Goal: Communication & Community: Answer question/provide support

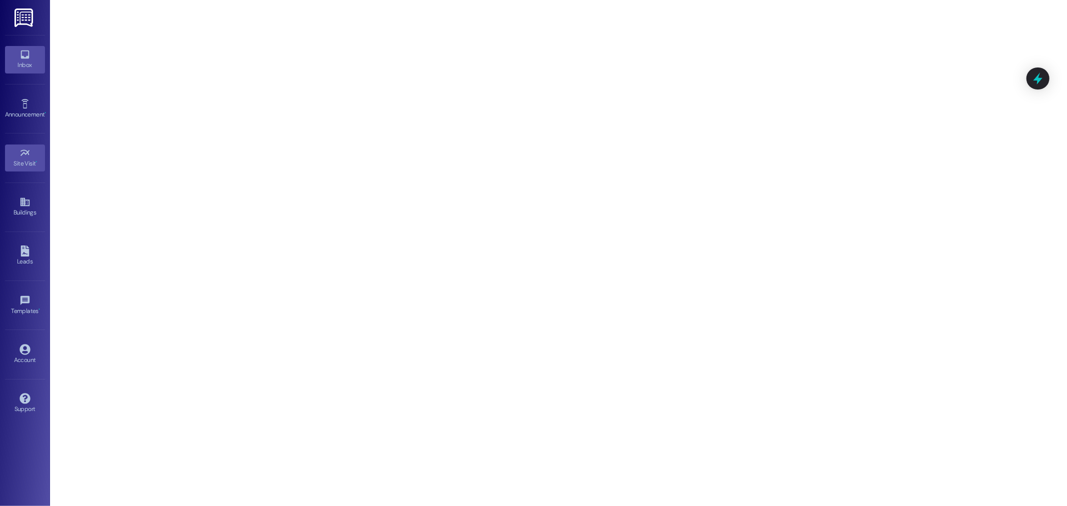
click at [26, 54] on icon at bounding box center [25, 54] width 11 height 11
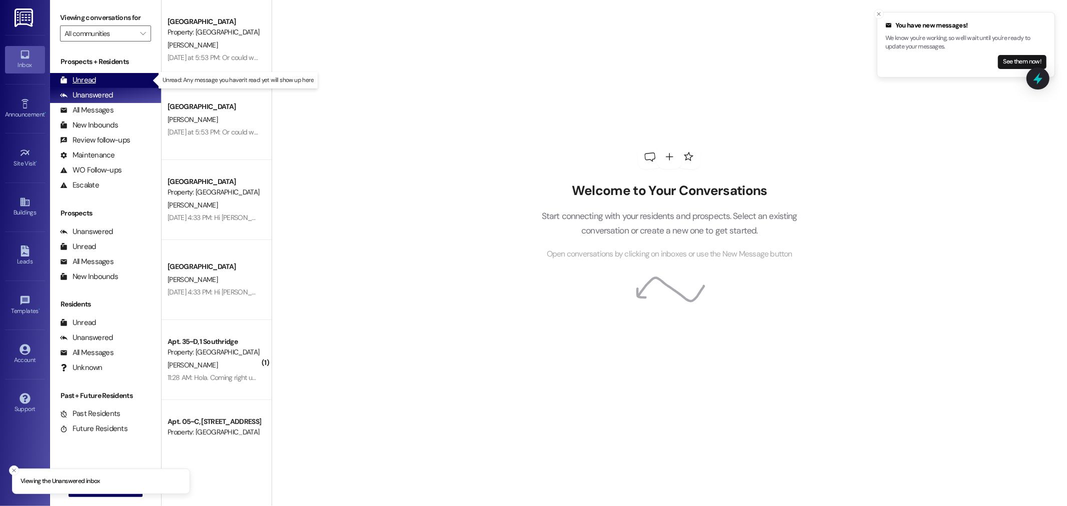
click at [78, 79] on div "Unread" at bounding box center [78, 80] width 36 height 11
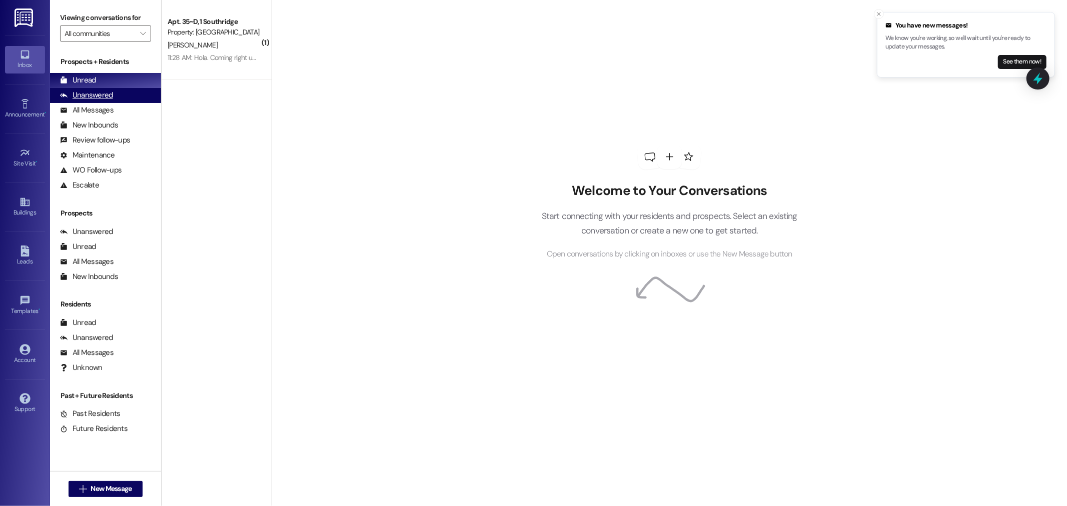
click at [107, 93] on div "Unanswered" at bounding box center [86, 95] width 53 height 11
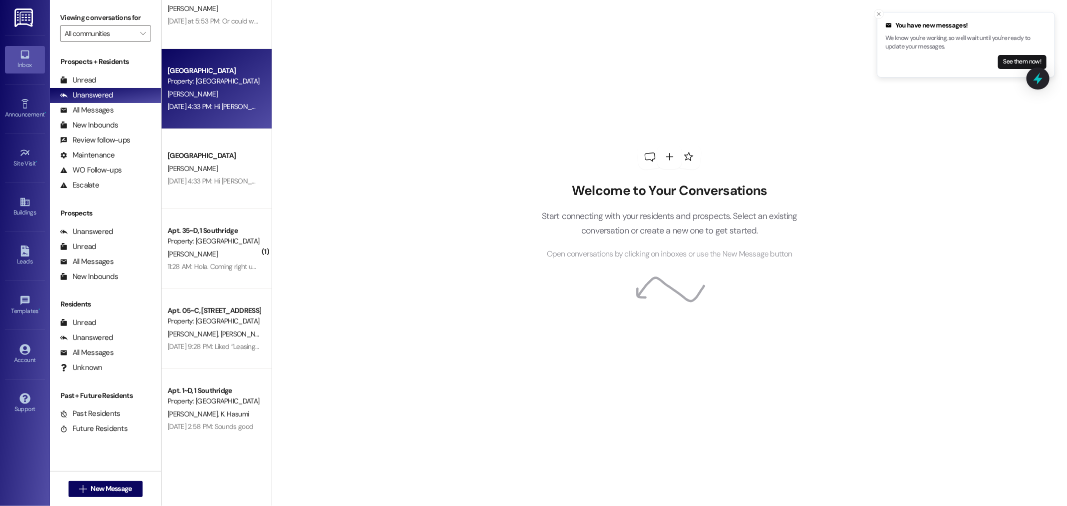
scroll to position [167, 0]
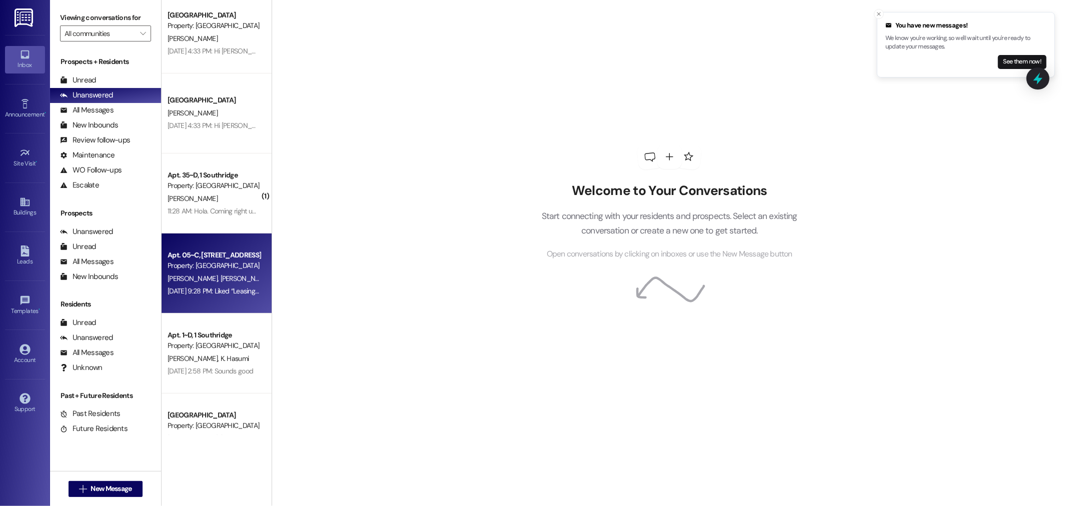
click at [219, 292] on div "[DATE] 9:28 PM: Liked “Leasing Team (Park Place): Hey sorry the other pro…” [DA…" at bounding box center [277, 291] width 218 height 9
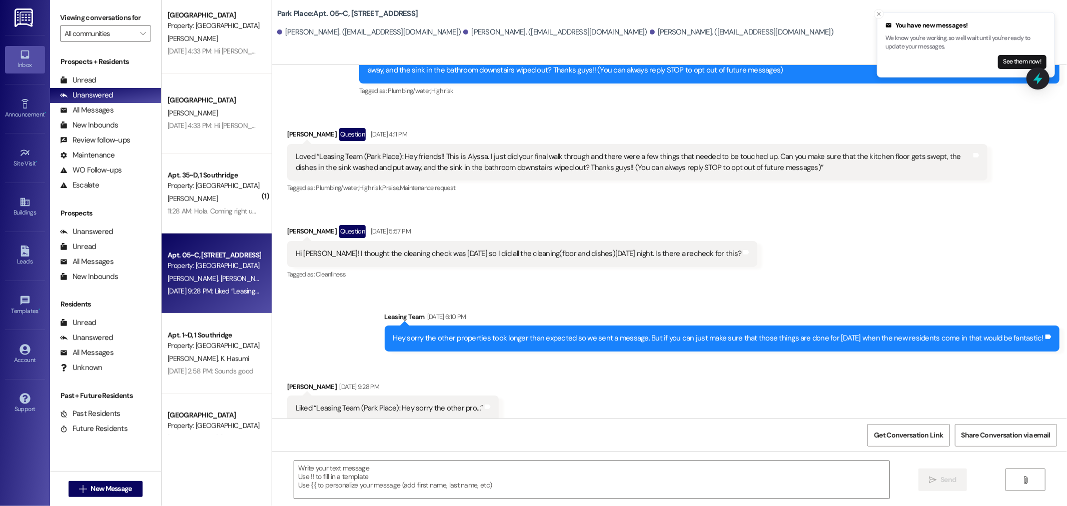
scroll to position [260, 0]
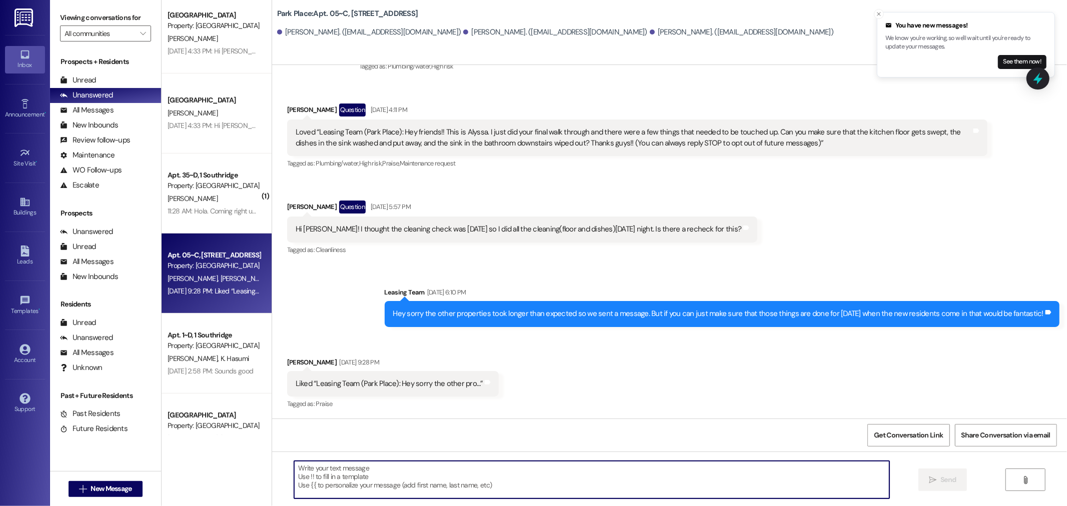
click at [316, 474] on textarea at bounding box center [591, 480] width 595 height 38
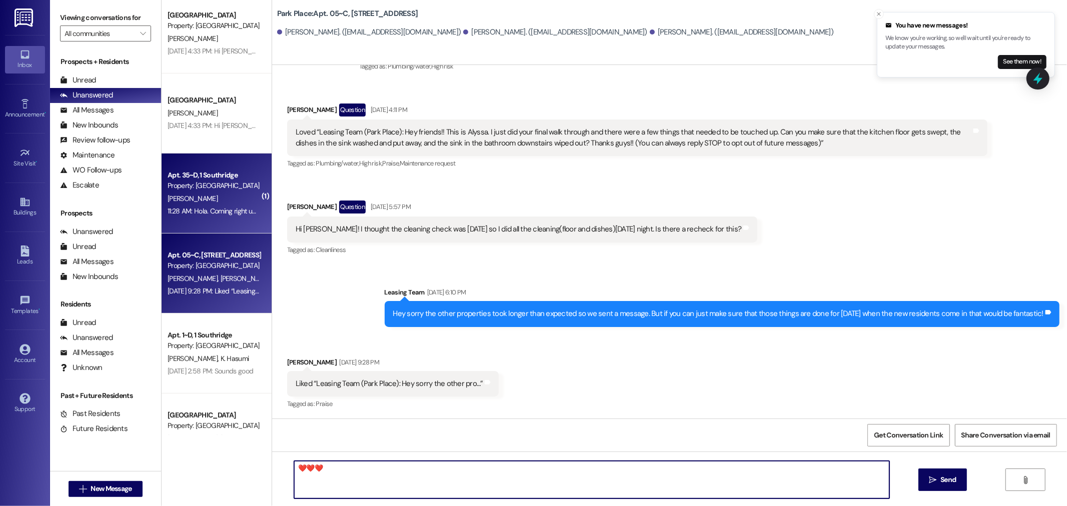
type textarea "❤️❤️❤️"
click at [196, 203] on div "[PERSON_NAME]" at bounding box center [214, 199] width 95 height 13
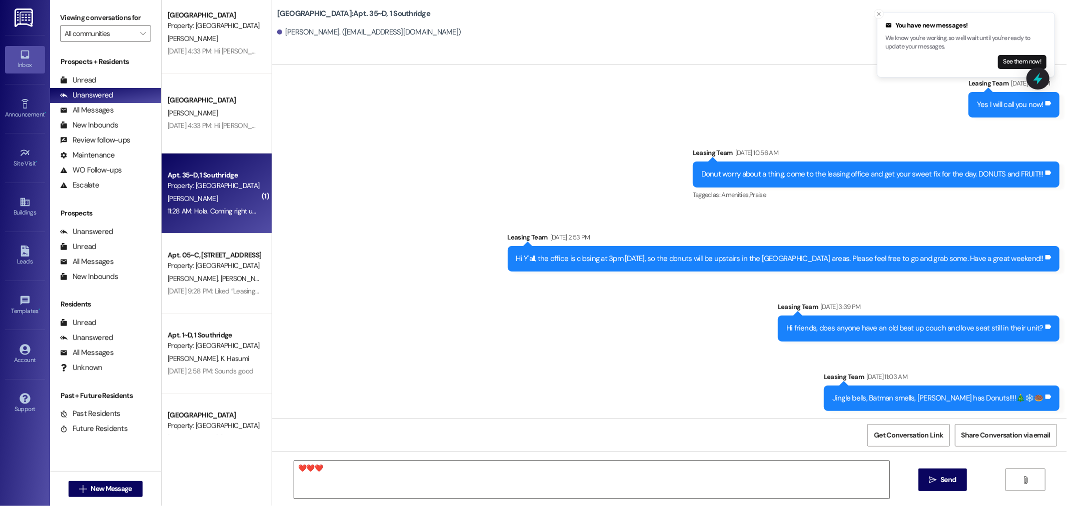
scroll to position [16049, 0]
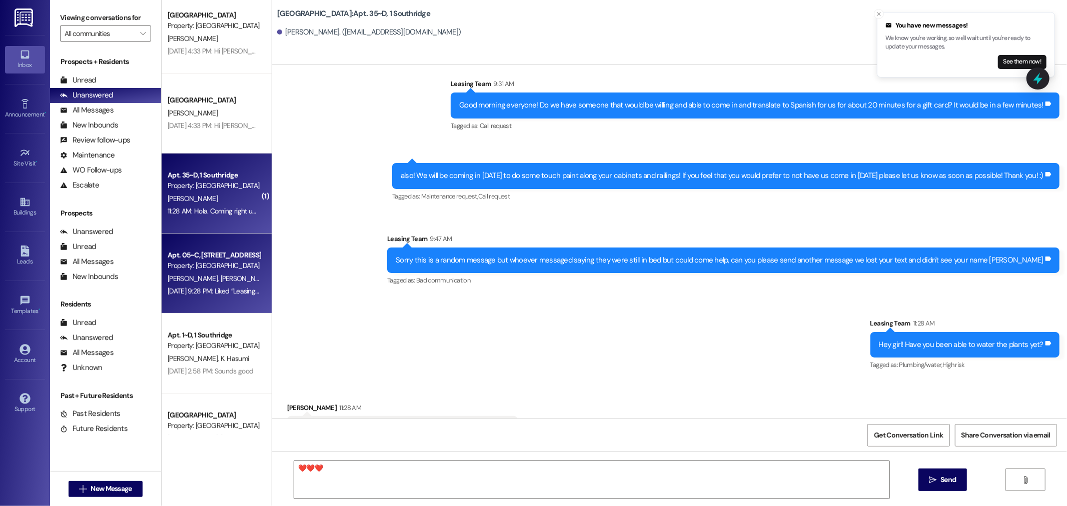
click at [211, 266] on div "Property: [GEOGRAPHIC_DATA]" at bounding box center [214, 266] width 93 height 11
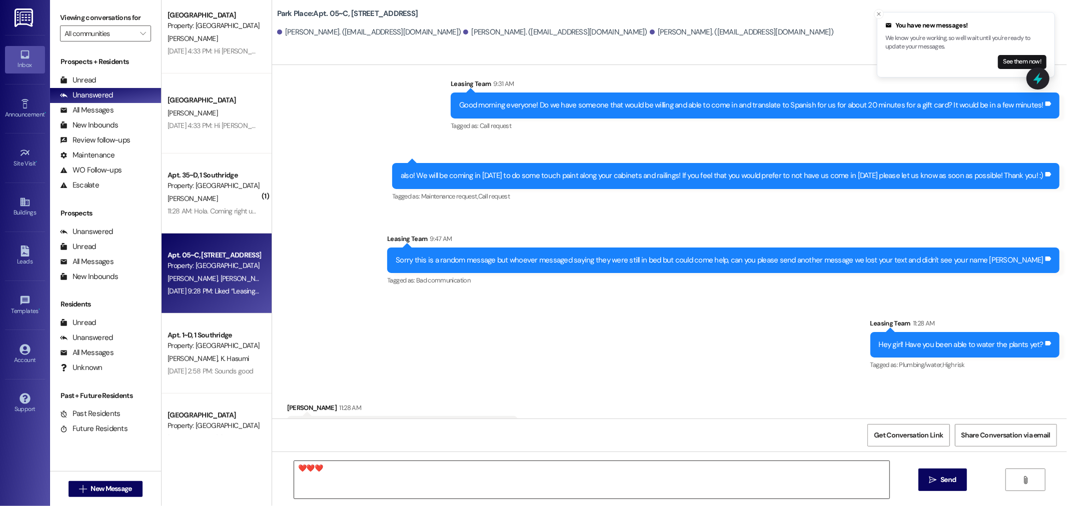
scroll to position [260, 0]
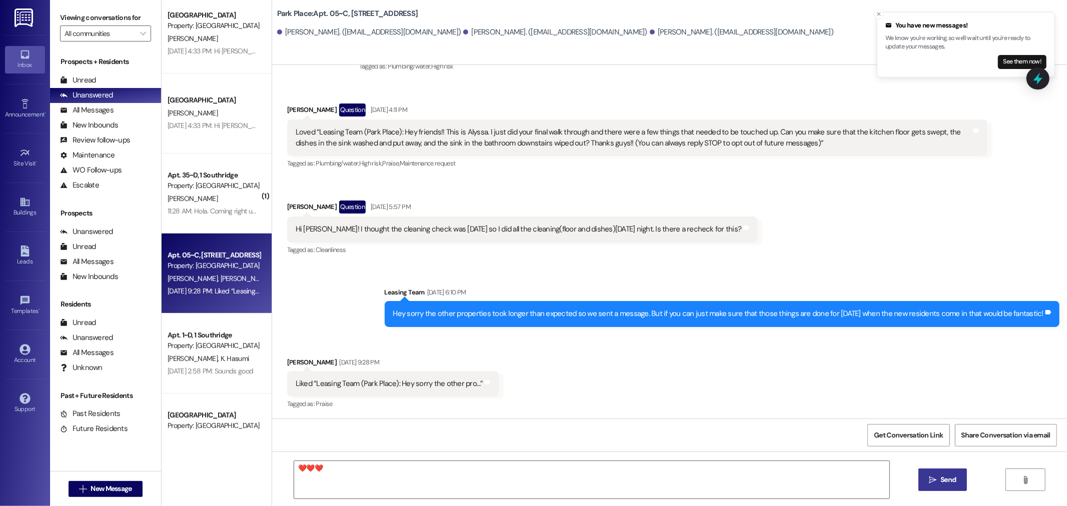
click at [944, 479] on span "Send" at bounding box center [949, 480] width 16 height 11
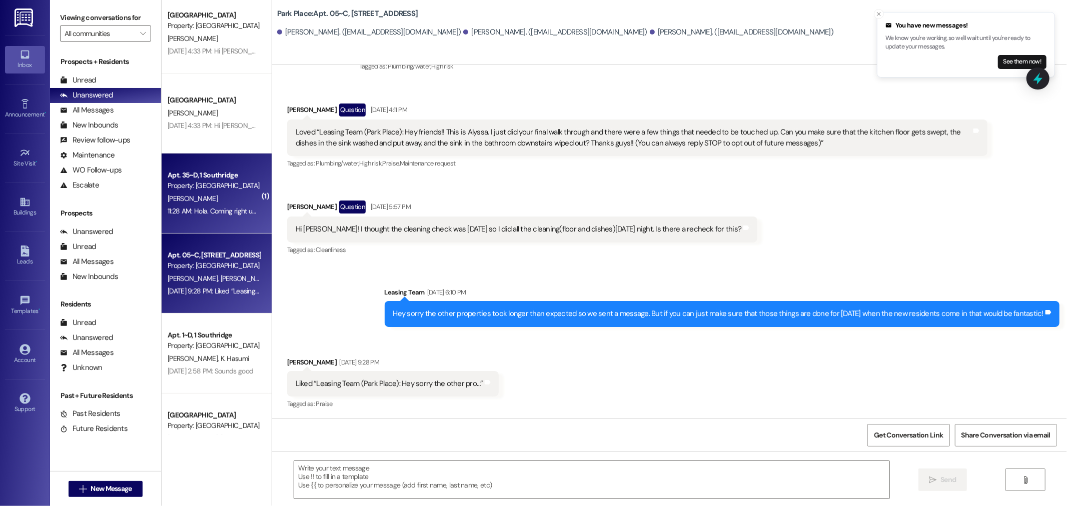
click at [199, 187] on div "Property: [GEOGRAPHIC_DATA]" at bounding box center [214, 186] width 93 height 11
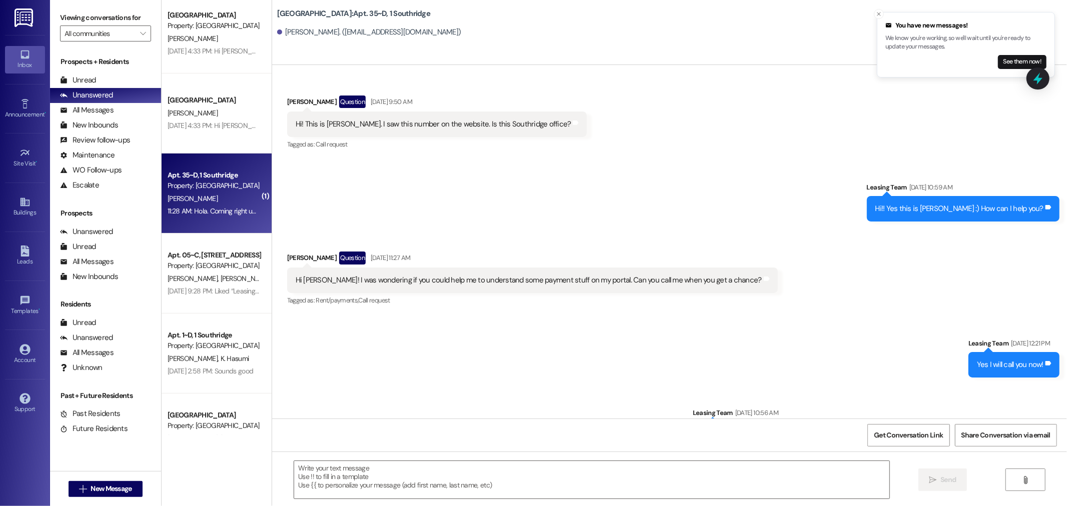
scroll to position [16049, 0]
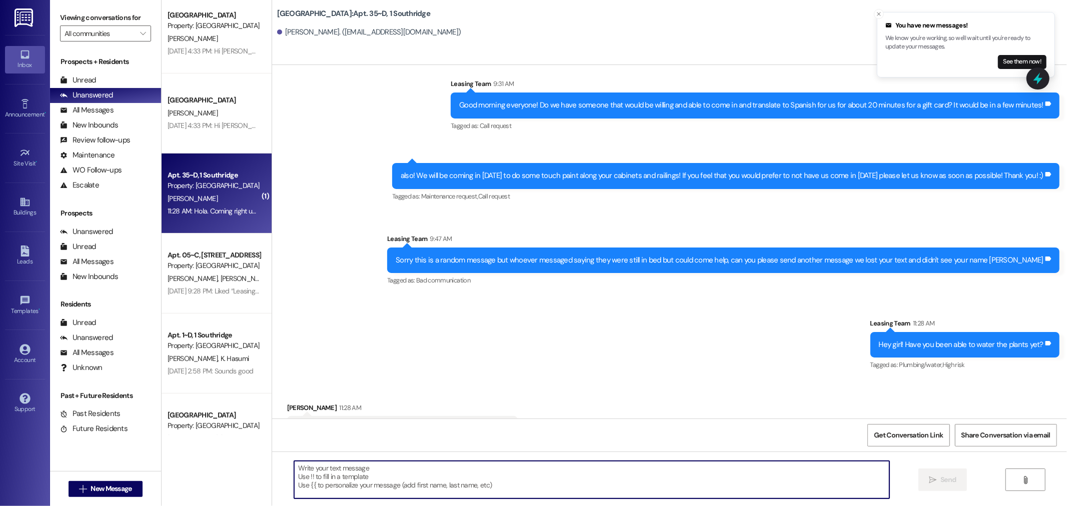
click at [307, 469] on textarea at bounding box center [591, 480] width 595 height 38
type textarea "❤️❤️❤️❤️"
click at [936, 477] on icon "" at bounding box center [933, 480] width 8 height 8
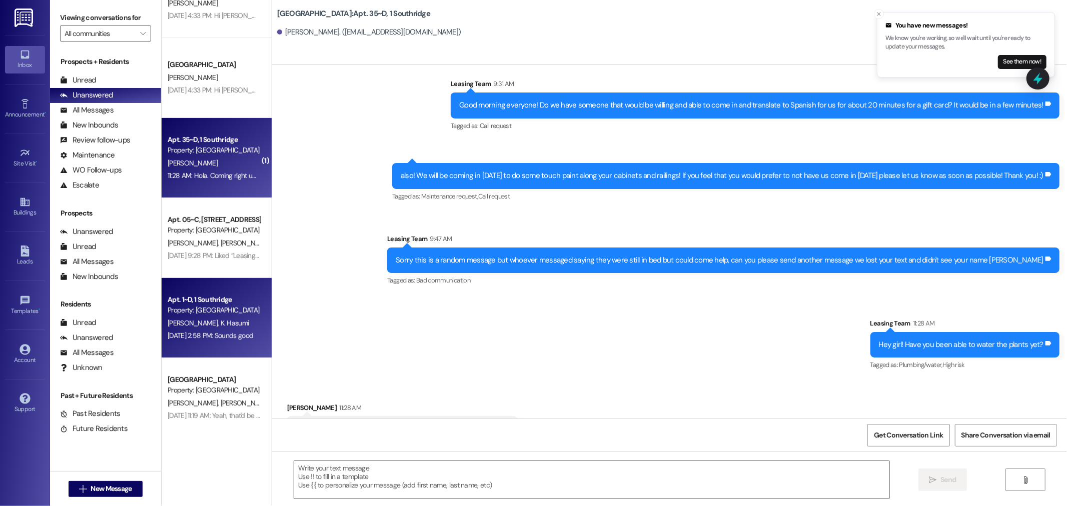
scroll to position [222, 0]
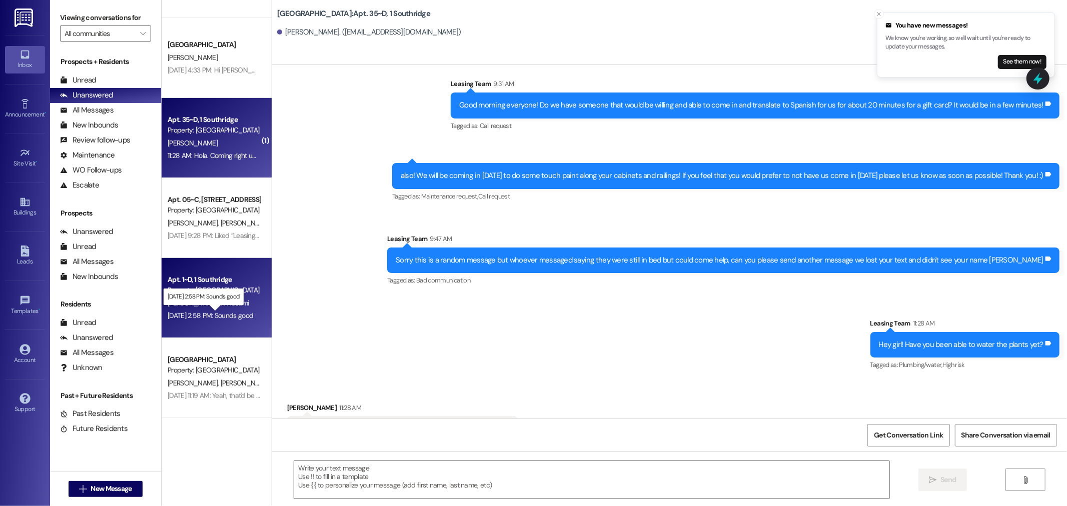
click at [201, 314] on div "Aug 27, 2025 at 2:58 PM: Sounds good Aug 27, 2025 at 2:58 PM: Sounds good" at bounding box center [211, 315] width 86 height 9
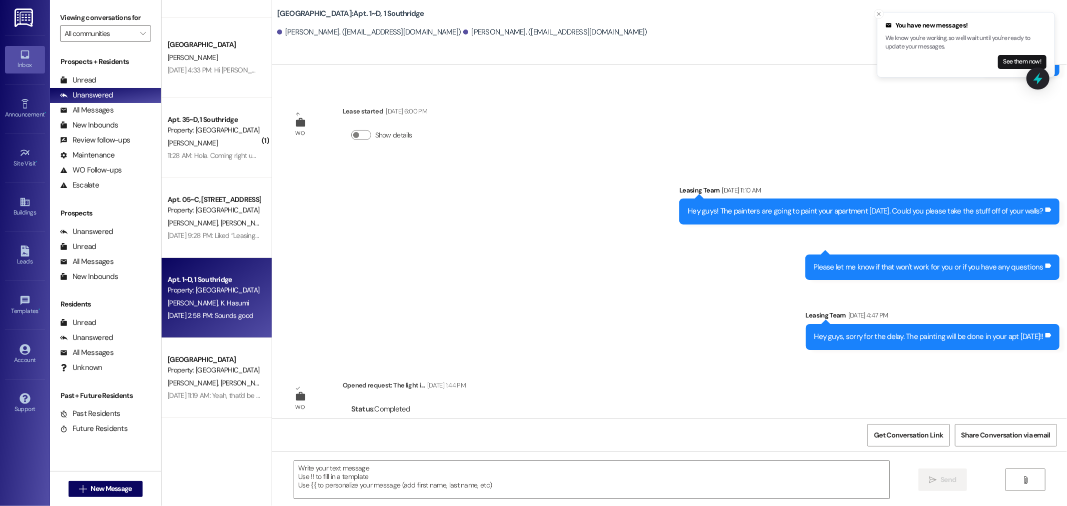
scroll to position [506, 0]
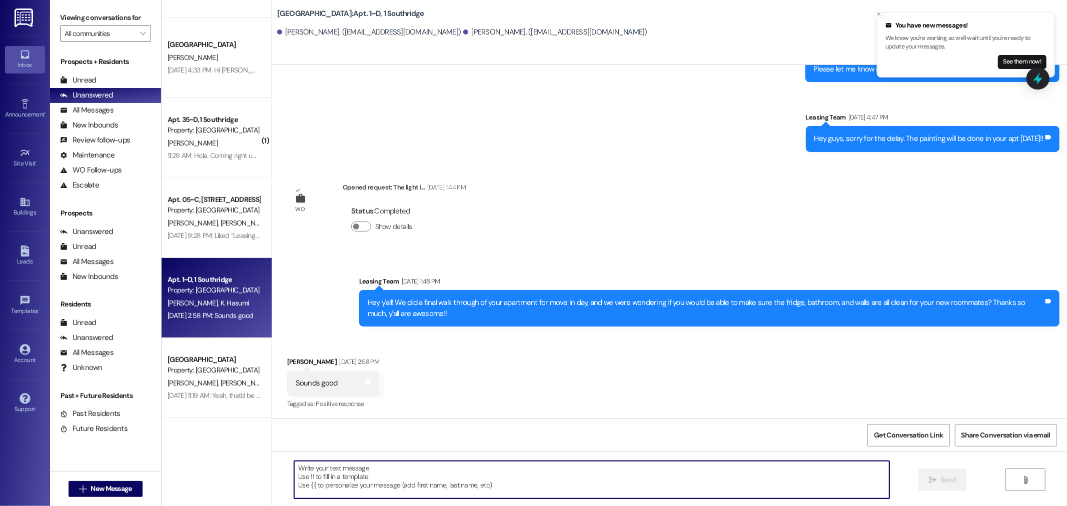
click at [297, 481] on textarea at bounding box center [591, 480] width 595 height 38
type textarea "❤️❤️❤️❤️"
click at [956, 481] on span "Send" at bounding box center [949, 480] width 16 height 11
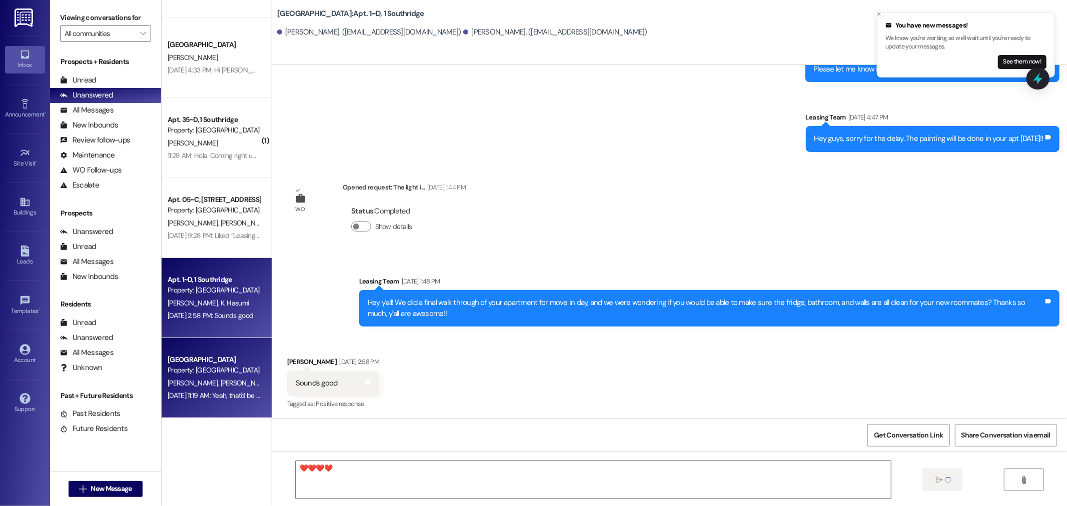
click at [189, 377] on div "J. James T. Neville" at bounding box center [214, 383] width 95 height 13
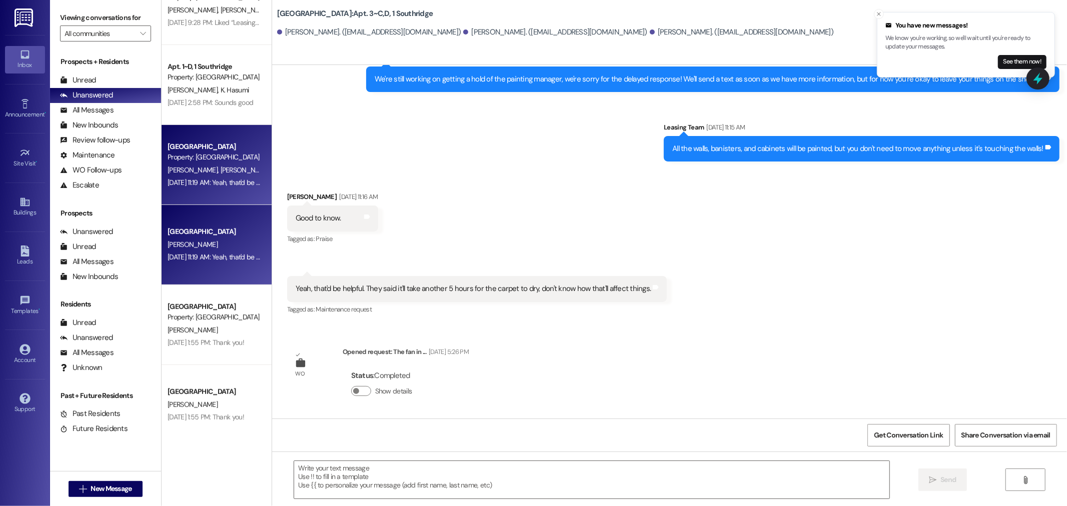
scroll to position [444, 0]
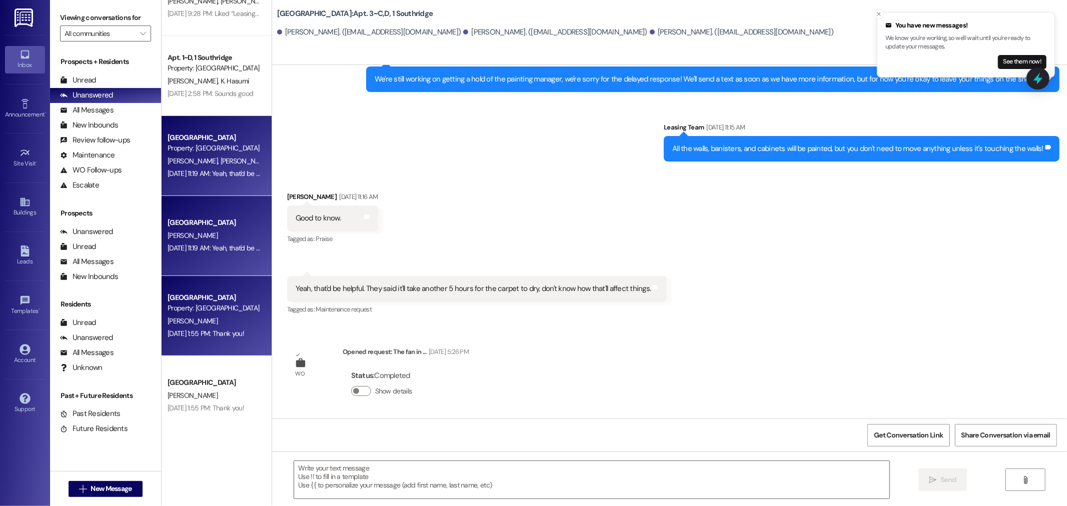
click at [199, 341] on div "Southridge Prospect Property: Southridge R. Caudle Aug 25, 2025 at 1:55 PM: Tha…" at bounding box center [217, 316] width 110 height 80
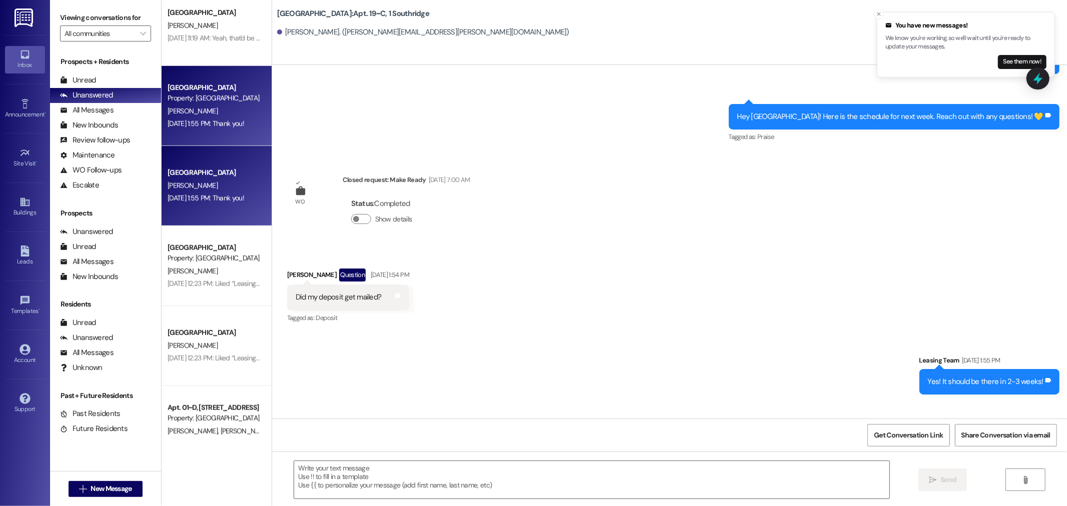
scroll to position [667, 0]
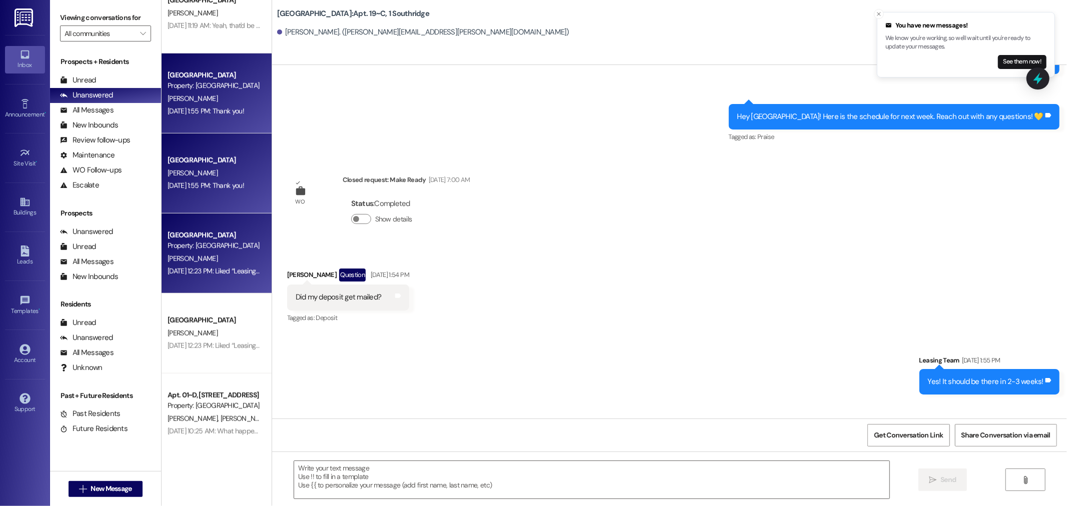
click at [218, 262] on div "[PERSON_NAME]" at bounding box center [214, 259] width 95 height 13
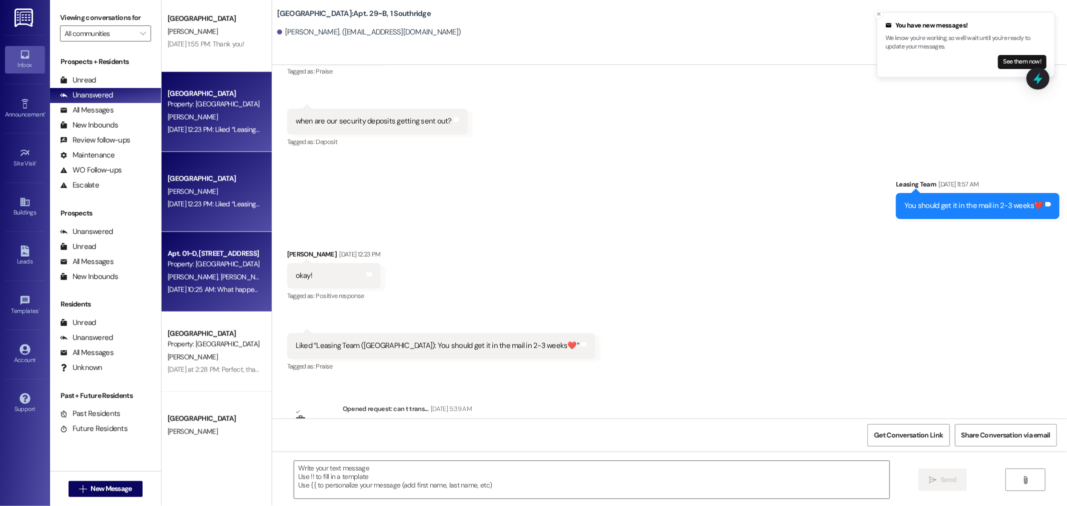
scroll to position [889, 0]
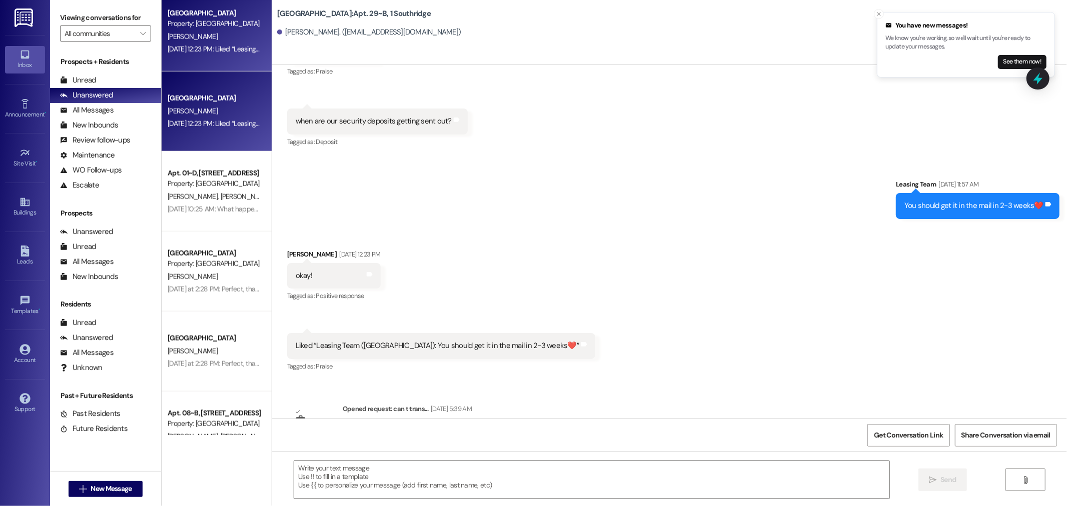
click at [198, 129] on div "Aug 25, 2025 at 12:23 PM: Liked “Leasing Team (Southridge): You should get it i…" at bounding box center [214, 124] width 95 height 13
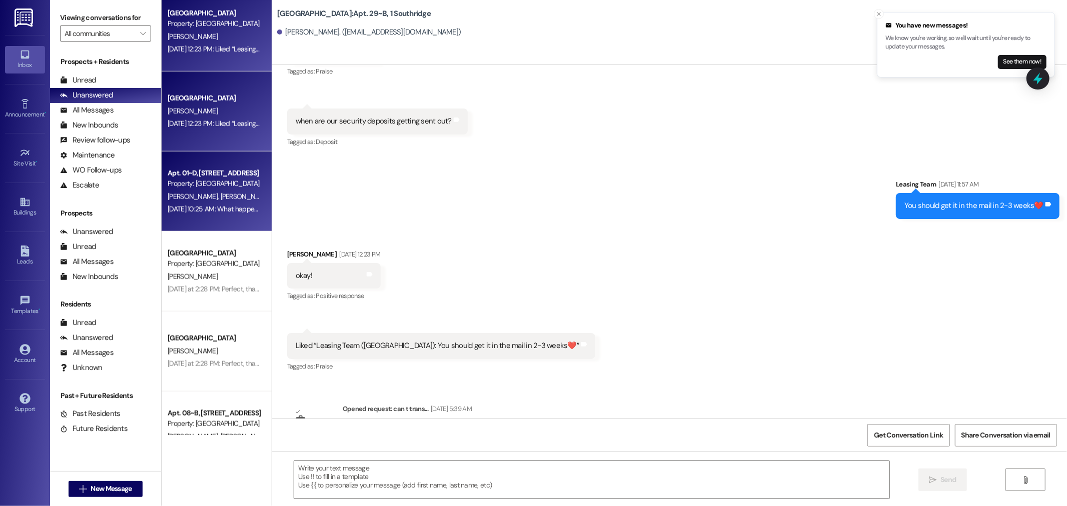
click at [198, 186] on div "Property: [GEOGRAPHIC_DATA]" at bounding box center [214, 184] width 93 height 11
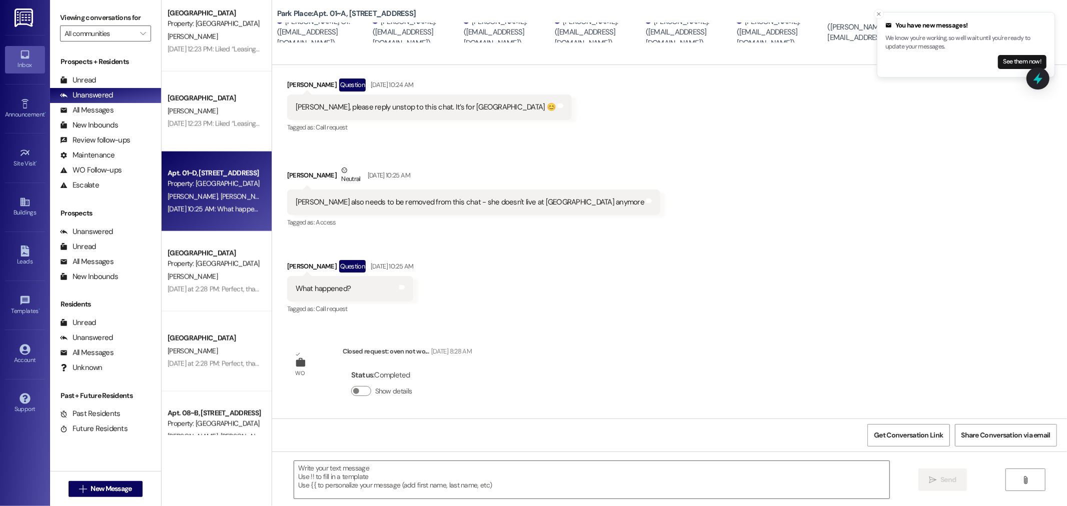
scroll to position [189, 0]
click at [881, 14] on icon "Close toast" at bounding box center [879, 14] width 6 height 6
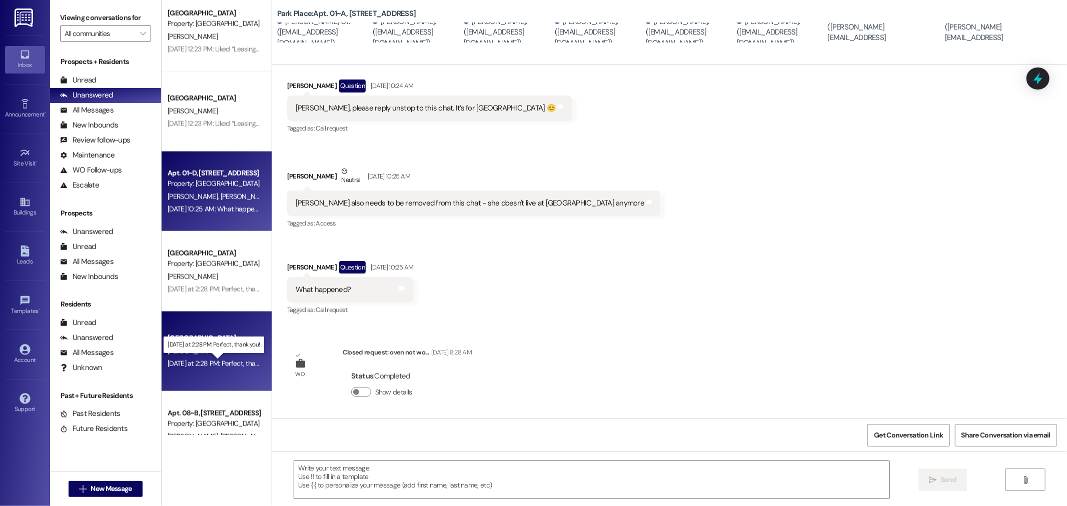
click at [218, 363] on div "Yesterday at 2:28 PM: Perfect, thank you! Yesterday at 2:28 PM: Perfect, thank …" at bounding box center [222, 363] width 108 height 9
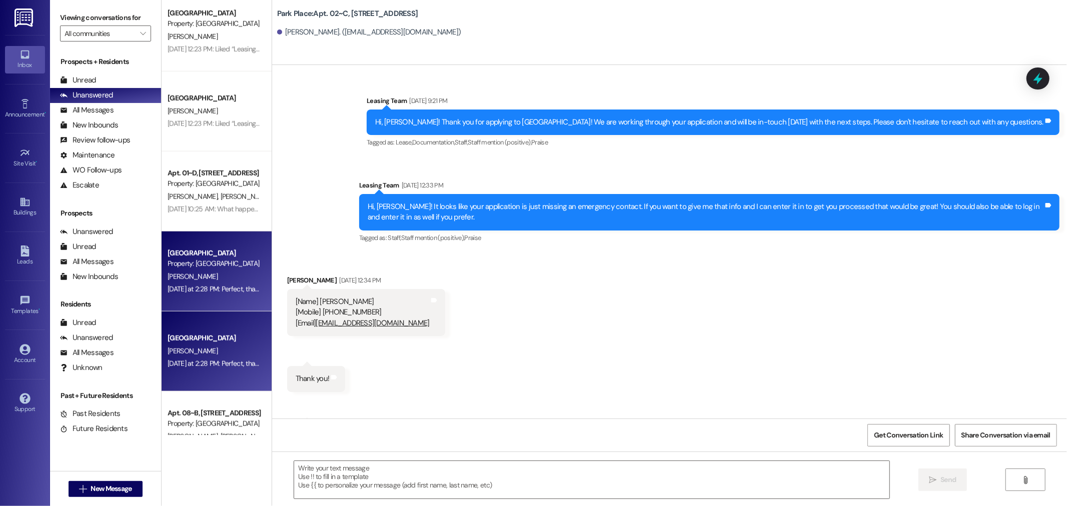
scroll to position [50229, 0]
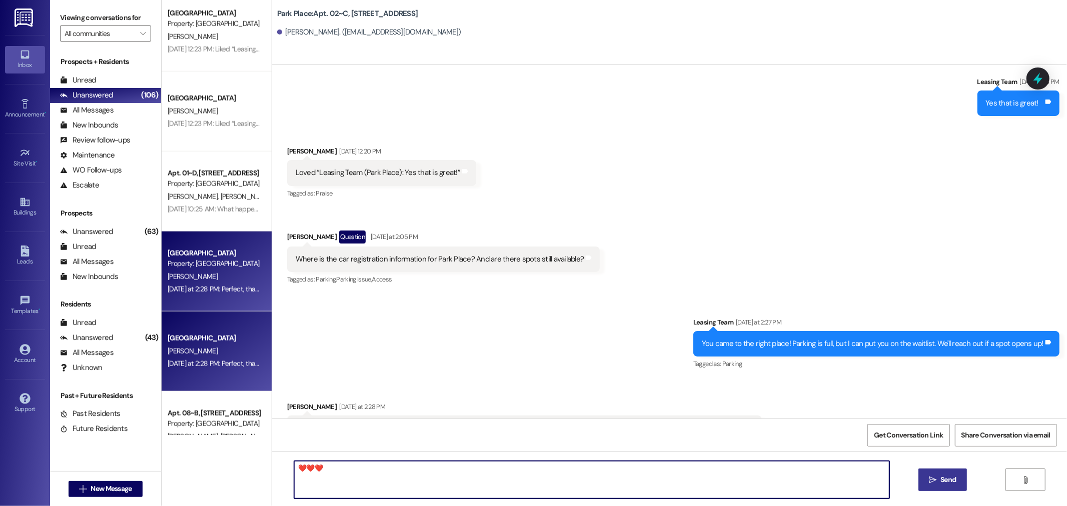
type textarea "❤️❤️❤️"
click at [959, 477] on button " Send" at bounding box center [943, 480] width 49 height 23
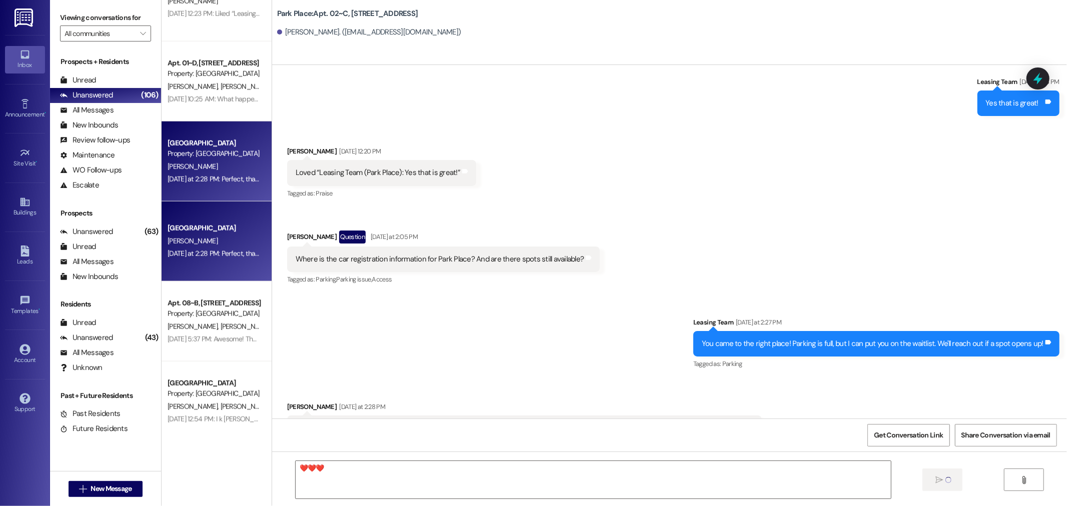
scroll to position [1001, 0]
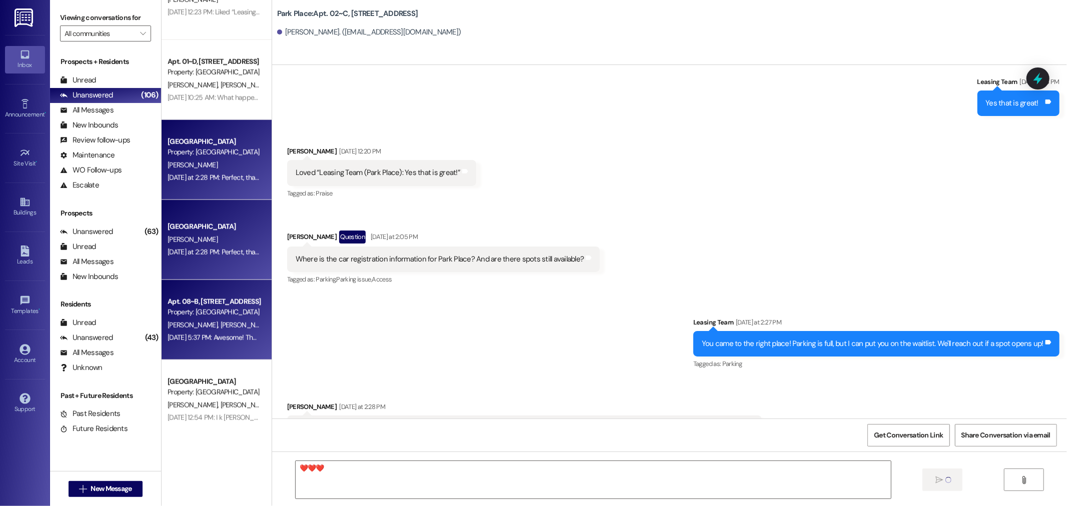
click at [273, 323] on span "C. Farley" at bounding box center [298, 325] width 50 height 9
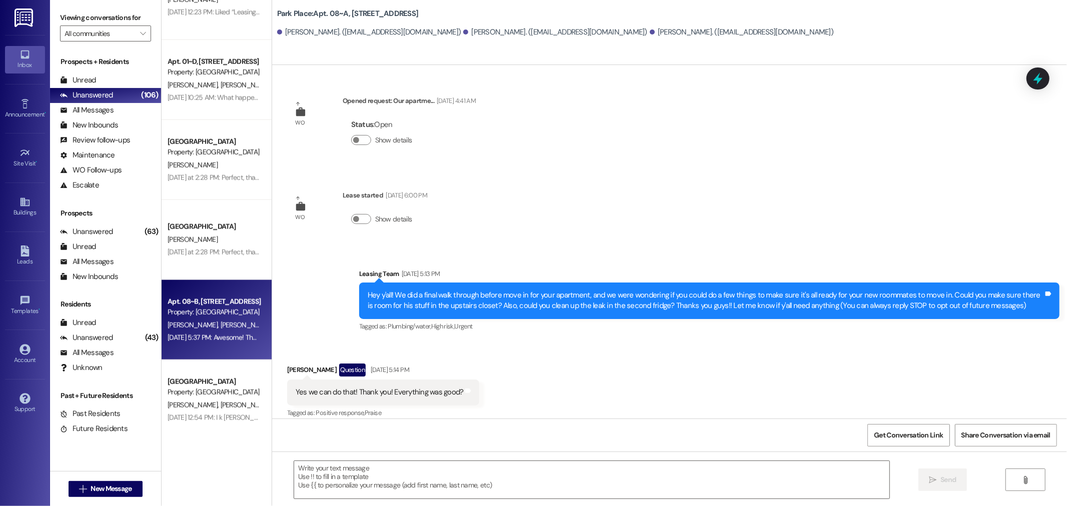
scroll to position [233, 0]
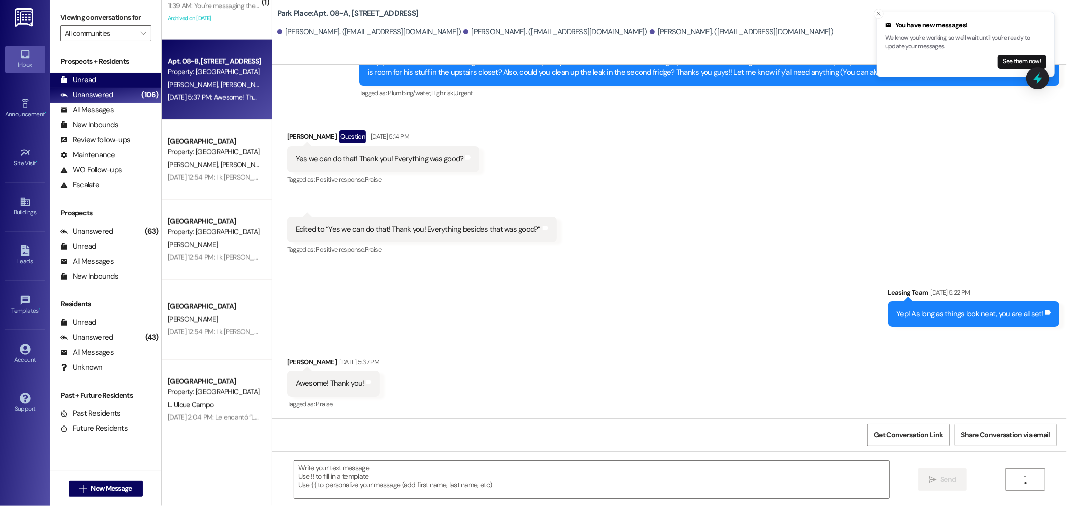
click at [97, 81] on div "Unread (0)" at bounding box center [105, 80] width 111 height 15
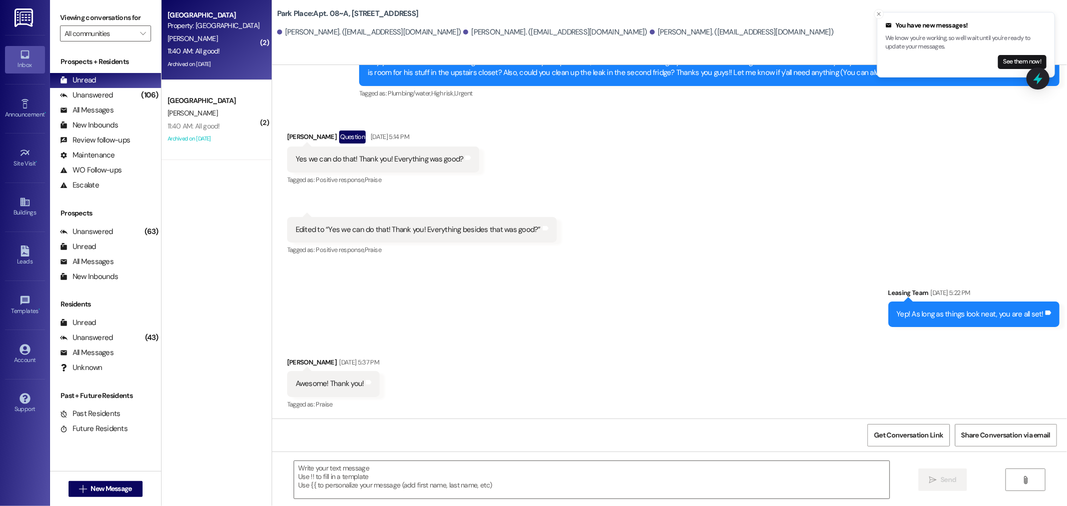
click at [206, 45] on div "11:40 AM: All good! 11:40 AM: All good!" at bounding box center [214, 51] width 95 height 13
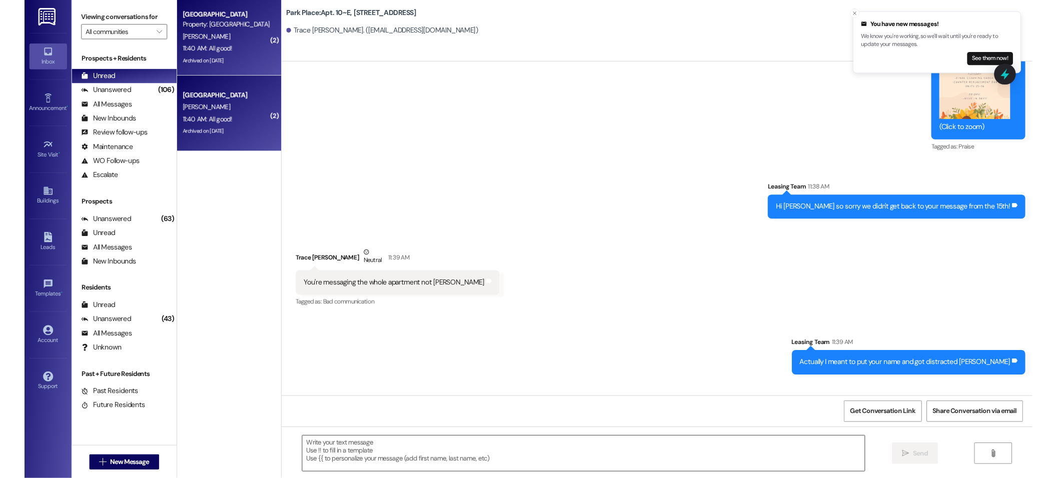
scroll to position [49046, 0]
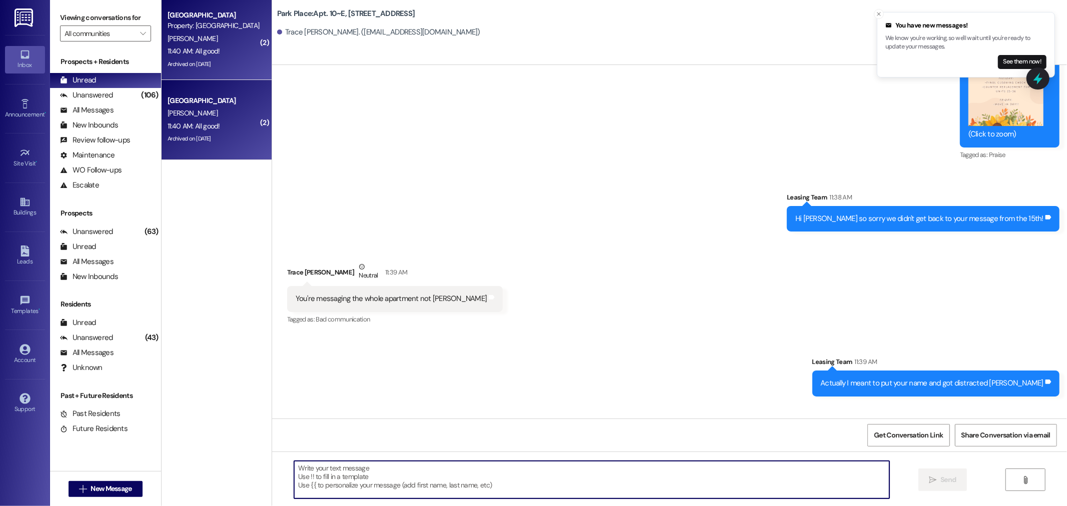
click at [361, 497] on textarea at bounding box center [591, 480] width 595 height 38
type textarea "hahah thanks!"
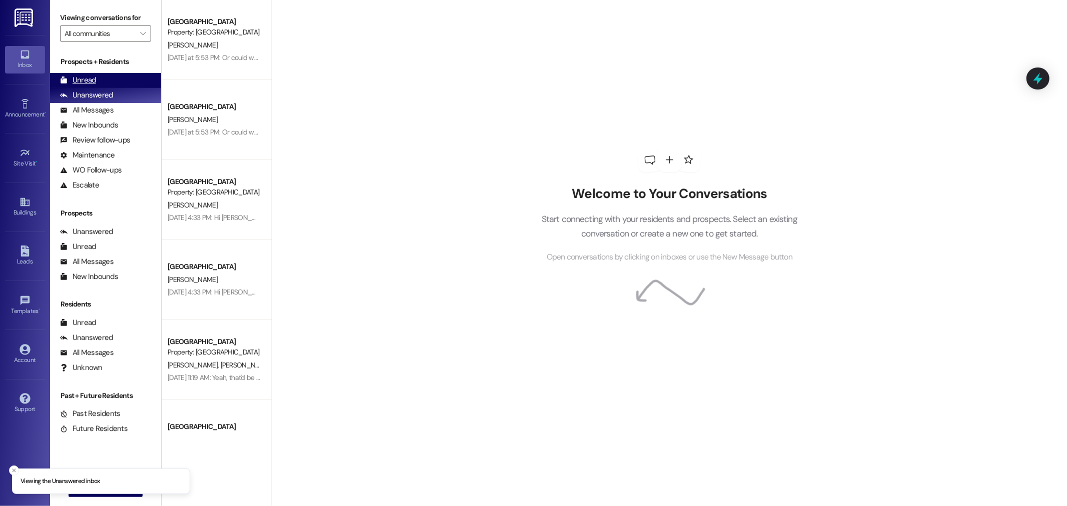
click at [114, 83] on div "Unread (0)" at bounding box center [105, 80] width 111 height 15
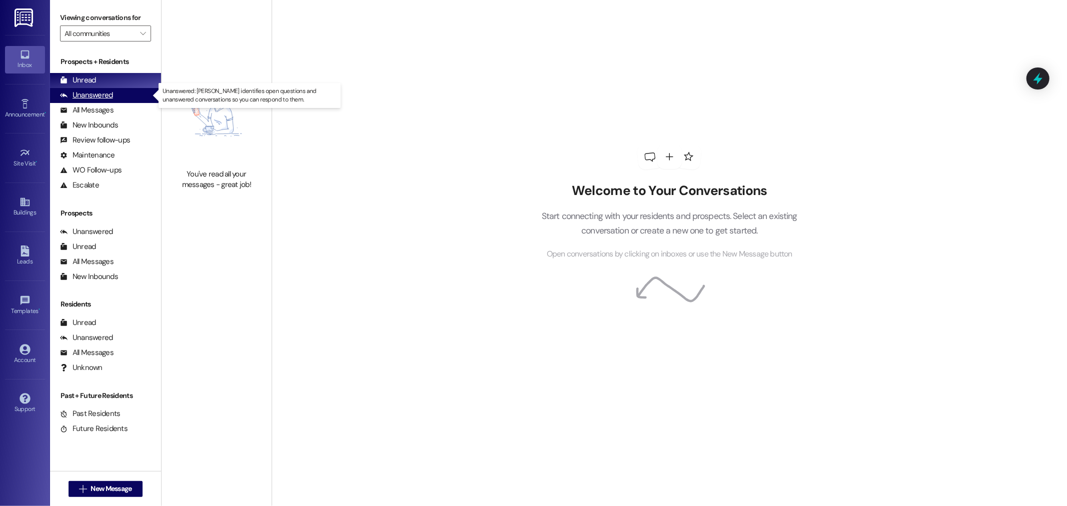
click at [116, 95] on div "Unanswered (0)" at bounding box center [105, 95] width 111 height 15
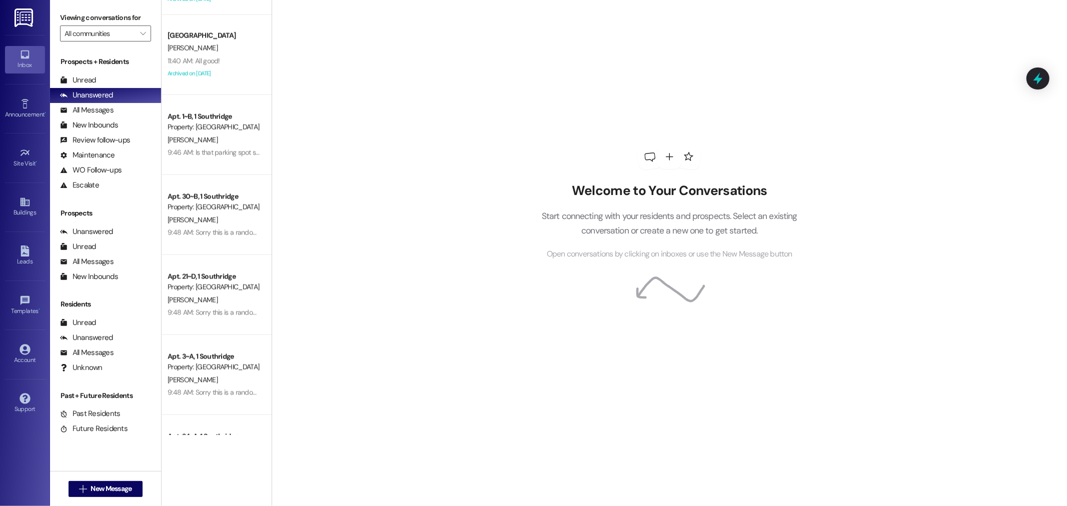
scroll to position [1668, 0]
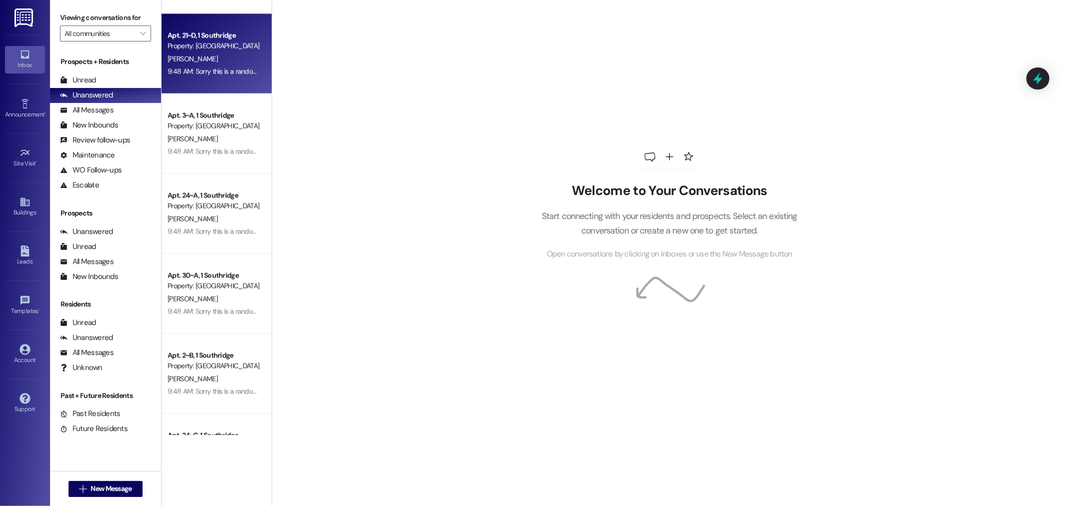
click at [217, 71] on div "9:48 AM: Sorry this is a random message but whoever messaged saying they were s…" at bounding box center [480, 71] width 625 height 9
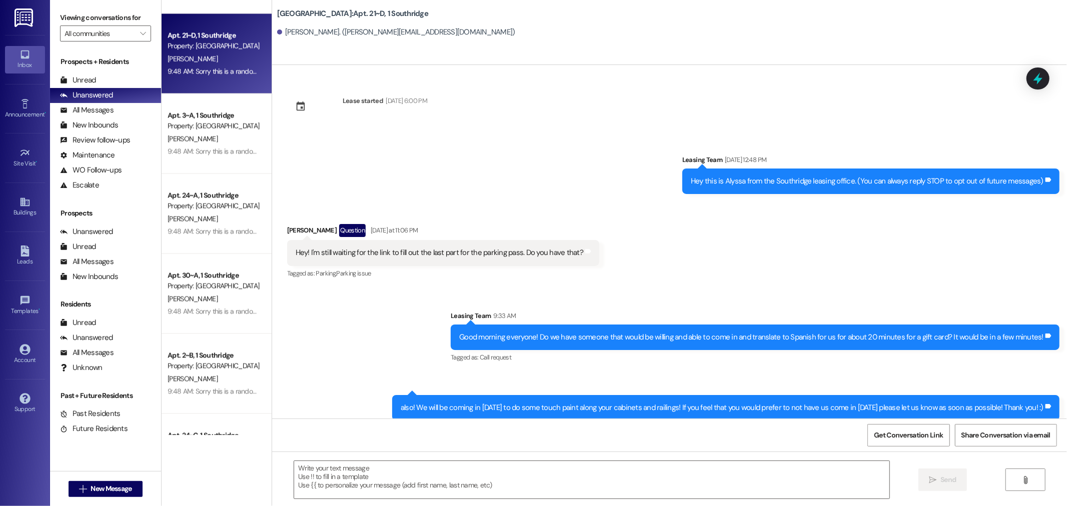
scroll to position [109, 0]
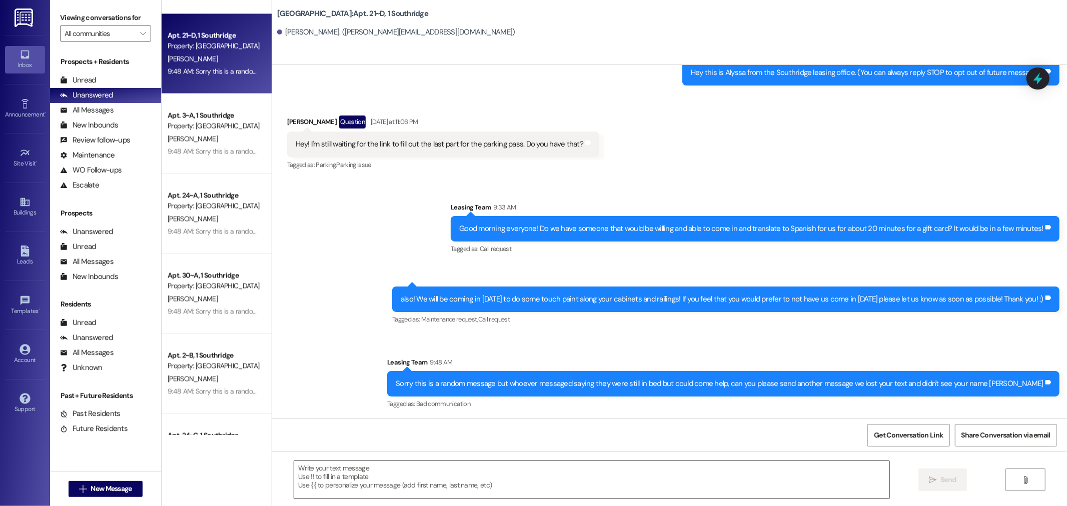
click at [425, 486] on textarea at bounding box center [591, 480] width 595 height 38
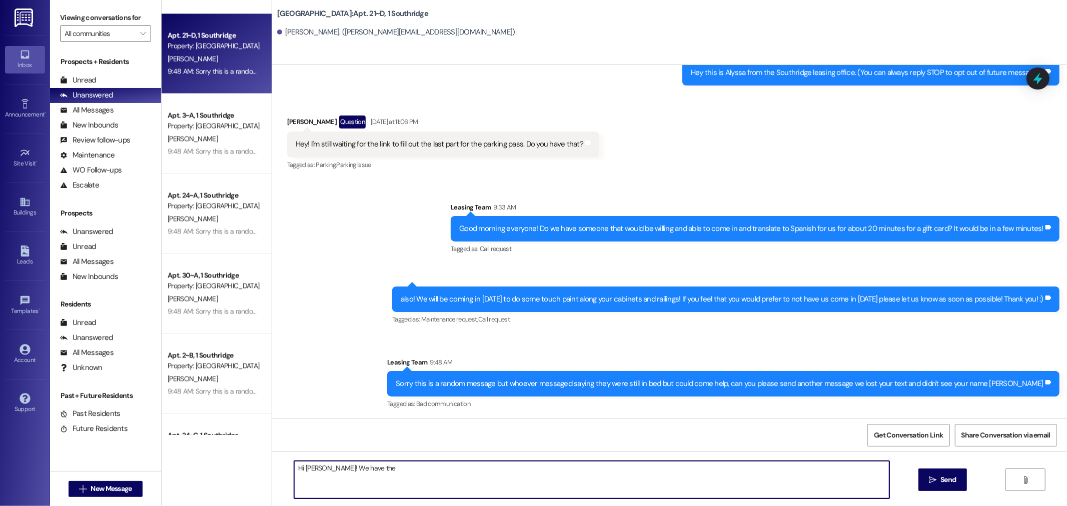
type textarea "Hi Bethany! We have the"
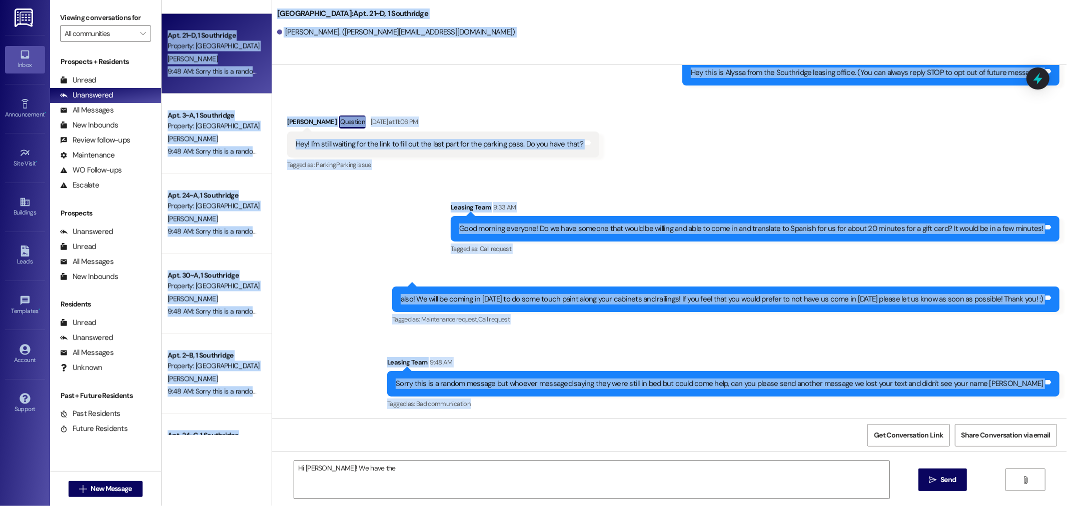
scroll to position [1723, 0]
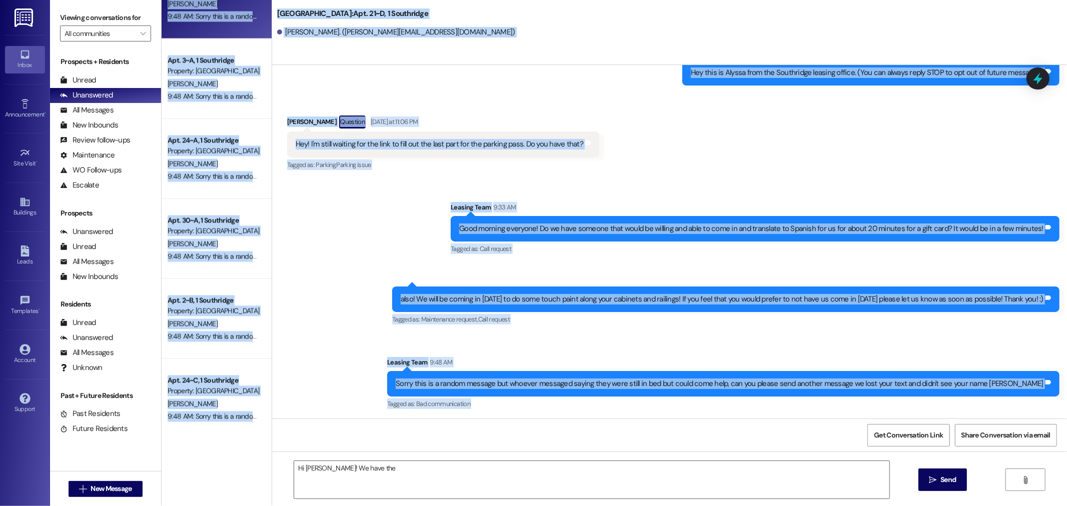
drag, startPoint x: 391, startPoint y: 460, endPoint x: 239, endPoint y: 430, distance: 154.5
click at [239, 430] on div "Apt. 30~B, 1 Southridge Property: Southridge A. Briscoe 9:48 AM: Sorry this is …" at bounding box center [615, 253] width 906 height 506
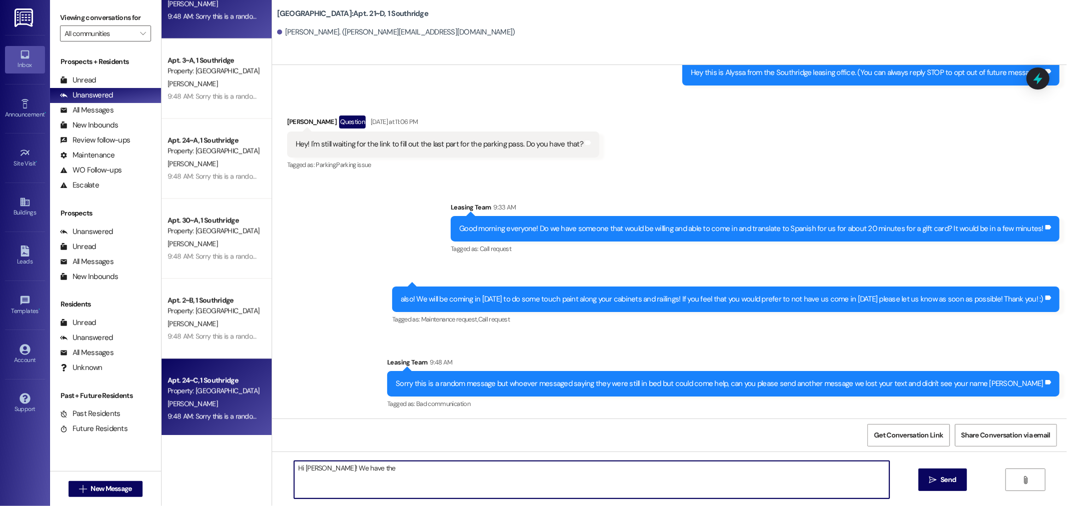
drag, startPoint x: 303, startPoint y: 449, endPoint x: 212, endPoint y: 434, distance: 91.7
click at [212, 434] on div "Apt. 1~B, 1 Southridge Property: Southridge M. Massey 9:46 AM: Is that parking …" at bounding box center [615, 253] width 906 height 506
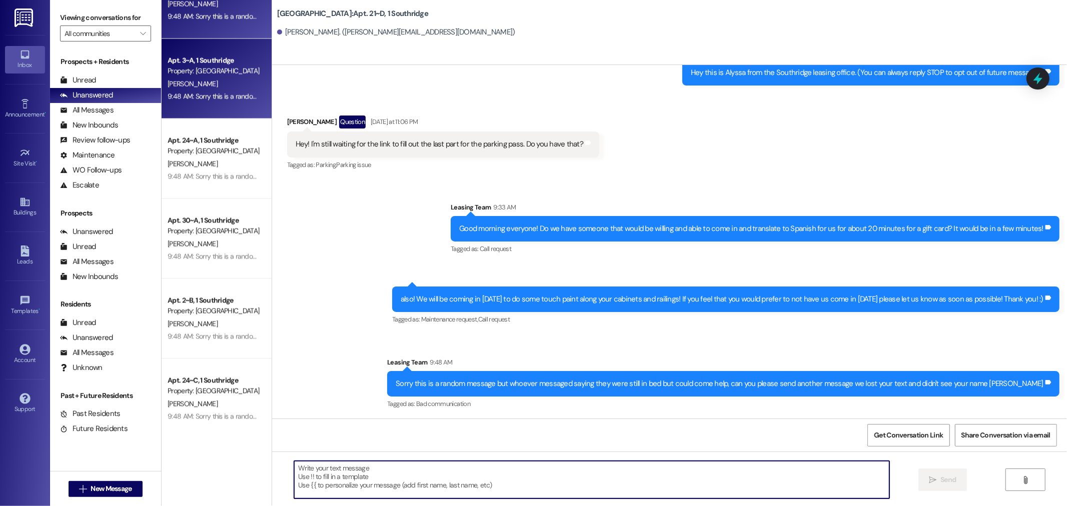
click at [209, 90] on div "9:48 AM: Sorry this is a random message but whoever messaged saying they were s…" at bounding box center [214, 96] width 95 height 13
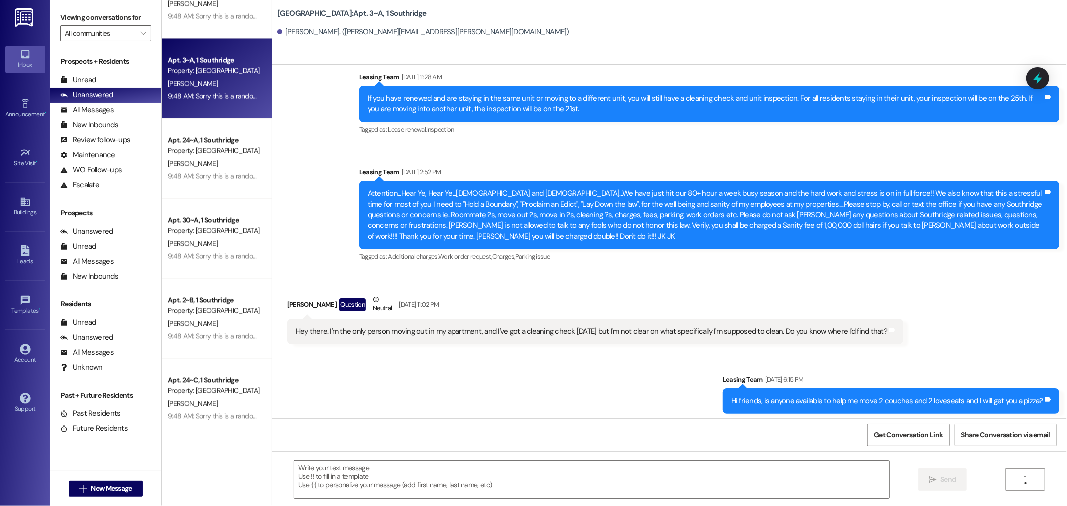
scroll to position [21329, 0]
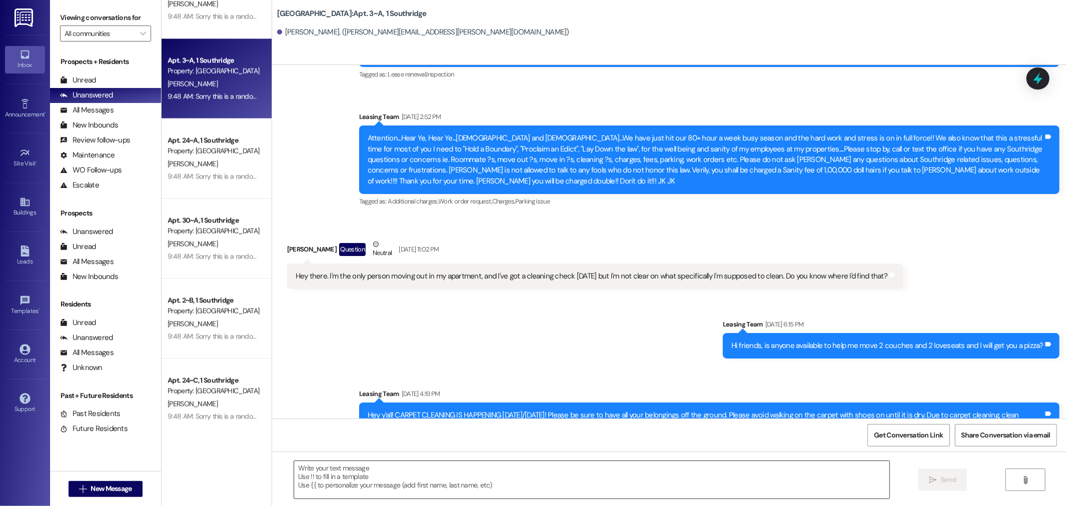
click at [472, 466] on textarea at bounding box center [591, 480] width 595 height 38
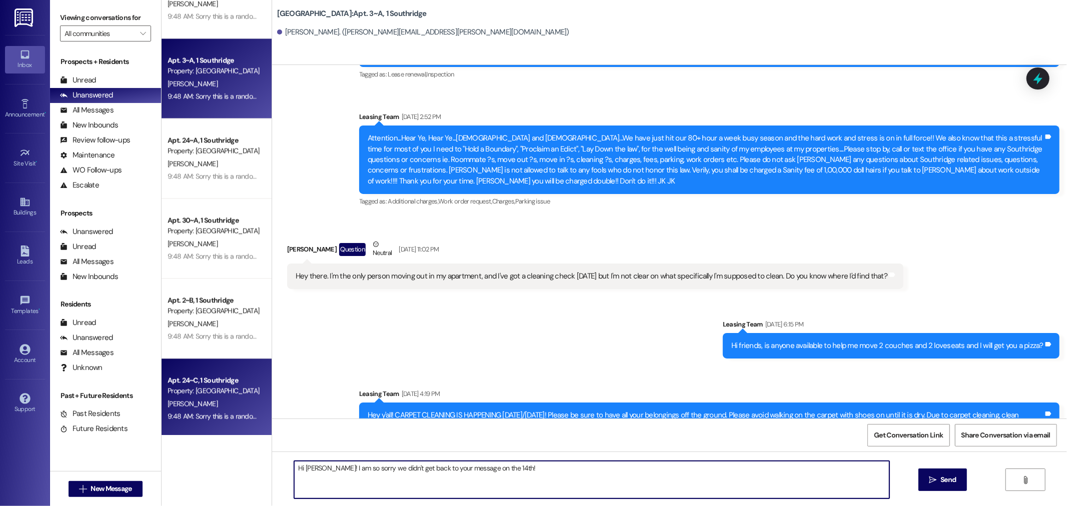
drag, startPoint x: 503, startPoint y: 470, endPoint x: 220, endPoint y: 403, distance: 290.5
click at [220, 403] on div "Apt. 1~B, 1 Southridge Property: Southridge M. Massey 9:46 AM: Is that parking …" at bounding box center [615, 253] width 906 height 506
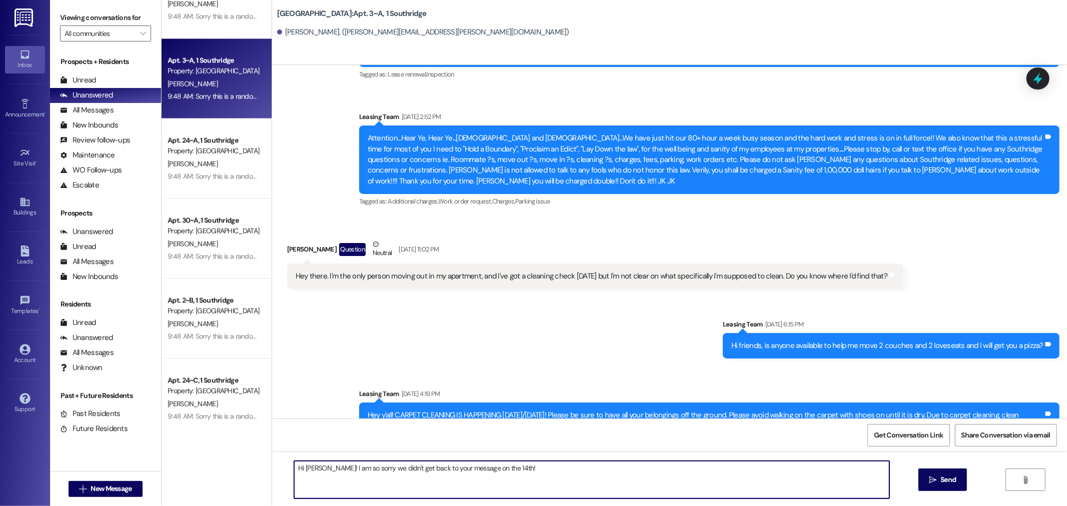
type textarea "x"
click at [642, 477] on textarea at bounding box center [591, 480] width 595 height 38
paste textarea "Hi Calvin! I am so sorry we didn't get back to your message on the 14th!"
type textarea "Hi Calvin! I am so sorry we didn't get back to your message on the 14th!"
click at [949, 486] on button " Send" at bounding box center [943, 480] width 49 height 23
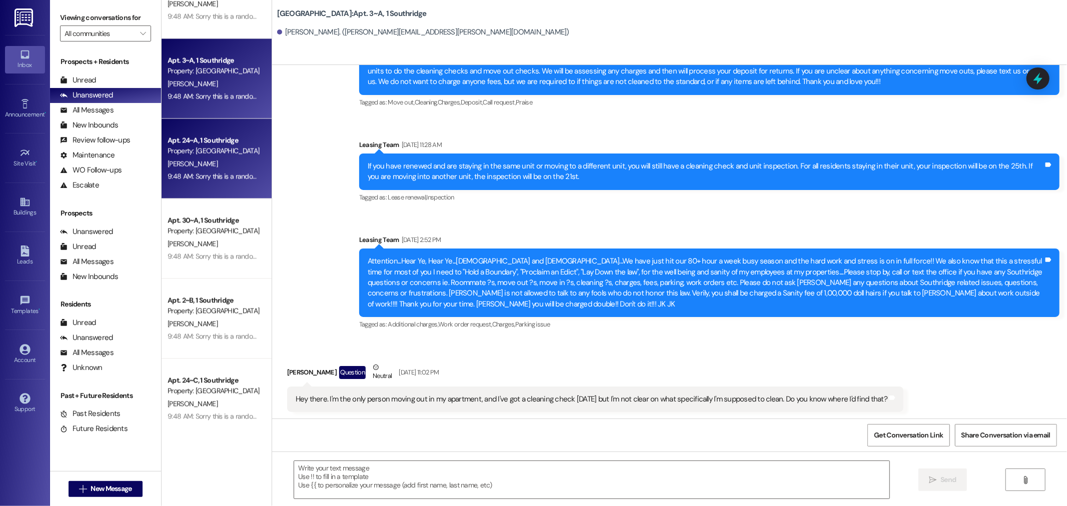
scroll to position [21150, 0]
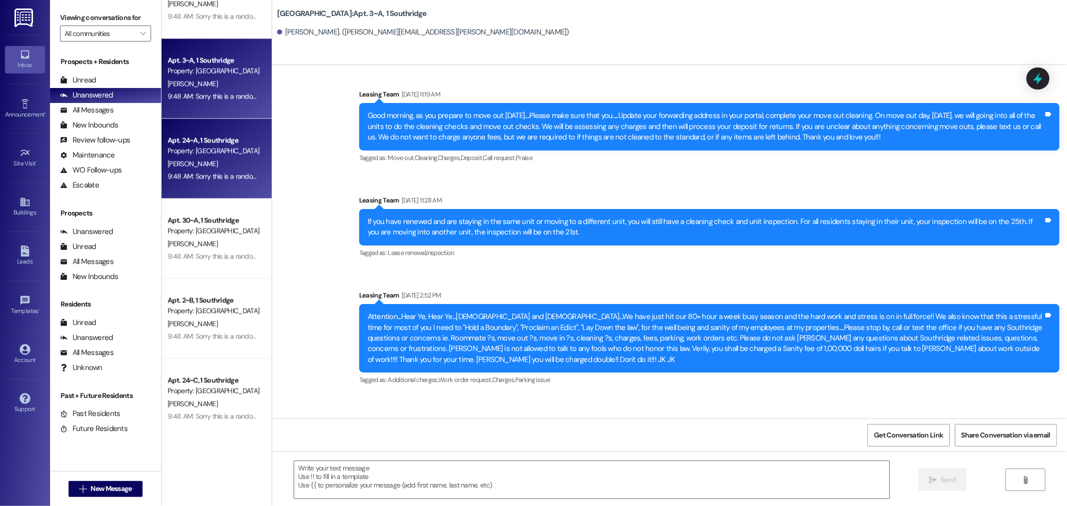
click at [193, 123] on div "Apt. 24~A, 1 Southridge Property: Southridge A. Baker 9:48 AM: Sorry this is a …" at bounding box center [217, 159] width 110 height 80
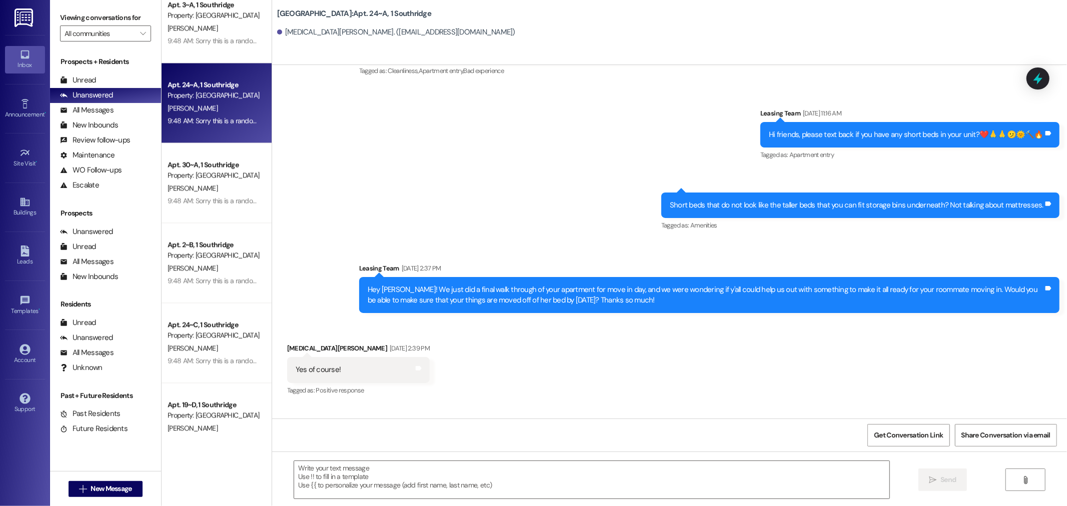
scroll to position [25859, 0]
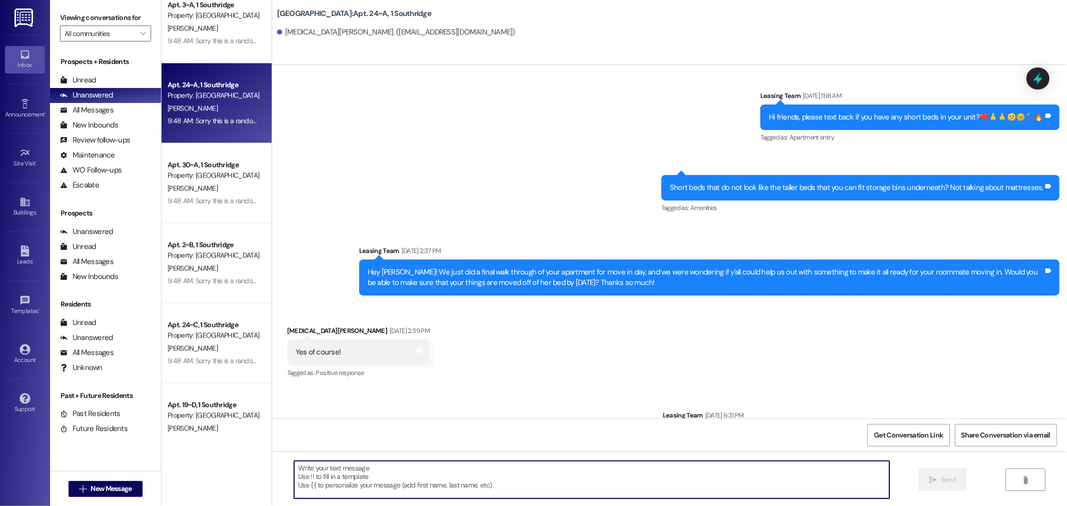
click at [457, 477] on textarea at bounding box center [591, 480] width 595 height 38
type textarea "Hey so sorry you can ignore this message, our system is just flagging us to res…"
click at [943, 482] on span "Send" at bounding box center [949, 480] width 16 height 11
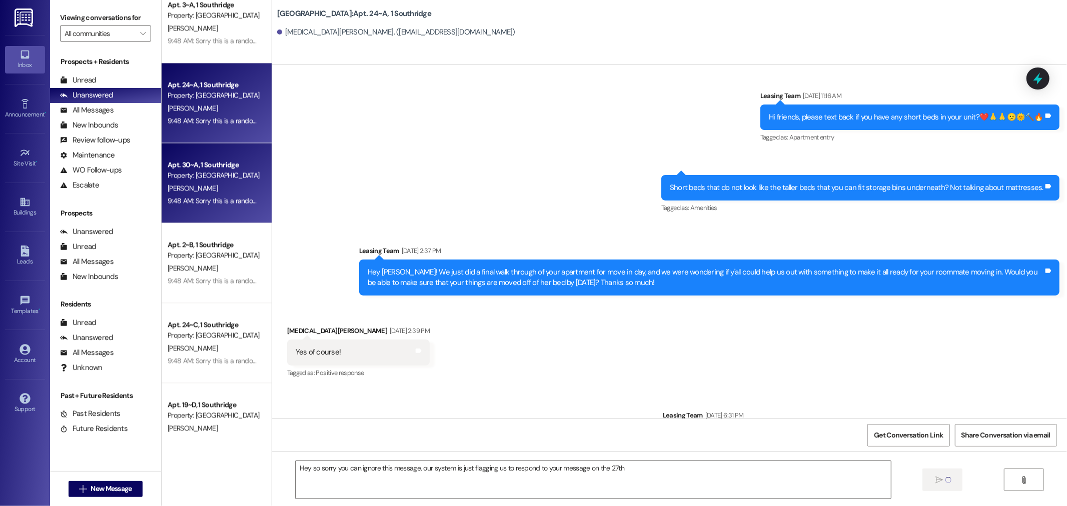
click at [201, 184] on div "A. Beck" at bounding box center [214, 188] width 95 height 13
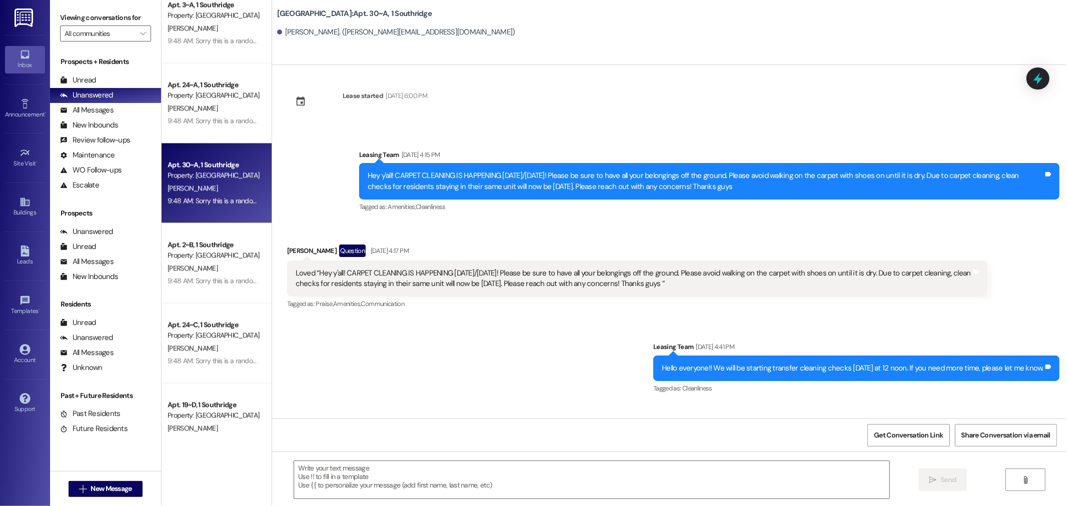
scroll to position [14176, 0]
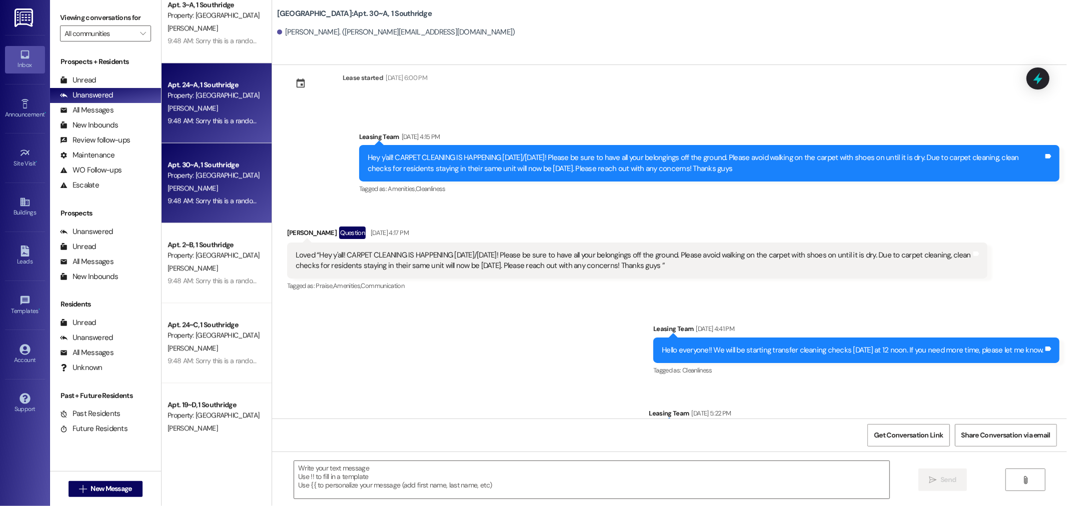
click at [178, 117] on div "9:48 AM: Sorry this is a random message but whoever messaged saying they were s…" at bounding box center [480, 120] width 625 height 9
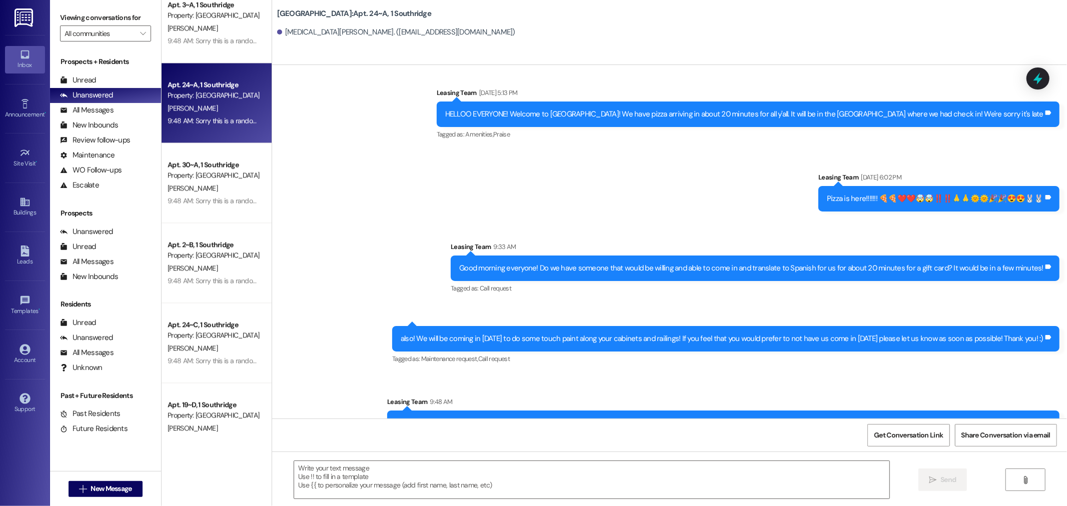
scroll to position [26652, 0]
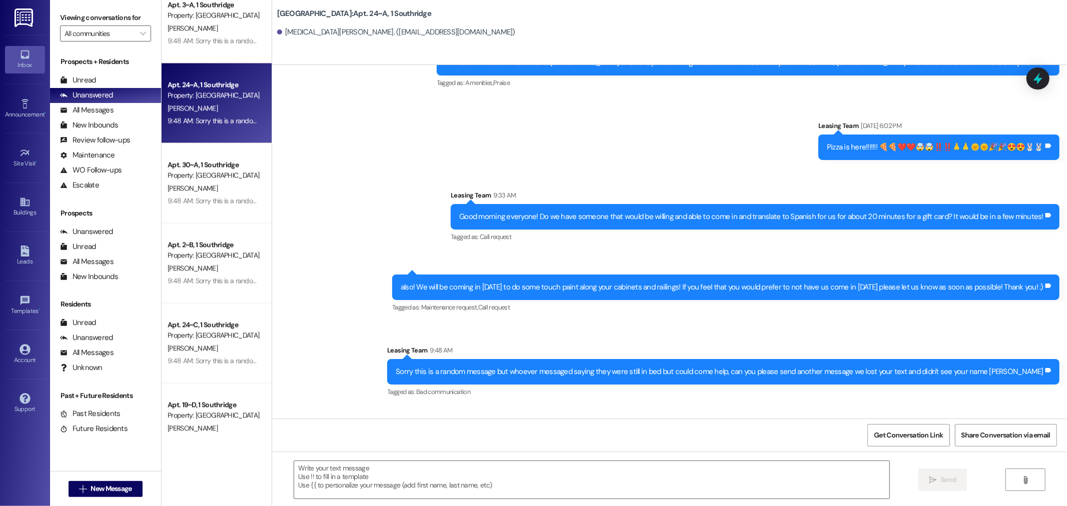
drag, startPoint x: 694, startPoint y: 397, endPoint x: 1050, endPoint y: 405, distance: 355.3
click at [1050, 443] on div "Hey so sorry you can ignore this message, our system is just flagging us to res…" at bounding box center [868, 456] width 381 height 26
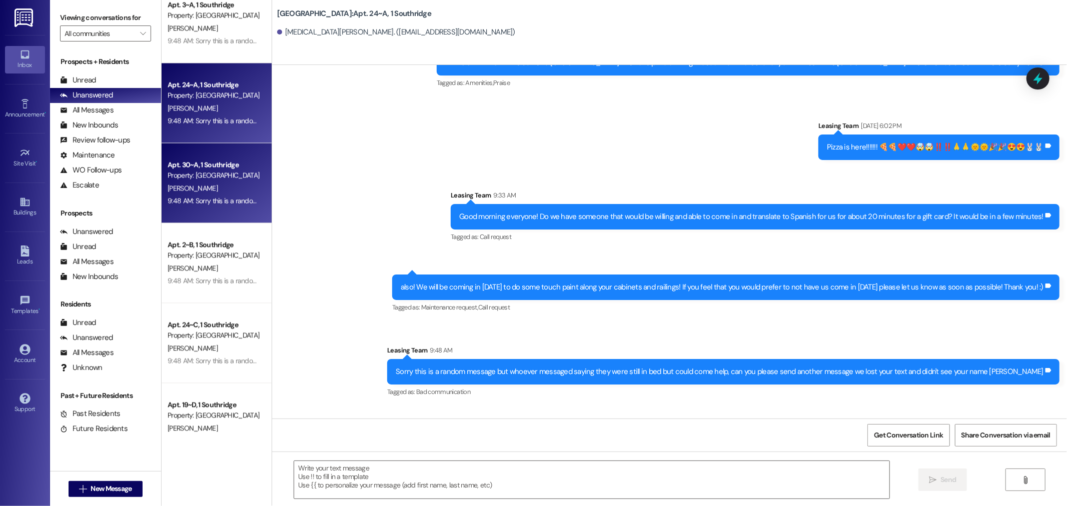
click at [186, 187] on div "A. Beck" at bounding box center [214, 188] width 95 height 13
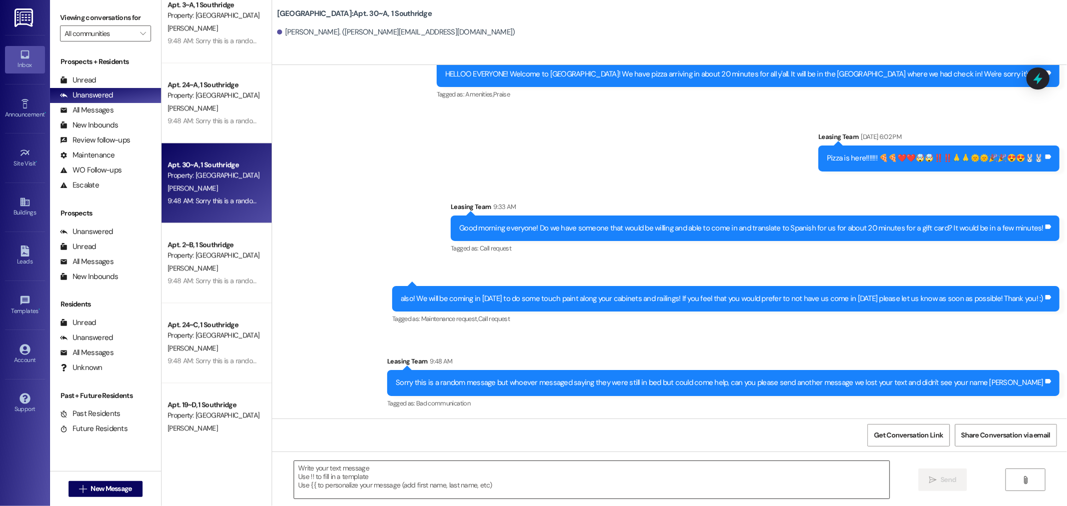
scroll to position [16066, 0]
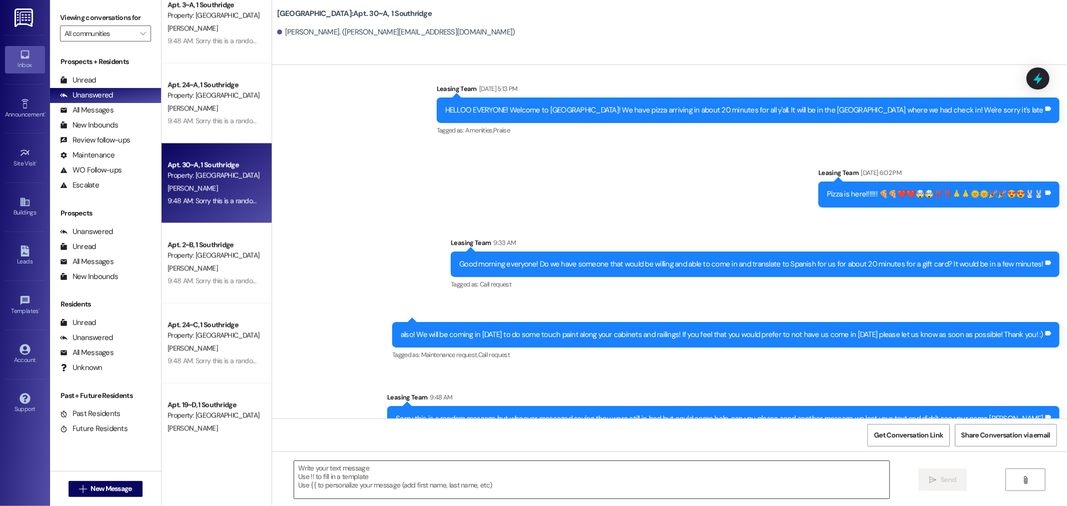
click at [384, 477] on textarea at bounding box center [591, 480] width 595 height 38
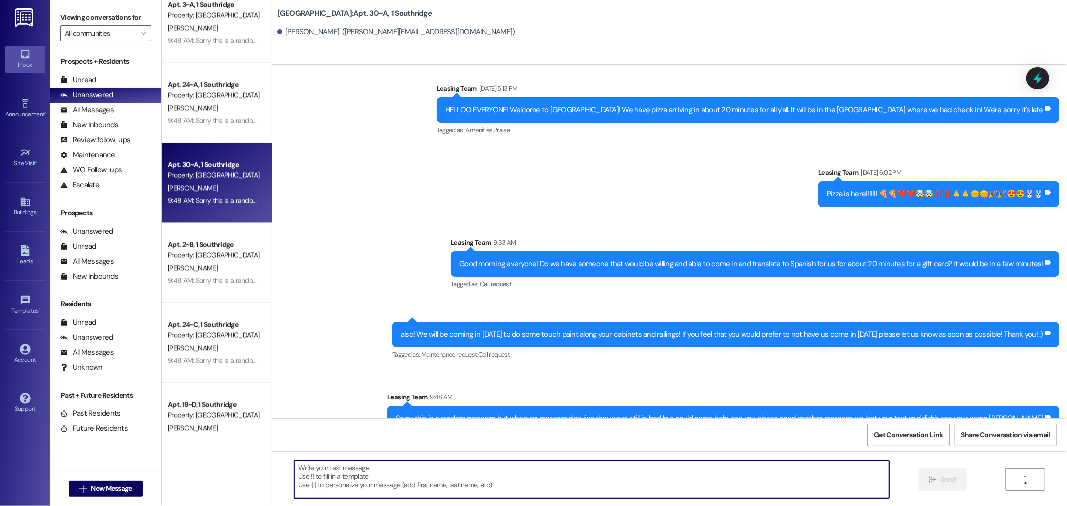
paste textarea "Hi Calvin! I am so sorry we didn't get back to your message on the 14th!"
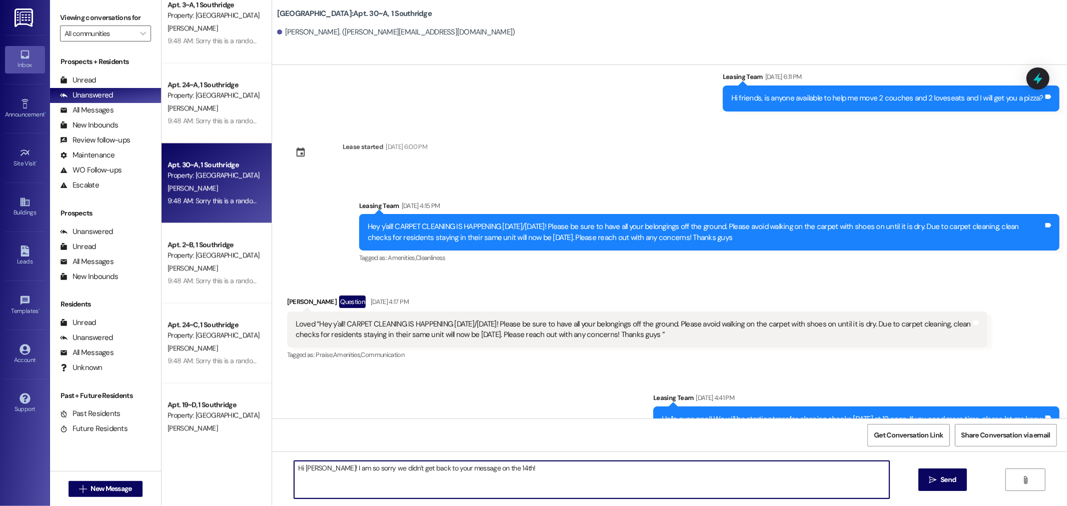
scroll to position [14120, 0]
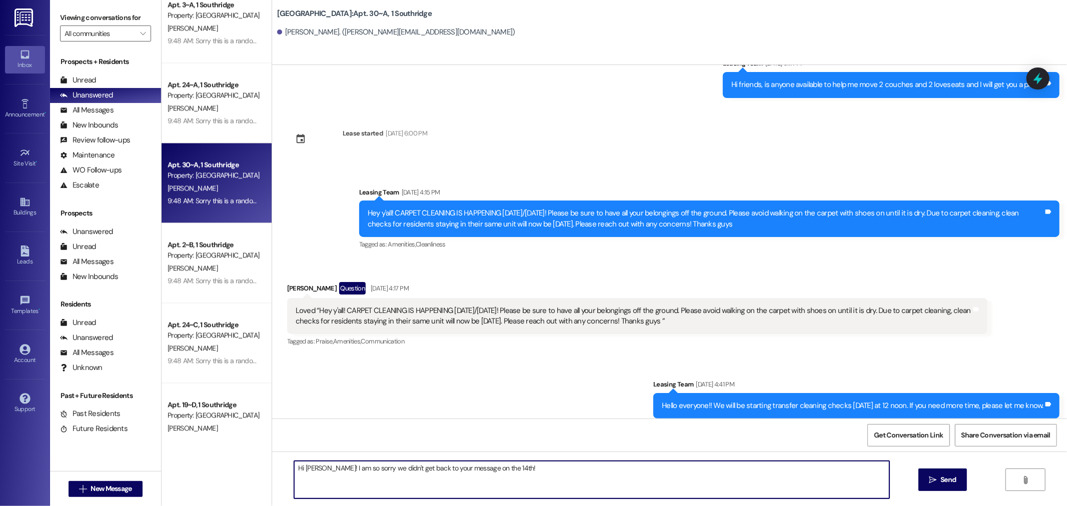
click at [488, 467] on textarea "Hi Calvin! I am so sorry we didn't get back to your message on the 14th!" at bounding box center [591, 480] width 595 height 38
click at [456, 468] on textarea "Hi Calvin! I am so sorry we didn't get back to your message on the 20th!" at bounding box center [591, 480] width 595 height 38
drag, startPoint x: 459, startPoint y: 467, endPoint x: 418, endPoint y: 462, distance: 40.8
click at [418, 462] on textarea "Hi Calvin! I am so sorry we didn't get back to your message on the 20th!" at bounding box center [591, 480] width 595 height 38
click at [563, 472] on textarea "Hi Calvin! I am so sorry we didn't get back to when you liked our message on th…" at bounding box center [591, 480] width 595 height 38
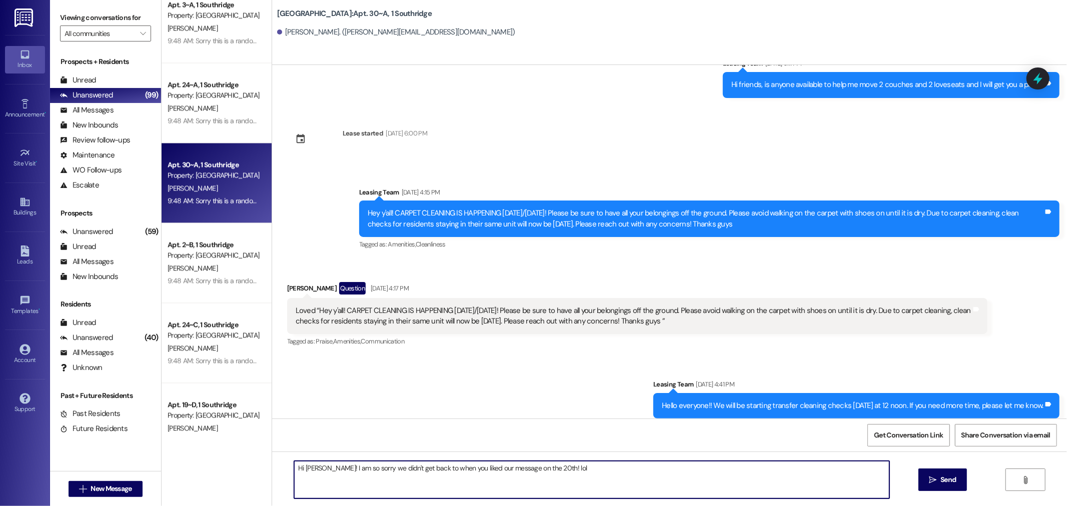
drag, startPoint x: 557, startPoint y: 465, endPoint x: 267, endPoint y: 434, distance: 291.9
click at [272, 434] on div "Announcement, sent via SMS Leasing Team Jan 08, 2025 at 12:19 PM Good morning, …" at bounding box center [669, 318] width 795 height 506
type textarea "Hi Calvin! I am so sorry we didn't get back to when you liked our message on th…"
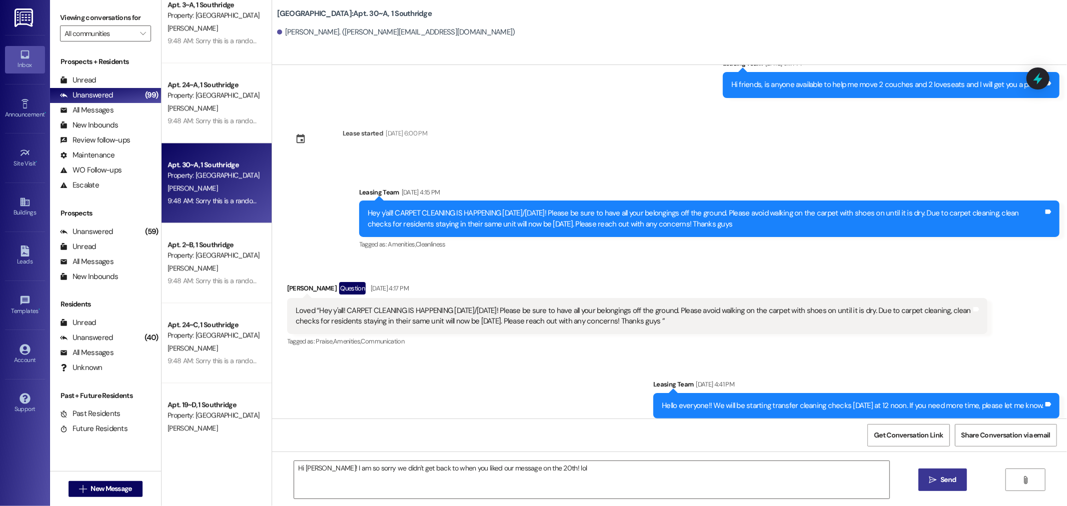
click at [929, 478] on icon "" at bounding box center [933, 480] width 8 height 8
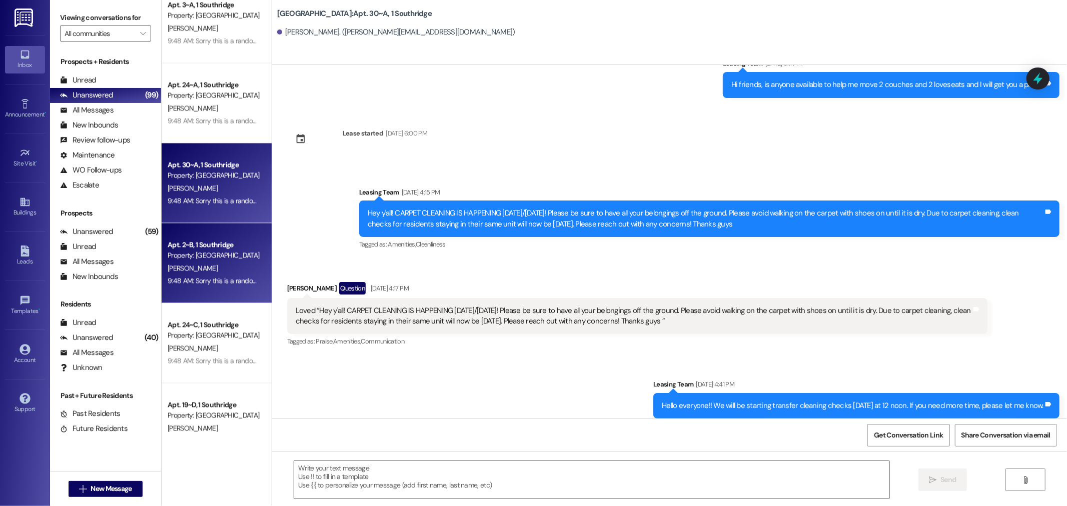
click at [234, 251] on div "Property: [GEOGRAPHIC_DATA]" at bounding box center [214, 255] width 93 height 11
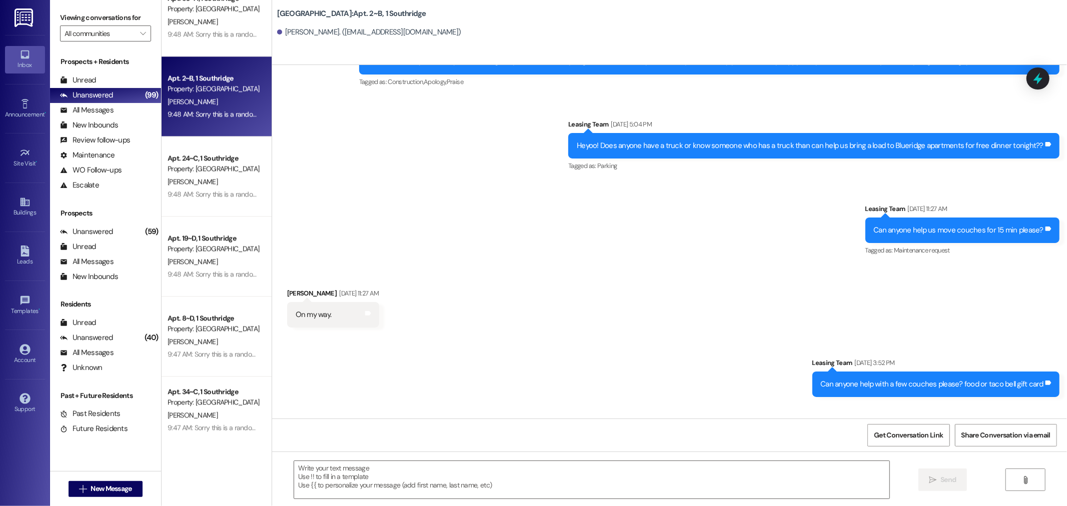
scroll to position [19934, 0]
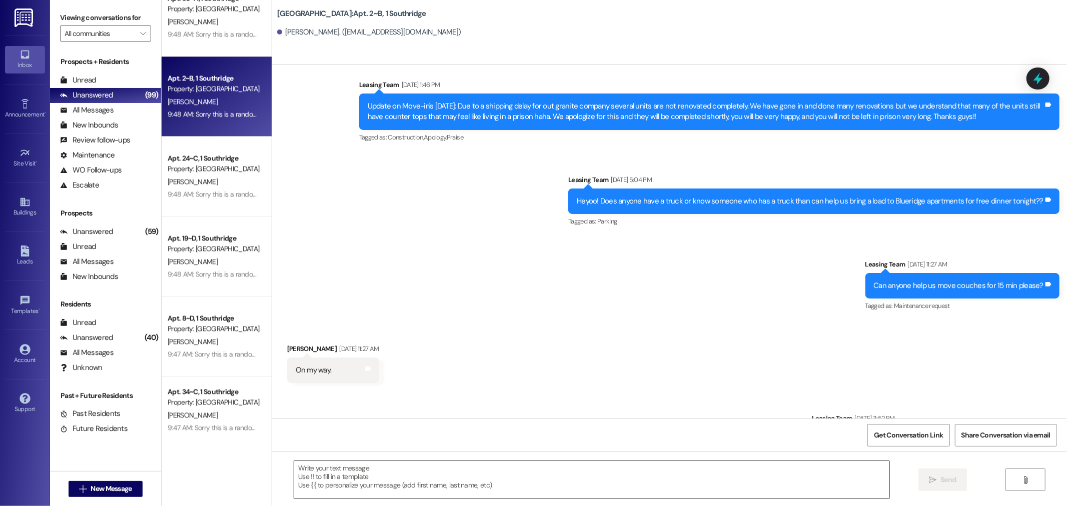
click at [388, 481] on textarea at bounding box center [591, 480] width 595 height 38
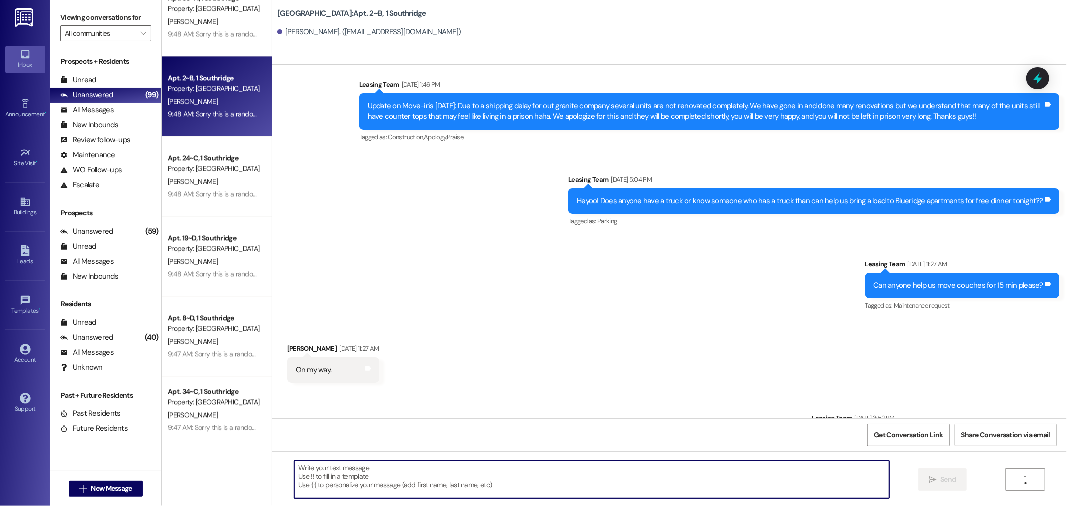
paste textarea "Hi Calvin! I am so sorry we didn't get back to when you liked our message on th…"
type textarea "Hi Calvin! I am so sorry we didn't get back to when you liked our message on th…"
drag, startPoint x: 559, startPoint y: 472, endPoint x: 288, endPoint y: 445, distance: 272.0
click at [288, 445] on div "Announcement, sent via SMS Leasing Park Place Sep 05, 2024 at 7:49 PM I want to…" at bounding box center [669, 318] width 795 height 506
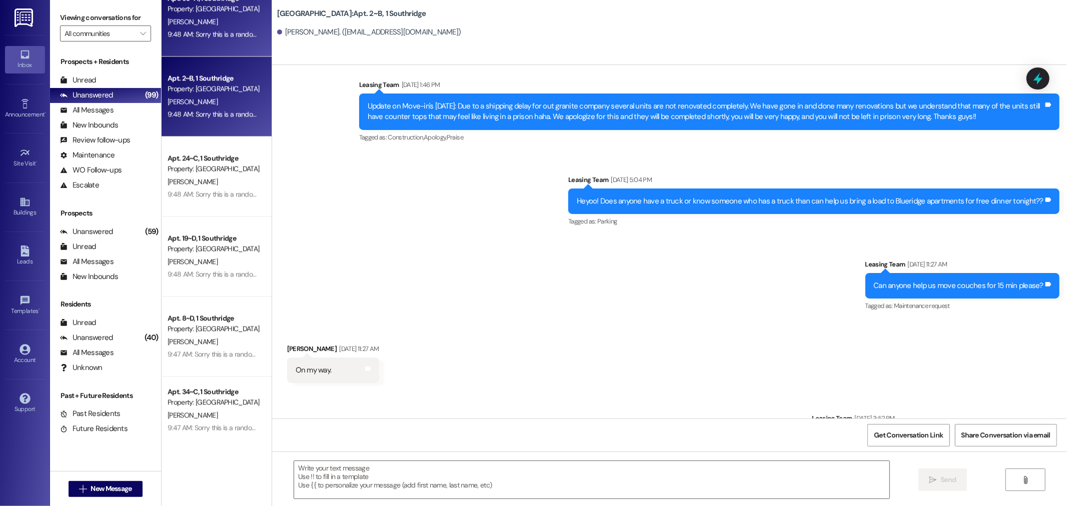
click at [194, 21] on div "A. Beck" at bounding box center [214, 22] width 95 height 13
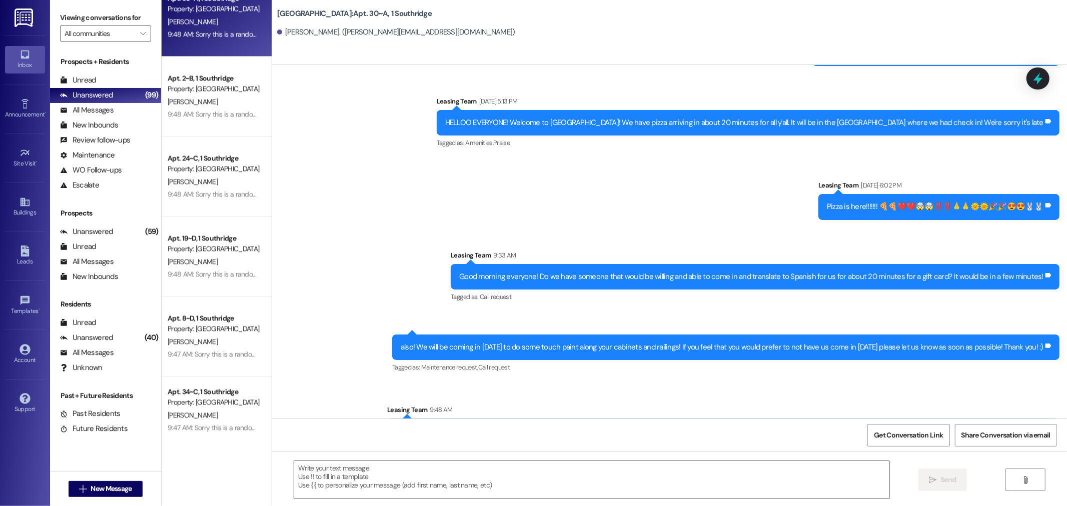
scroll to position [16135, 0]
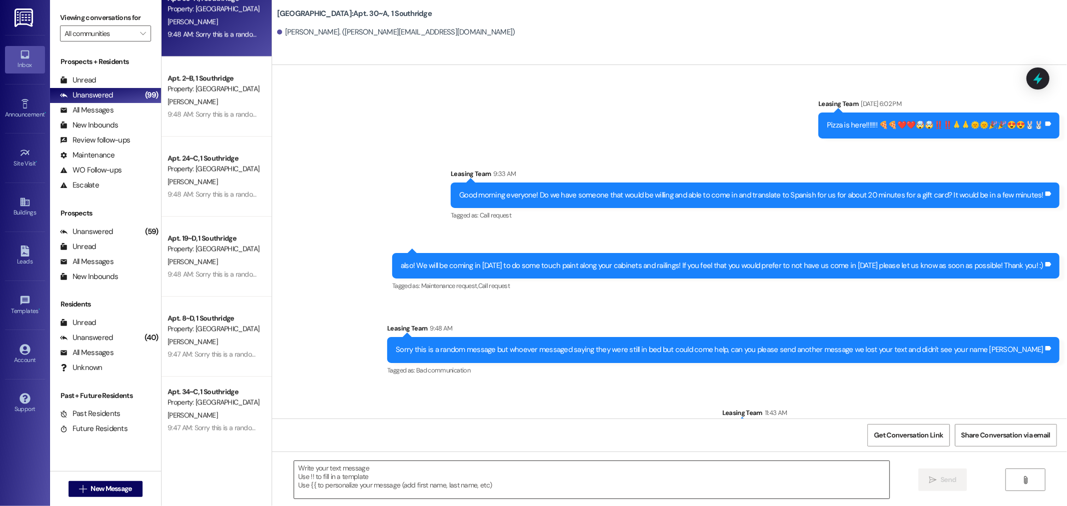
click at [452, 478] on textarea at bounding box center [591, 480] width 595 height 38
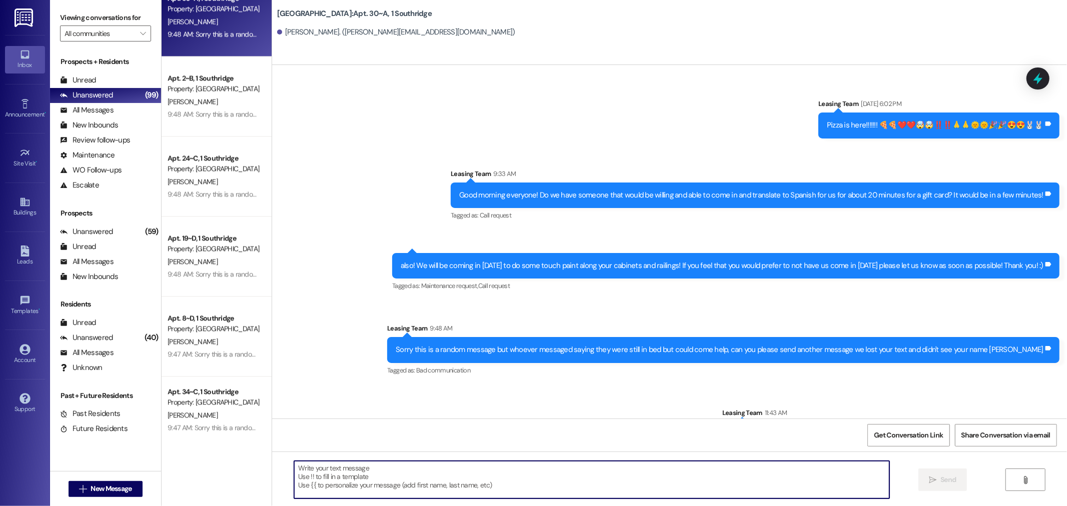
click at [552, 471] on textarea at bounding box center [591, 480] width 595 height 38
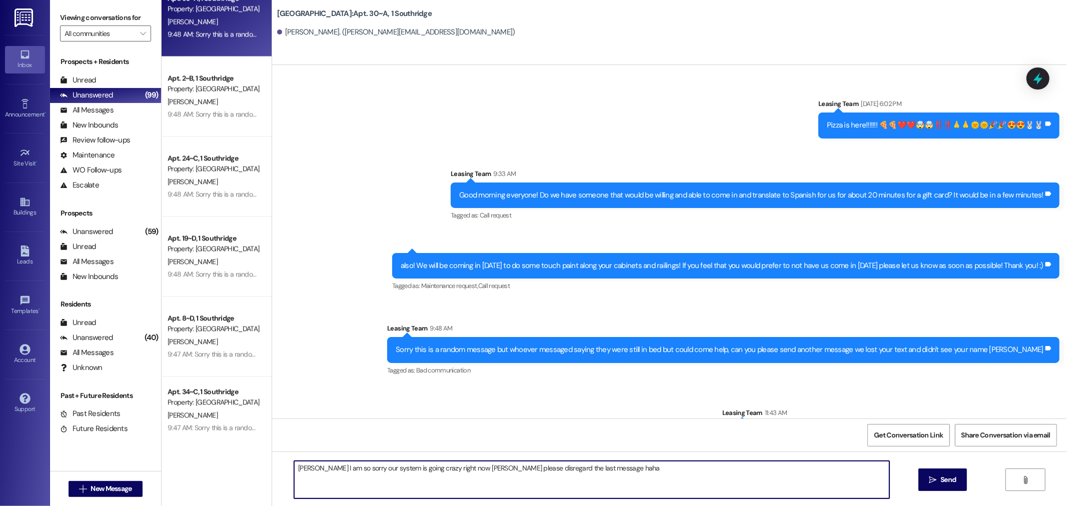
type textarea "Alyssa I am so sorry our system is going crazy right now hahah please disregard…"
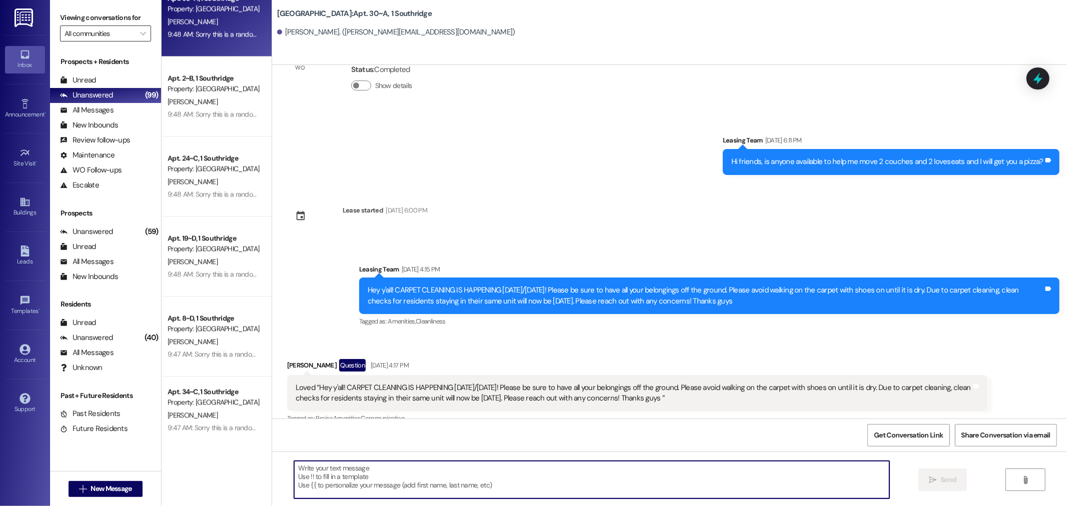
scroll to position [14022, 0]
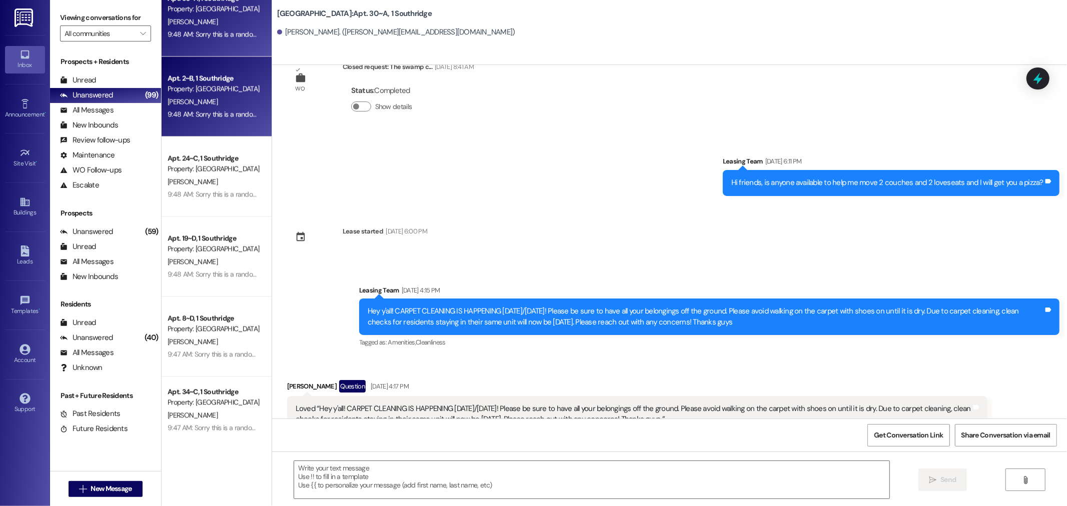
click at [248, 116] on div "9:48 AM: Sorry this is a random message but whoever messaged saying they were s…" at bounding box center [480, 114] width 625 height 9
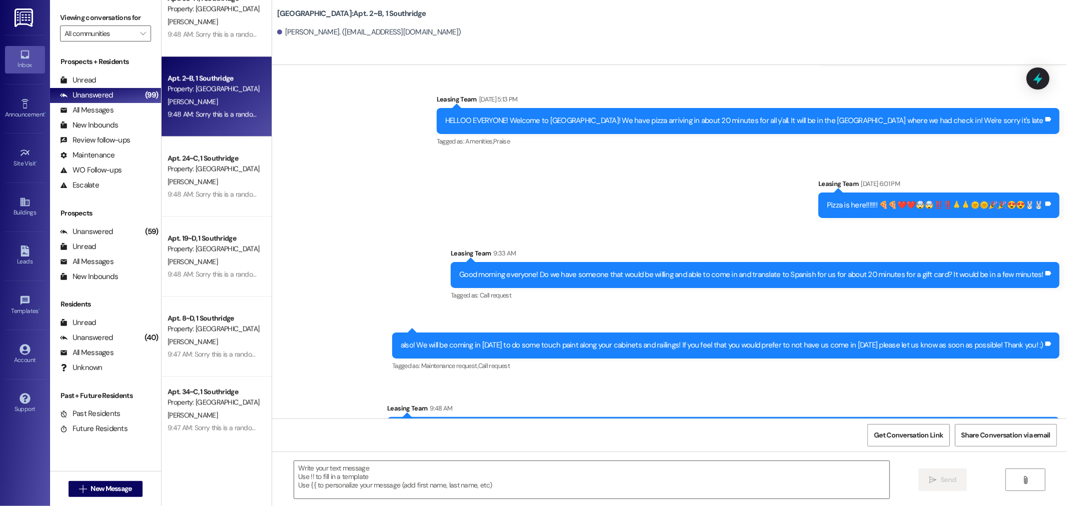
scroll to position [20267, 0]
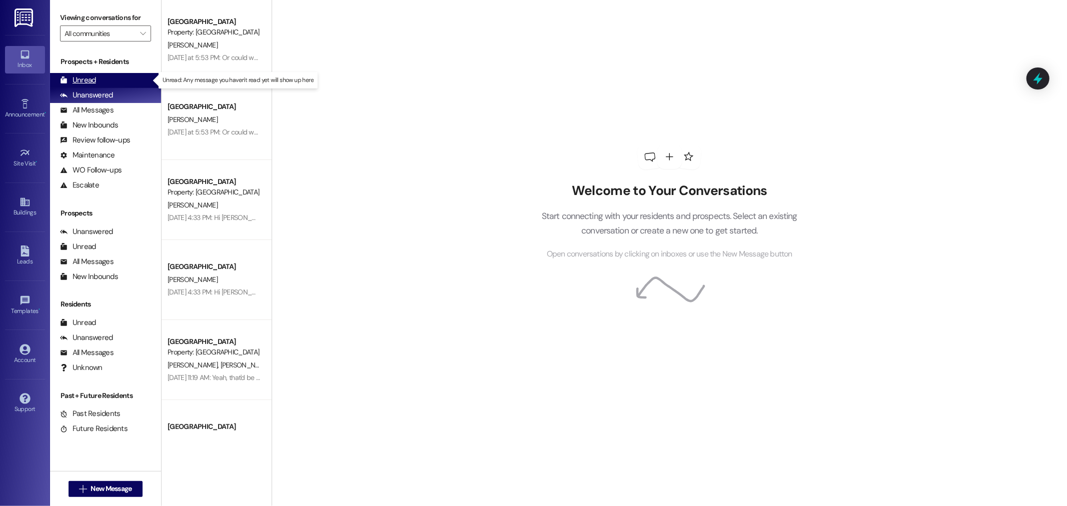
click at [122, 83] on div "Unread (0)" at bounding box center [105, 80] width 111 height 15
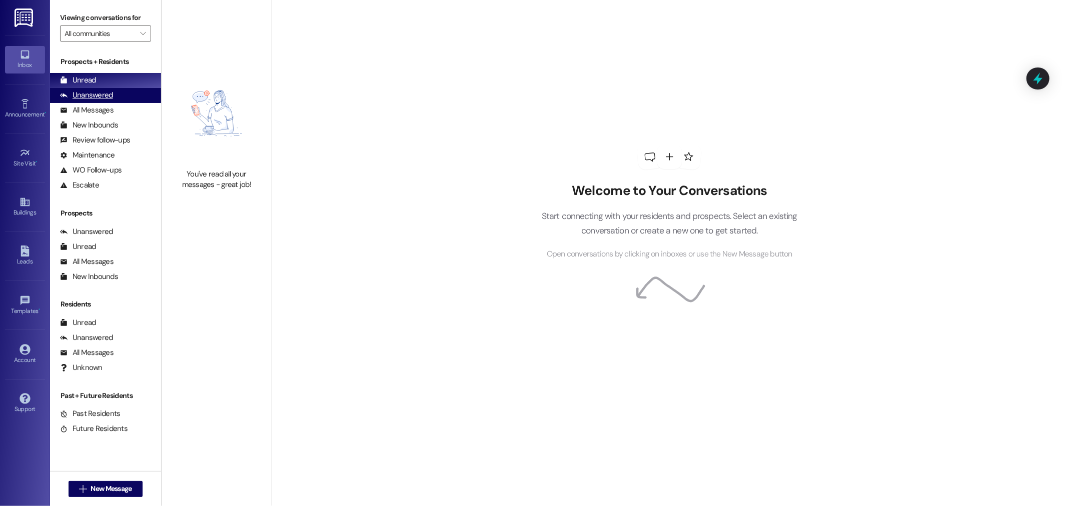
click at [122, 93] on div "Unanswered (0)" at bounding box center [105, 95] width 111 height 15
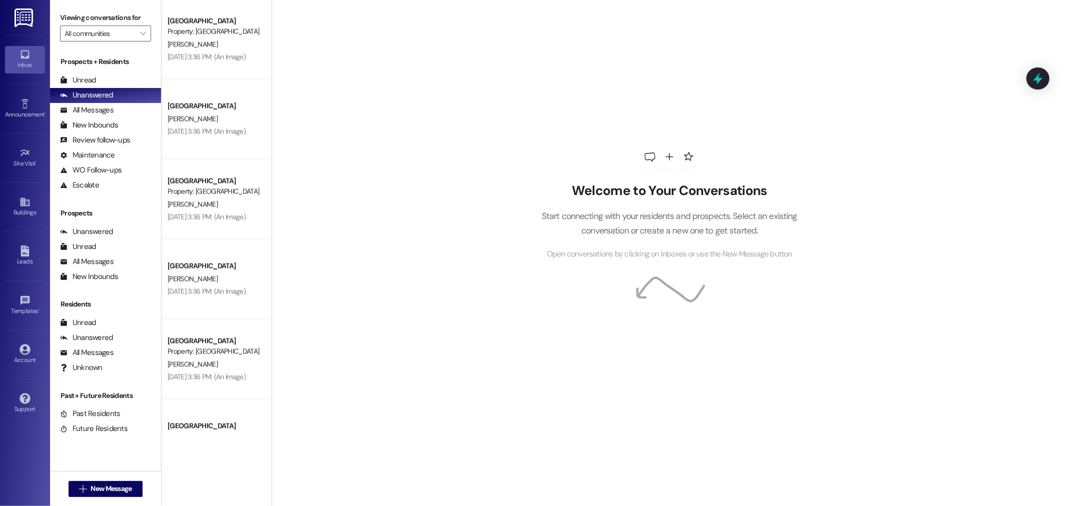
scroll to position [4928, 0]
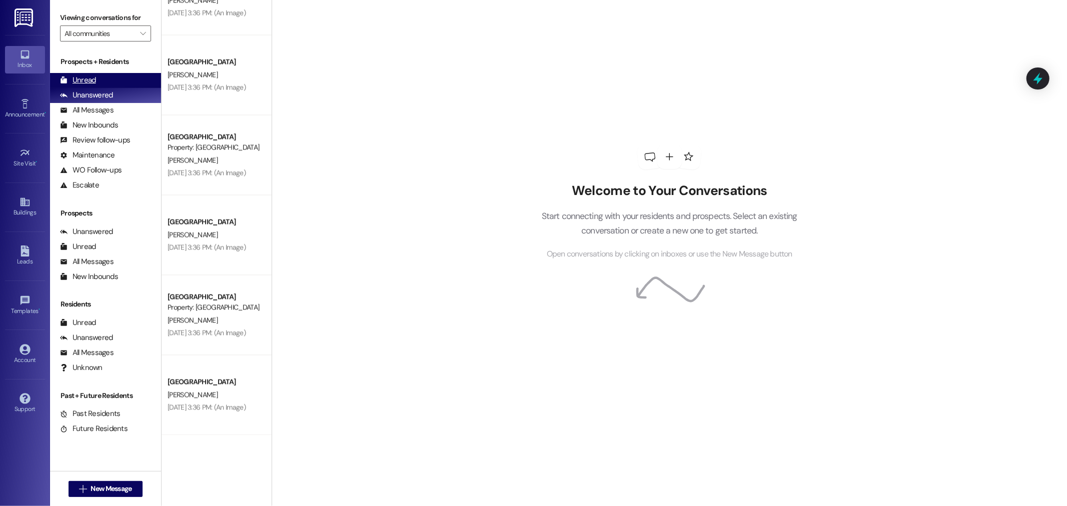
click at [94, 82] on div "Unread" at bounding box center [78, 80] width 36 height 11
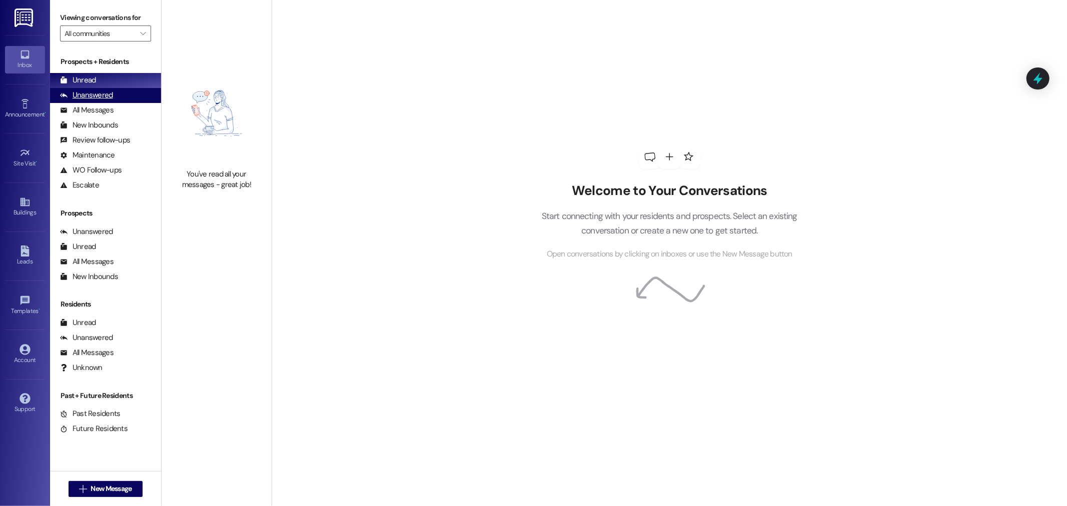
click at [131, 91] on div "Unanswered (0)" at bounding box center [105, 95] width 111 height 15
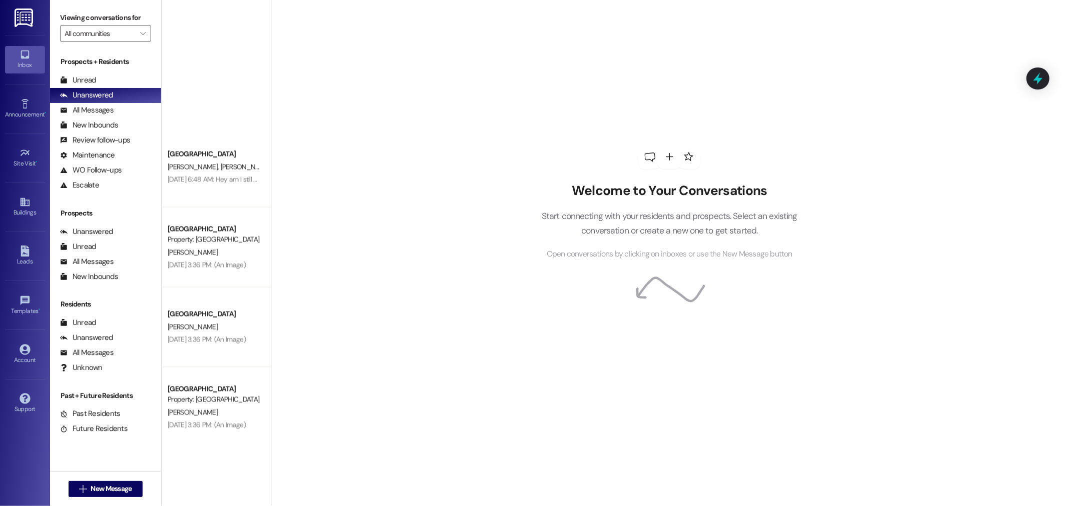
scroll to position [5169, 0]
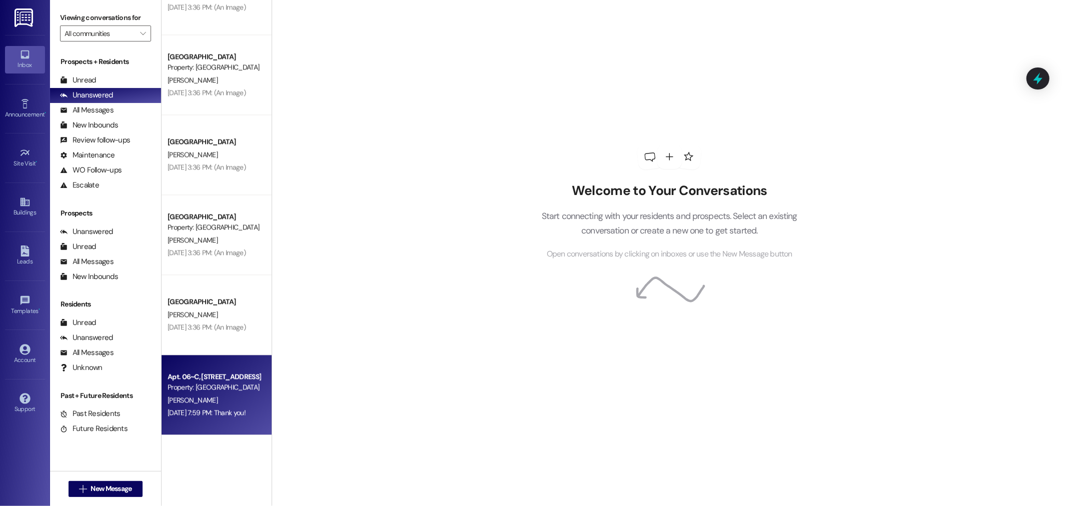
click at [209, 392] on div "Property: [GEOGRAPHIC_DATA]" at bounding box center [214, 387] width 93 height 11
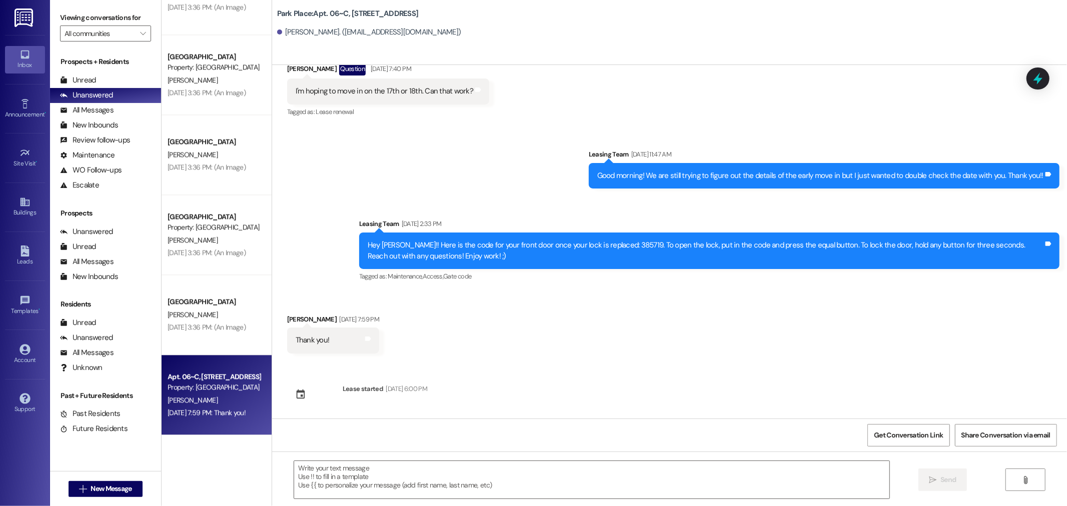
scroll to position [556, 0]
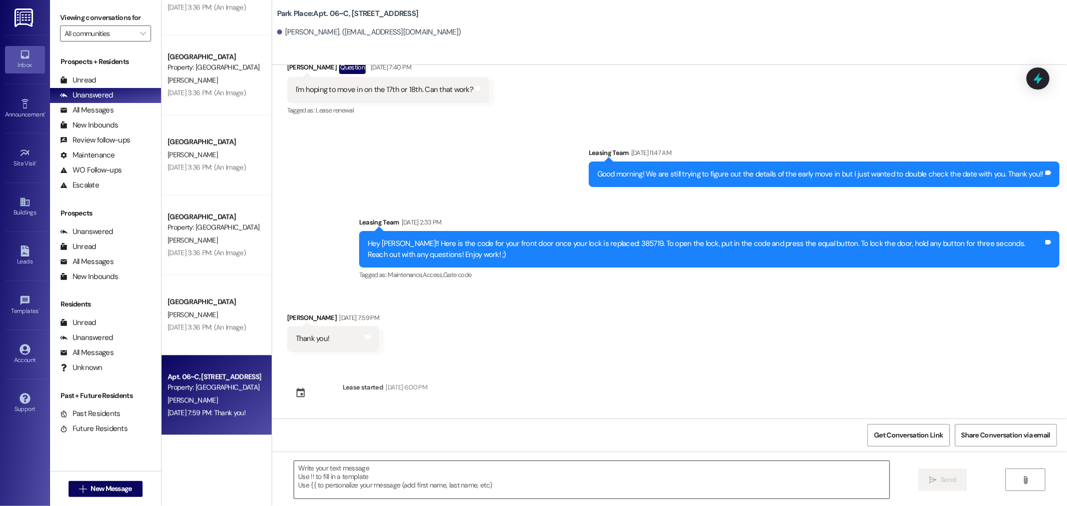
click at [389, 489] on textarea at bounding box center [591, 480] width 595 height 38
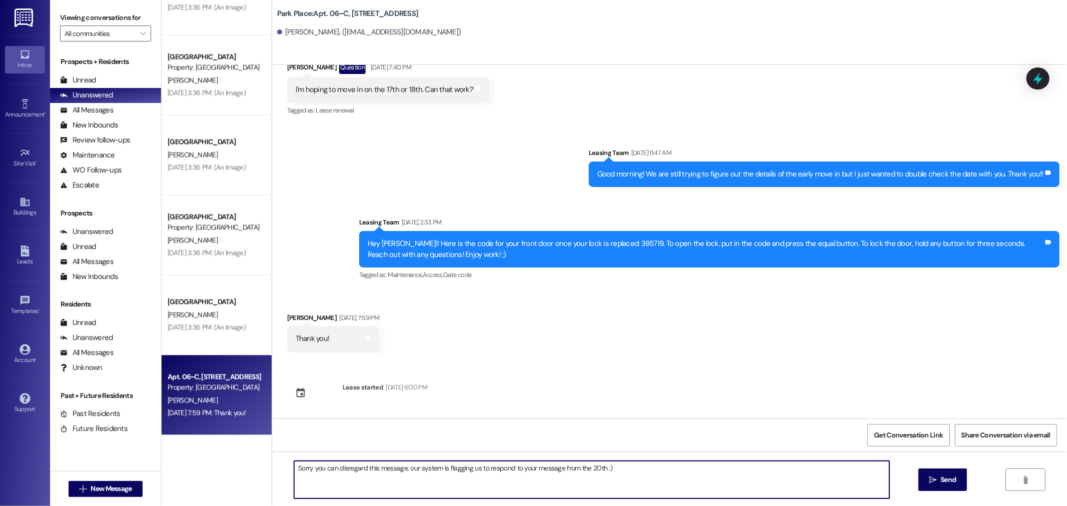
drag, startPoint x: 621, startPoint y: 473, endPoint x: 208, endPoint y: 446, distance: 414.2
click at [208, 446] on div "Park Place Prospect Z. Hanson P. Williams Aug 21, 2025 at 6:48 AM: Hey am I sti…" at bounding box center [615, 253] width 906 height 506
type textarea "Sorry you can disregard this message, our system is flagging us to respond to y…"
click at [945, 484] on span "Send" at bounding box center [949, 480] width 16 height 11
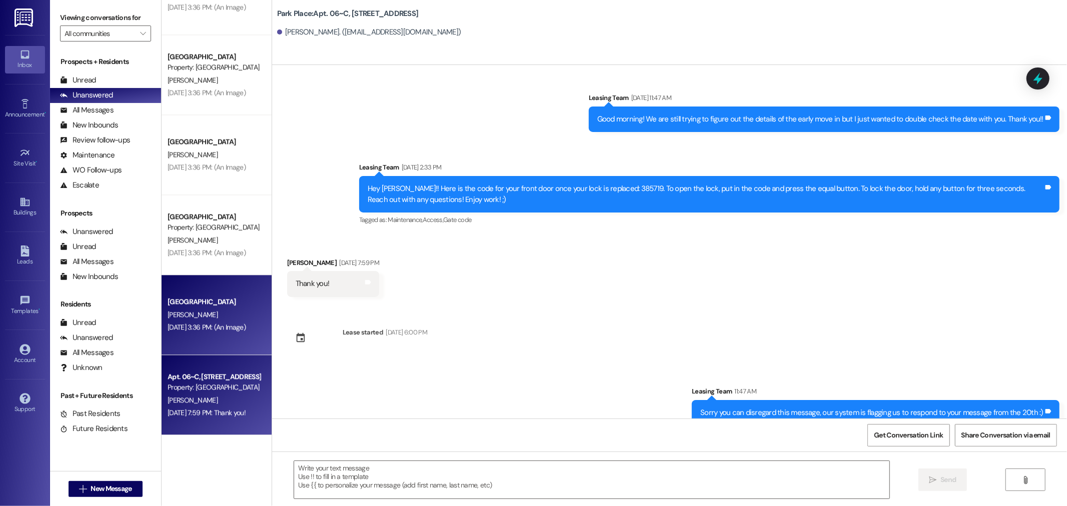
scroll to position [625, 0]
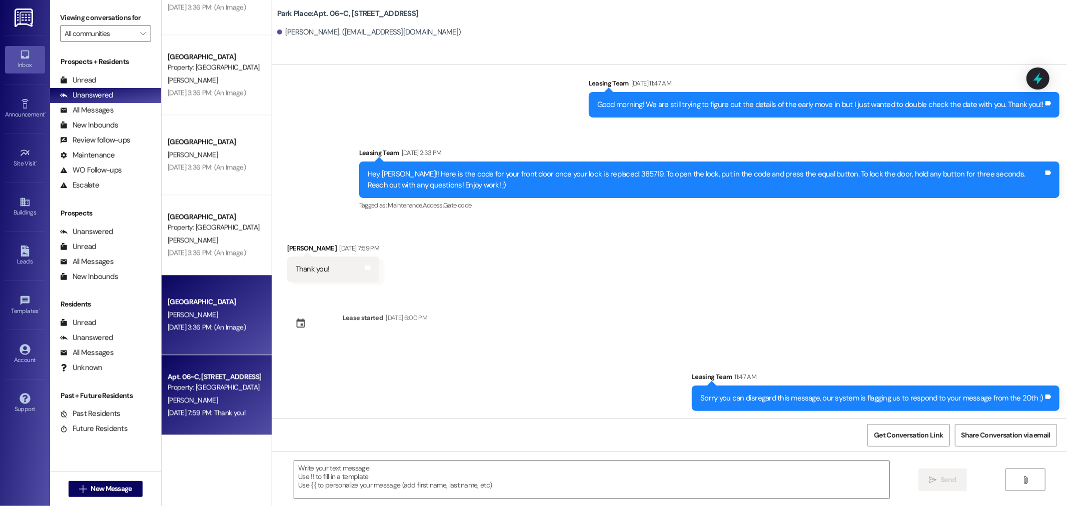
click at [235, 330] on div "Aug 21, 2025 at 3:36 PM: (An Image) Aug 21, 2025 at 3:36 PM: (An Image)" at bounding box center [207, 327] width 78 height 9
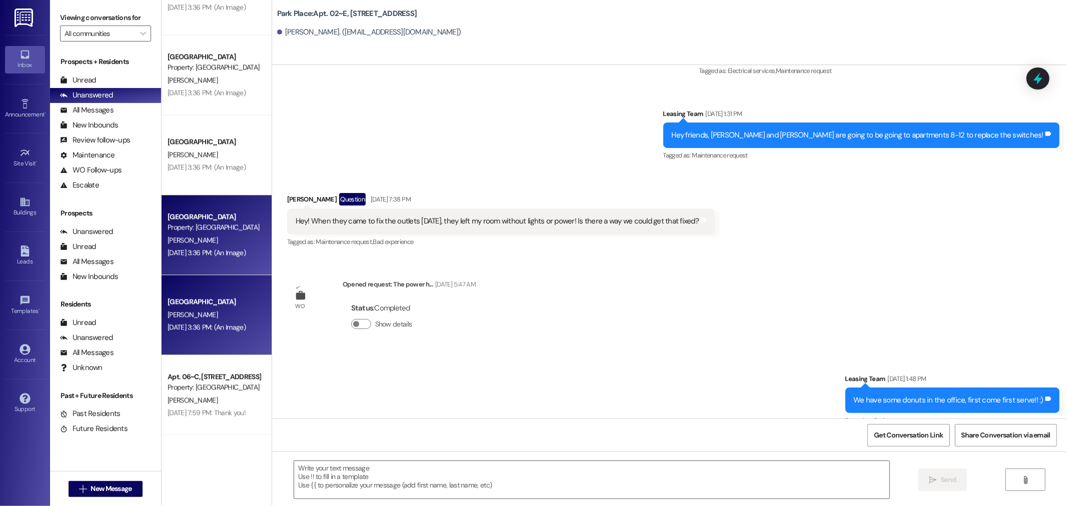
scroll to position [5330, 0]
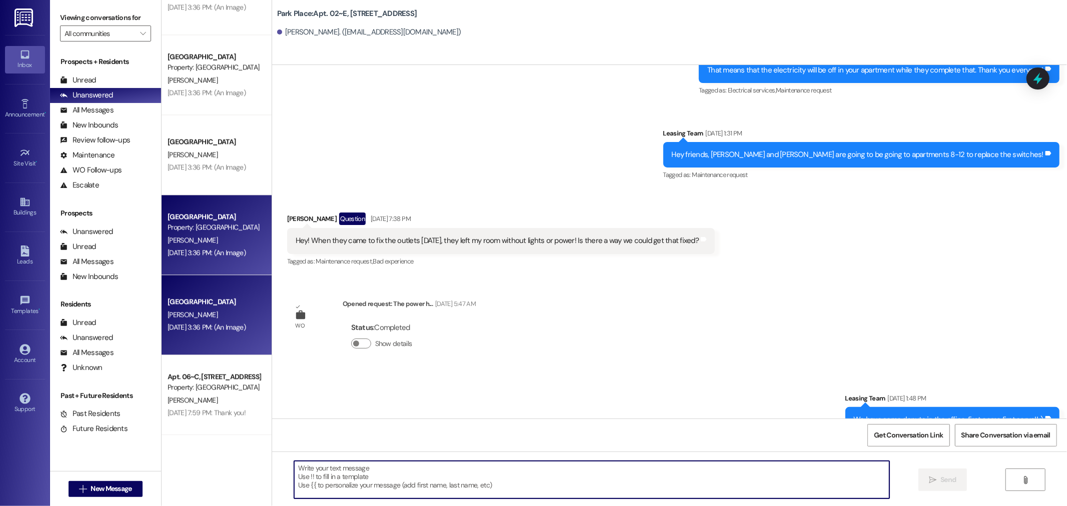
click at [379, 471] on textarea at bounding box center [591, 480] width 595 height 38
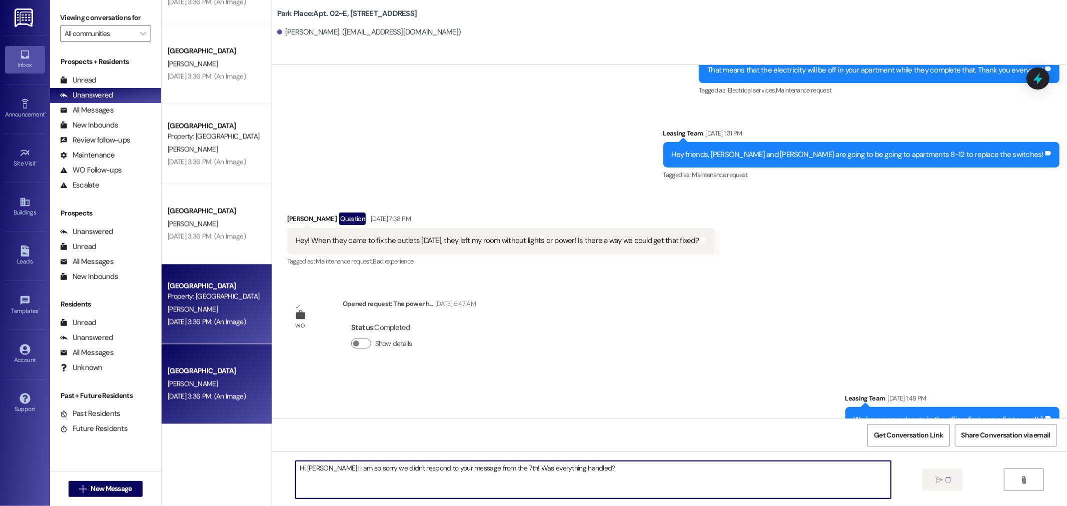
scroll to position [5057, 0]
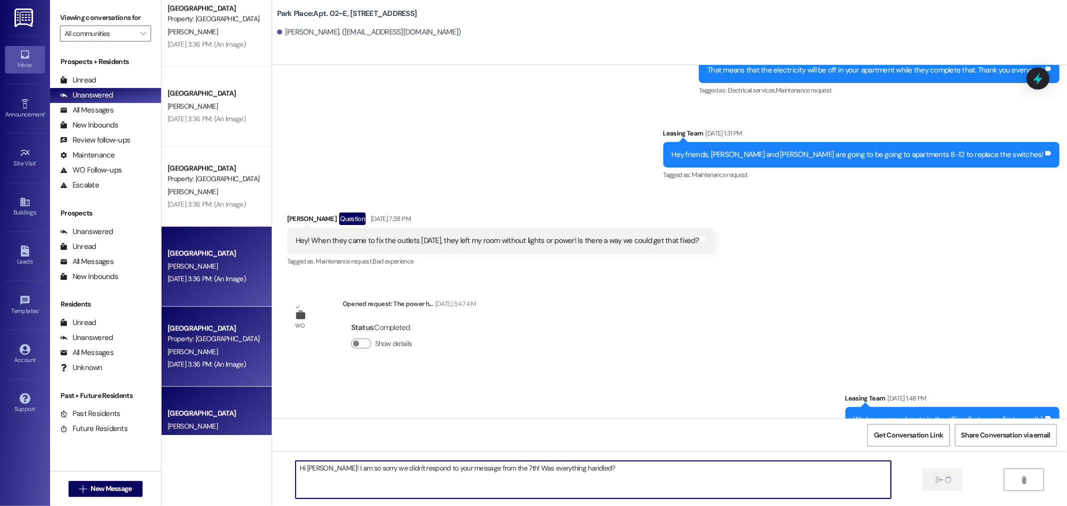
type textarea "Hi Eliza! I am so sorry we didn't respond to your message from the 7th! Was eve…"
click at [222, 273] on div "Aug 21, 2025 at 3:36 PM: (An Image) Aug 21, 2025 at 3:36 PM: (An Image)" at bounding box center [214, 279] width 95 height 13
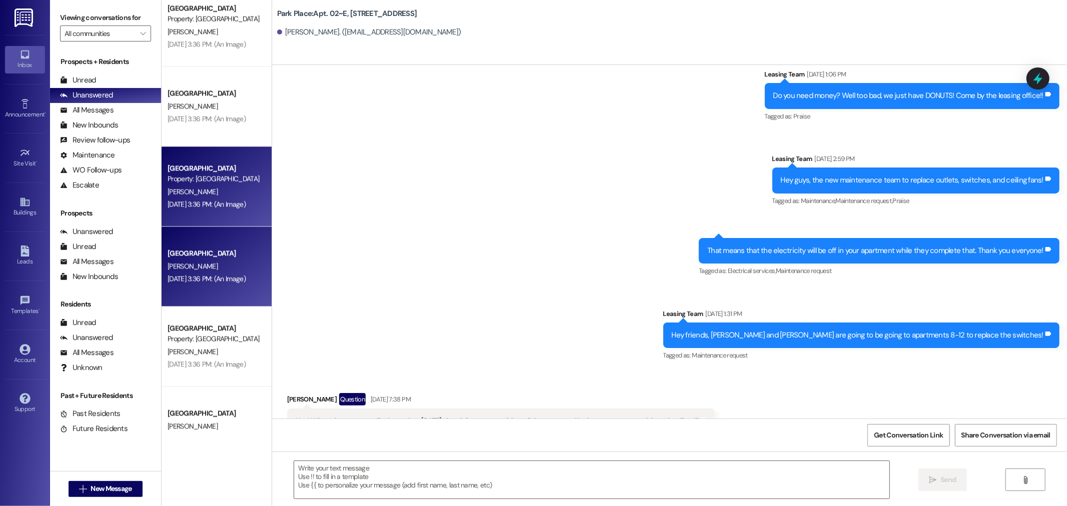
scroll to position [5144, 0]
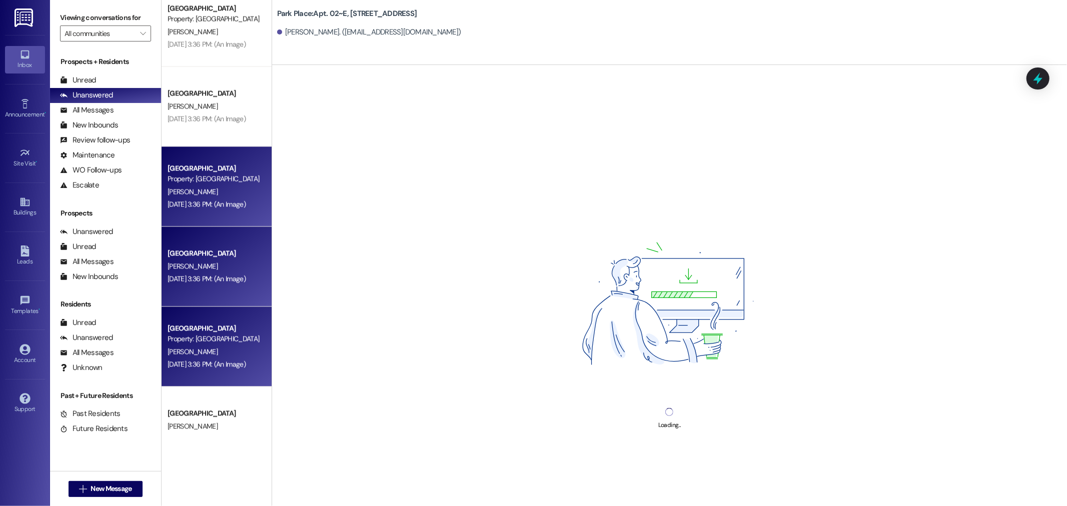
click at [219, 339] on div "Property: [GEOGRAPHIC_DATA]" at bounding box center [214, 339] width 93 height 11
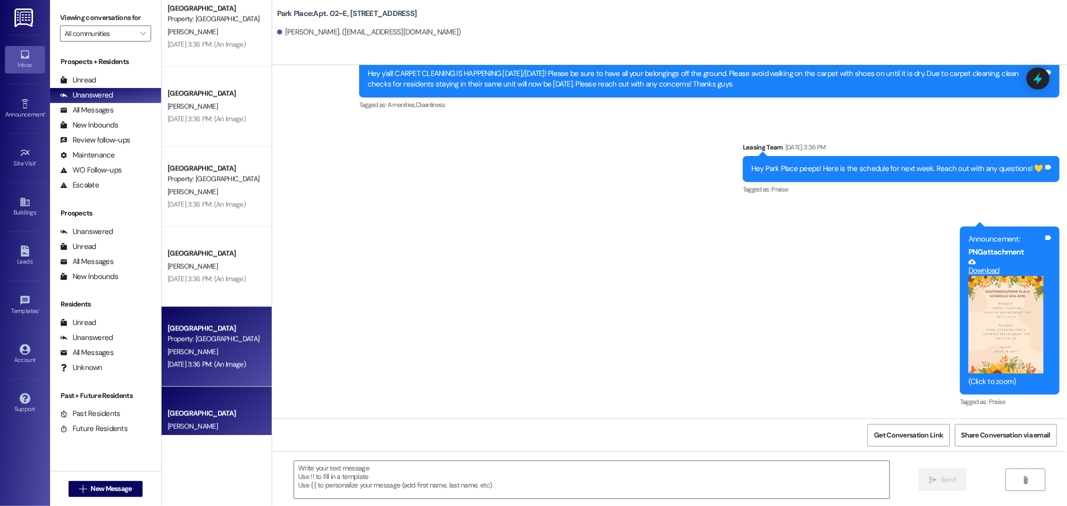
scroll to position [6400, 0]
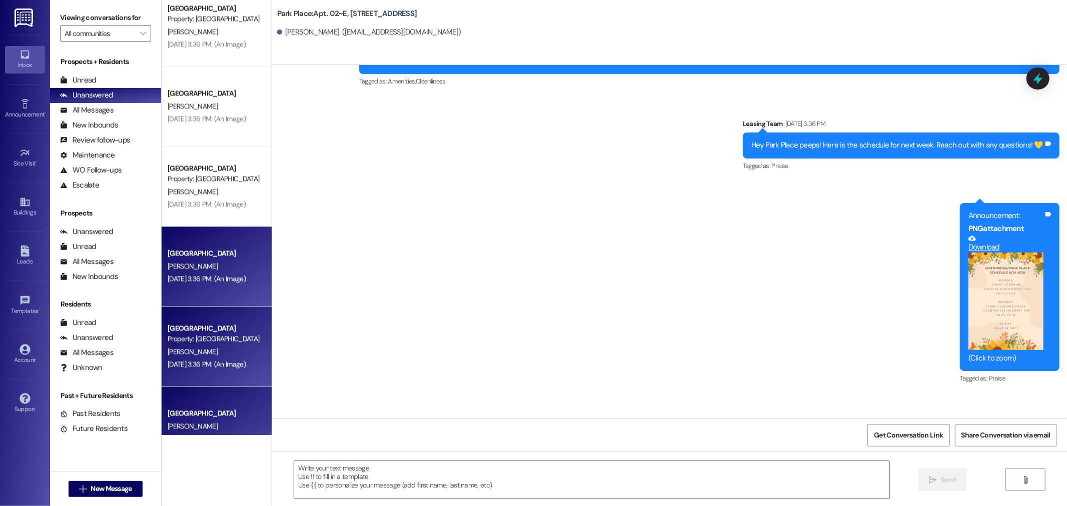
click at [238, 264] on div "A. Zirker" at bounding box center [214, 266] width 95 height 13
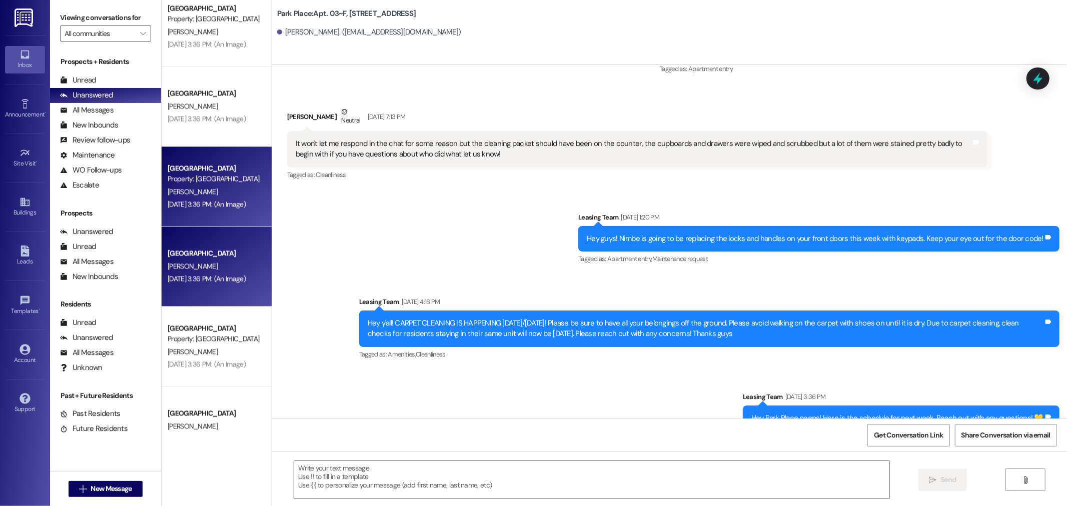
scroll to position [16723, 0]
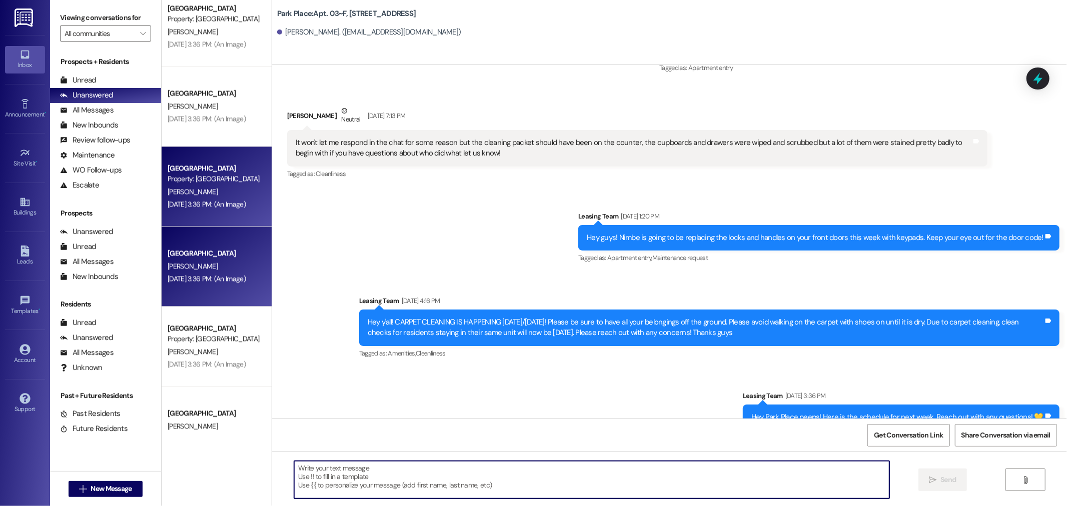
click at [438, 481] on textarea at bounding box center [591, 480] width 595 height 38
paste textarea "Sorry you can disregard this message, our system is flagging us to respond to y…"
click at [592, 466] on textarea "Sorry you can disregard this message, our system is flagging us to respond to y…" at bounding box center [591, 480] width 595 height 38
click at [609, 471] on textarea "Sorry you can disregard this message, our system is flagging us to respond to y…" at bounding box center [591, 480] width 595 height 38
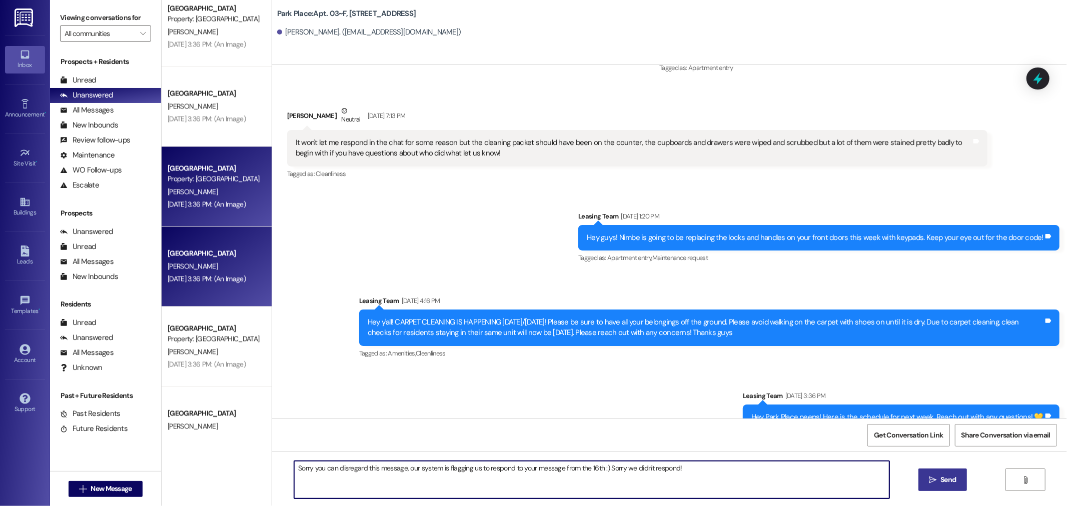
type textarea "Sorry you can disregard this message, our system is flagging us to respond to y…"
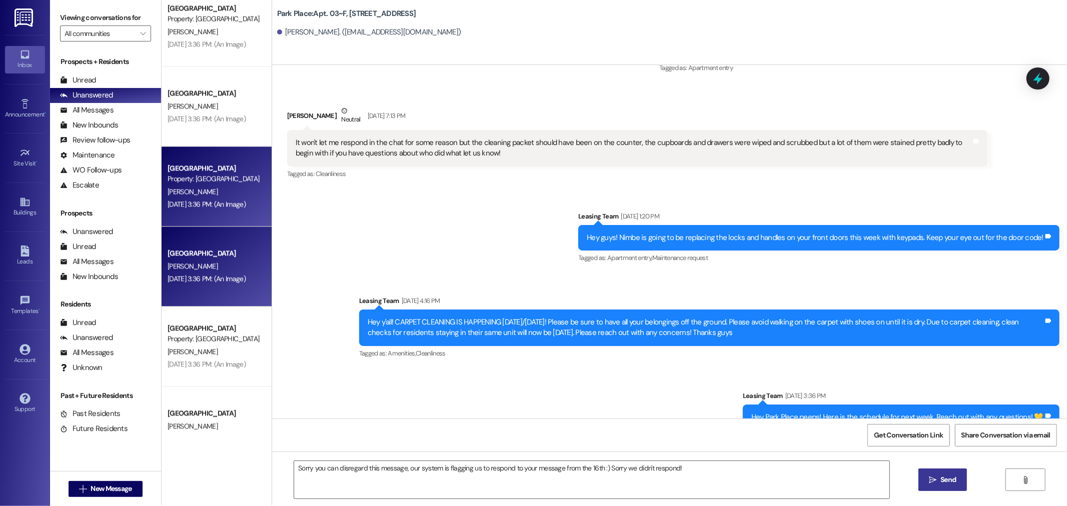
click at [939, 483] on span "Send" at bounding box center [949, 480] width 20 height 11
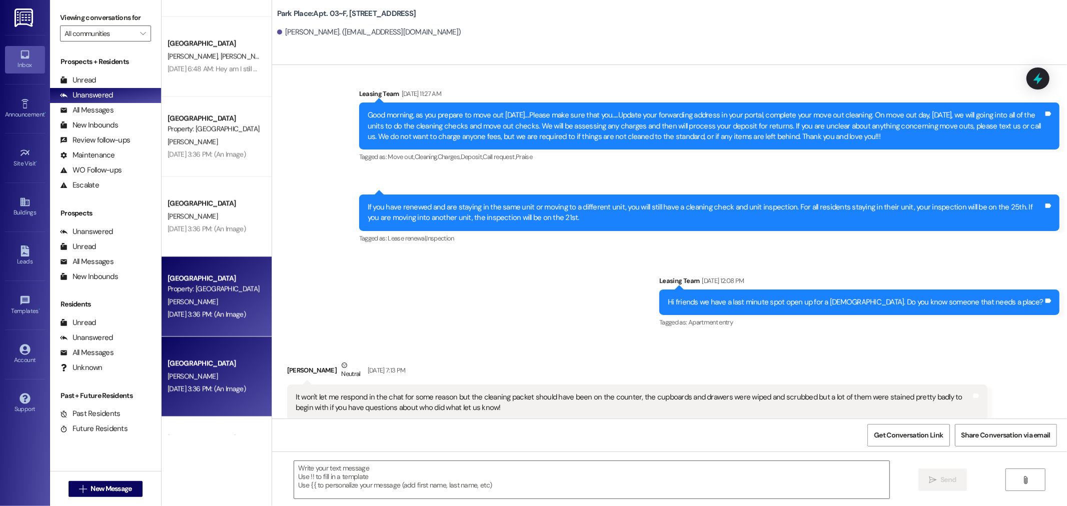
scroll to position [4890, 0]
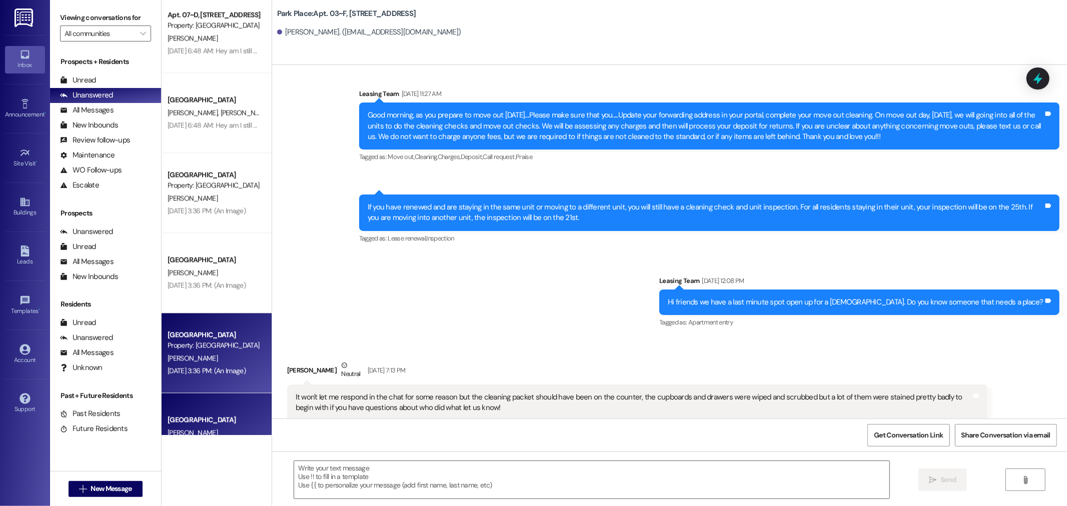
click at [190, 251] on div "Park Place Prospect A. Parise Aug 21, 2025 at 3:35 PM: Hey Park Place peeps! He…" at bounding box center [217, 217] width 110 height 435
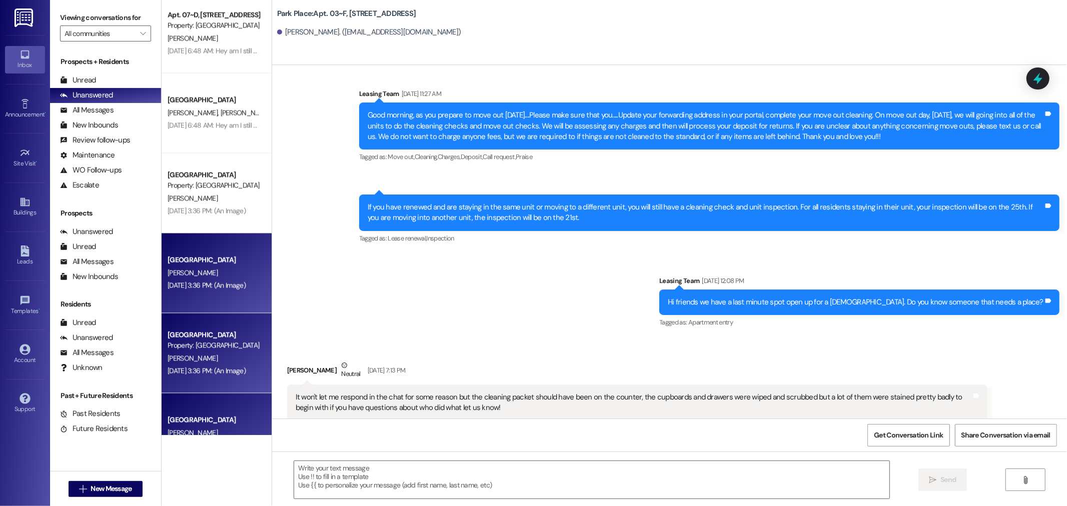
click at [181, 260] on div "[GEOGRAPHIC_DATA]" at bounding box center [214, 260] width 93 height 11
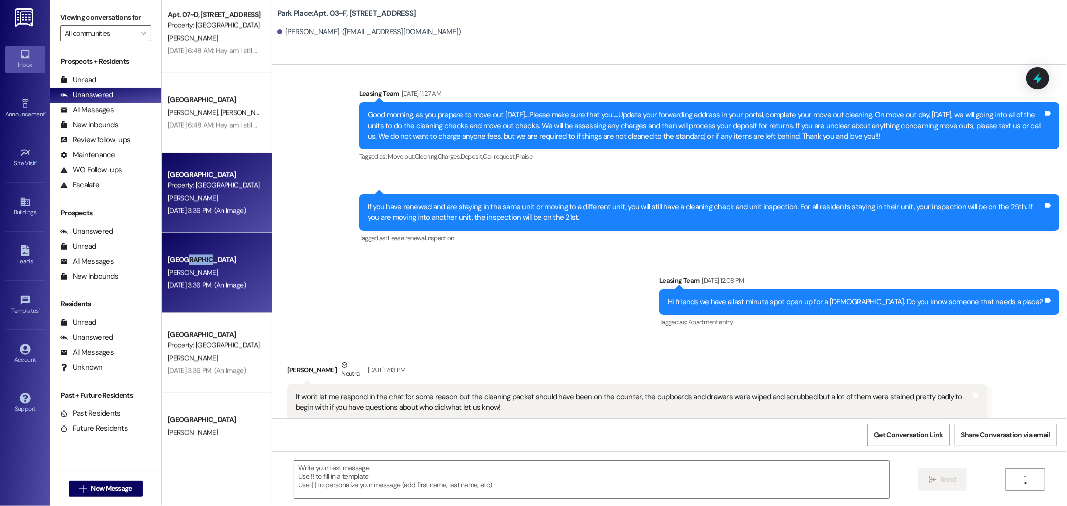
click at [181, 261] on div "[GEOGRAPHIC_DATA]" at bounding box center [214, 260] width 93 height 11
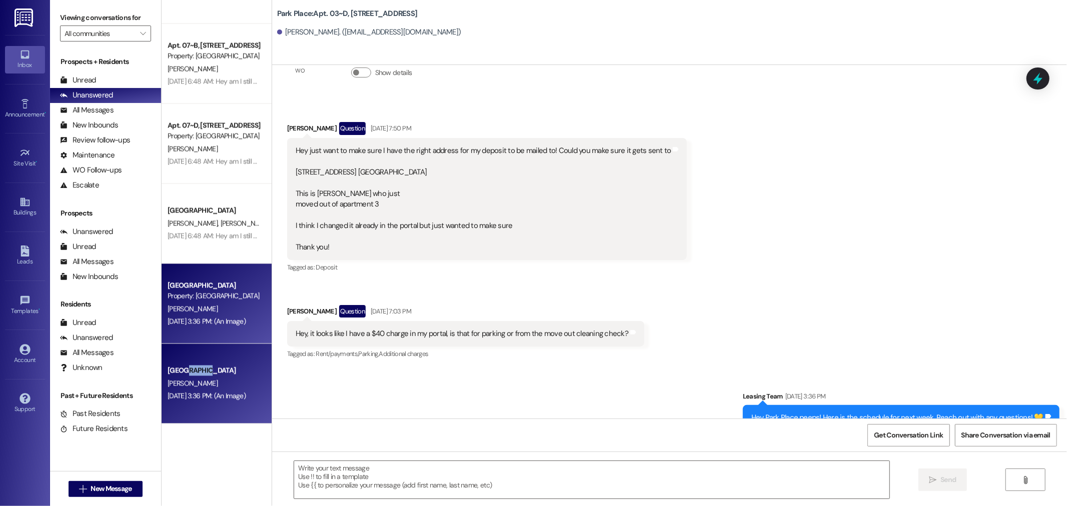
scroll to position [172, 0]
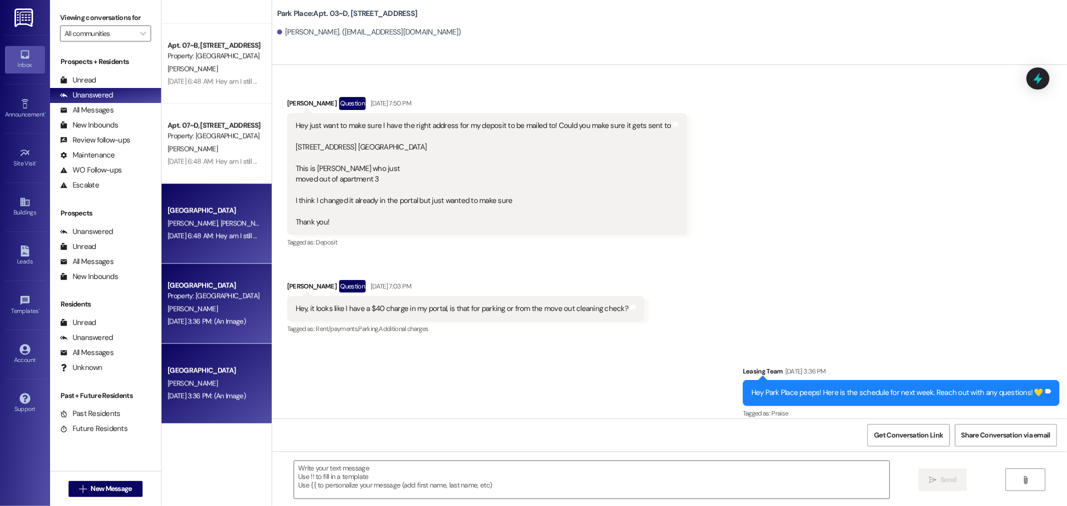
click at [205, 205] on div "[GEOGRAPHIC_DATA]" at bounding box center [214, 211] width 95 height 13
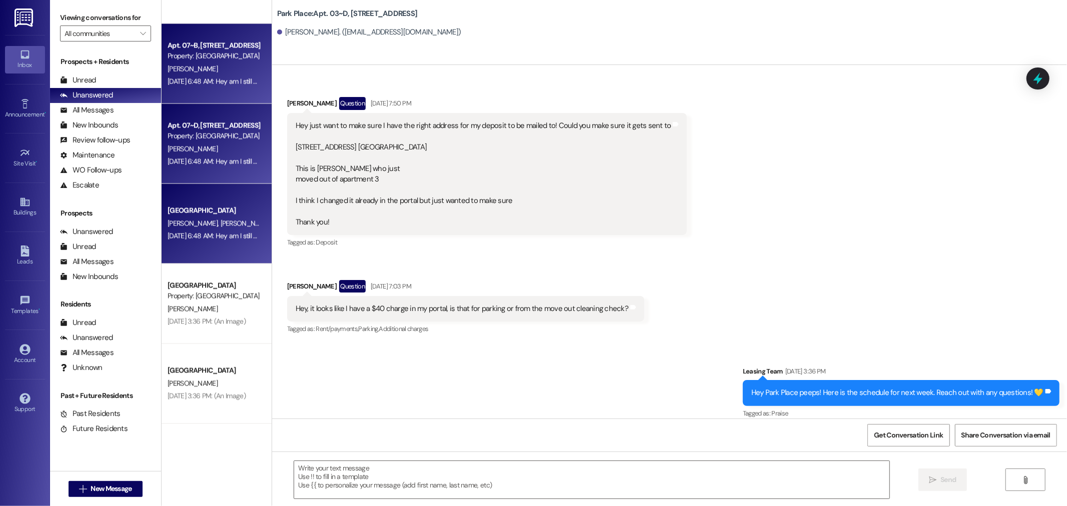
click at [205, 205] on div "[GEOGRAPHIC_DATA]" at bounding box center [214, 211] width 95 height 13
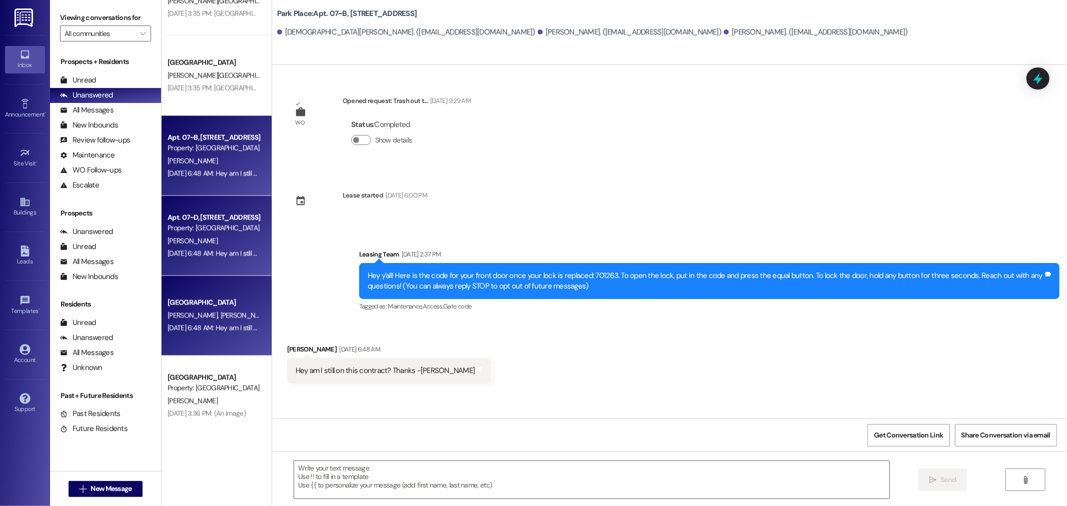
scroll to position [4668, 0]
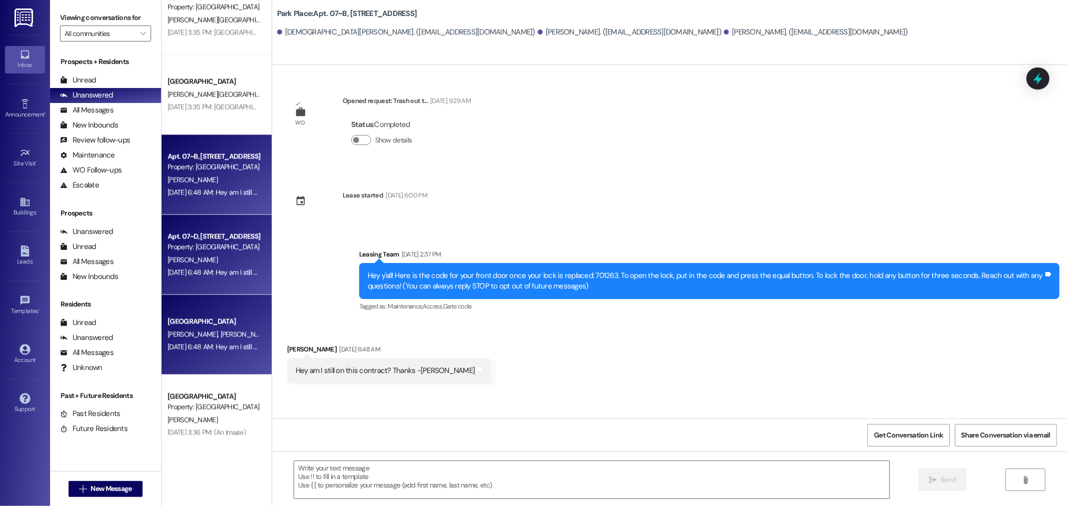
click at [213, 169] on div "Property: [GEOGRAPHIC_DATA]" at bounding box center [214, 167] width 93 height 11
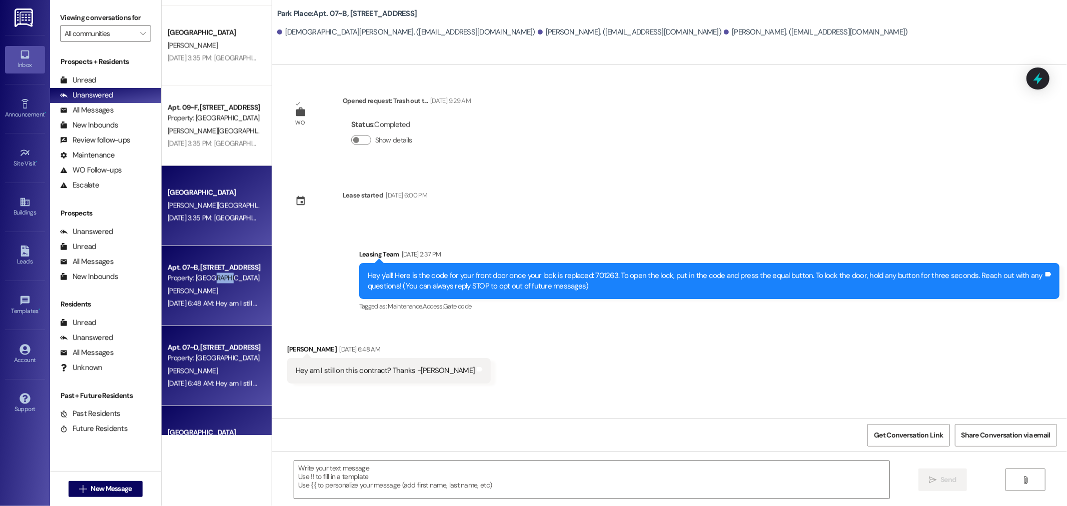
scroll to position [4557, 0]
click at [194, 217] on div "Aug 21, 2025 at 3:35 PM: Hey Park Place peeps! Here is the schedule for next we…" at bounding box center [335, 218] width 334 height 9
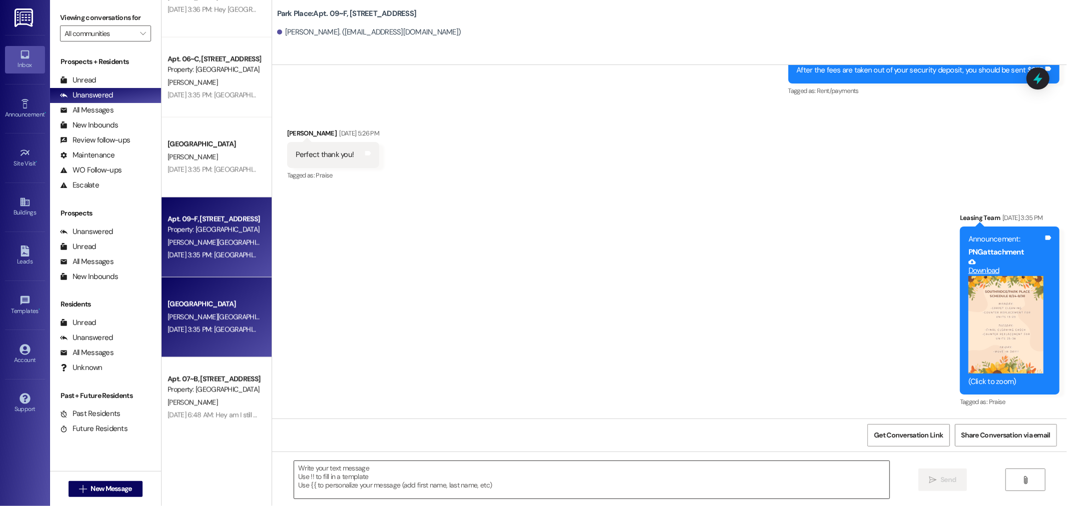
scroll to position [21853, 0]
click at [386, 469] on textarea at bounding box center [591, 480] width 595 height 38
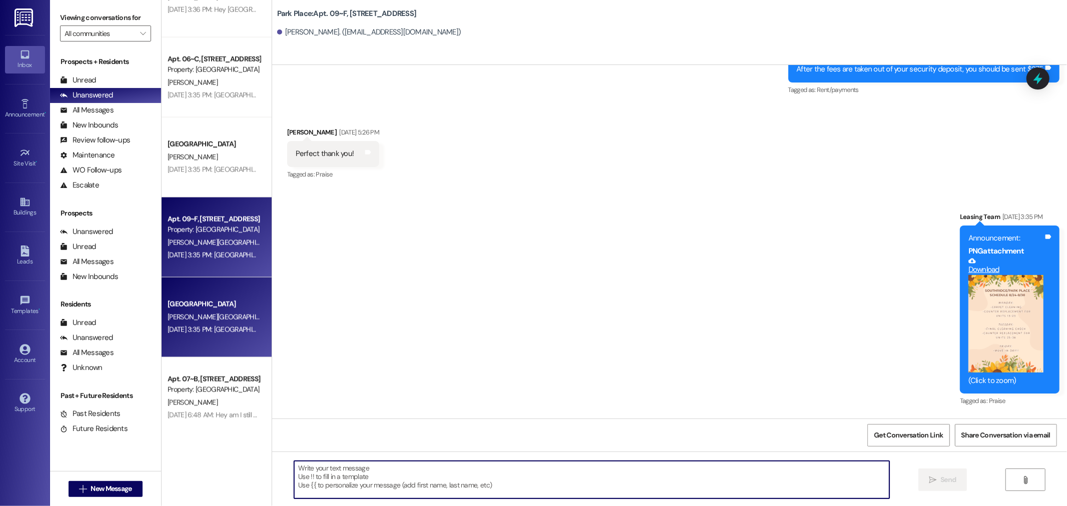
paste textarea "Sorry you can disregard this message, our system is flagging us to respond to y…"
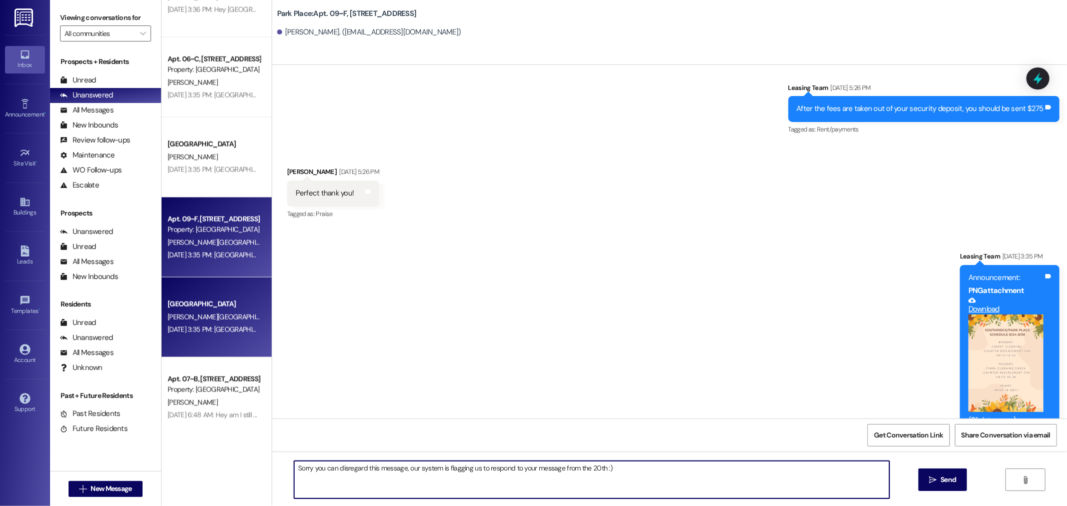
scroll to position [21742, 0]
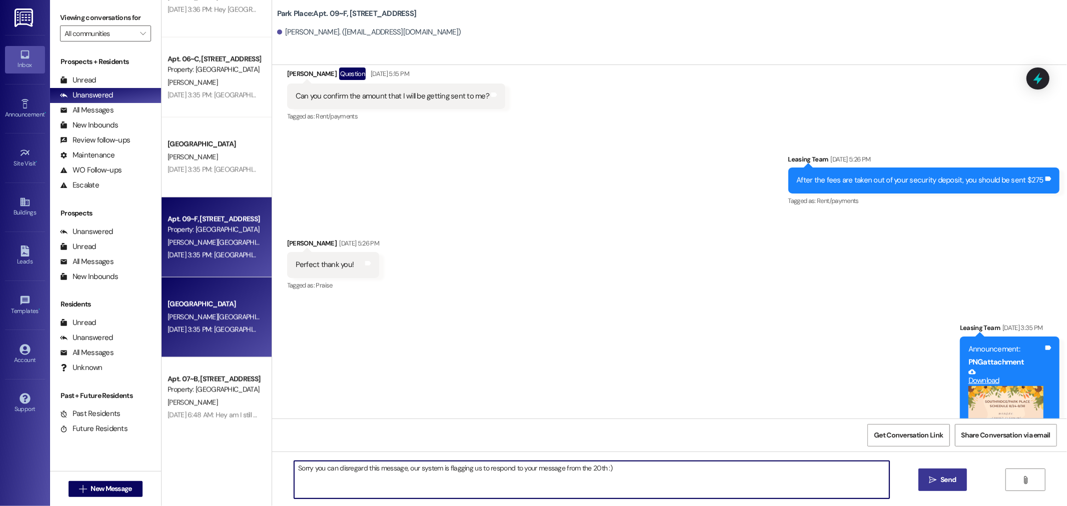
type textarea "Sorry you can disregard this message, our system is flagging us to respond to y…"
click at [938, 487] on button " Send" at bounding box center [943, 480] width 49 height 23
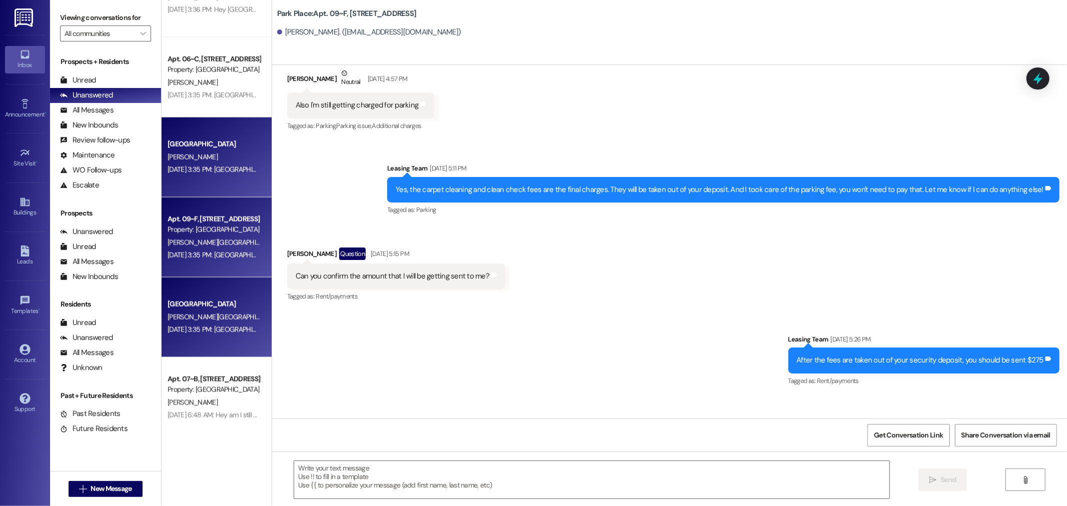
click at [241, 156] on div "J. Cheney" at bounding box center [214, 157] width 95 height 13
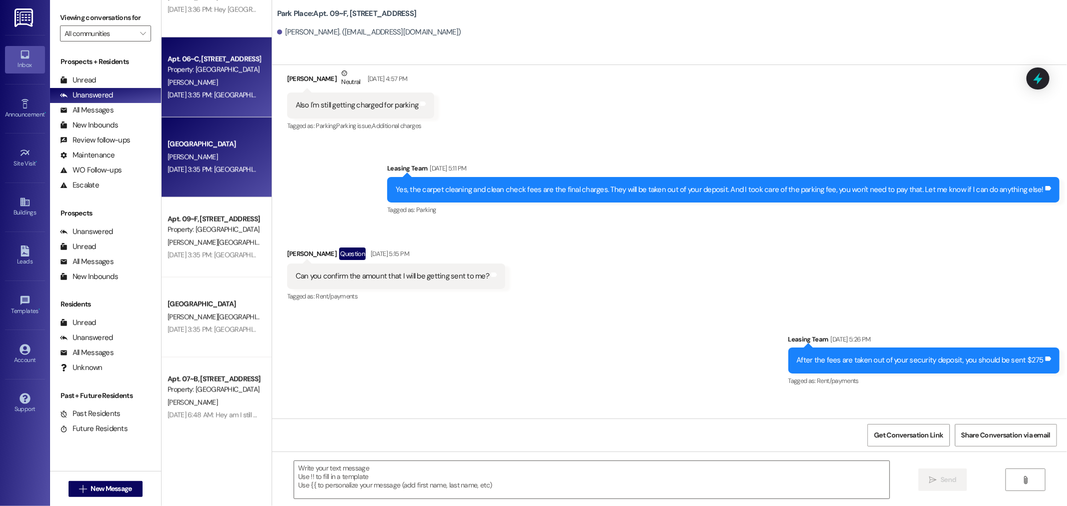
scroll to position [21556, 0]
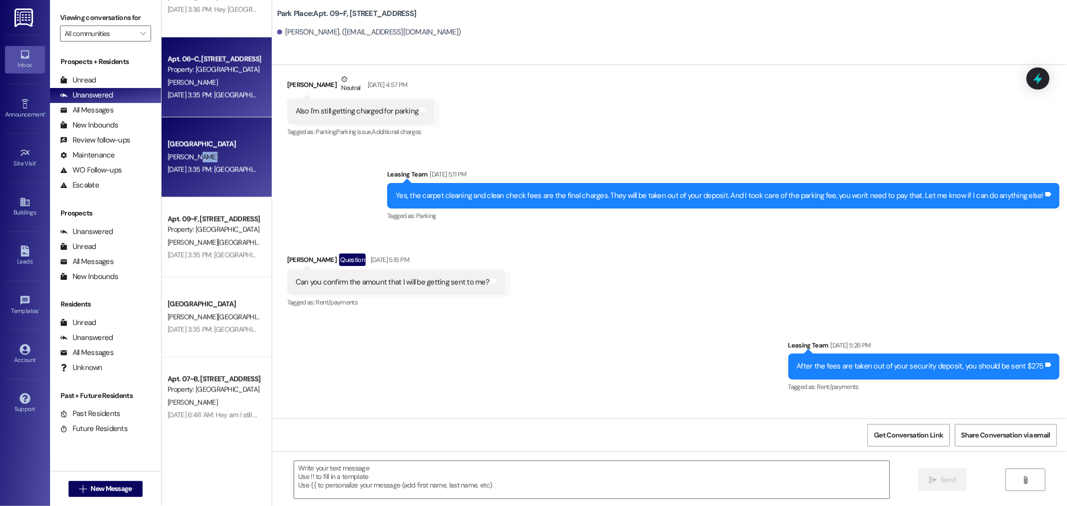
click at [241, 156] on div "J. Cheney" at bounding box center [214, 157] width 95 height 13
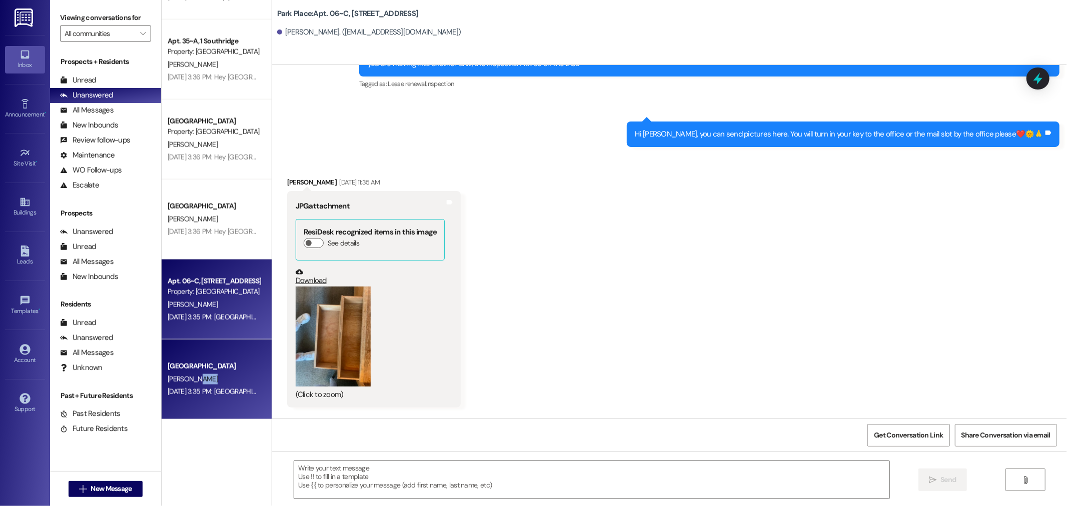
scroll to position [19061, 0]
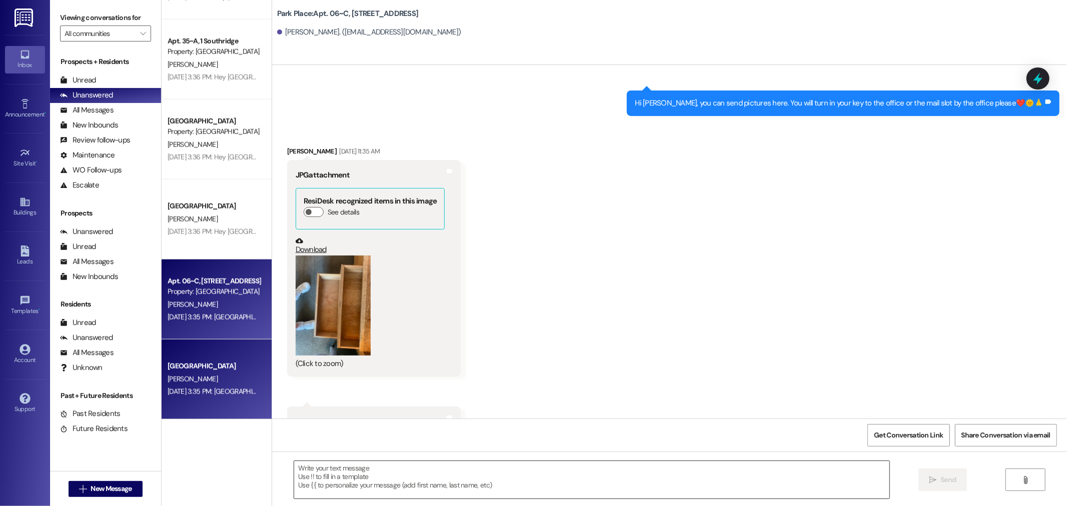
click at [417, 478] on textarea at bounding box center [591, 480] width 595 height 38
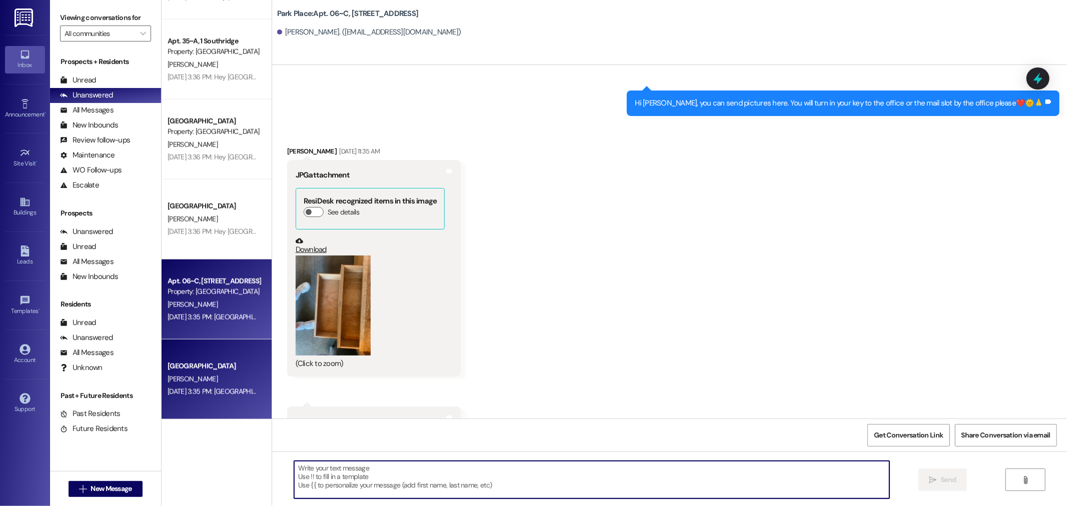
paste textarea "Sorry you can disregard this message, our system is flagging us to respond to y…"
click at [592, 472] on textarea "Sorry you can disregard this message, our system is flagging us to respond to y…" at bounding box center [591, 480] width 595 height 38
type textarea "Sorry you can disregard this message, our system is flagging us to respond to y…"
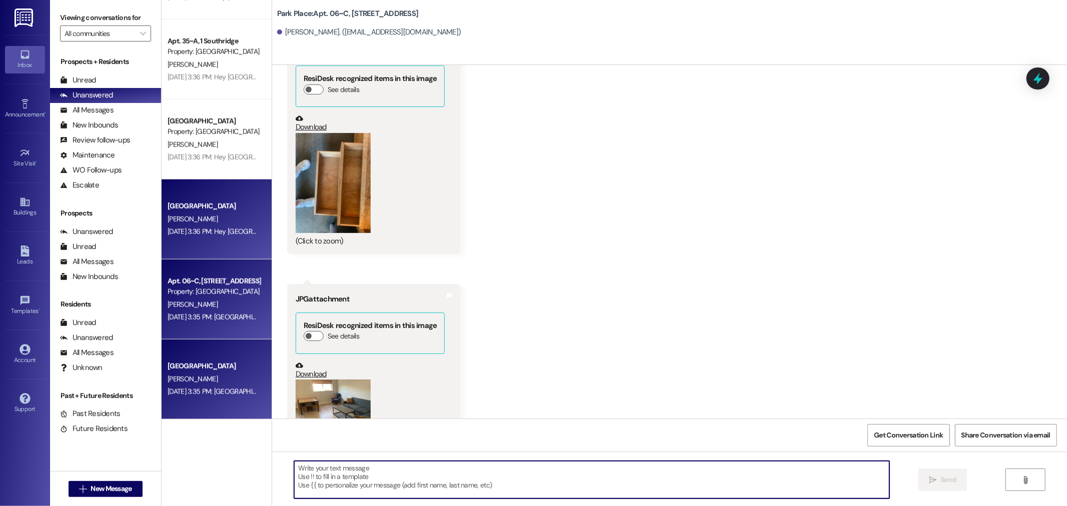
click at [214, 217] on div "T. Haws" at bounding box center [214, 219] width 95 height 13
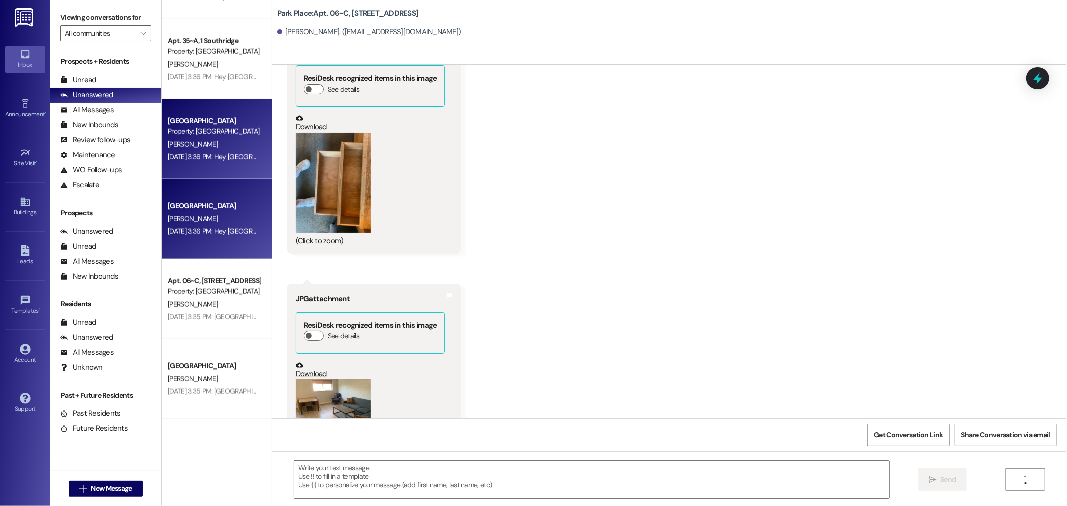
click at [214, 217] on div "T. Haws" at bounding box center [214, 219] width 95 height 13
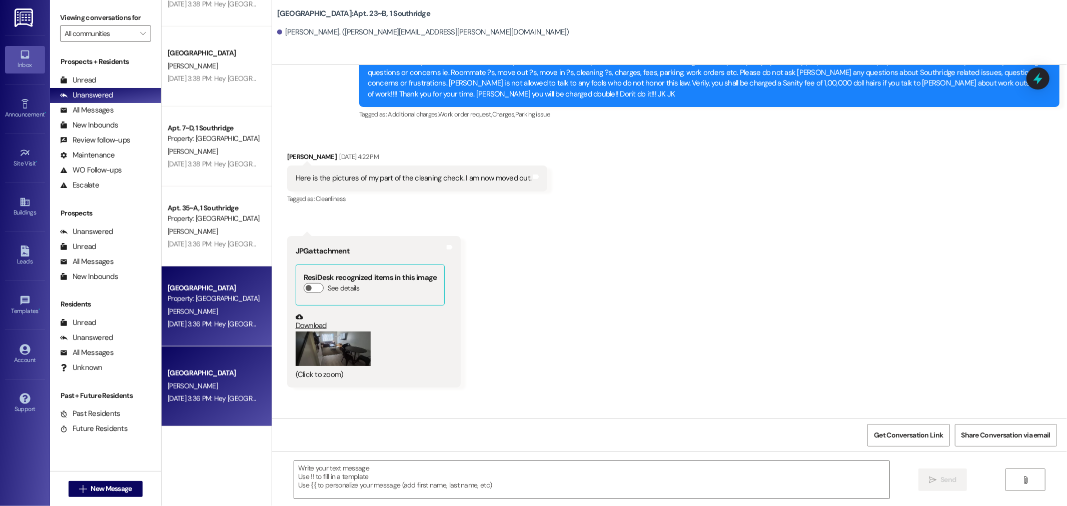
scroll to position [12268, 0]
click at [411, 476] on textarea at bounding box center [591, 480] width 595 height 38
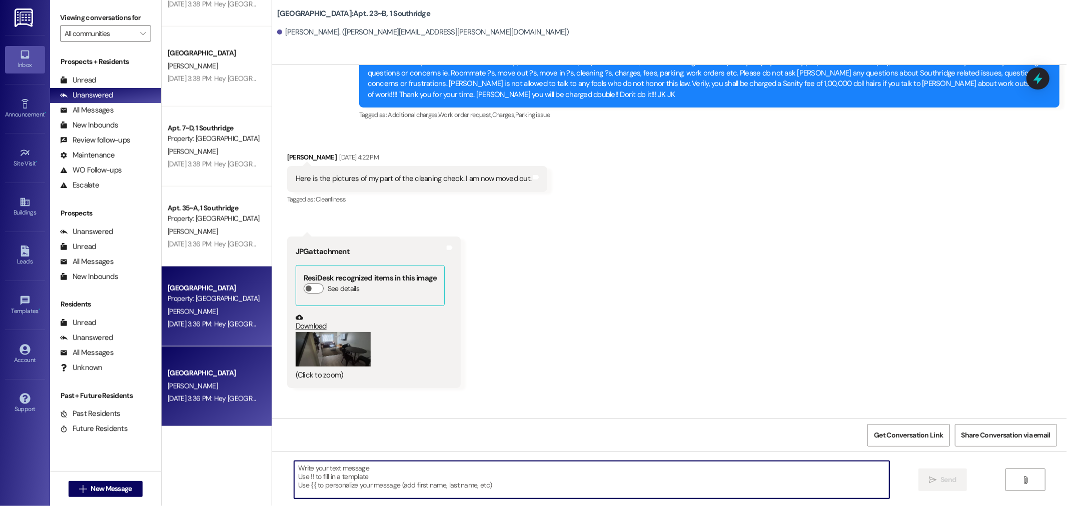
paste textarea "Sorry you can disregard this message, our system is flagging us to respond to y…"
click at [592, 473] on textarea "Sorry you can disregard this message, our system is flagging us to respond to y…" at bounding box center [591, 480] width 595 height 38
type textarea "Sorry you can disregard this message, our system is flagging us to respond to y…"
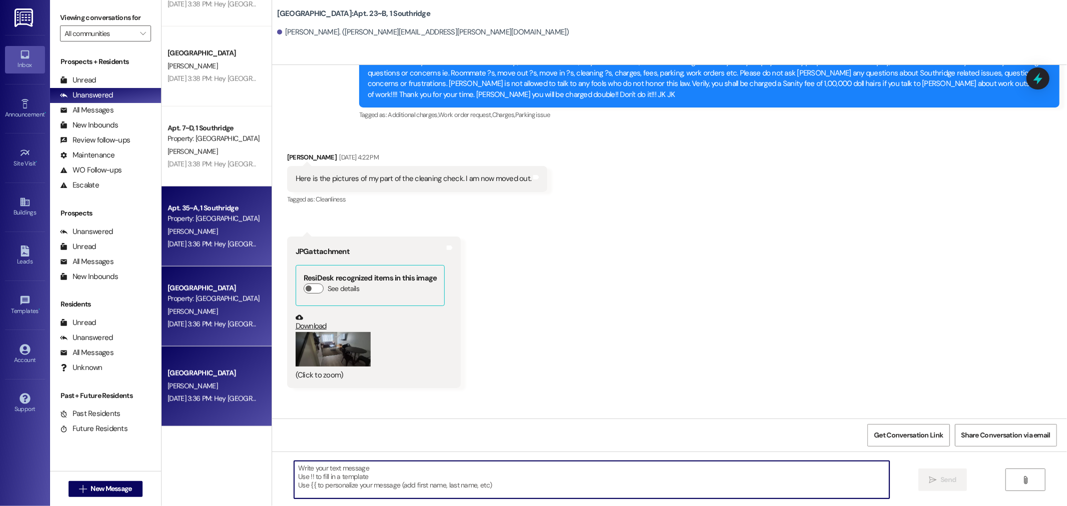
click at [212, 219] on div "Property: [GEOGRAPHIC_DATA]" at bounding box center [214, 219] width 93 height 11
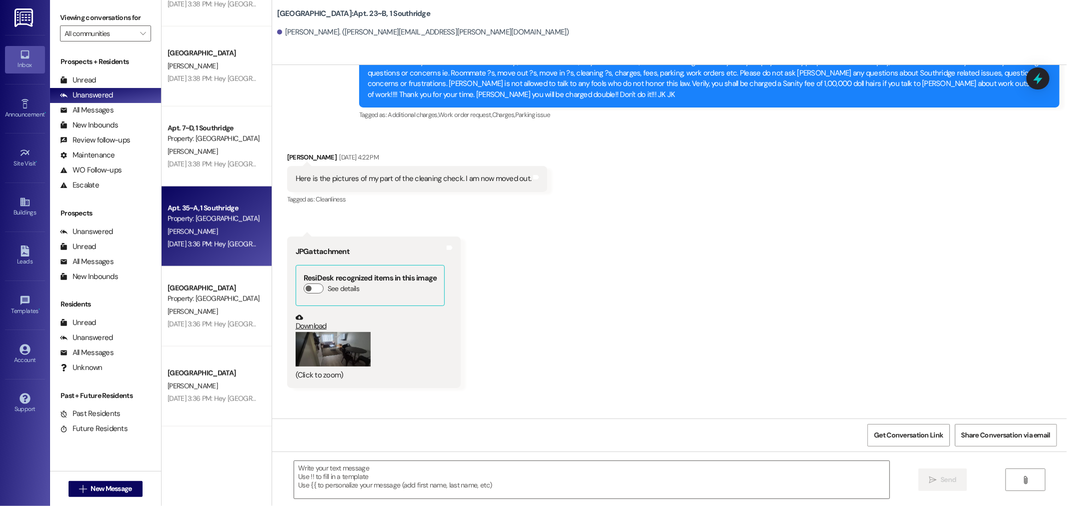
click at [212, 219] on div "Property: [GEOGRAPHIC_DATA]" at bounding box center [214, 219] width 93 height 11
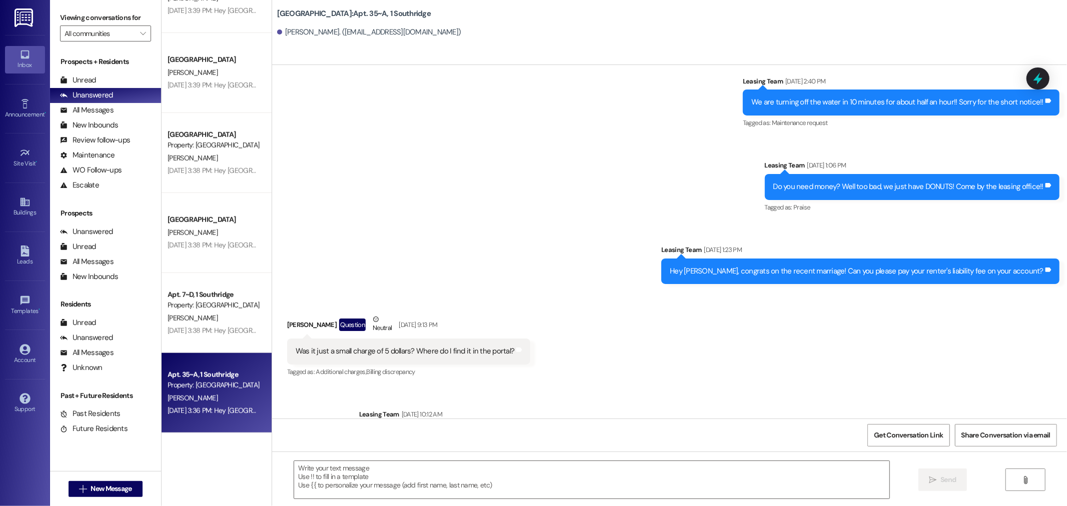
scroll to position [19074, 0]
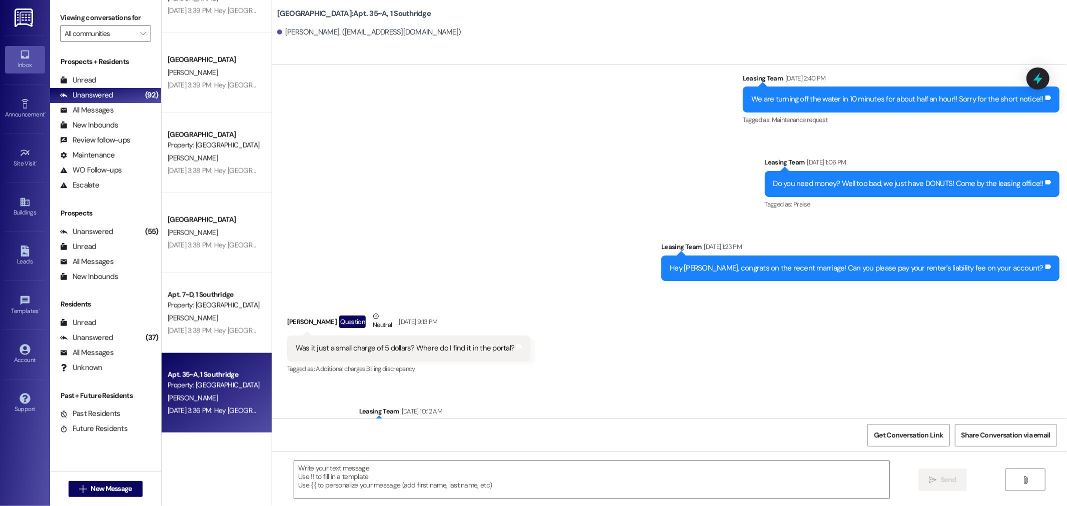
click at [358, 455] on div " Send " at bounding box center [669, 489] width 795 height 75
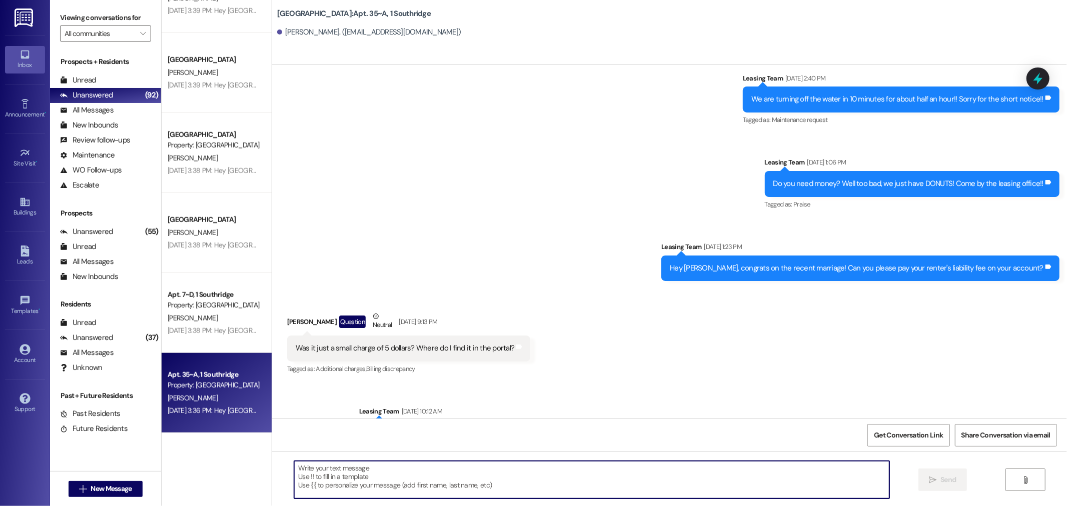
click at [339, 479] on textarea at bounding box center [591, 480] width 595 height 38
paste textarea "Sorry you can disregard this message, our system is flagging us to respond to y…"
click at [591, 472] on textarea "Sorry you can disregard this message, our system is flagging us to respond to y…" at bounding box center [591, 480] width 595 height 38
type textarea "Sorry you can disregard this message, our system is flagging us to respond to y…"
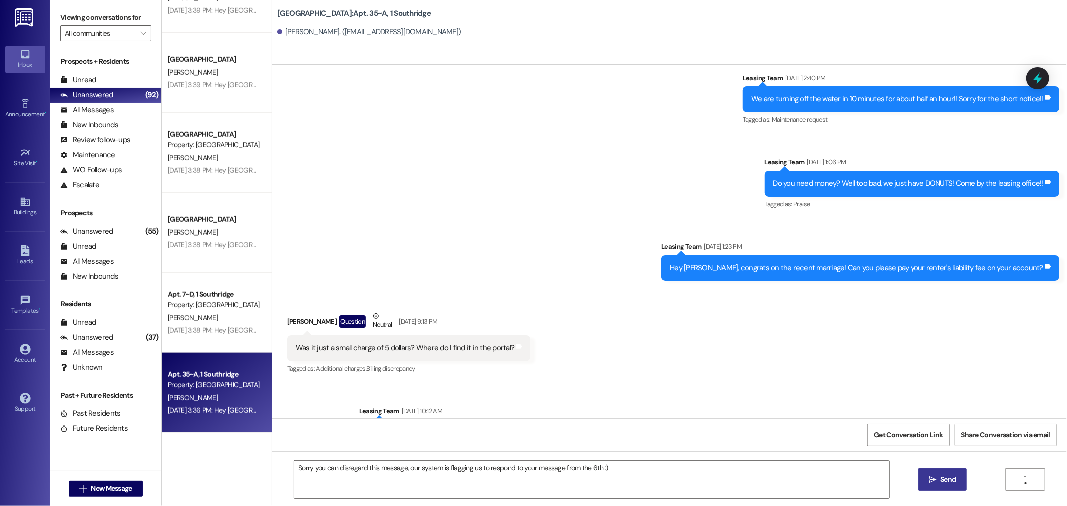
click at [952, 491] on button " Send" at bounding box center [943, 480] width 49 height 23
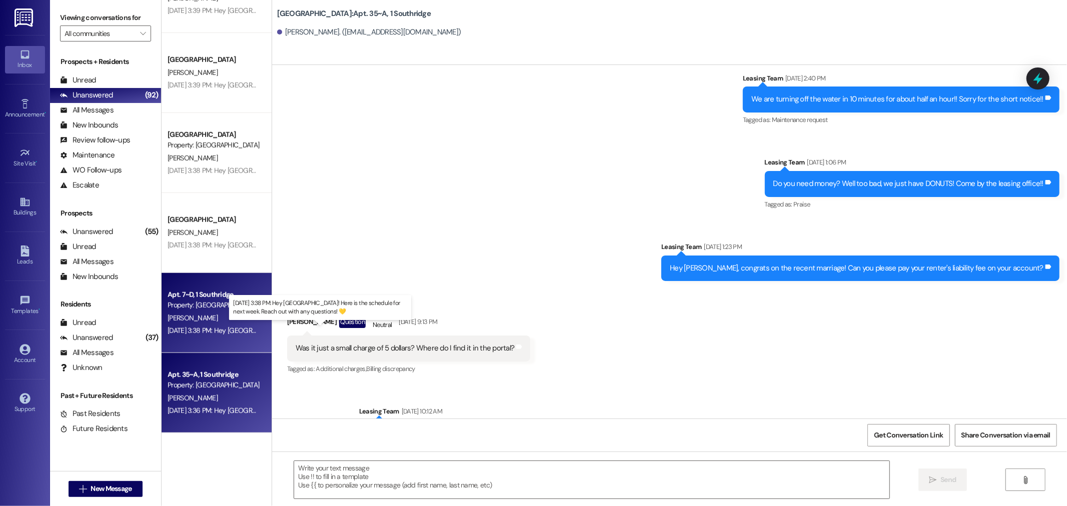
click at [198, 327] on div "Aug 21, 2025 at 3:38 PM: Hey South Ridge! Here is the schedule for next week. R…" at bounding box center [332, 330] width 328 height 9
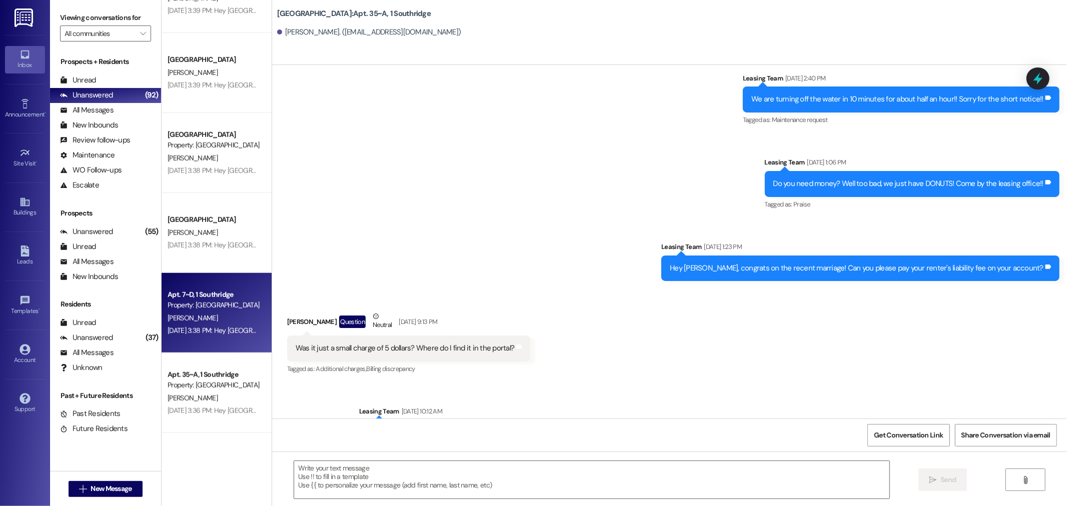
click at [198, 327] on div "Aug 21, 2025 at 3:38 PM: Hey South Ridge! Here is the schedule for next week. R…" at bounding box center [332, 330] width 328 height 9
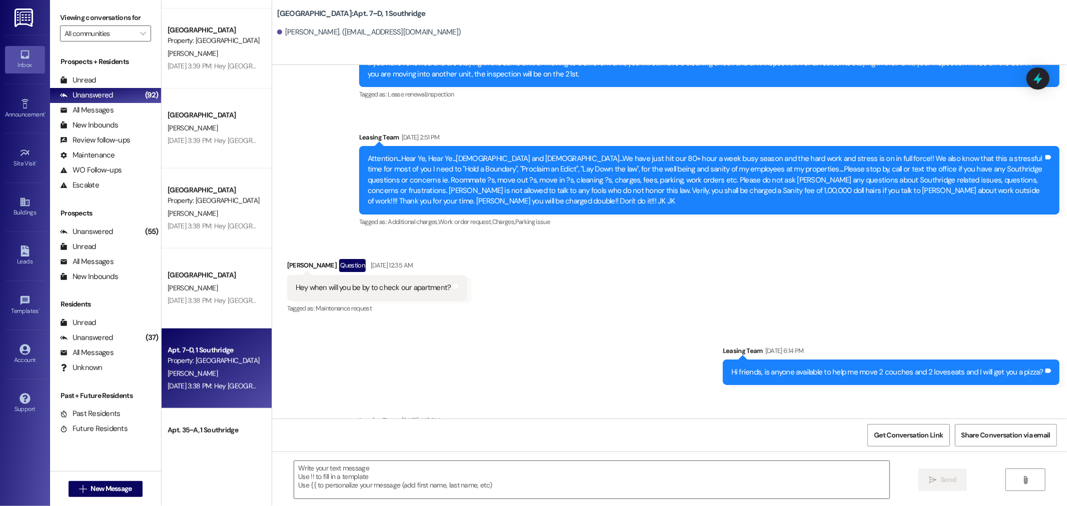
scroll to position [10709, 0]
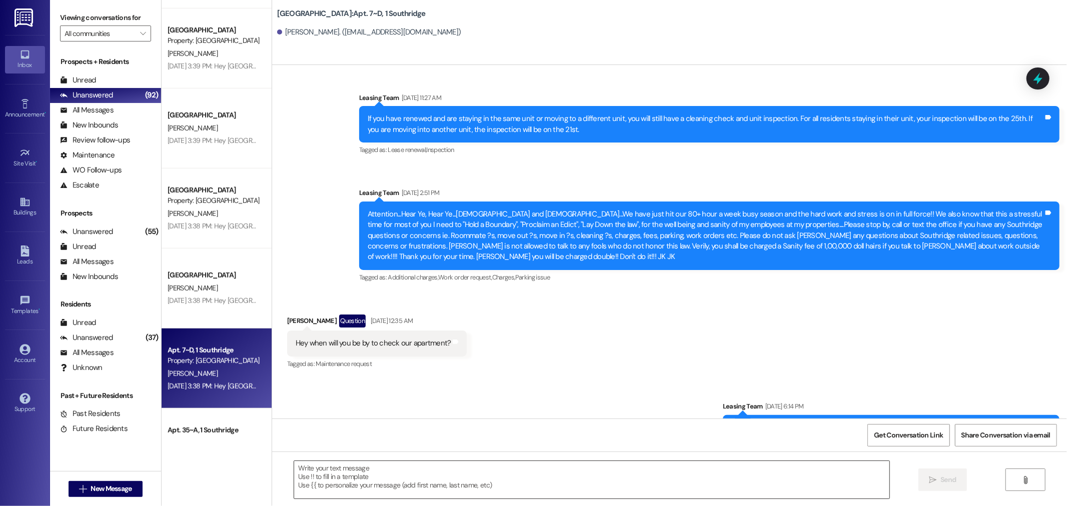
click at [417, 492] on textarea at bounding box center [591, 480] width 595 height 38
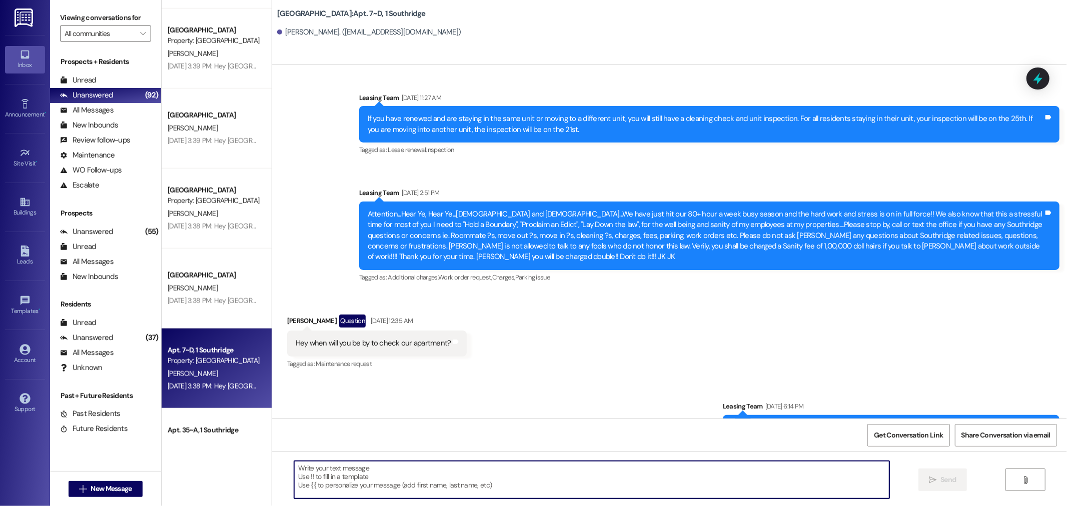
paste textarea "Sorry you can disregard this message, our system is flagging us to respond to y…"
click at [591, 468] on textarea "Sorry you can disregard this message, our system is flagging us to respond to y…" at bounding box center [591, 480] width 595 height 38
type textarea "Sorry you can disregard this message, our system is flagging us to respond to y…"
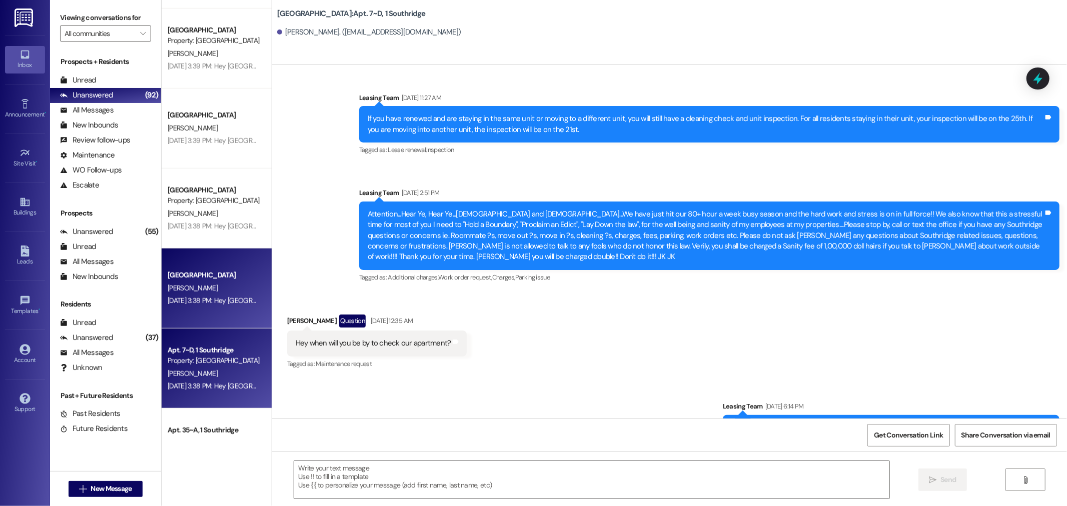
click at [181, 295] on div "Aug 21, 2025 at 3:38 PM: Hey South Ridge! Here is the schedule for next week. R…" at bounding box center [214, 301] width 95 height 13
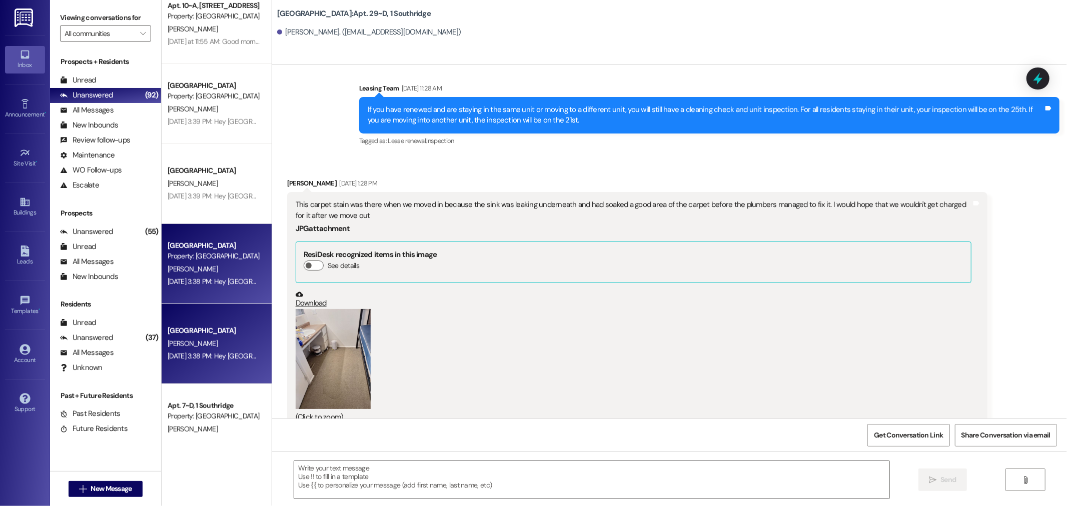
scroll to position [20579, 0]
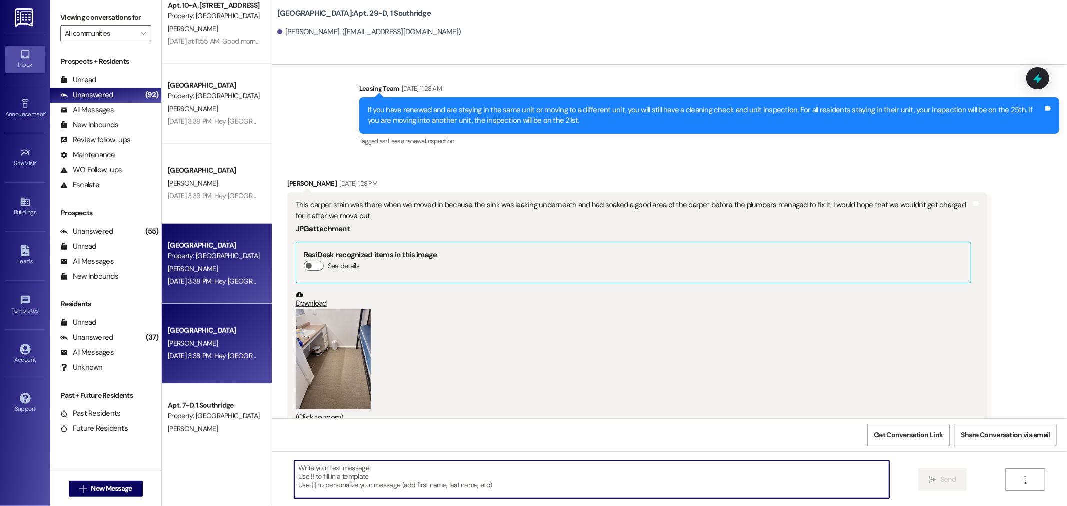
click at [393, 464] on textarea at bounding box center [591, 480] width 595 height 38
click at [371, 475] on textarea at bounding box center [591, 480] width 595 height 38
paste textarea "Sorry you can disregard this message, our system is flagging us to respond to y…"
click at [591, 469] on textarea "Sorry you can disregard this message, our system is flagging us to respond to y…" at bounding box center [591, 480] width 595 height 38
type textarea "Sorry you can disregard this message, our system is flagging us to respond to y…"
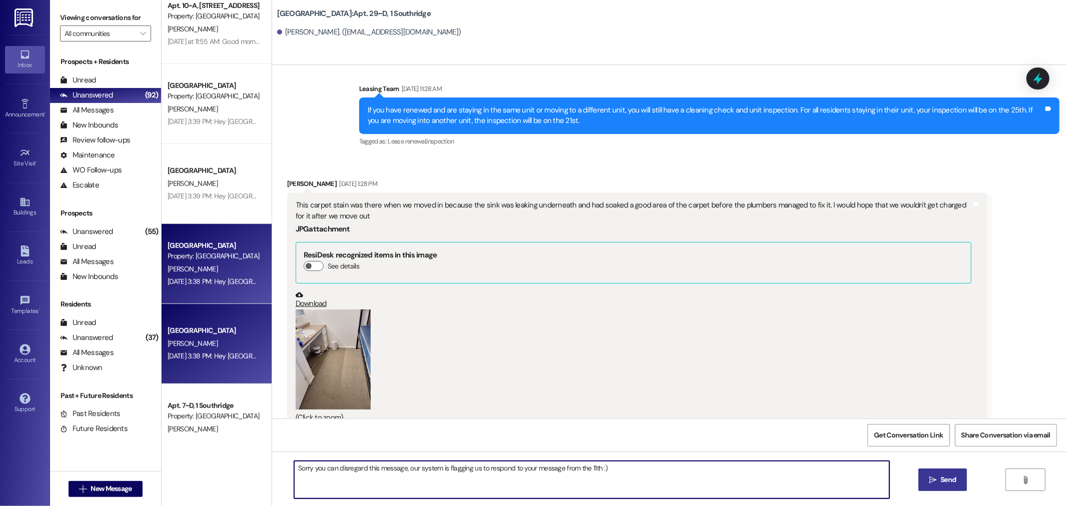
click at [948, 487] on button " Send" at bounding box center [943, 480] width 49 height 23
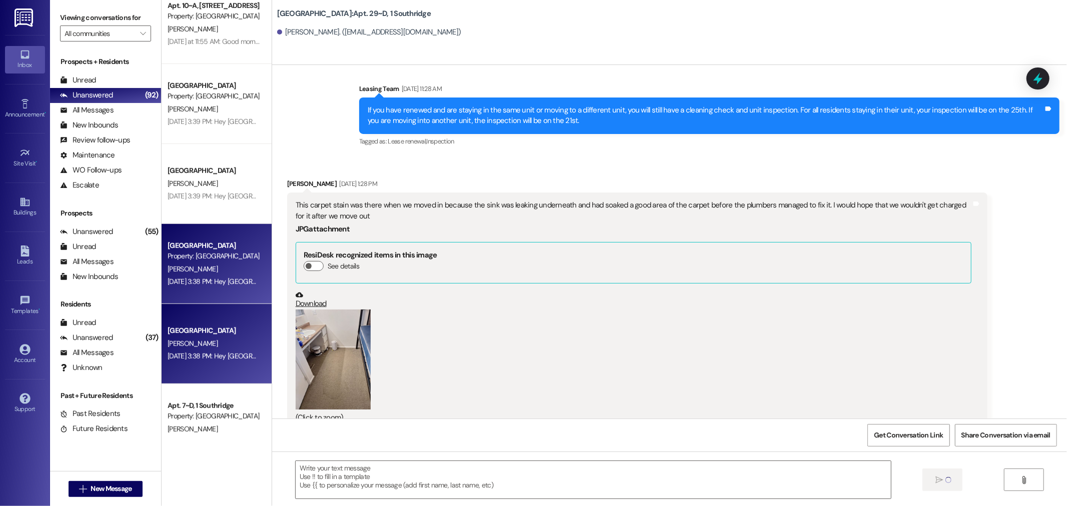
scroll to position [20556, 0]
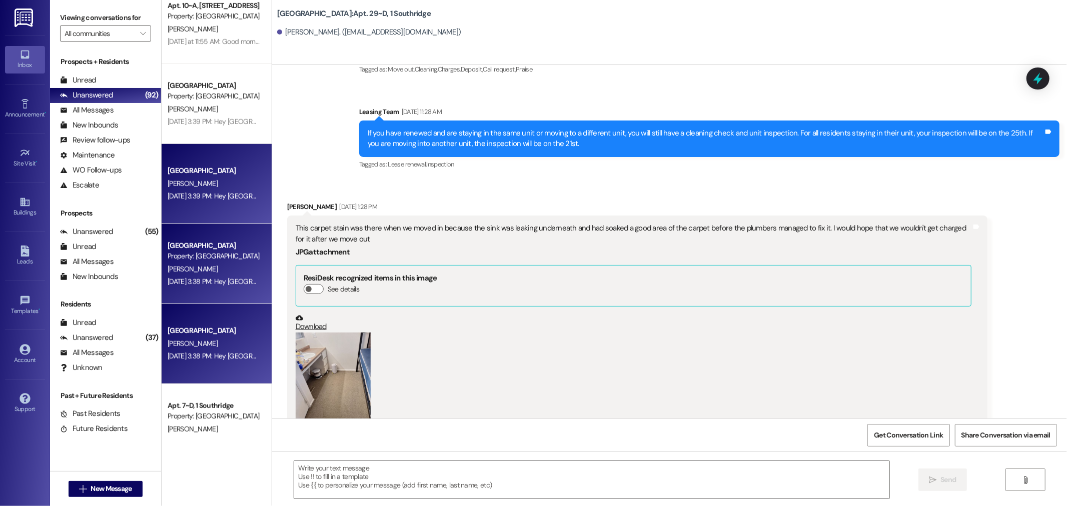
click at [223, 201] on div "Aug 21, 2025 at 3:39 PM: Hey South Ridge! Here is the schedule for next week. R…" at bounding box center [214, 196] width 95 height 13
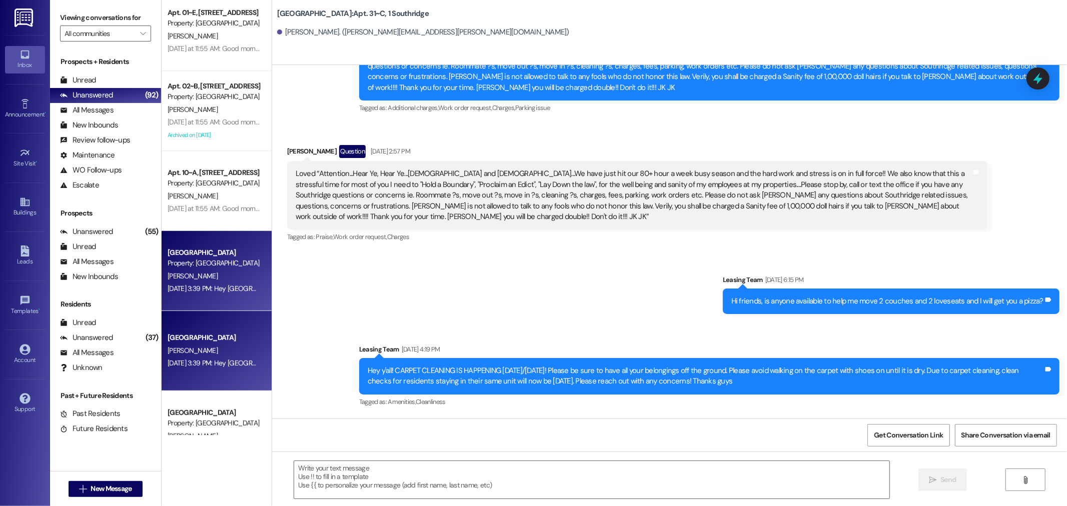
scroll to position [19947, 0]
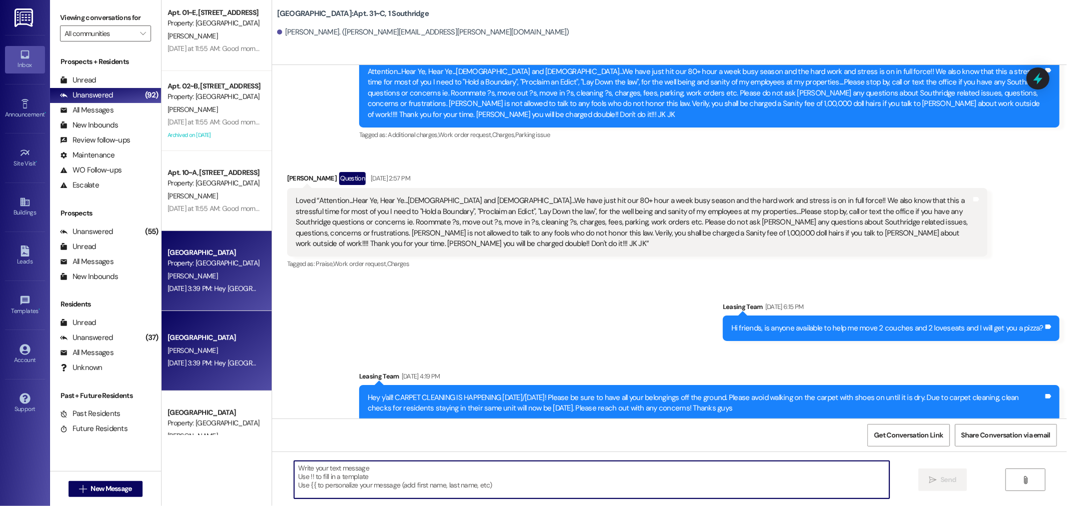
click at [373, 477] on textarea at bounding box center [591, 480] width 595 height 38
paste textarea "Sorry you can disregard this message, our system is flagging us to respond to y…"
drag, startPoint x: 526, startPoint y: 468, endPoint x: 554, endPoint y: 470, distance: 28.6
click at [554, 470] on textarea "Sorry you can disregard this message, our system is flagging us to respond to y…" at bounding box center [591, 480] width 595 height 38
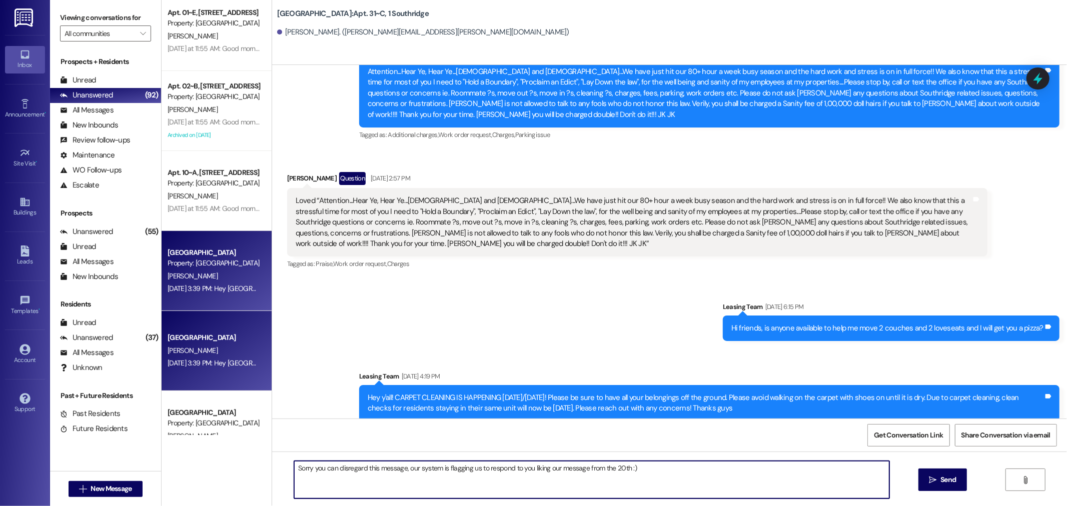
click at [617, 472] on textarea "Sorry you can disregard this message, our system is flagging us to respond to y…" at bounding box center [591, 480] width 595 height 38
type textarea "Sorry you can disregard this message, our system is flagging us to respond to y…"
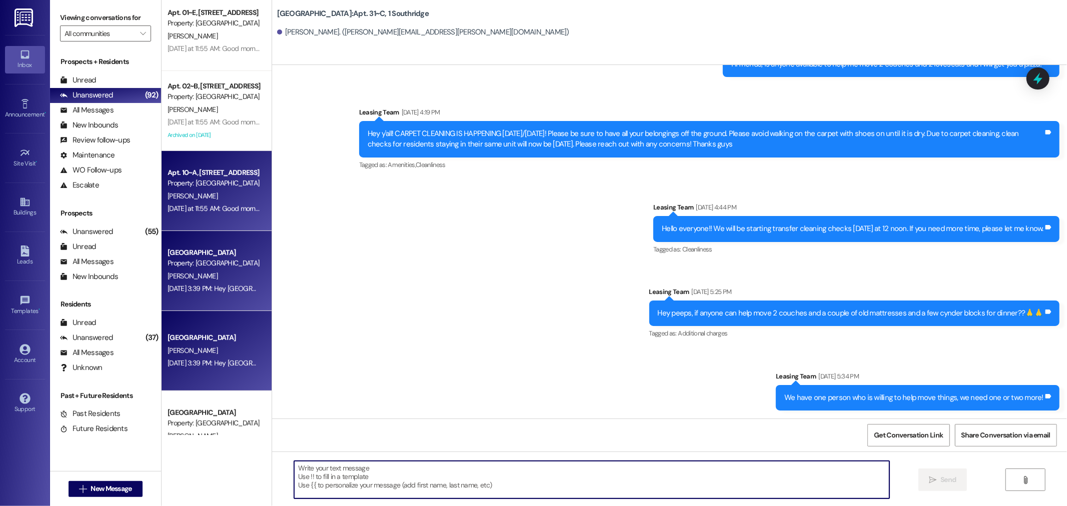
scroll to position [20317, 0]
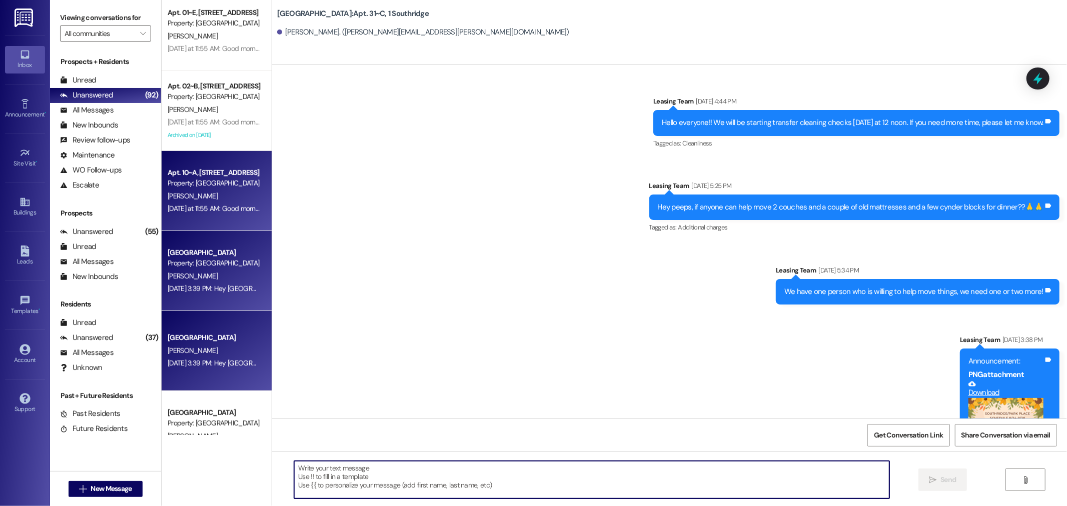
click at [198, 183] on div "Property: [GEOGRAPHIC_DATA]" at bounding box center [214, 183] width 93 height 11
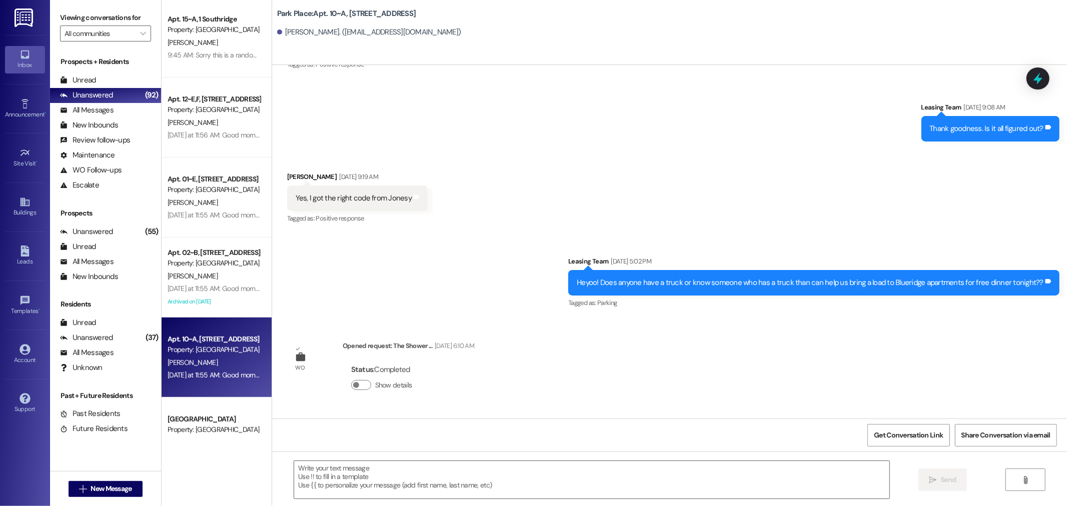
scroll to position [19332, 0]
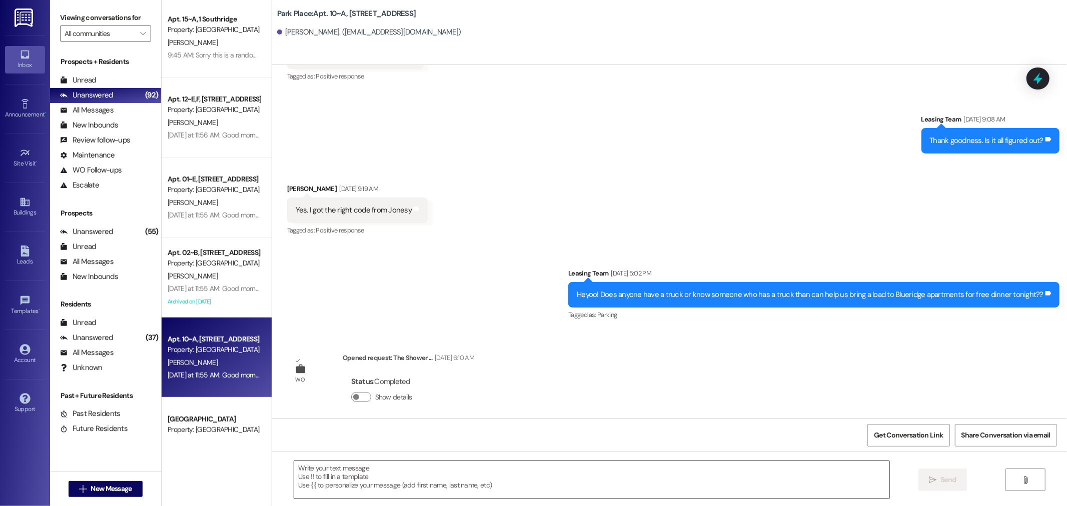
click at [403, 487] on textarea at bounding box center [591, 480] width 595 height 38
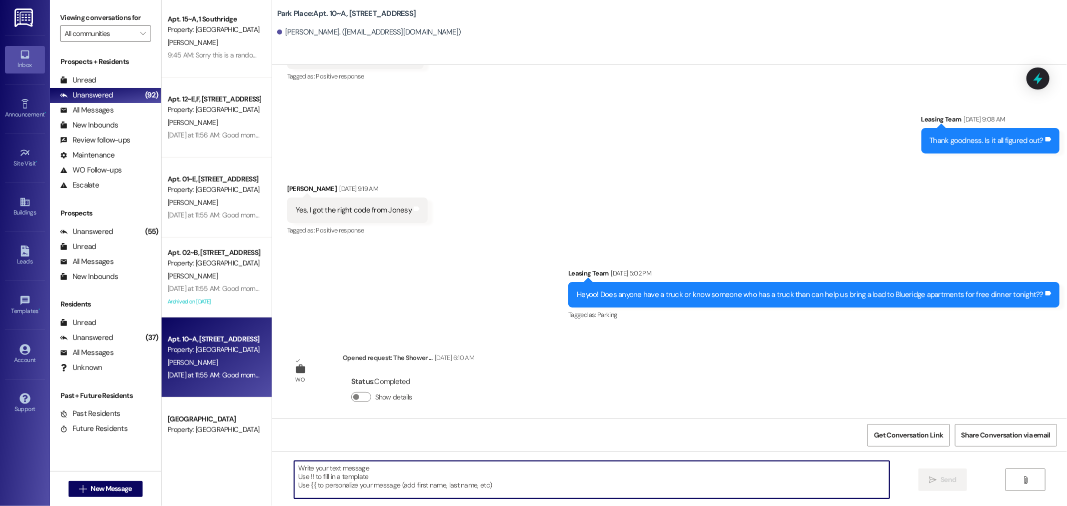
paste textarea "Sorry you can disregard this message, our system is flagging us to respond to y…"
click at [591, 468] on textarea "Sorry you can disregard this message, our system is flagging us to respond to y…" at bounding box center [591, 480] width 595 height 38
type textarea "Sorry you can disregard this message, our system is flagging us to respond to y…"
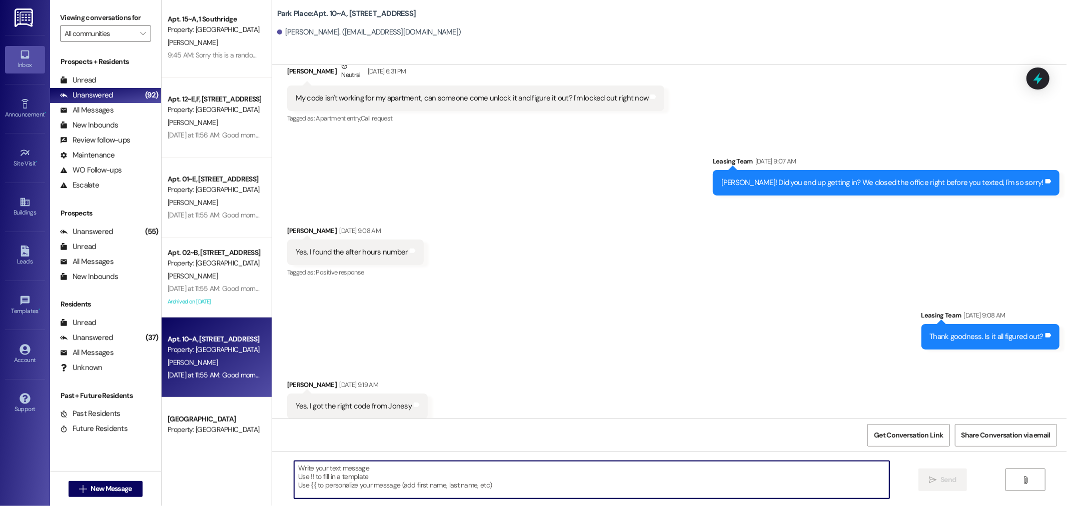
scroll to position [19123, 0]
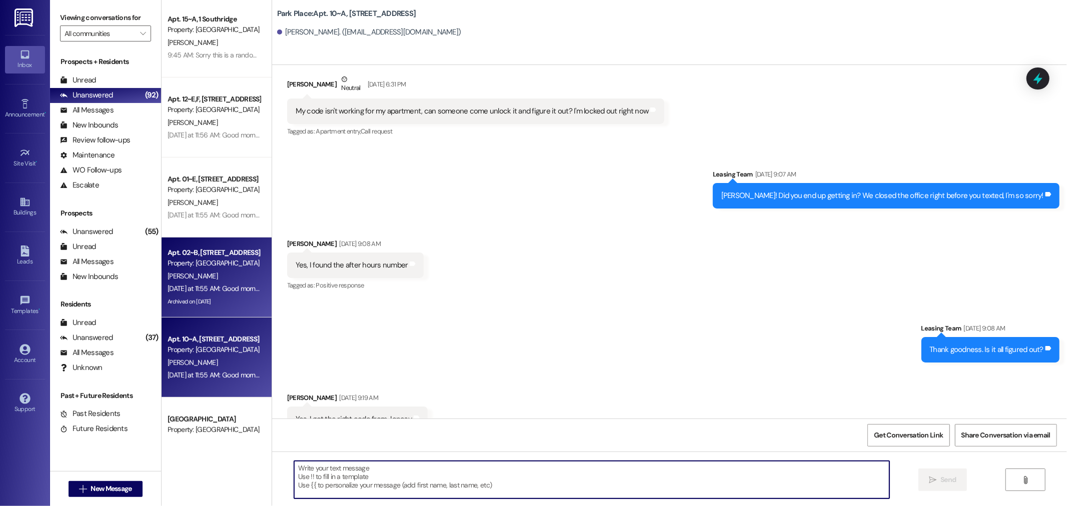
click at [186, 276] on span "K. Robinson" at bounding box center [193, 276] width 50 height 9
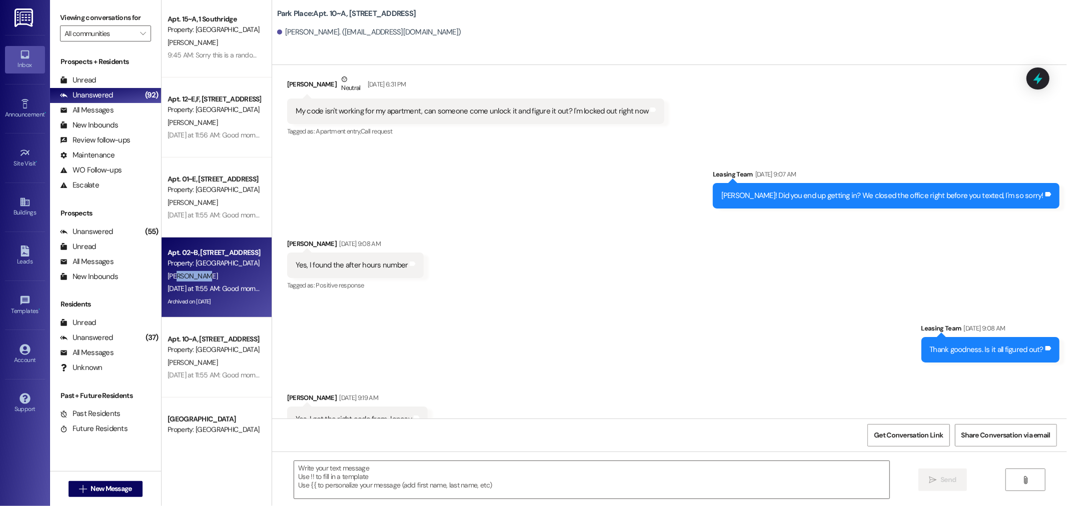
click at [186, 276] on span "K. Robinson" at bounding box center [193, 276] width 50 height 9
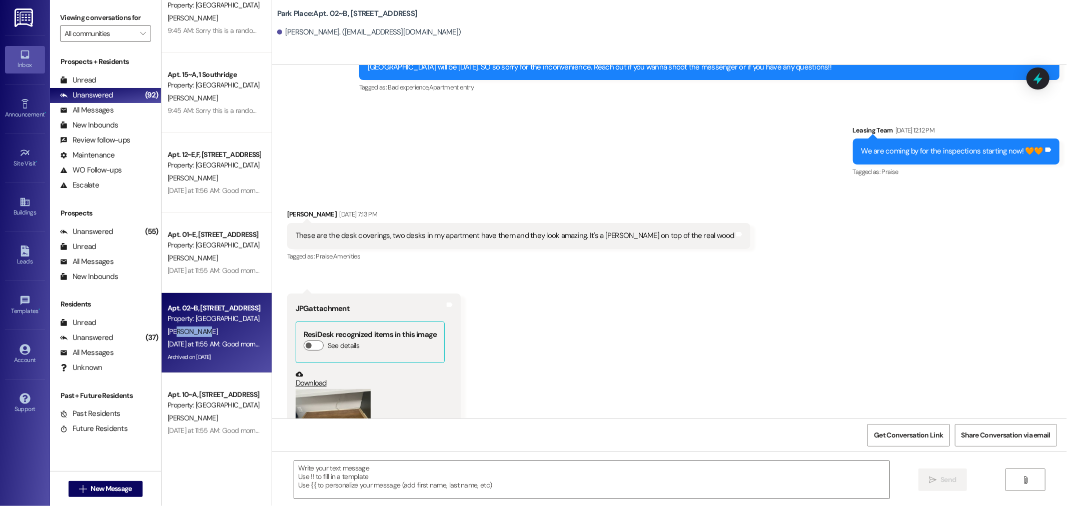
scroll to position [36221, 0]
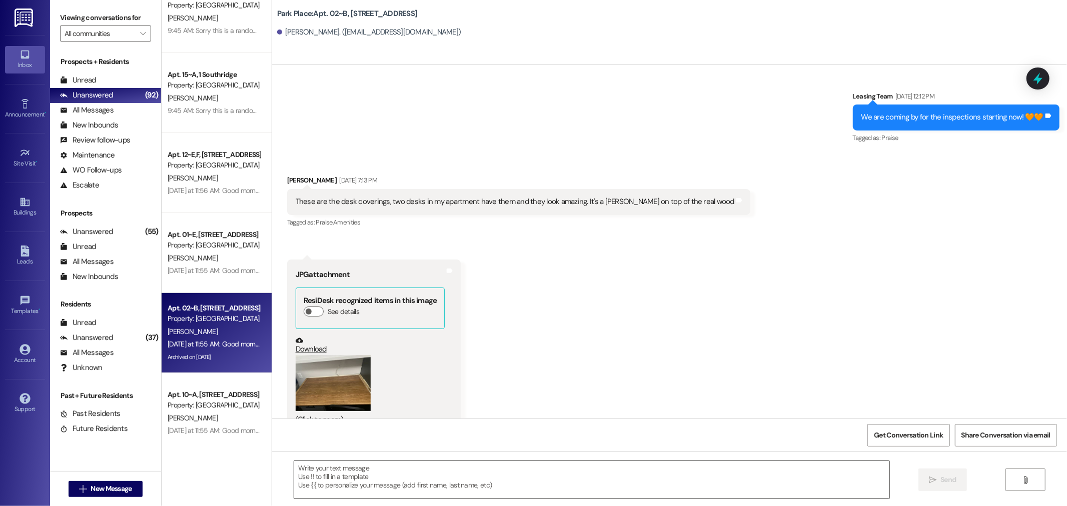
click at [373, 473] on textarea at bounding box center [591, 480] width 595 height 38
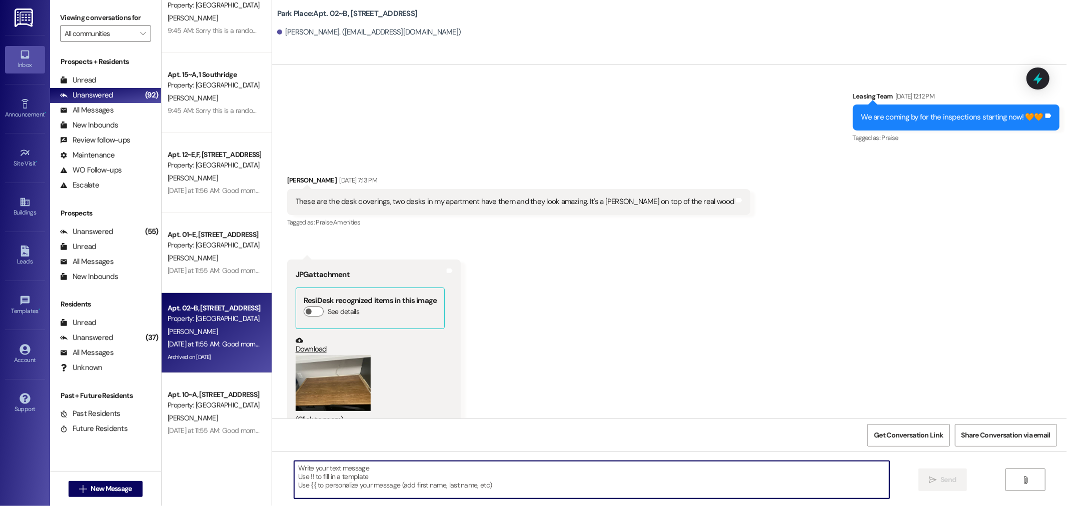
paste textarea "Sorry you can disregard this message, our system is flagging us to respond to y…"
click at [594, 471] on textarea "Sorry you can disregard this message, our system is flagging us to respond to y…" at bounding box center [591, 480] width 595 height 38
type textarea "Sorry you can disregard this message, our system is flagging us to respond to y…"
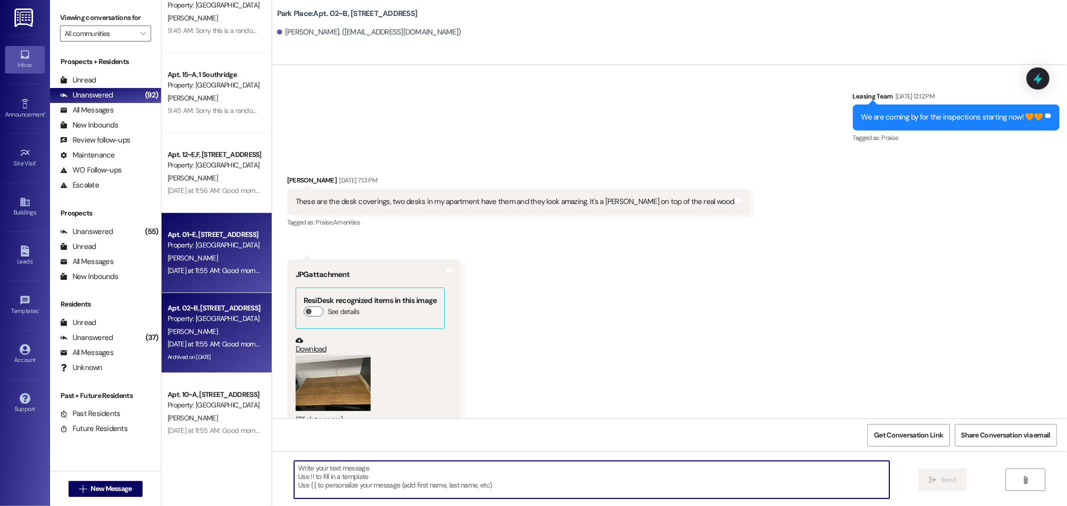
scroll to position [36162, 0]
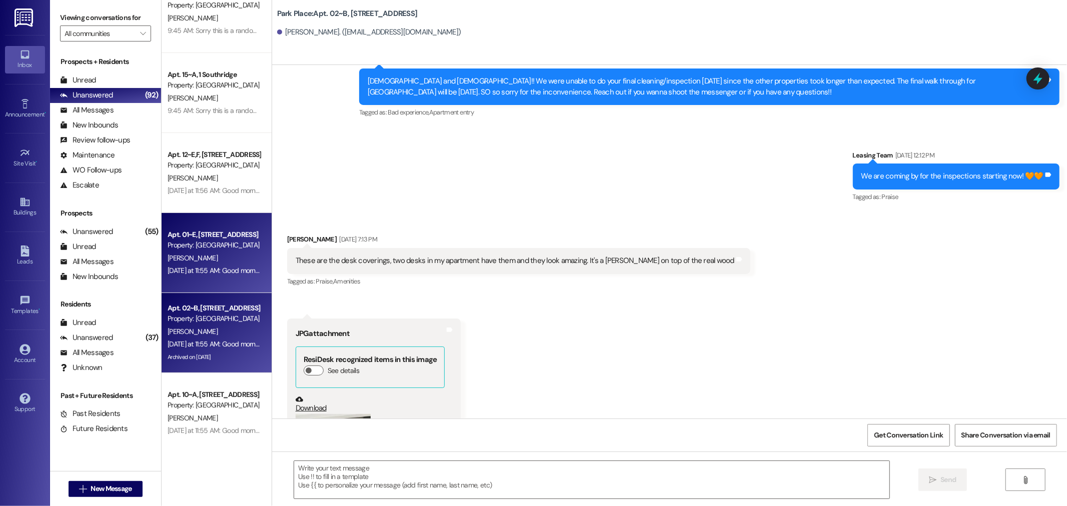
click at [206, 252] on div "M. Pishl" at bounding box center [214, 258] width 95 height 13
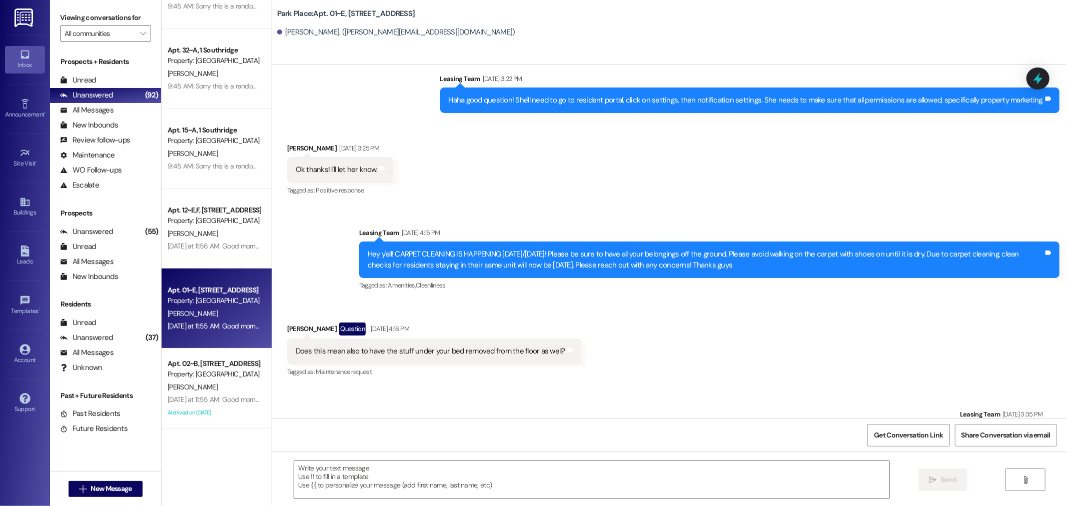
scroll to position [17900, 0]
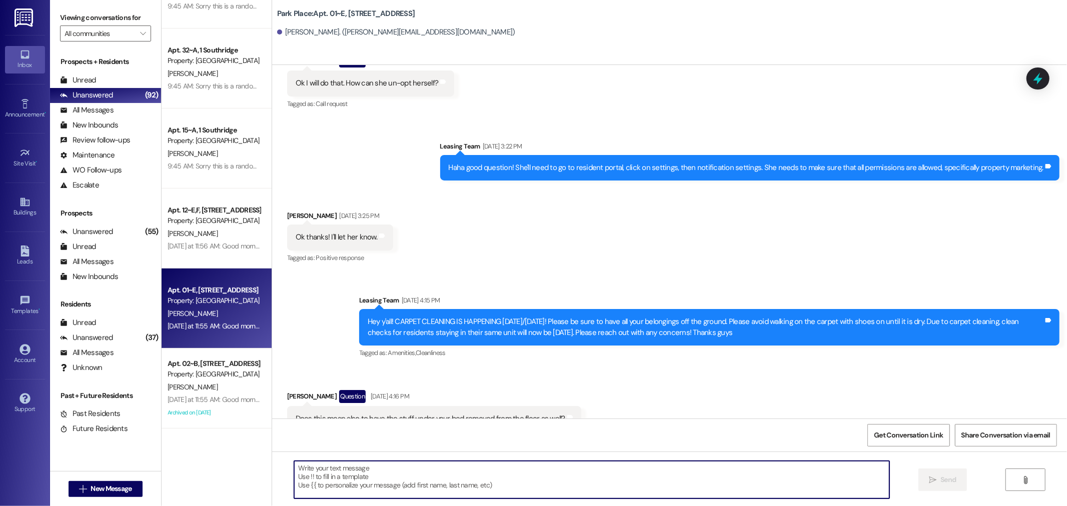
click at [429, 483] on textarea at bounding box center [591, 480] width 595 height 38
paste textarea "Sorry you can disregard this message, our system is flagging us to respond to y…"
type textarea "Sorry you can disregard this message, our system is flagging us to respond to y…"
click at [955, 479] on span "Send" at bounding box center [949, 480] width 16 height 11
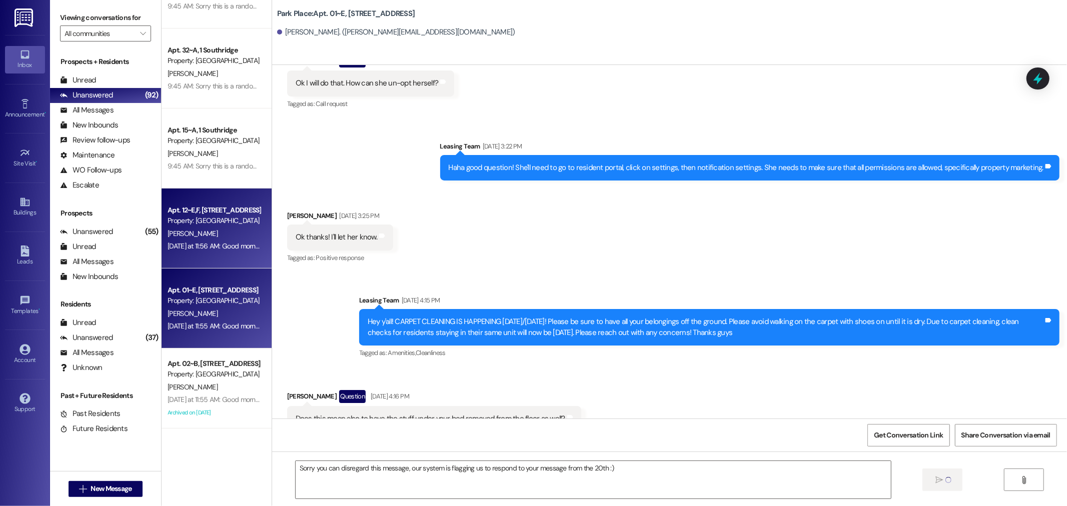
click at [202, 244] on div "Yesterday at 11:56 AM: Good morning y'all! Is there anyone that's available to …" at bounding box center [435, 246] width 534 height 9
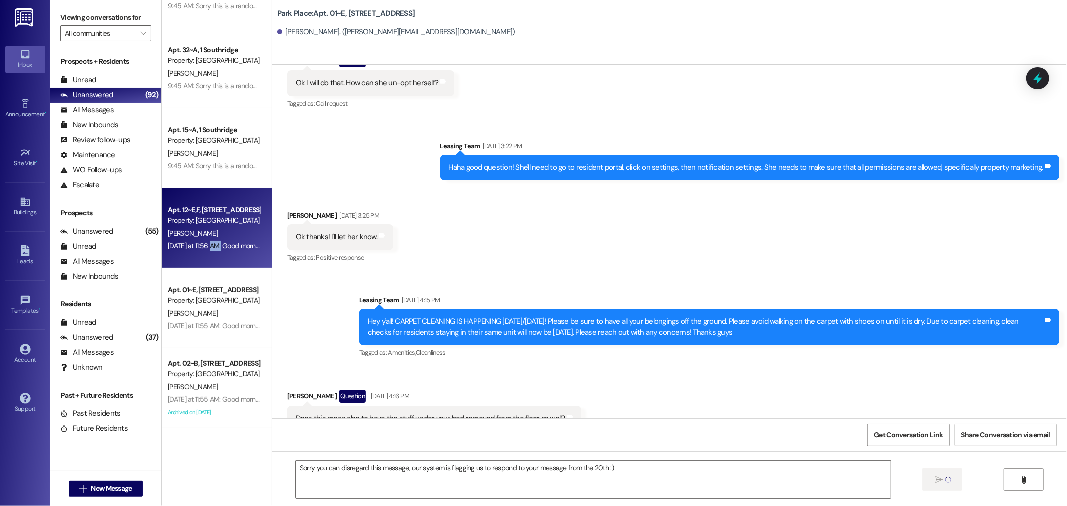
click at [202, 244] on div "Yesterday at 11:56 AM: Good morning y'all! Is there anyone that's available to …" at bounding box center [435, 246] width 534 height 9
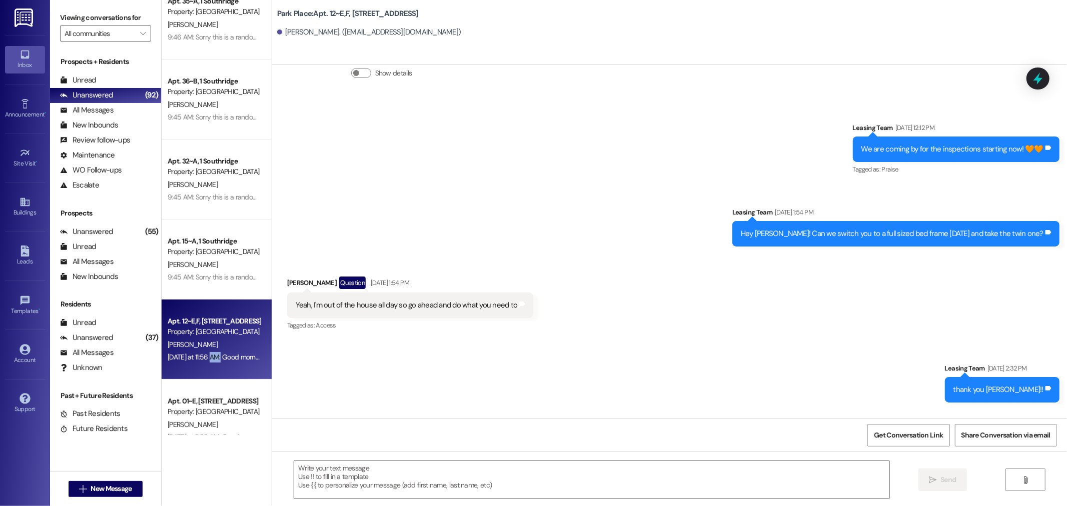
scroll to position [52847, 0]
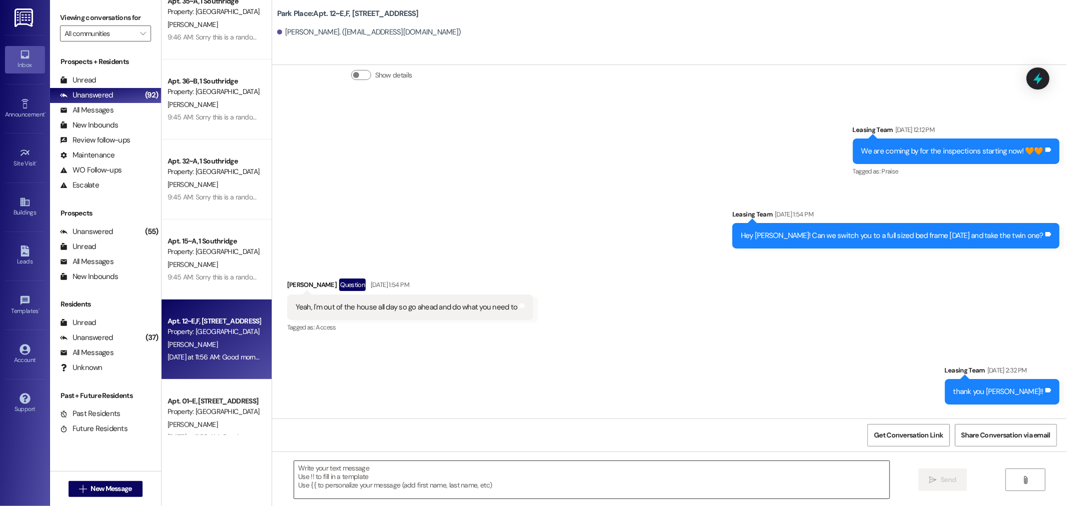
click at [361, 482] on textarea at bounding box center [591, 480] width 595 height 38
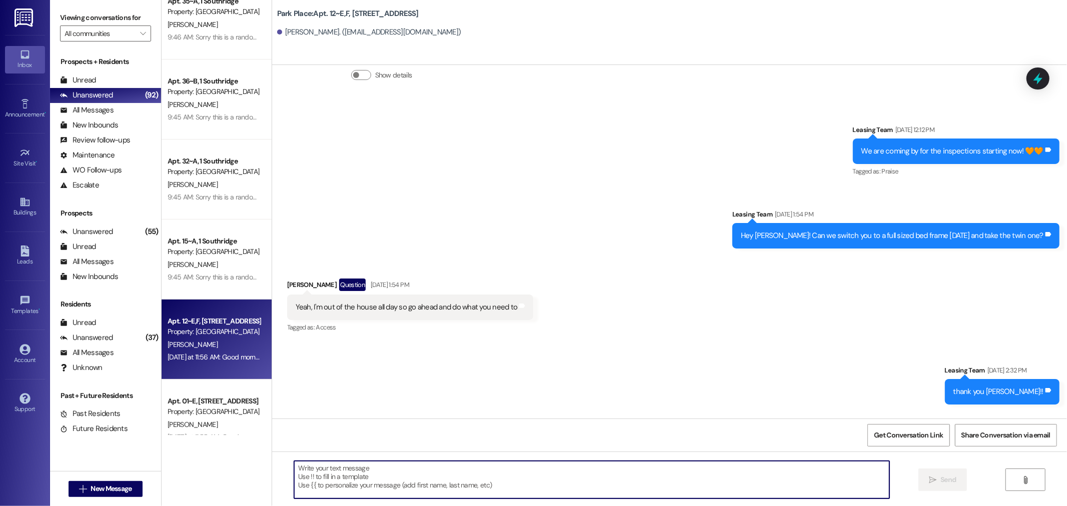
paste textarea "Sorry you can disregard this message, our system is flagging us to respond to y…"
click at [588, 466] on textarea "Sorry you can disregard this message, our system is flagging us to respond to y…" at bounding box center [591, 480] width 595 height 38
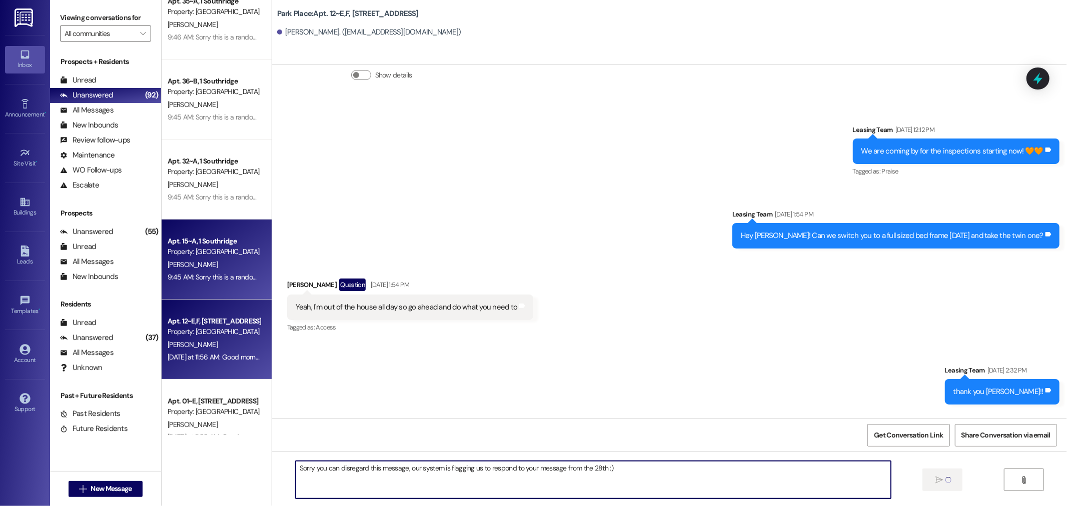
type textarea "Sorry you can disregard this message, our system is flagging us to respond to y…"
click at [205, 274] on div "9:45 AM: Sorry this is a random message but whoever messaged saying they were s…" at bounding box center [480, 277] width 625 height 9
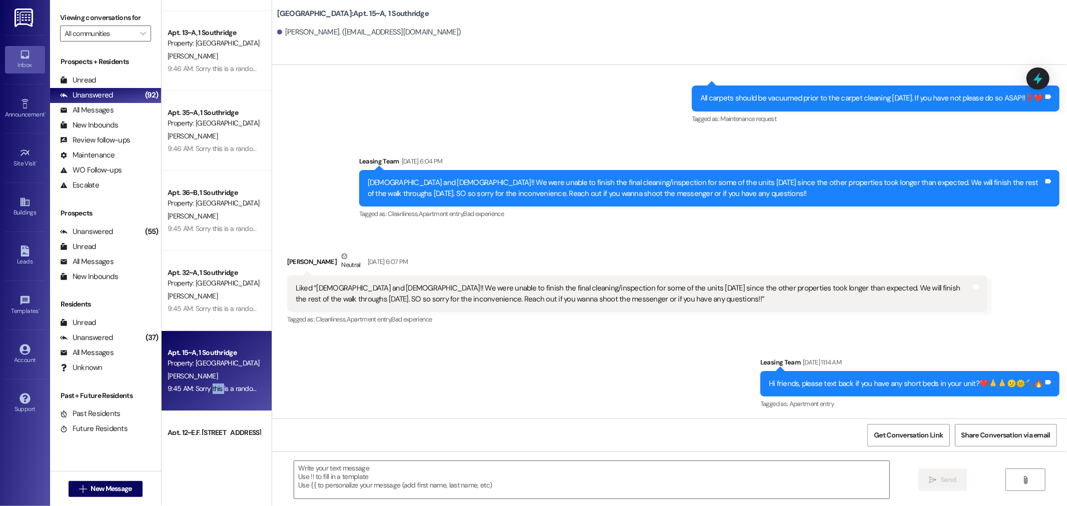
scroll to position [42923, 0]
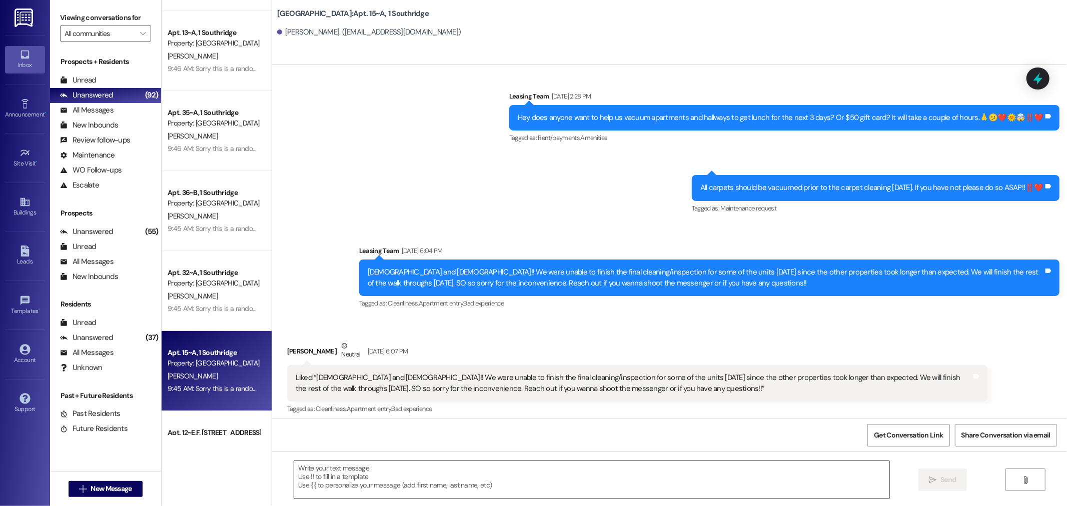
click at [364, 495] on textarea at bounding box center [591, 480] width 595 height 38
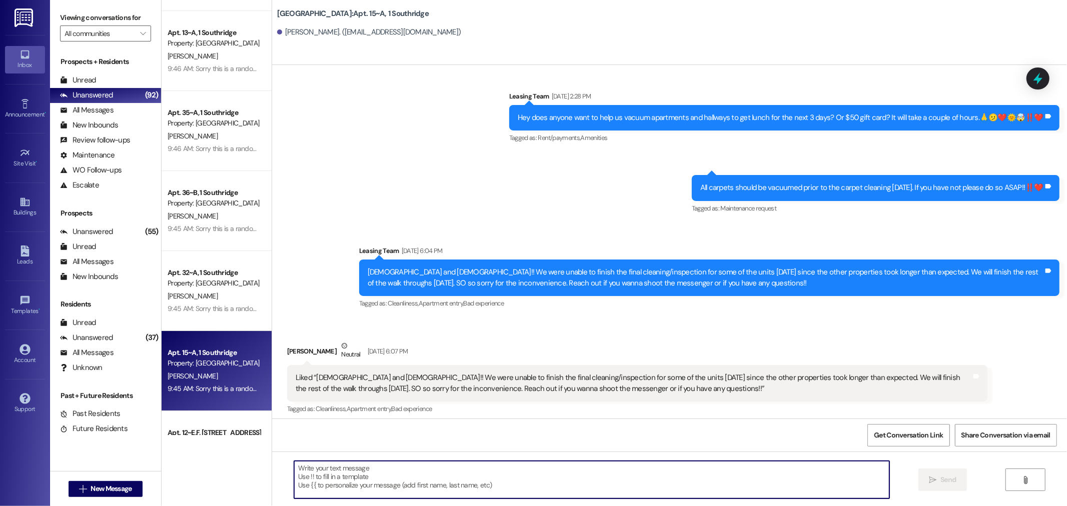
paste textarea "Sorry you can disregard this message, our system is flagging us to respond to y…"
drag, startPoint x: 554, startPoint y: 465, endPoint x: 524, endPoint y: 463, distance: 30.1
click at [524, 463] on textarea "Sorry you can disregard this message, our system is flagging us to respond to y…" at bounding box center [591, 480] width 595 height 38
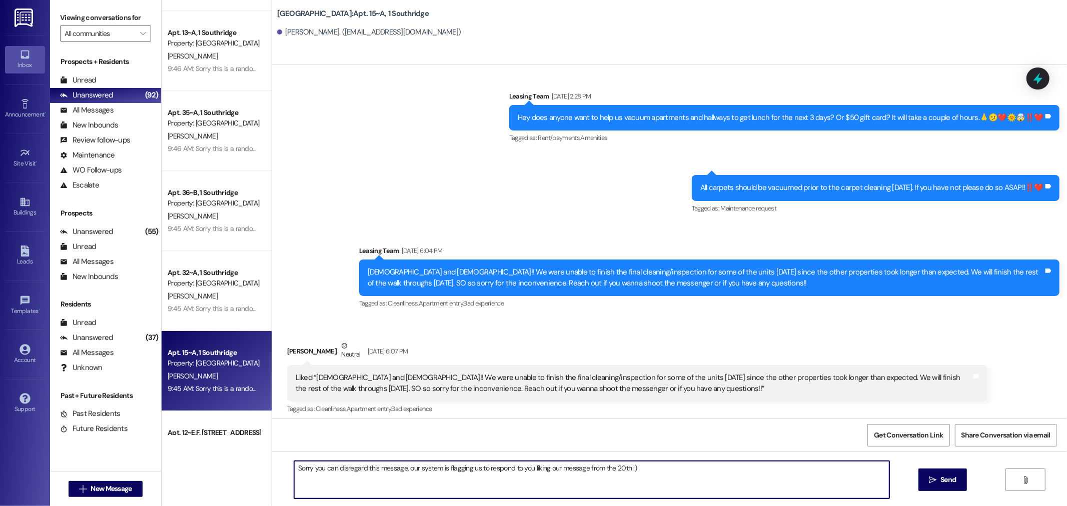
click at [617, 471] on textarea "Sorry you can disregard this message, our system is flagging us to respond to y…" at bounding box center [591, 480] width 595 height 38
click at [637, 469] on textarea "Sorry you can disregard this message, our system is flagging us to respond to y…" at bounding box center [591, 480] width 595 height 38
type textarea "Sorry you can disregard this message, our system is flagging us to respond to y…"
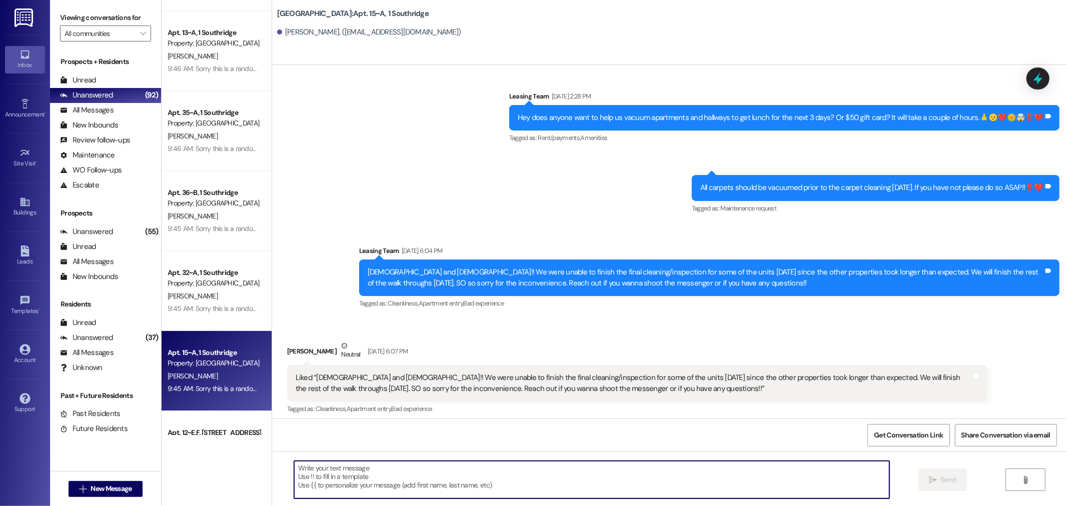
scroll to position [42845, 0]
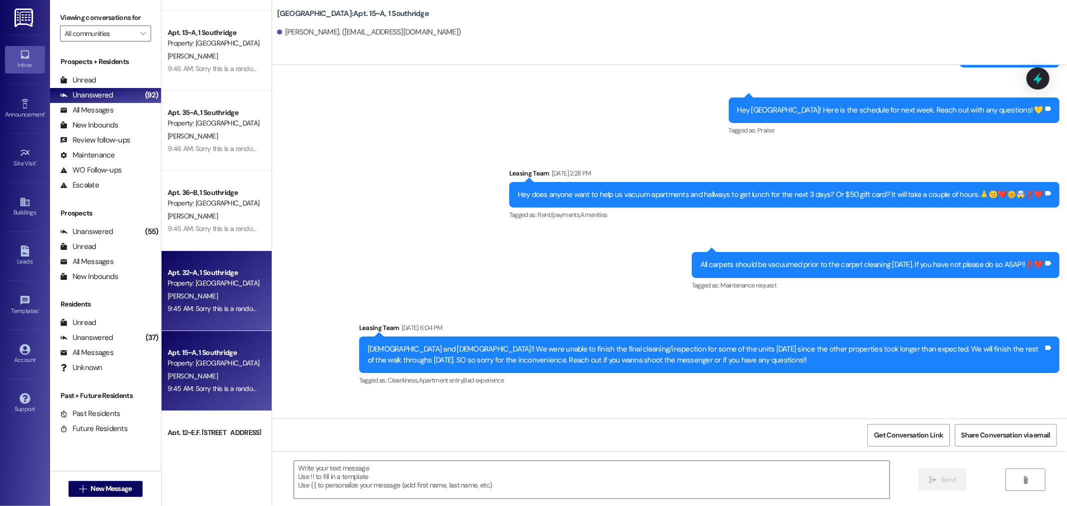
click at [173, 296] on span "E. Roberts" at bounding box center [193, 296] width 50 height 9
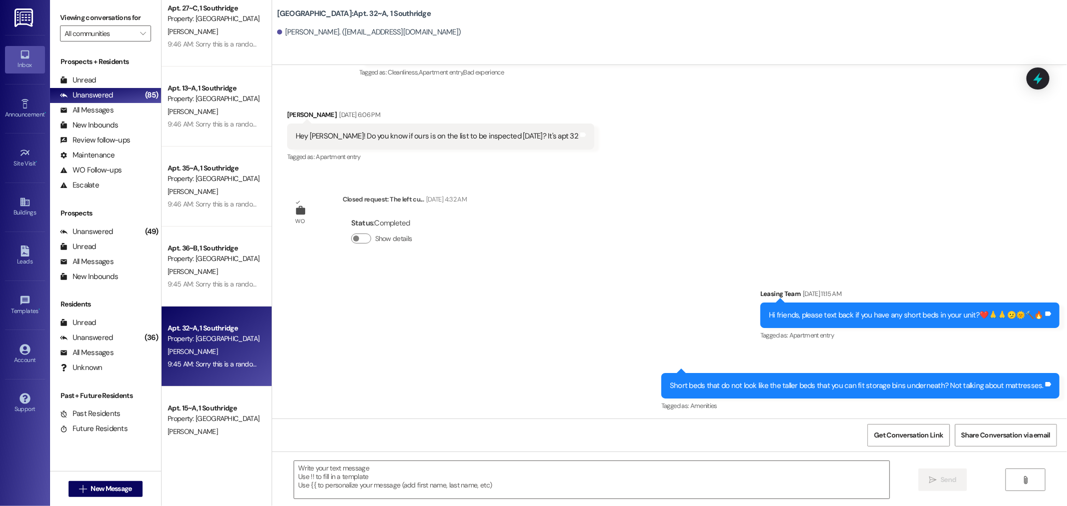
scroll to position [20872, 0]
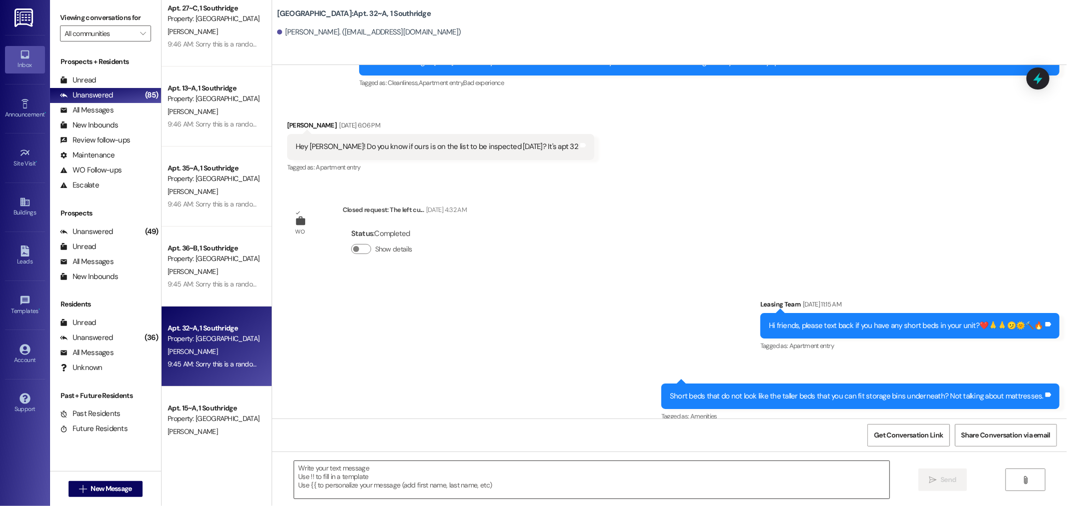
click at [386, 468] on textarea at bounding box center [591, 480] width 595 height 38
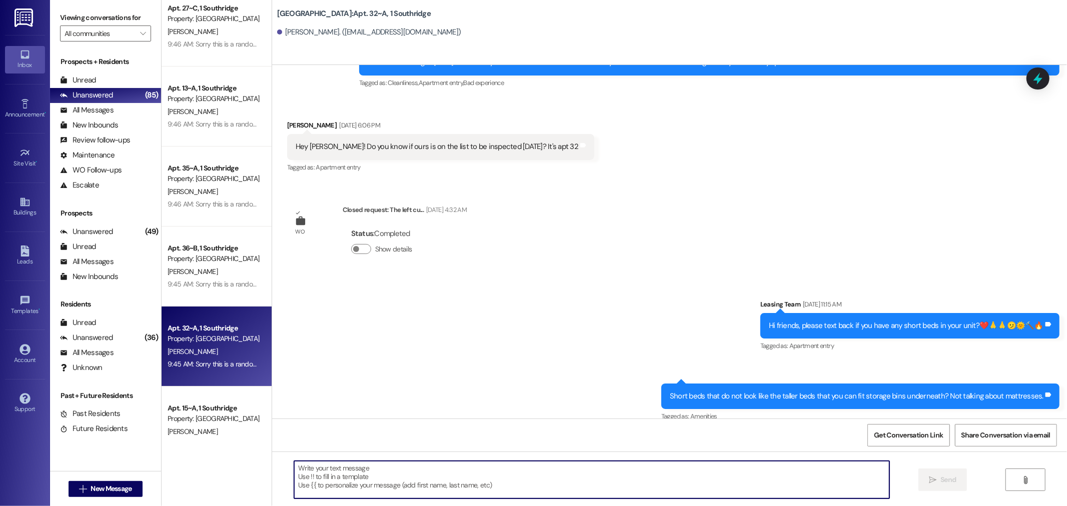
paste textarea "Sorry you can disregard this message, our system is flagging us to respond to y…"
click at [592, 471] on textarea "Sorry you can disregard this message, our system is flagging us to respond to y…" at bounding box center [591, 480] width 595 height 38
click at [613, 473] on textarea "Sorry you can disregard this message, our system is flagging us to respond to y…" at bounding box center [591, 480] width 595 height 38
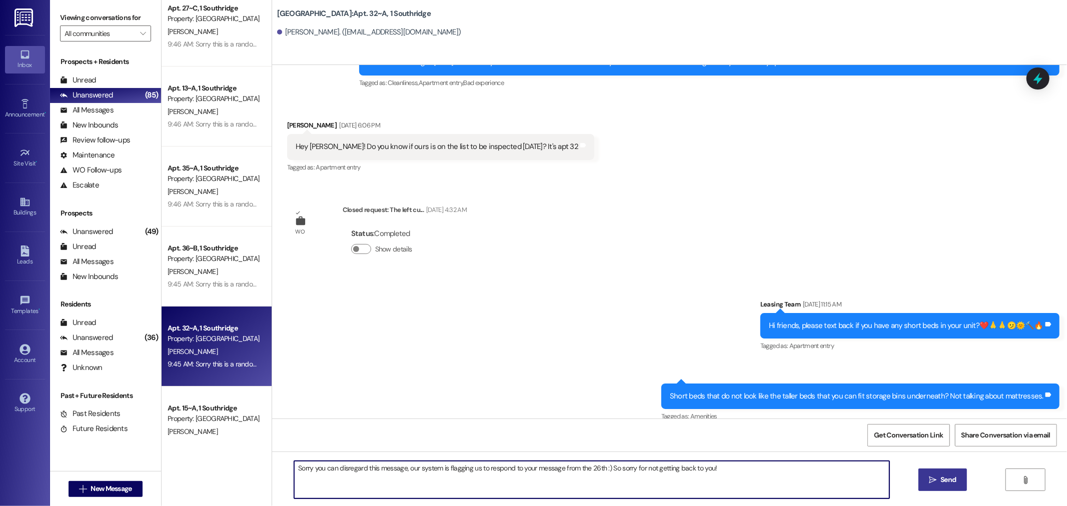
type textarea "Sorry you can disregard this message, our system is flagging us to respond to y…"
click at [936, 489] on button " Send" at bounding box center [943, 480] width 49 height 23
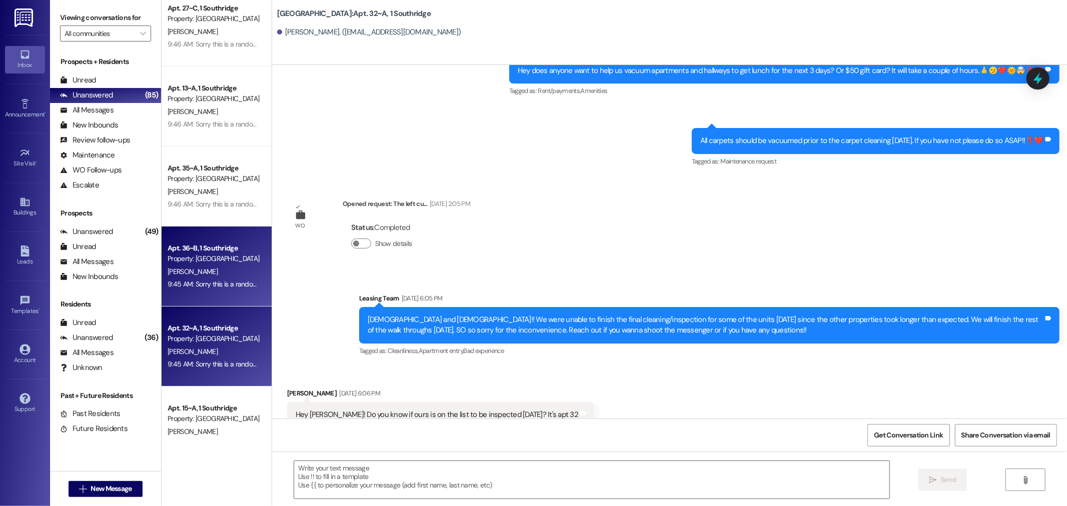
click at [208, 263] on div "Property: [GEOGRAPHIC_DATA]" at bounding box center [214, 259] width 93 height 11
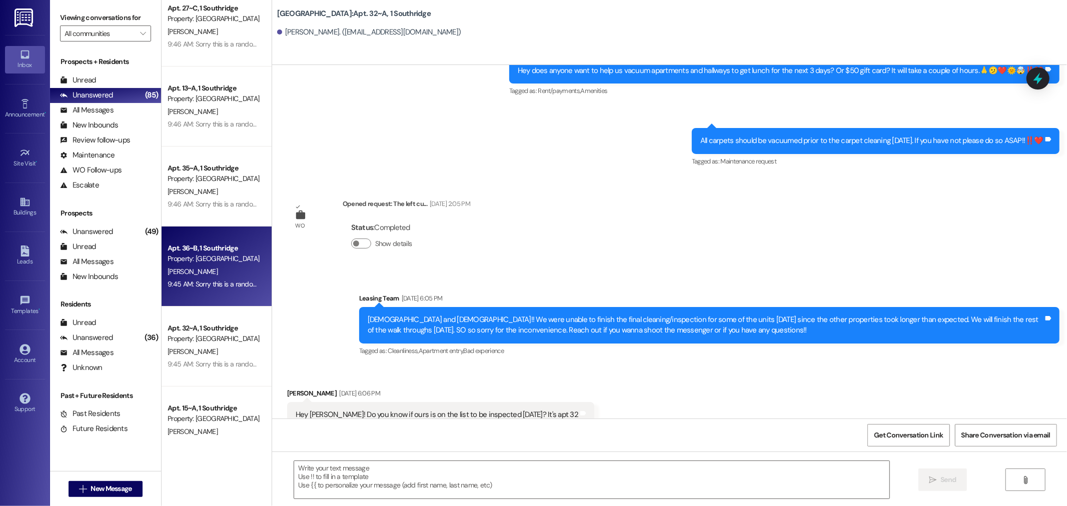
scroll to position [20590, 0]
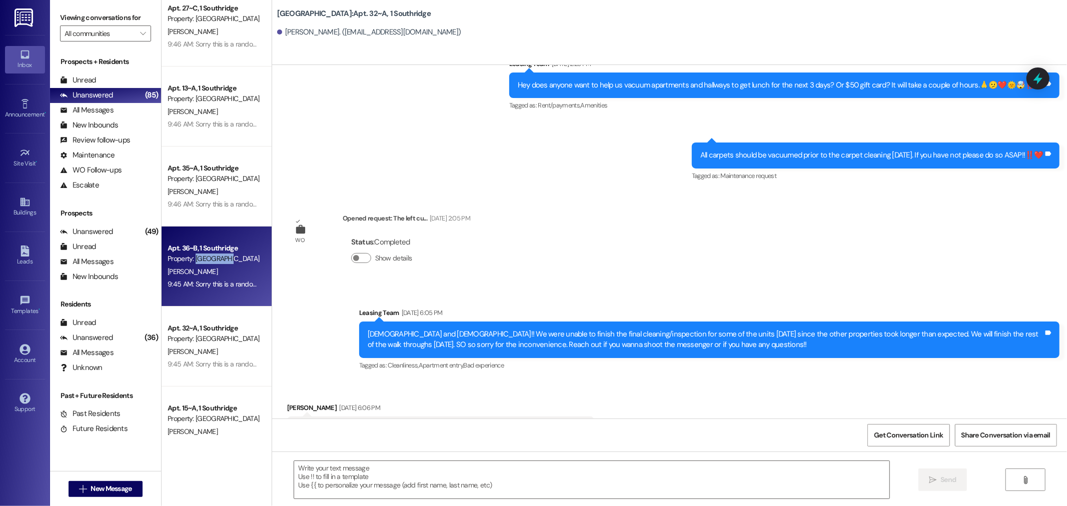
click at [208, 263] on div "Property: [GEOGRAPHIC_DATA]" at bounding box center [214, 259] width 93 height 11
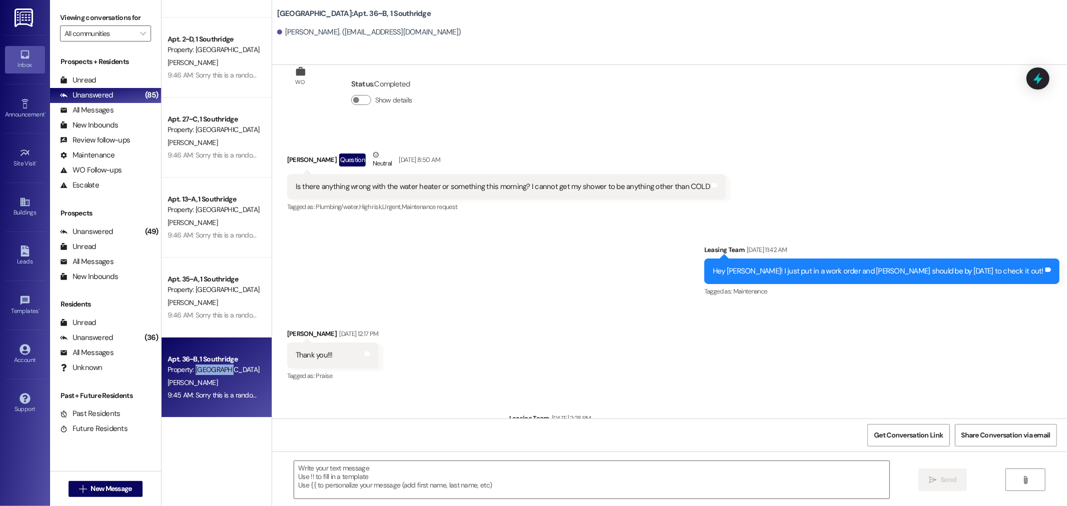
scroll to position [23389, 0]
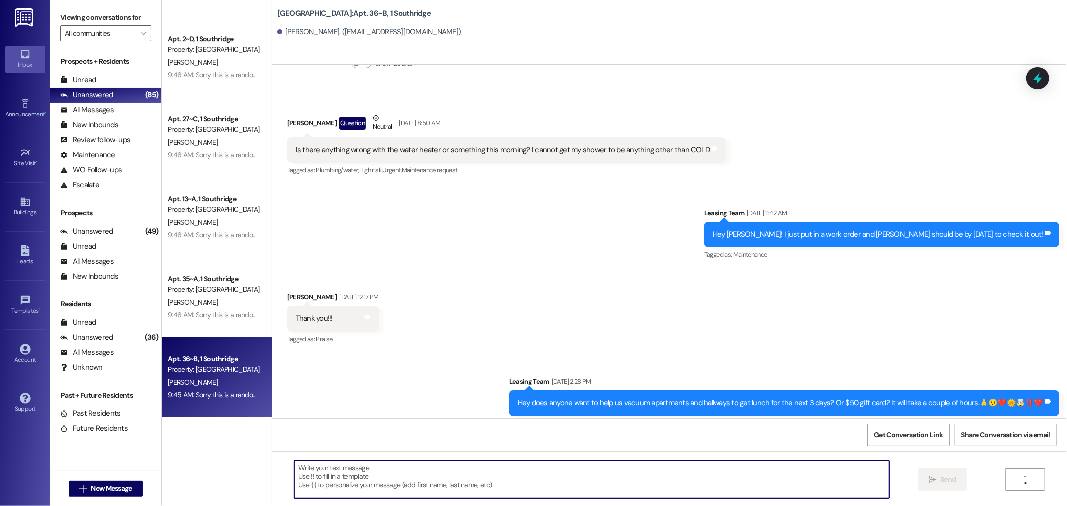
click at [362, 488] on textarea at bounding box center [591, 480] width 595 height 38
paste textarea "Sorry you can disregard this message, our system is flagging us to respond to y…"
click at [591, 468] on textarea "Sorry you can disregard this message, our system is flagging us to respond to y…" at bounding box center [591, 480] width 595 height 38
type textarea "Sorry you can disregard this message, our system is flagging us to respond to y…"
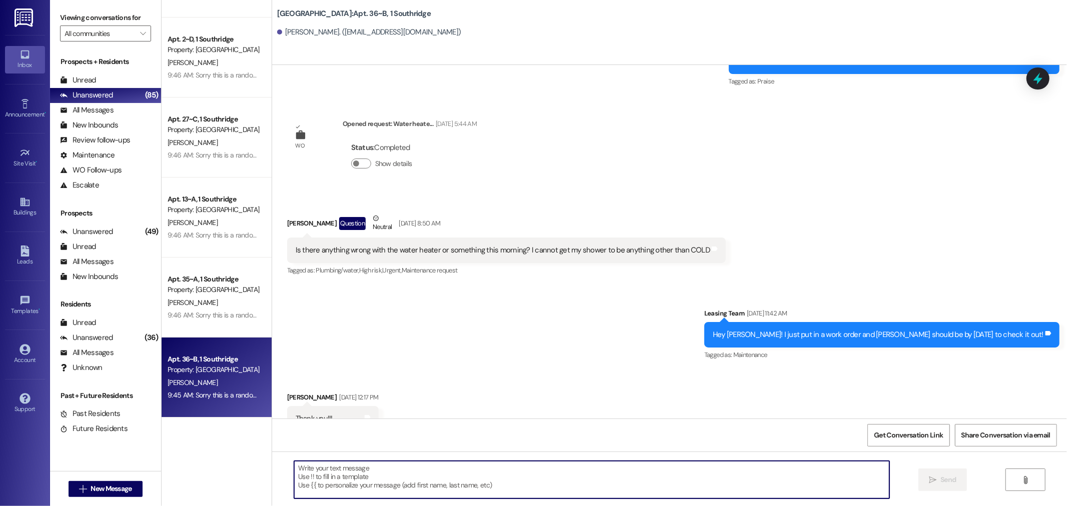
scroll to position [23278, 0]
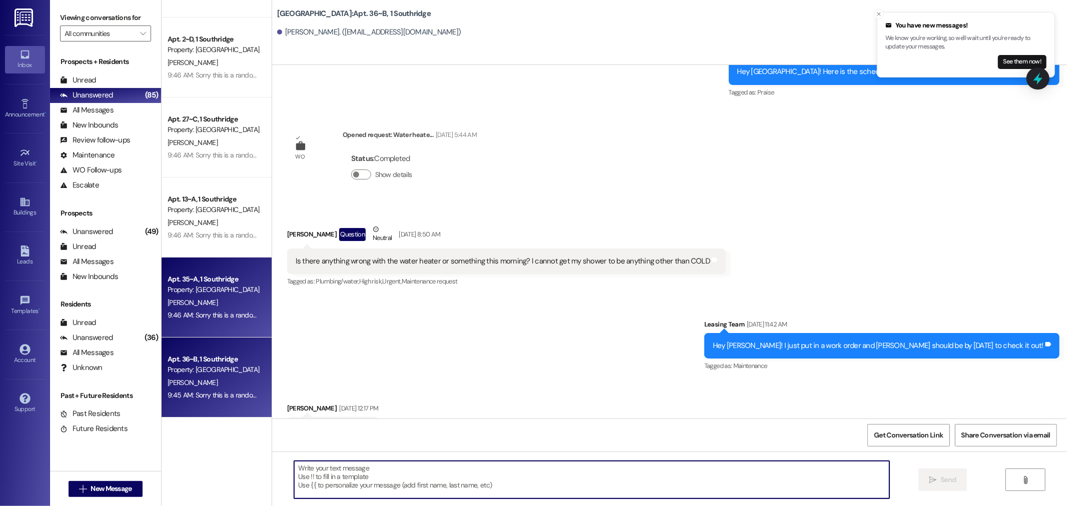
click at [232, 291] on div "Property: [GEOGRAPHIC_DATA]" at bounding box center [214, 290] width 93 height 11
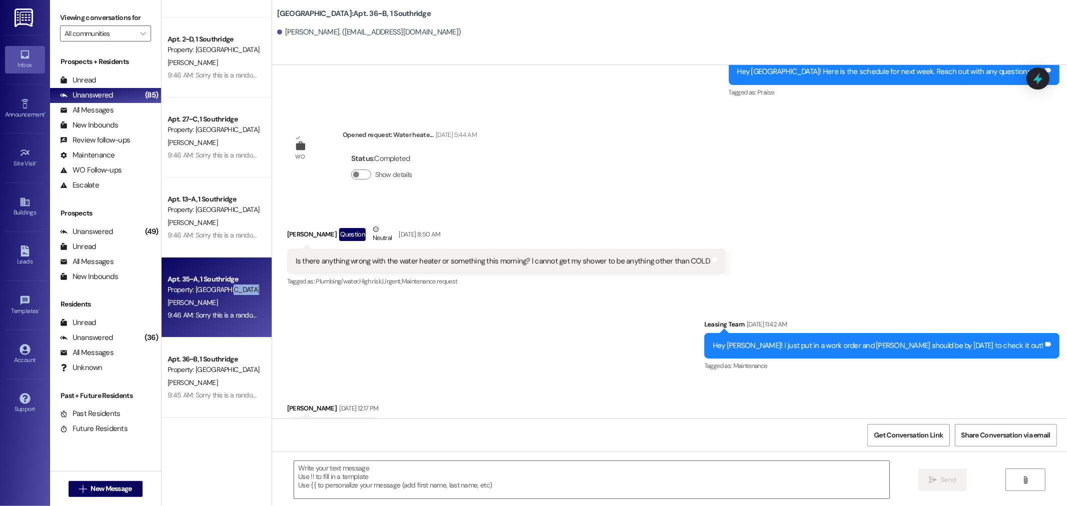
click at [232, 291] on div "Property: [GEOGRAPHIC_DATA]" at bounding box center [214, 290] width 93 height 11
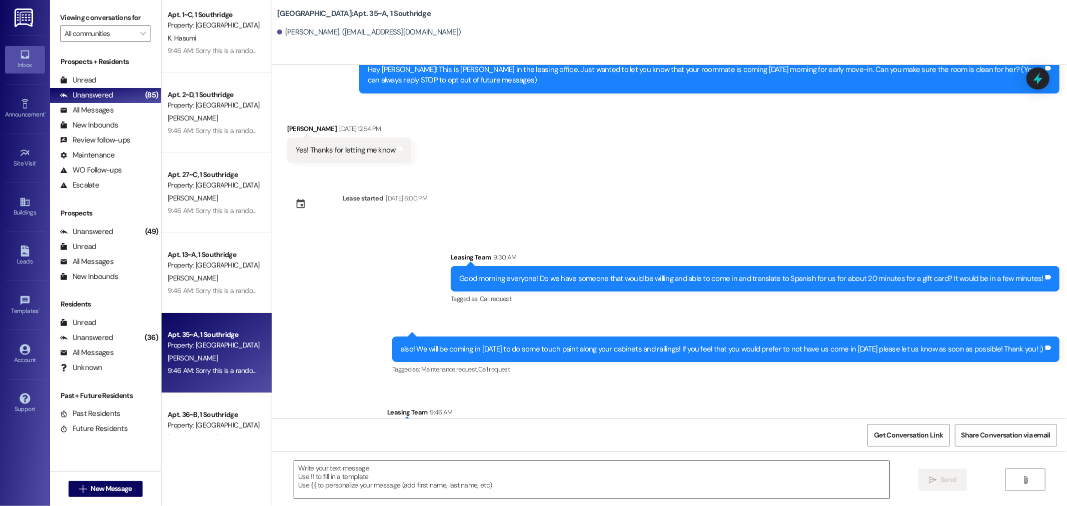
scroll to position [103, 0]
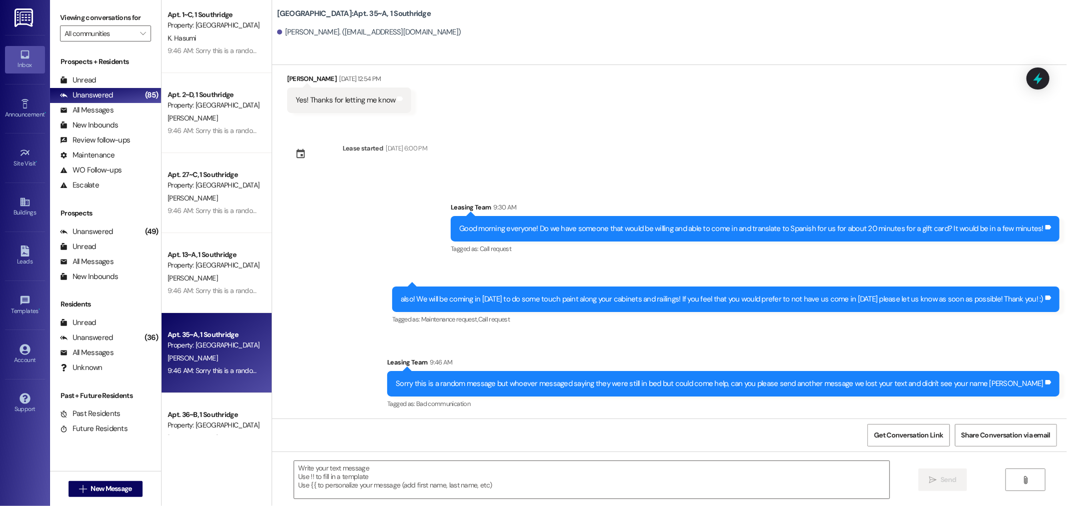
click at [367, 458] on div " Send " at bounding box center [669, 489] width 795 height 75
click at [363, 476] on textarea at bounding box center [591, 480] width 595 height 38
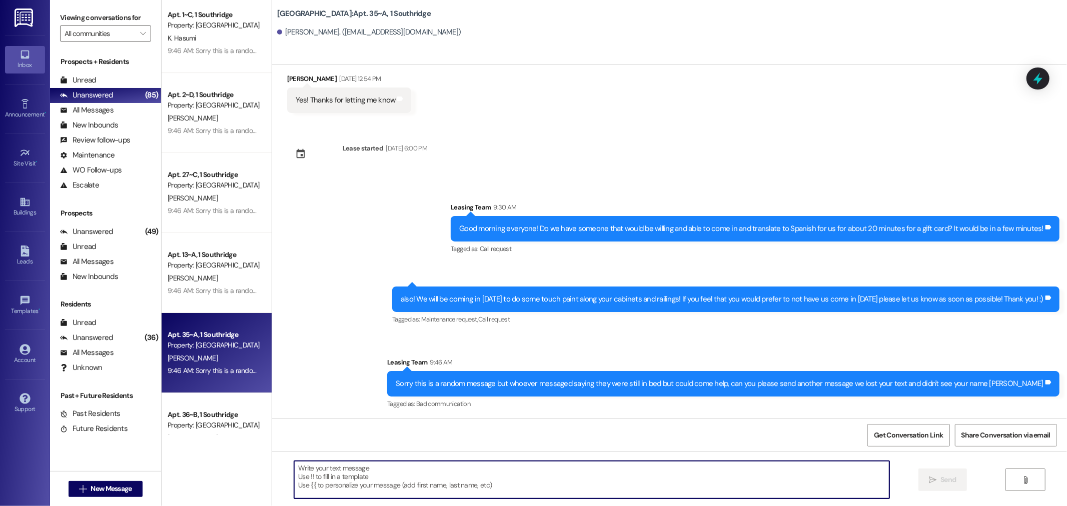
paste textarea "Sorry you can disregard this message, our system is flagging us to respond to y…"
click at [589, 471] on textarea "Sorry you can disregard this message, our system is flagging us to respond to y…" at bounding box center [591, 480] width 595 height 38
type textarea "Sorry you can disregard this message, our system is flagging us to respond to y…"
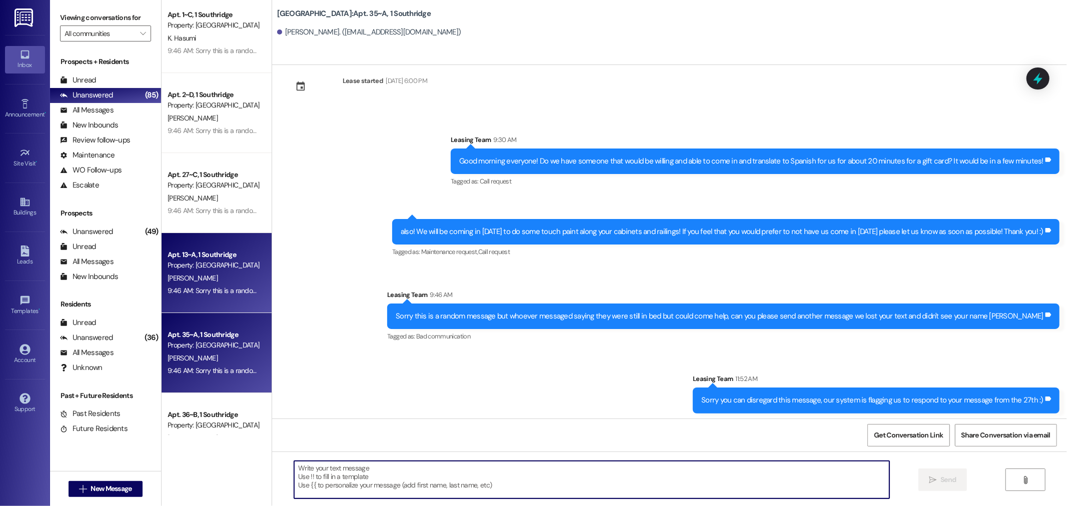
scroll to position [172, 0]
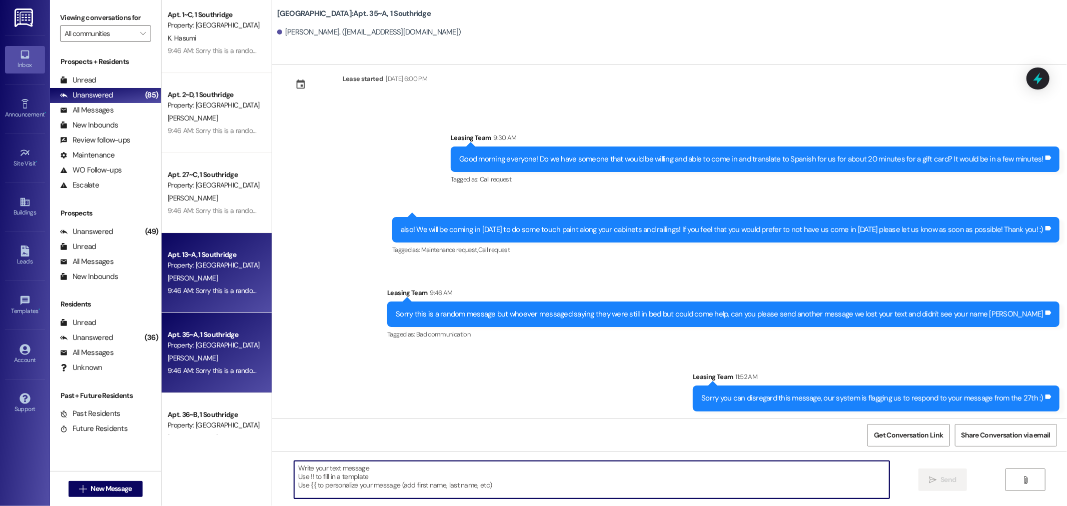
click at [216, 290] on div "9:46 AM: Sorry this is a random message but whoever messaged saying they were s…" at bounding box center [480, 290] width 625 height 9
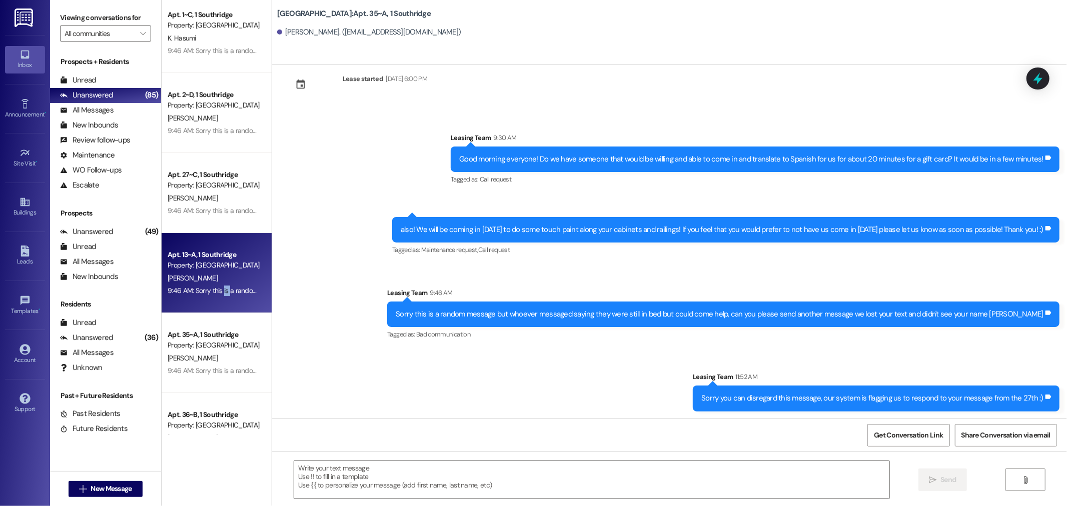
click at [216, 290] on div "9:46 AM: Sorry this is a random message but whoever messaged saying they were s…" at bounding box center [480, 290] width 625 height 9
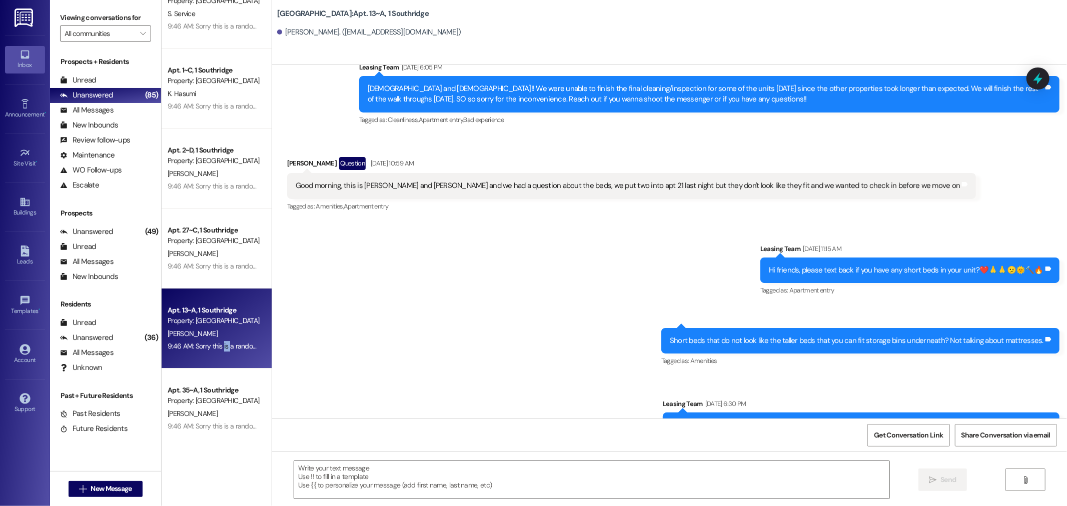
scroll to position [26341, 0]
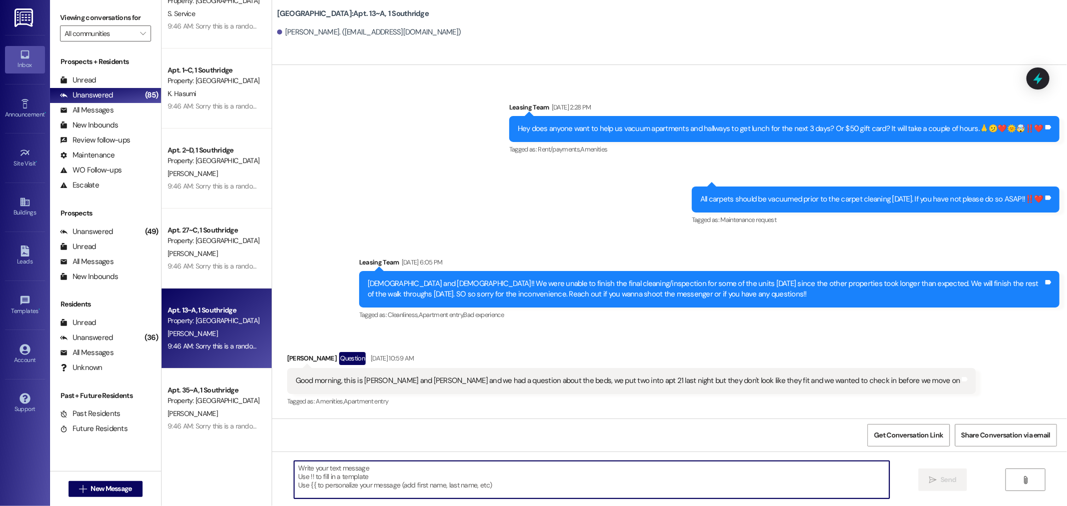
click at [409, 477] on textarea at bounding box center [591, 480] width 595 height 38
paste textarea "Sorry you can disregard this message, our system is flagging us to respond to y…"
click at [591, 470] on textarea "Sorry you can disregard this message, our system is flagging us to respond to y…" at bounding box center [591, 480] width 595 height 38
click at [613, 469] on textarea "Sorry you can disregard this message, our system is flagging us to respond to y…" at bounding box center [591, 480] width 595 height 38
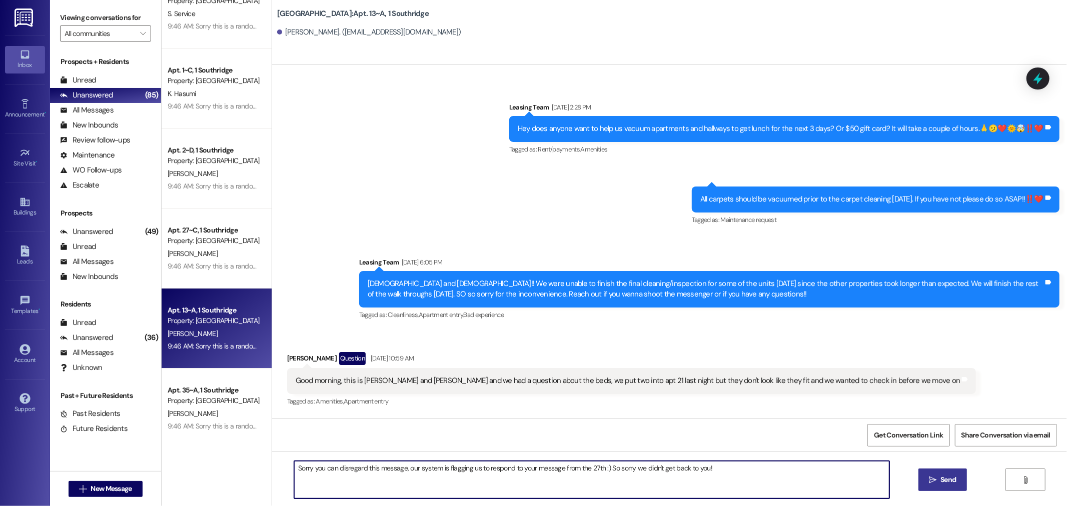
type textarea "Sorry you can disregard this message, our system is flagging us to respond to y…"
click at [929, 481] on icon "" at bounding box center [933, 480] width 8 height 8
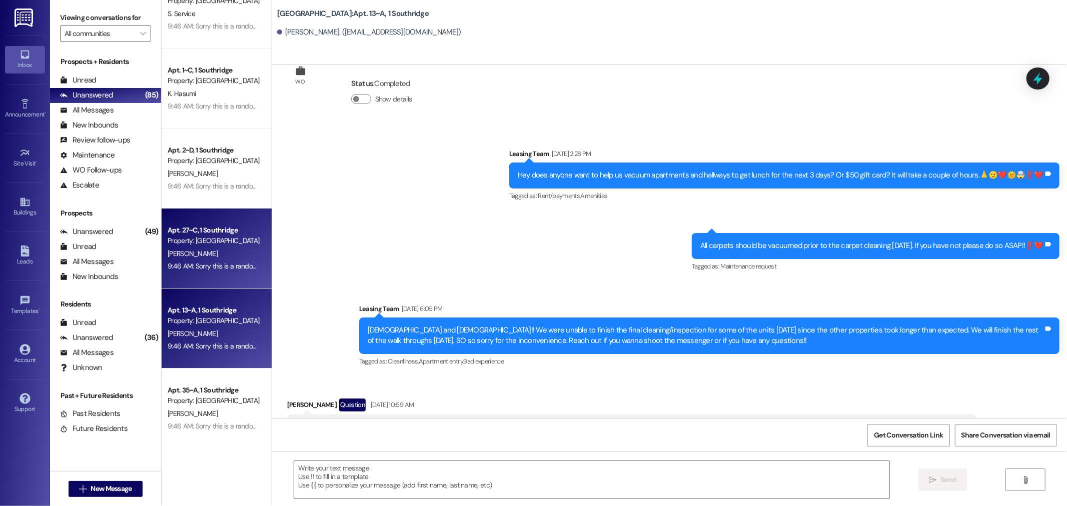
scroll to position [26281, 0]
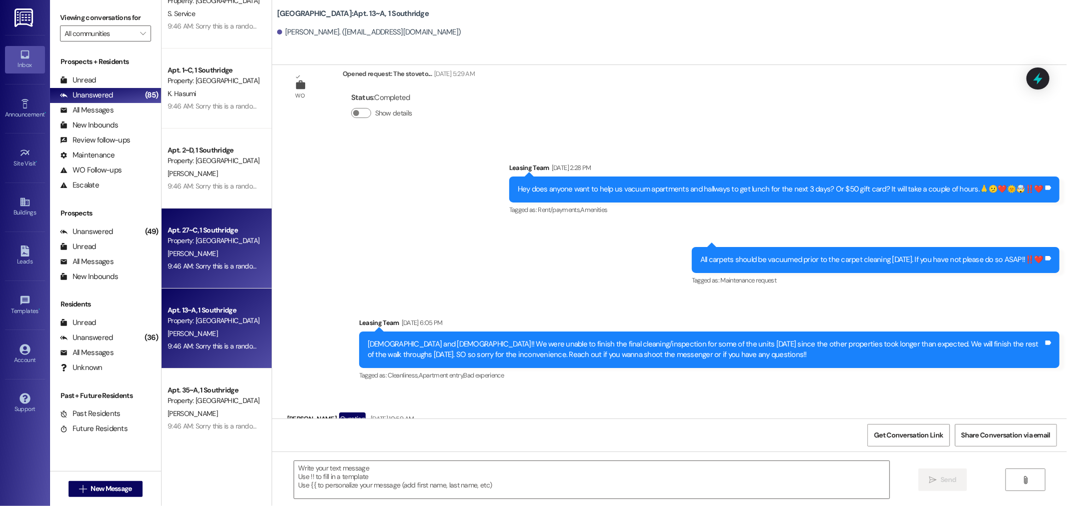
click at [211, 277] on div "Apt. 27~C, 1 Southridge Property: Southridge J. SHIN 9:46 AM: Sorry this is a r…" at bounding box center [217, 249] width 110 height 80
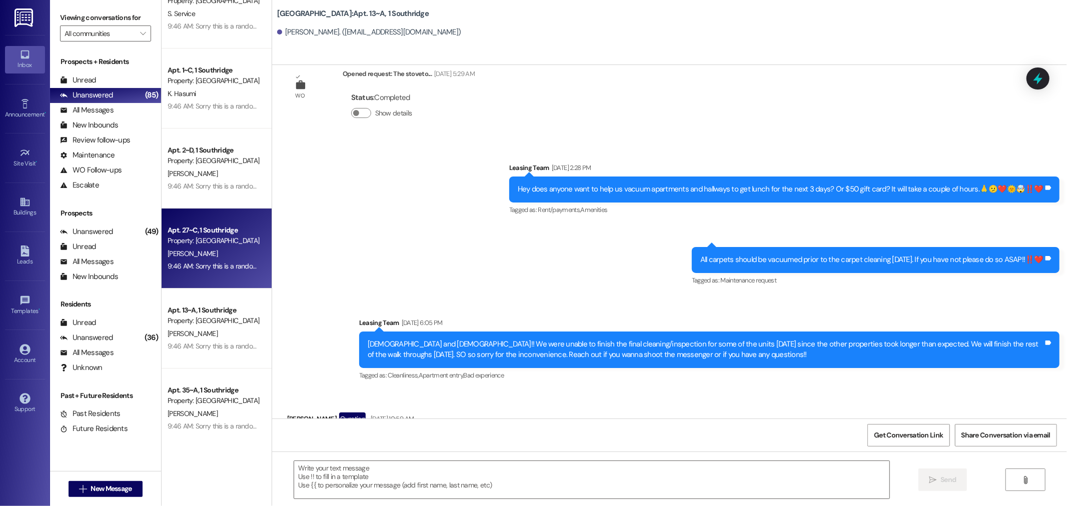
click at [211, 277] on div "Apt. 27~C, 1 Southridge Property: Southridge J. SHIN 9:46 AM: Sorry this is a r…" at bounding box center [217, 249] width 110 height 80
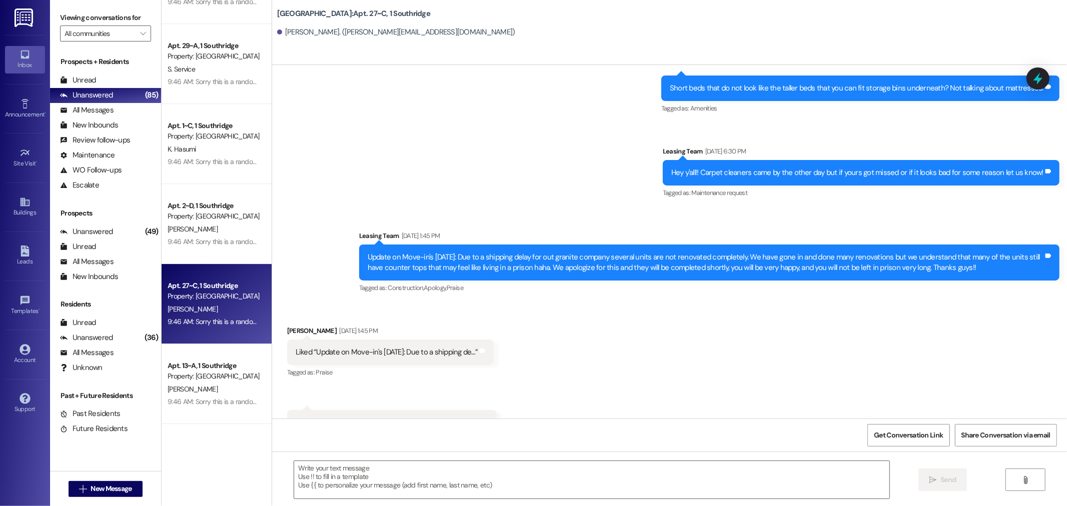
scroll to position [62328, 0]
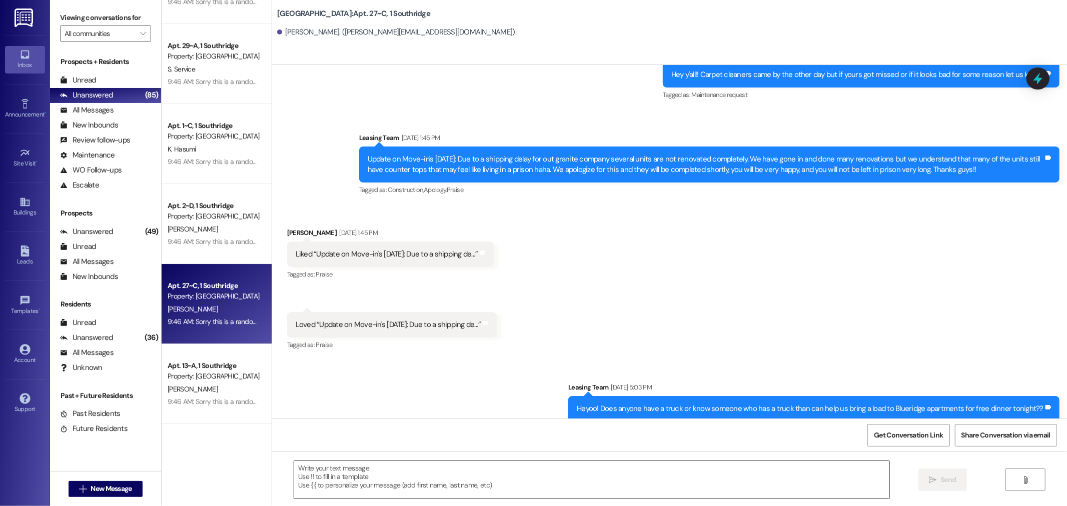
click at [359, 475] on textarea at bounding box center [591, 480] width 595 height 38
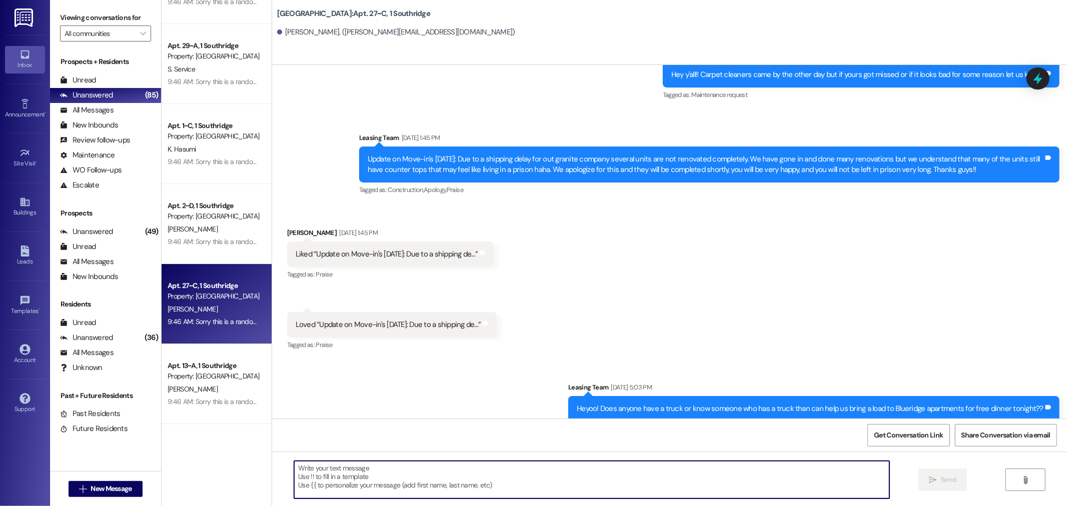
paste textarea "Sorry you can disregard this message, our system is flagging us to respond to y…"
drag, startPoint x: 621, startPoint y: 471, endPoint x: 514, endPoint y: 467, distance: 107.7
click at [514, 467] on textarea "Sorry you can disregard this message, our system is flagging us to respond to y…" at bounding box center [591, 480] width 595 height 38
type textarea "Sorry you can disregard this message, our system is flagging us to respond to a…"
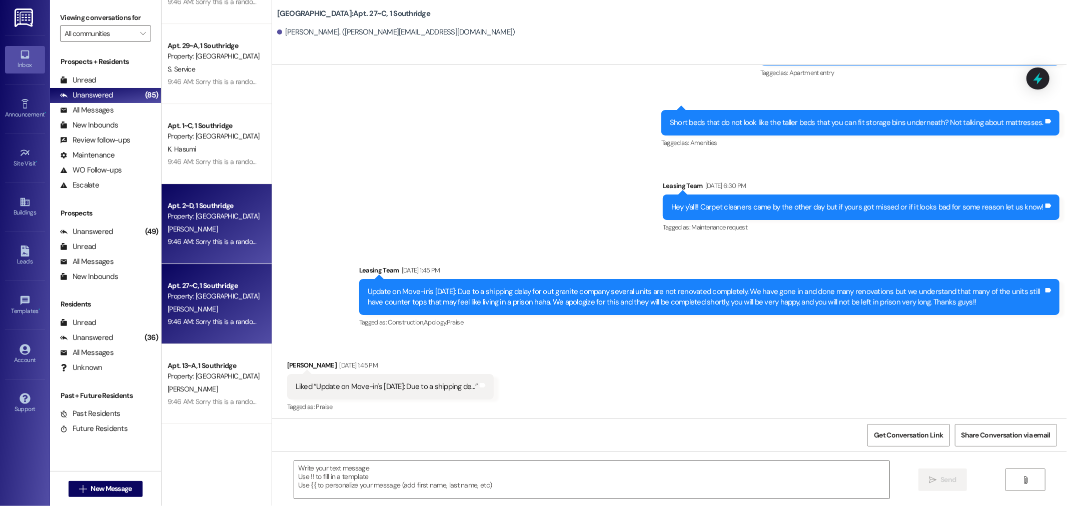
click at [217, 233] on div "A. Milne" at bounding box center [214, 229] width 95 height 13
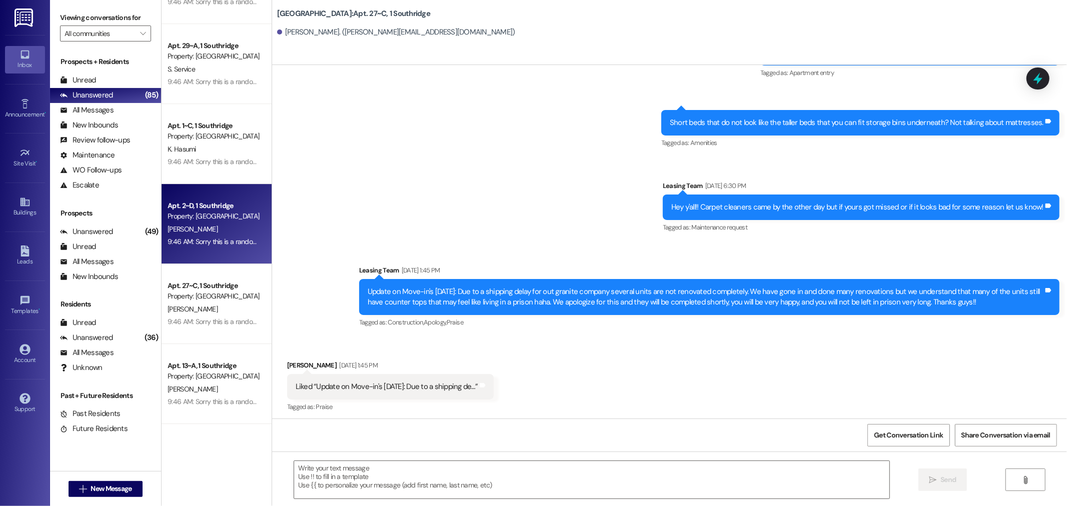
click at [217, 233] on div "A. Milne" at bounding box center [214, 229] width 95 height 13
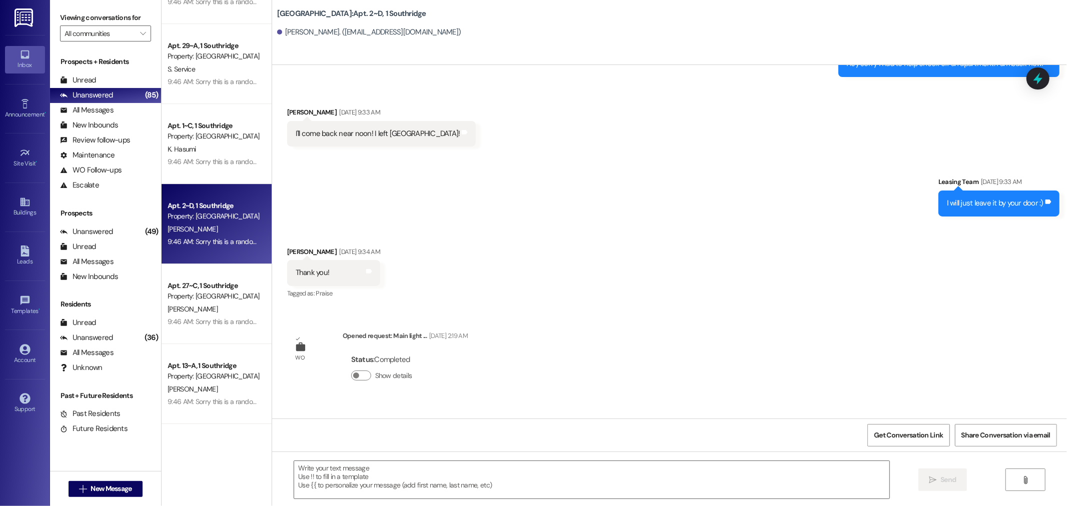
scroll to position [14549, 0]
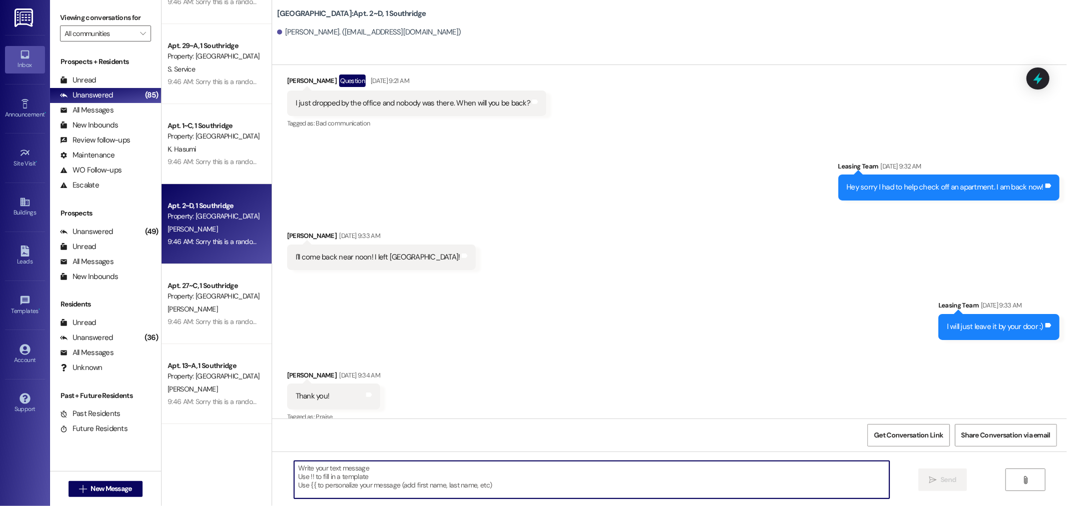
click at [352, 489] on textarea at bounding box center [591, 480] width 595 height 38
paste textarea "Sorry you can disregard this message, our system is flagging us to respond to y…"
click at [594, 469] on textarea "Sorry you can disregard this message, our system is flagging us to respond to y…" at bounding box center [591, 480] width 595 height 38
type textarea "Sorry you can disregard this message, our system is flagging us to respond to y…"
click at [945, 478] on span "Send" at bounding box center [949, 480] width 16 height 11
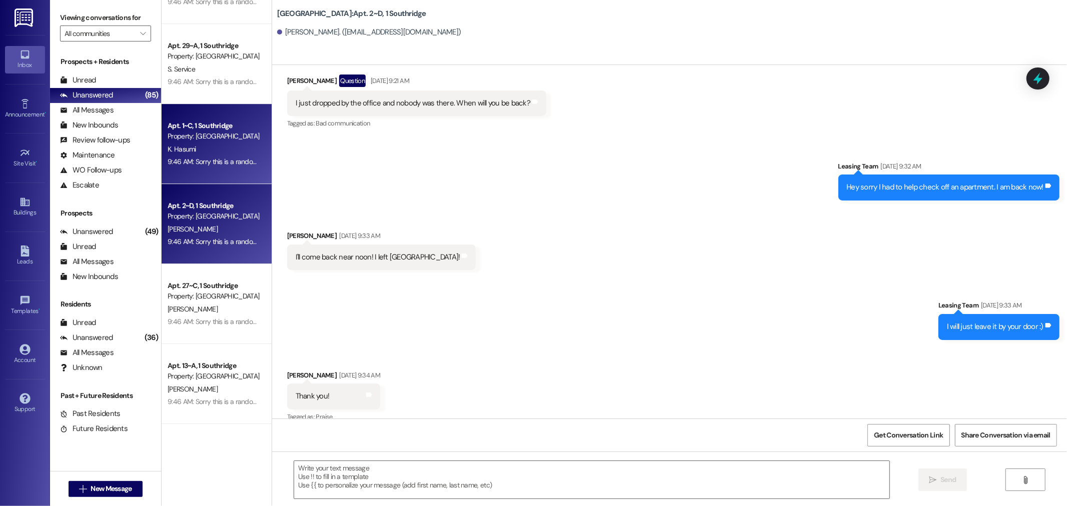
click at [224, 139] on div "Property: [GEOGRAPHIC_DATA]" at bounding box center [214, 136] width 93 height 11
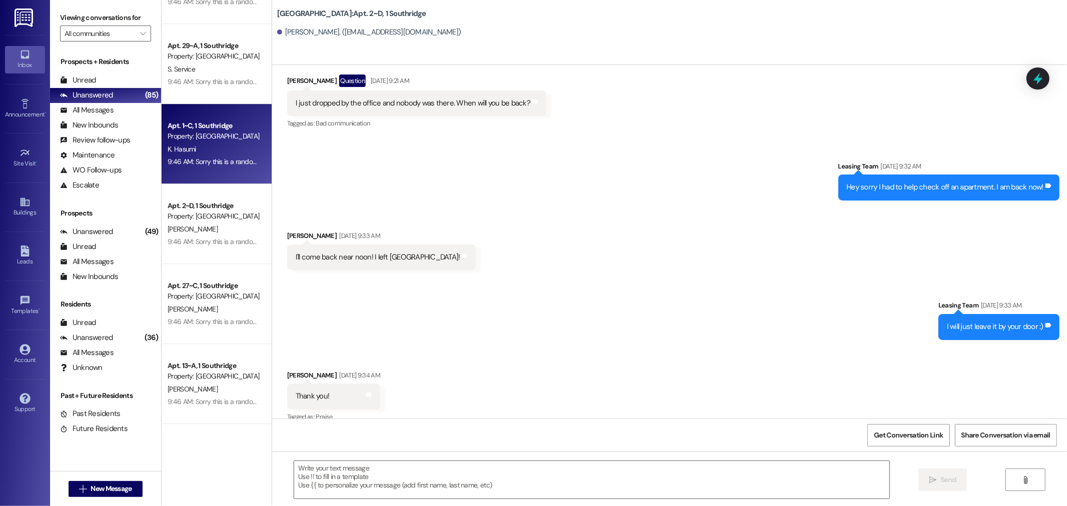
click at [224, 139] on div "Property: [GEOGRAPHIC_DATA]" at bounding box center [214, 136] width 93 height 11
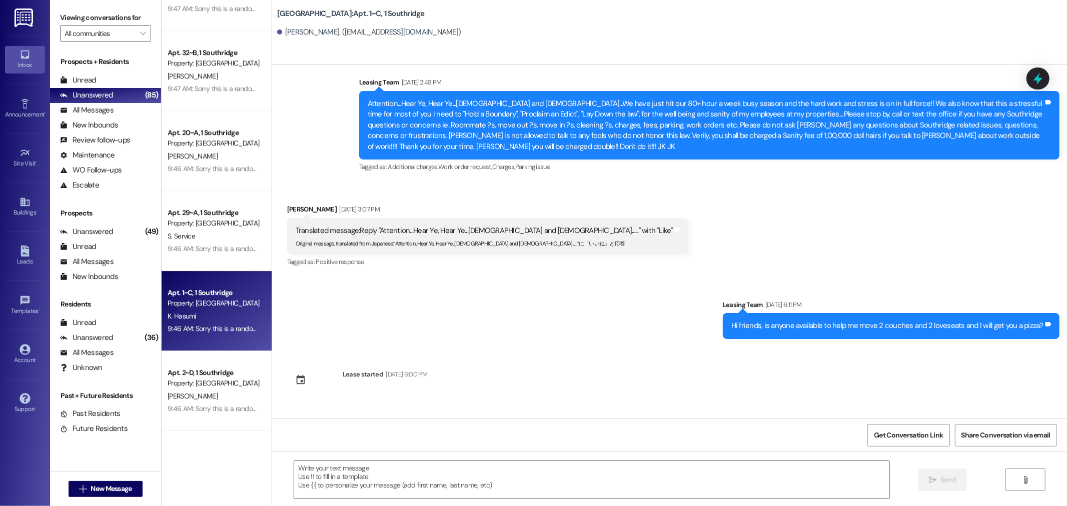
scroll to position [10698, 0]
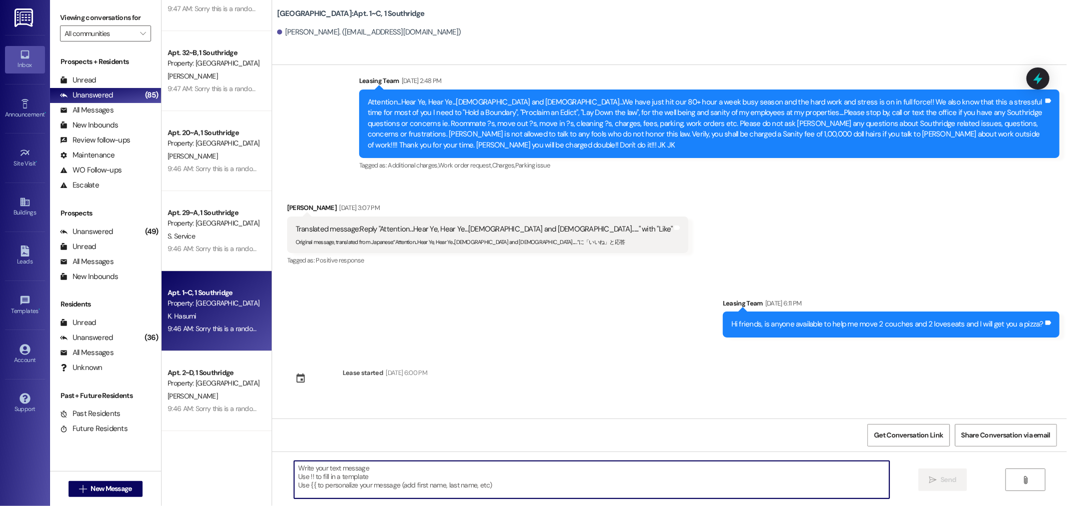
click at [359, 467] on textarea at bounding box center [591, 480] width 595 height 38
paste textarea "Sorry you can disregard this message, our system is flagging us to respond to y…"
drag, startPoint x: 606, startPoint y: 469, endPoint x: 516, endPoint y: 472, distance: 90.6
click at [515, 468] on textarea "Sorry you can disregard this message, our system is flagging us to respond to y…" at bounding box center [591, 480] width 595 height 38
type textarea "Sorry you can disregard this message, our system is flagging us to respond to a…"
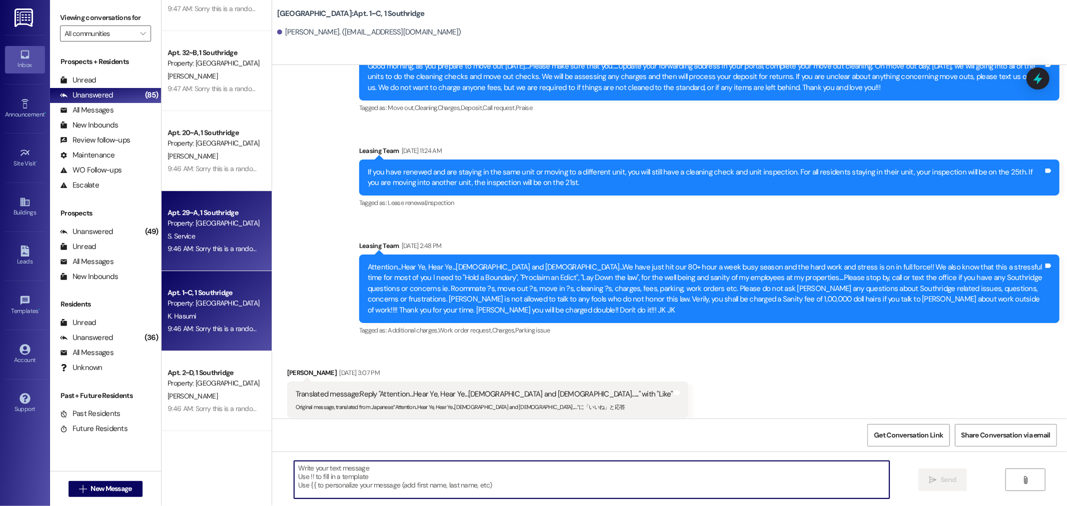
scroll to position [10531, 0]
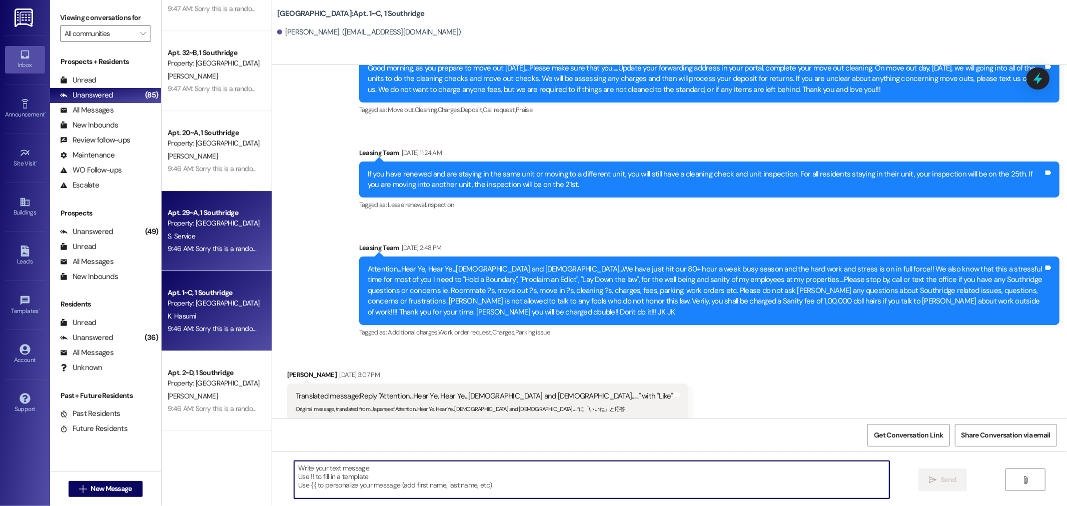
click at [210, 201] on div "Apt. 29~A, 1 Southridge Property: Southridge S. Service 9:46 AM: Sorry this is …" at bounding box center [217, 231] width 110 height 80
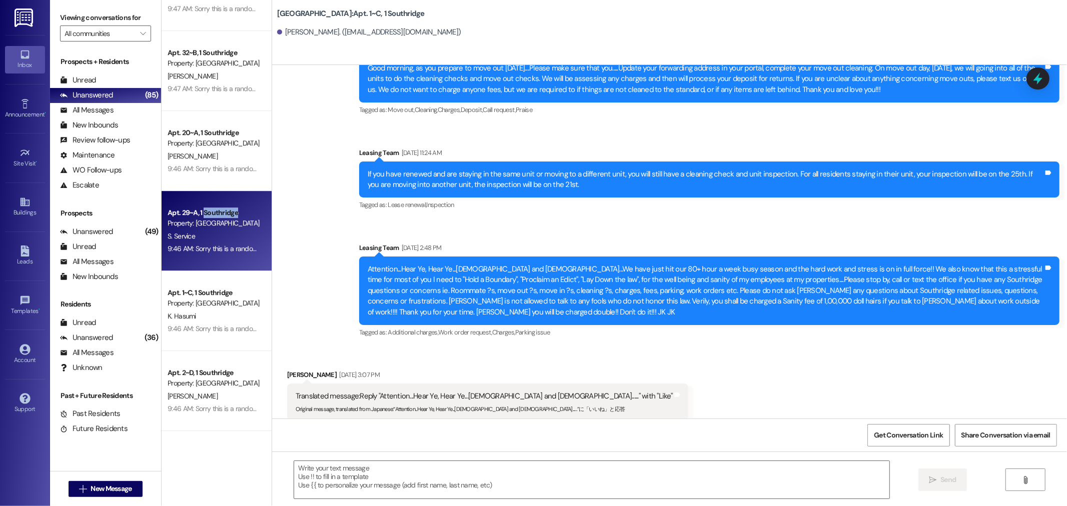
click at [210, 201] on div "Apt. 29~A, 1 Southridge Property: Southridge S. Service 9:46 AM: Sorry this is …" at bounding box center [217, 231] width 110 height 80
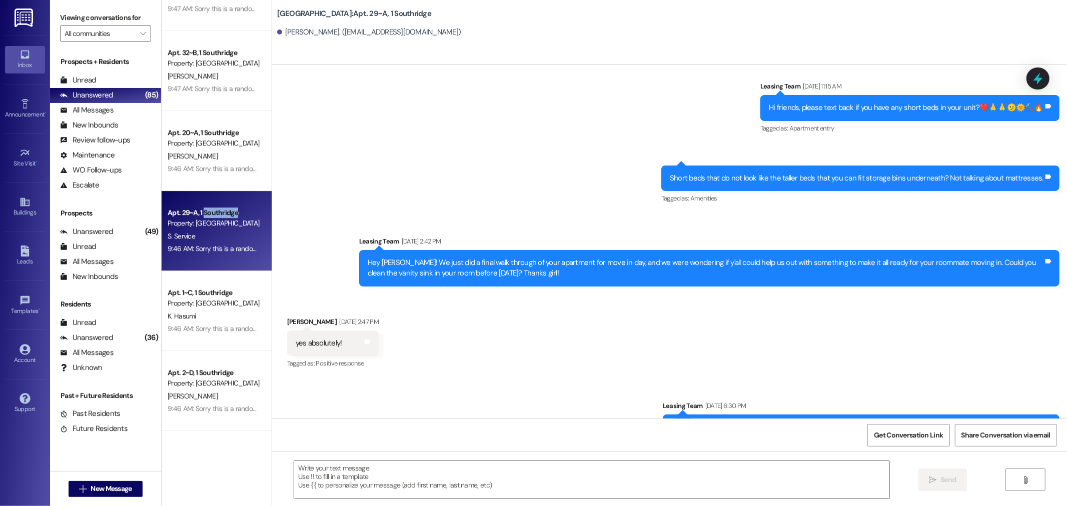
scroll to position [9997, 0]
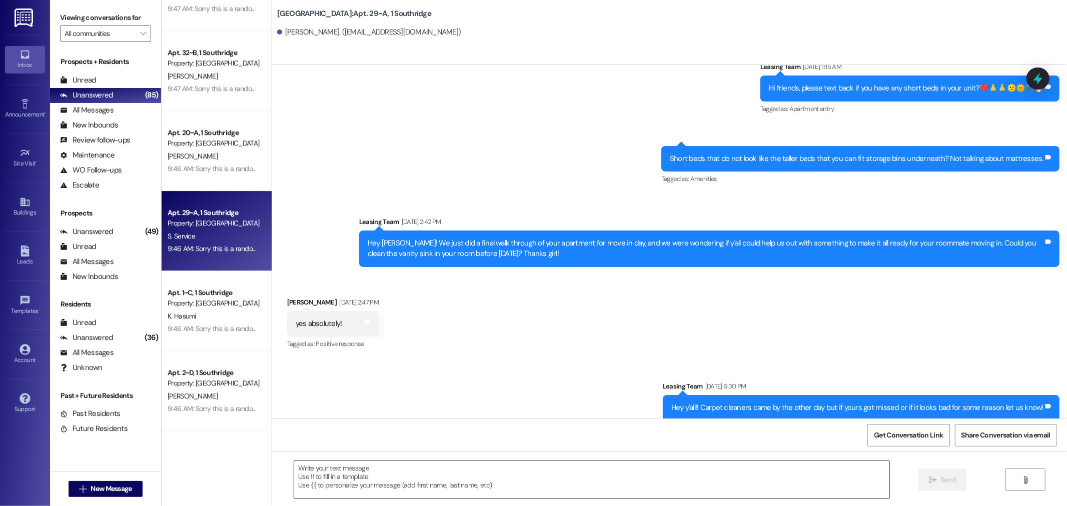
click at [402, 493] on textarea at bounding box center [591, 480] width 595 height 38
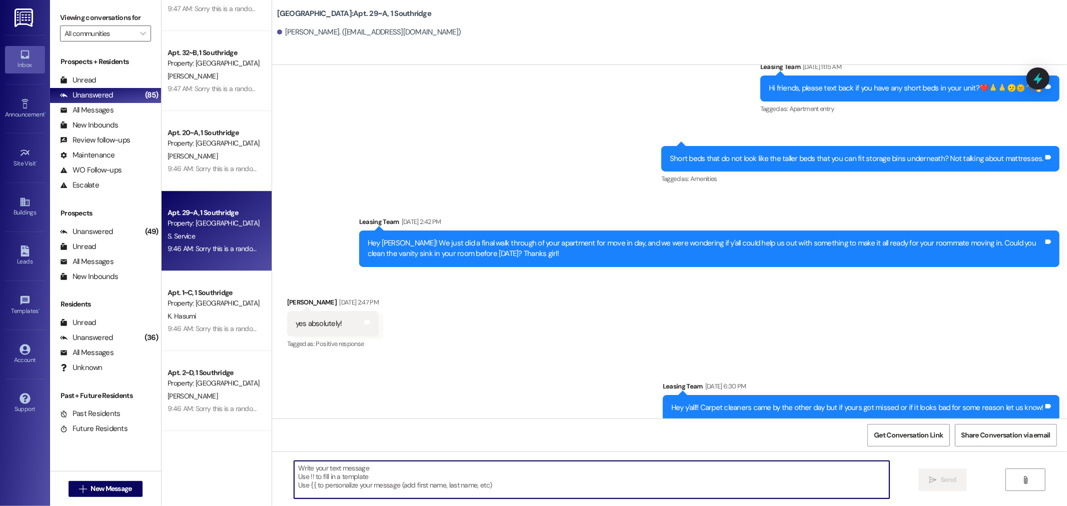
paste textarea "Sorry you can disregard this message, our system is flagging us to respond to y…"
click at [592, 464] on textarea "Sorry you can disregard this message, our system is flagging us to respond to y…" at bounding box center [591, 480] width 595 height 38
type textarea "Sorry you can disregard this message, our system is flagging us to respond to y…"
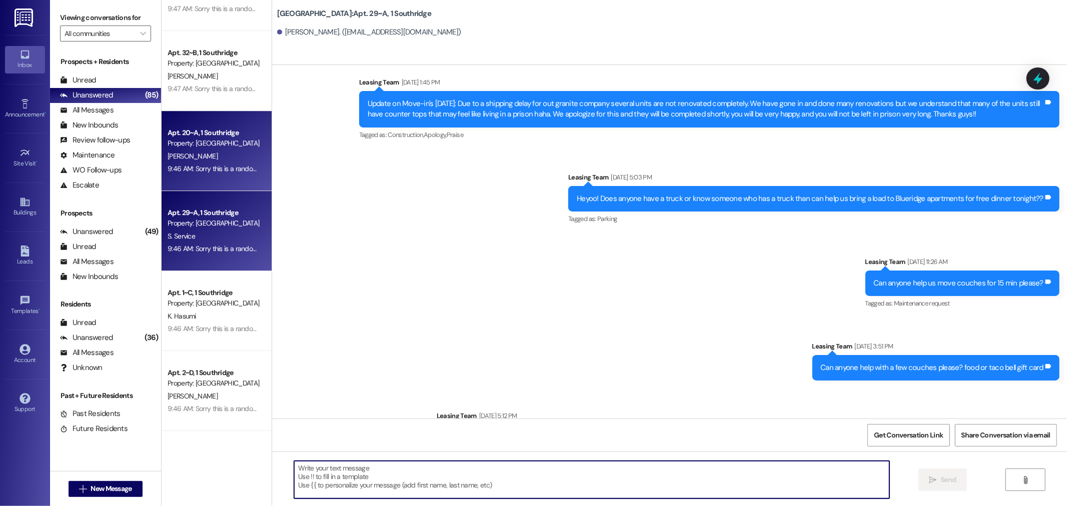
click at [223, 144] on div "Property: [GEOGRAPHIC_DATA]" at bounding box center [214, 143] width 93 height 11
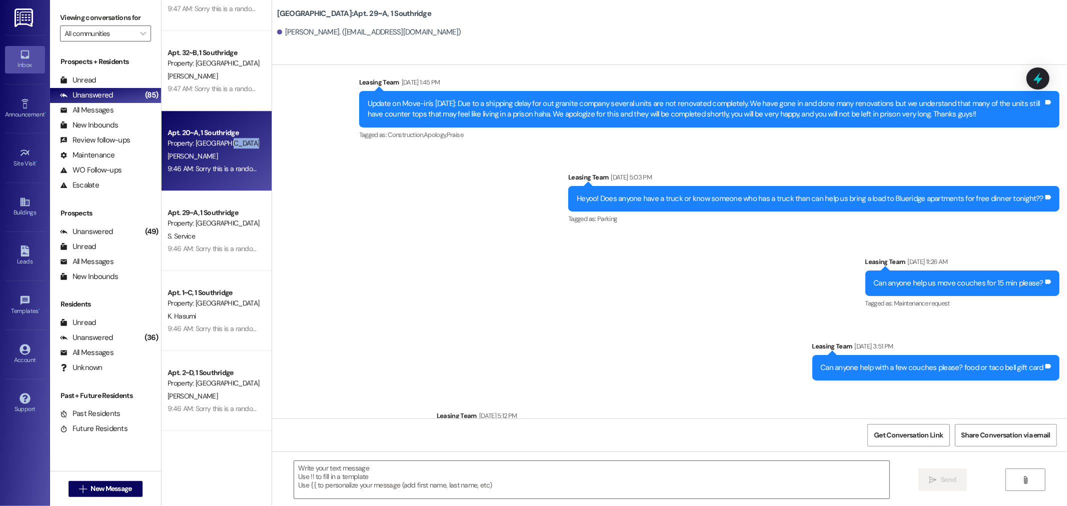
click at [223, 144] on div "Property: [GEOGRAPHIC_DATA]" at bounding box center [214, 143] width 93 height 11
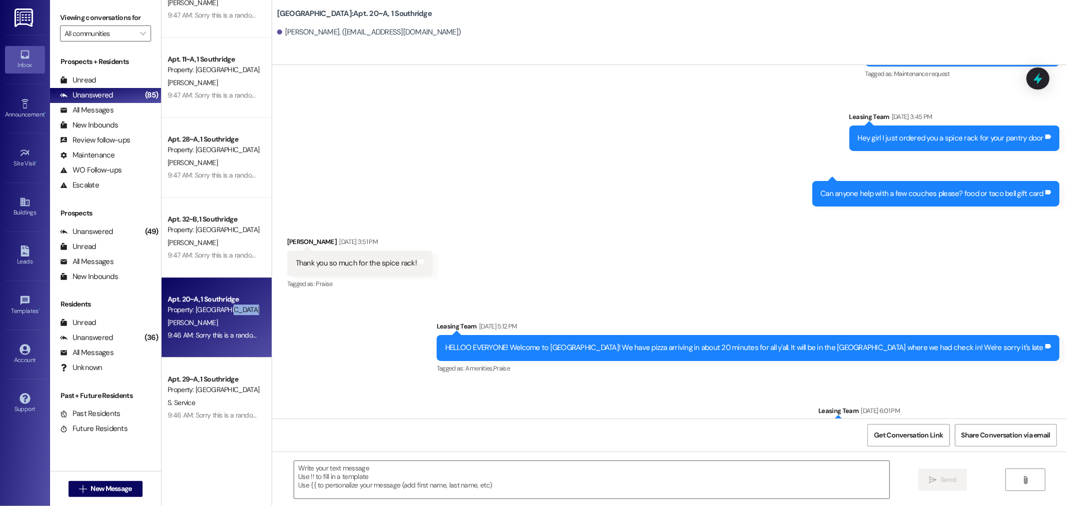
scroll to position [8569, 0]
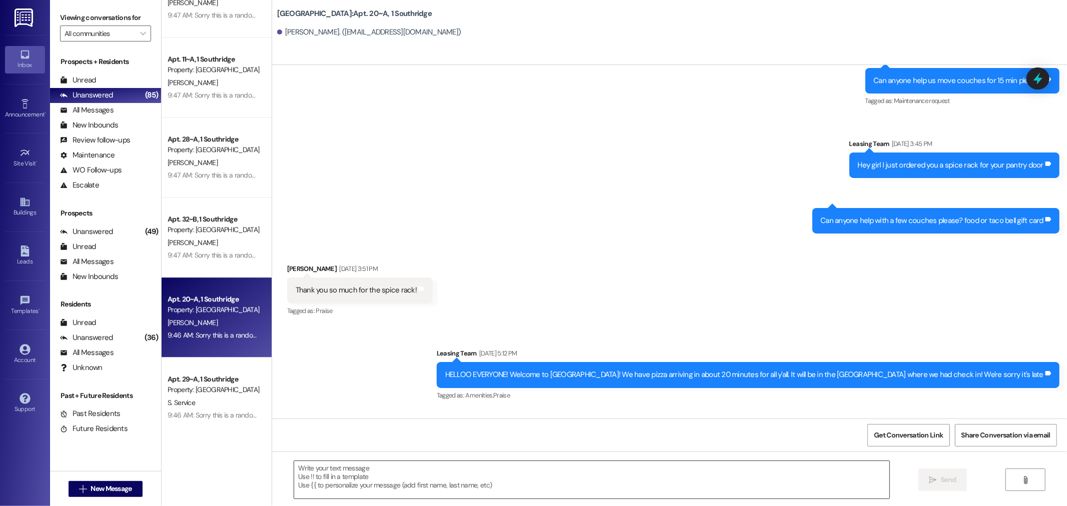
click at [362, 472] on textarea at bounding box center [591, 480] width 595 height 38
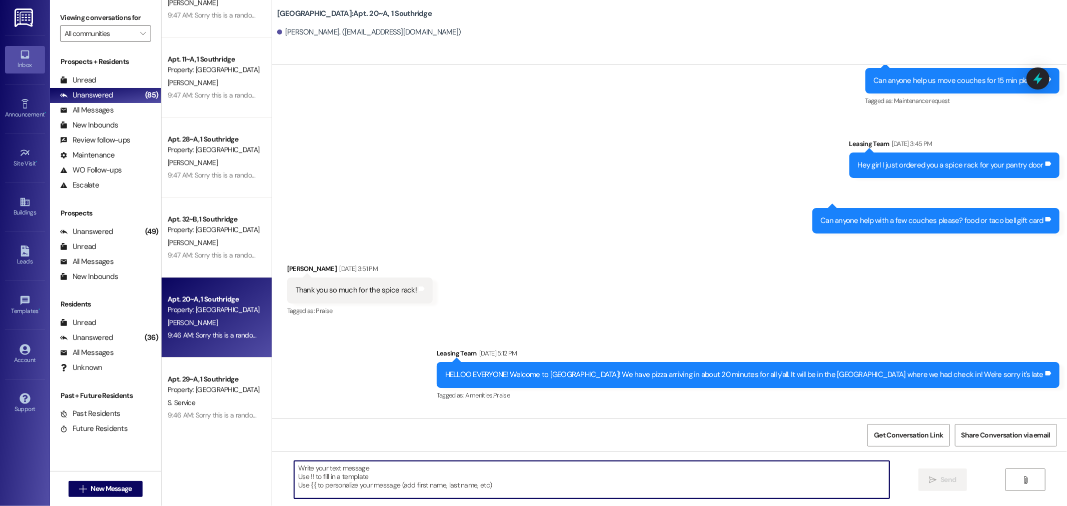
paste textarea "Sorry you can disregard this message, our system is flagging us to respond to y…"
click at [592, 468] on textarea "Sorry you can disregard this message, our system is flagging us to respond to y…" at bounding box center [591, 480] width 595 height 38
type textarea "Sorry you can disregard this message, our system is flagging us to respond to y…"
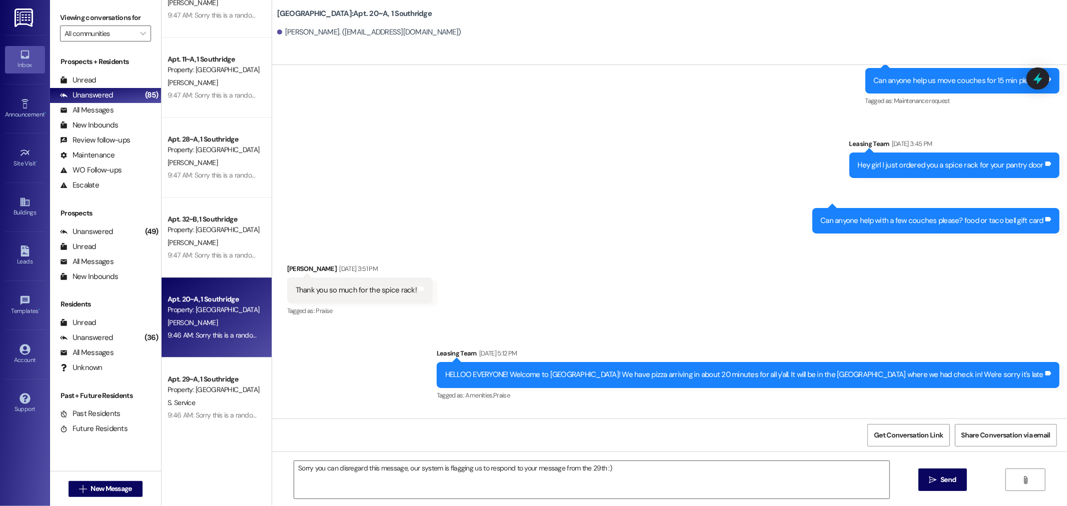
click at [938, 499] on div "Sorry you can disregard this message, our system is flagging us to respond to y…" at bounding box center [669, 489] width 795 height 75
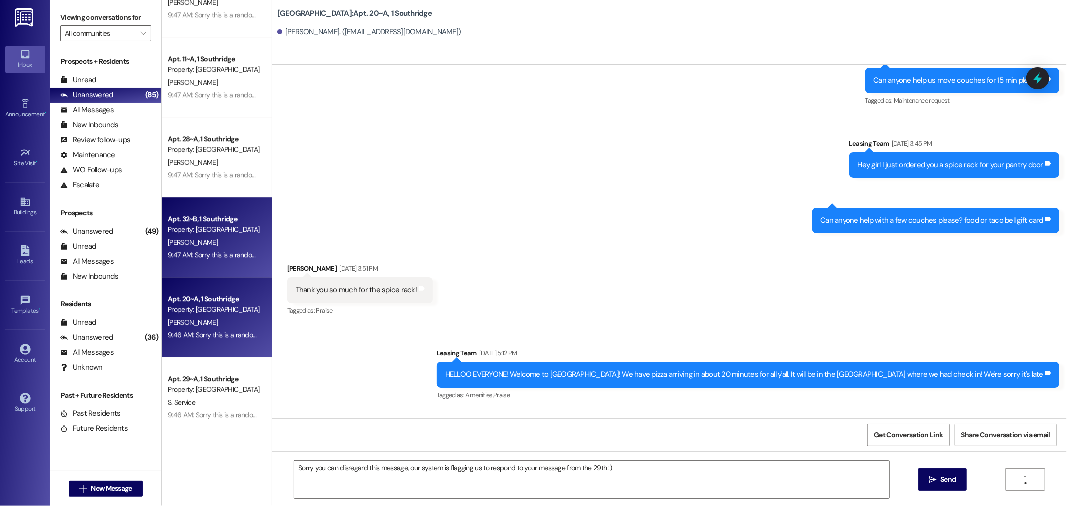
click at [182, 261] on div "9:47 AM: Sorry this is a random message but whoever messaged saying they were s…" at bounding box center [214, 255] width 95 height 13
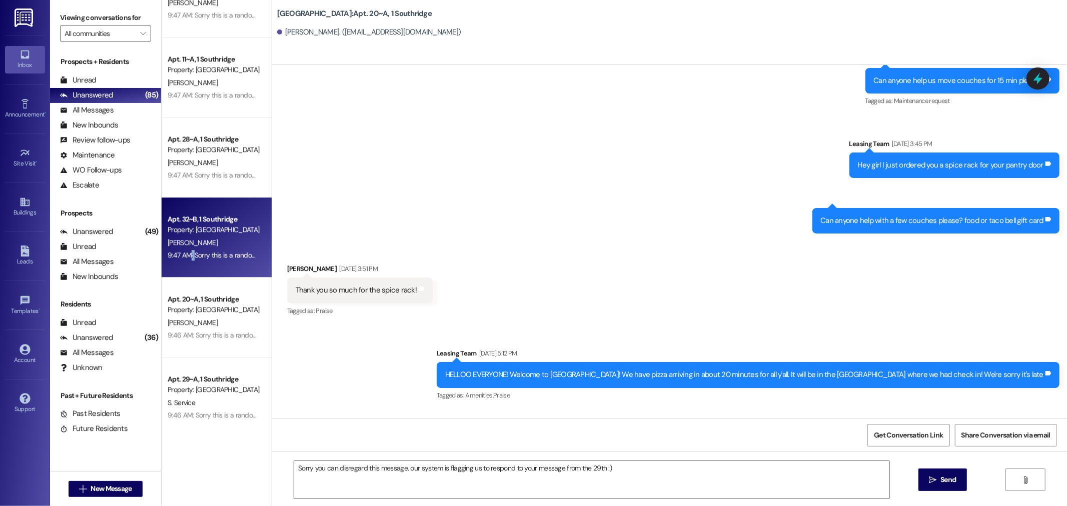
click at [182, 261] on div "9:47 AM: Sorry this is a random message but whoever messaged saying they were s…" at bounding box center [214, 255] width 95 height 13
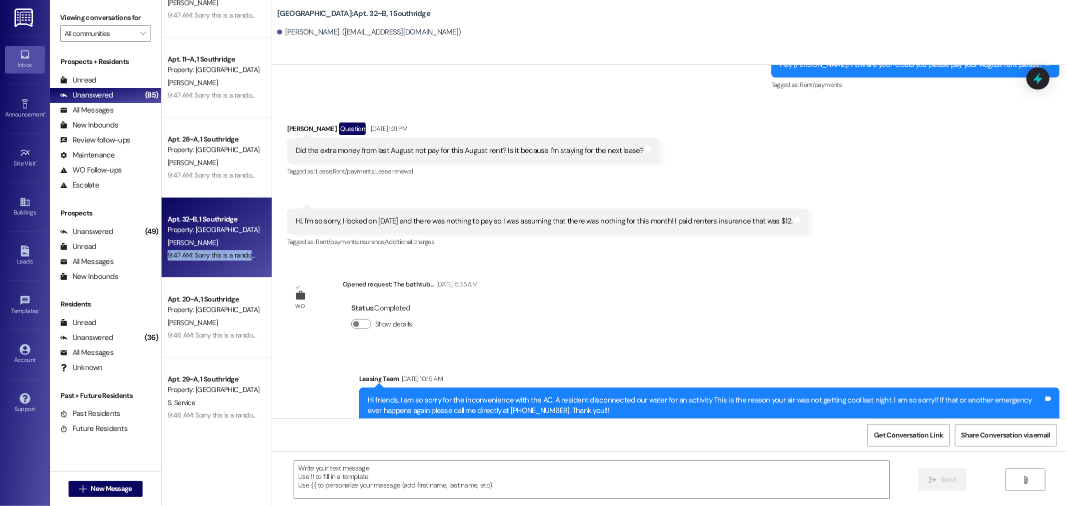
scroll to position [20101, 0]
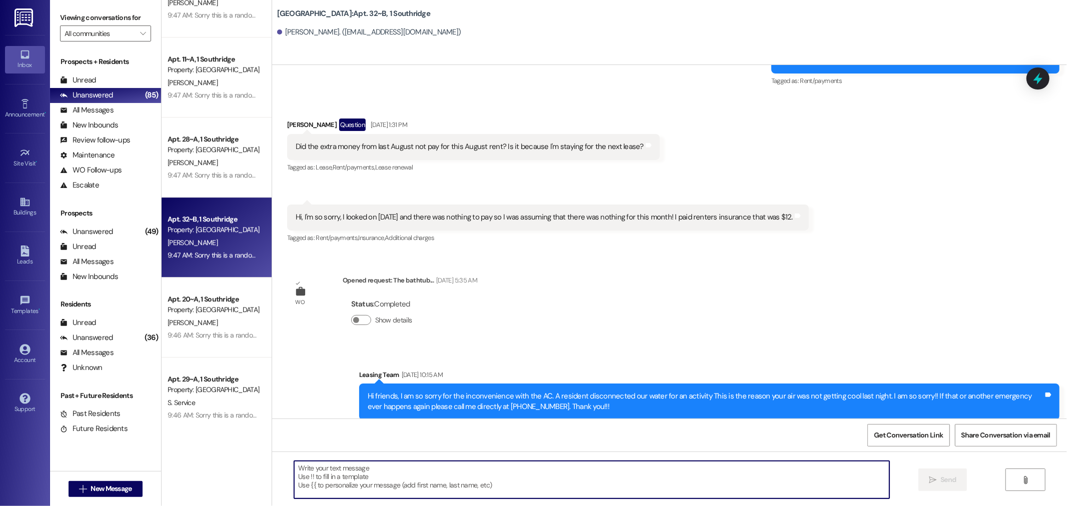
click at [479, 482] on textarea at bounding box center [591, 480] width 595 height 38
paste textarea "Sorry you can disregard this message, our system is flagging us to respond to y…"
click at [592, 466] on textarea "Sorry you can disregard this message, our system is flagging us to respond to y…" at bounding box center [591, 480] width 595 height 38
type textarea "Sorry you can disregard this message, our system is flagging us to respond to y…"
click at [919, 482] on button " Send" at bounding box center [943, 480] width 49 height 23
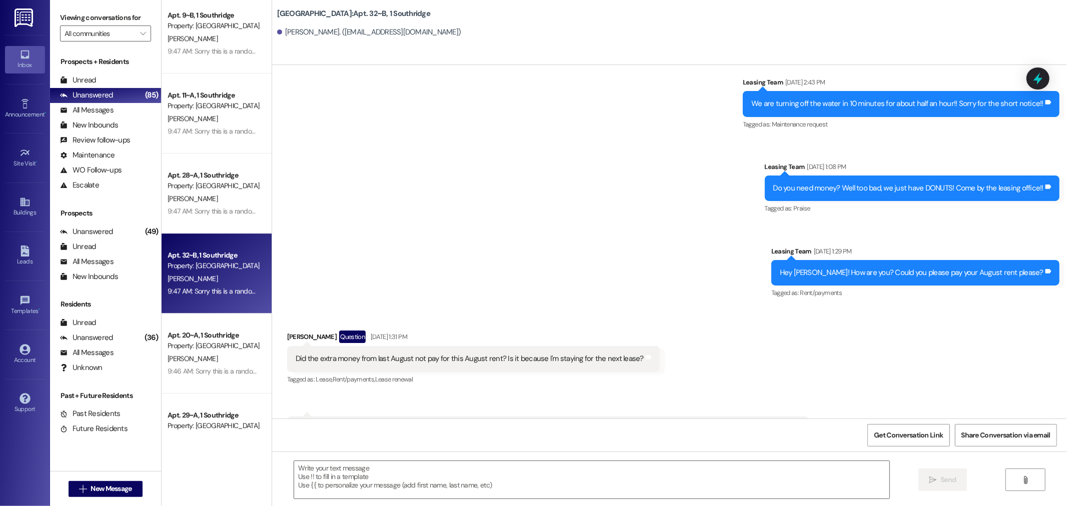
scroll to position [2389, 0]
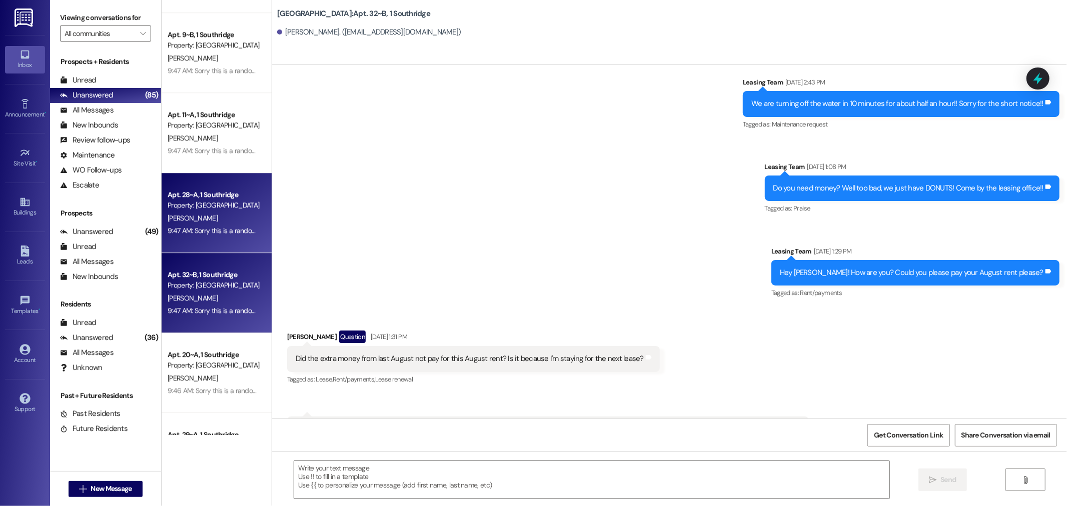
click at [190, 230] on div "9:47 AM: Sorry this is a random message but whoever messaged saying they were s…" at bounding box center [480, 230] width 624 height 9
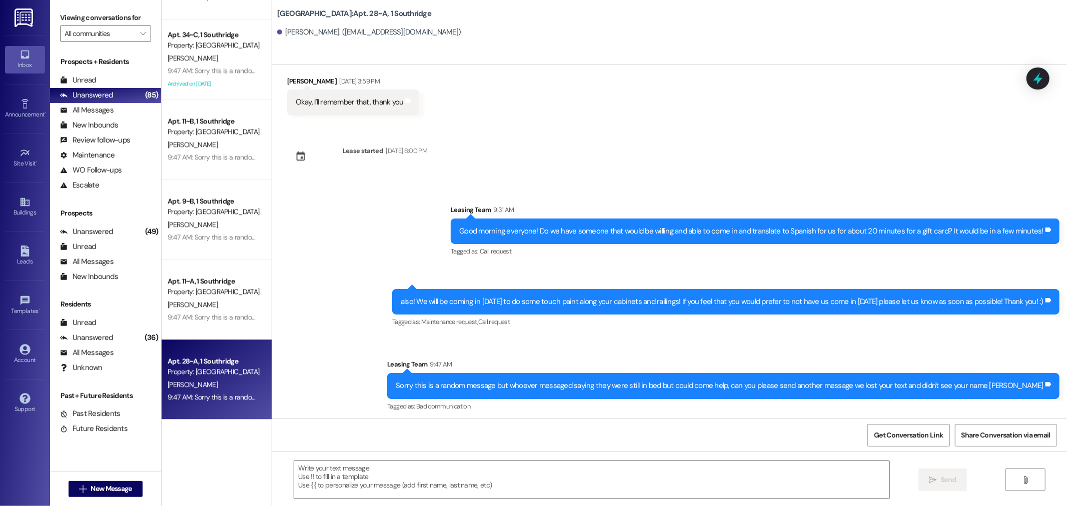
scroll to position [1090, 0]
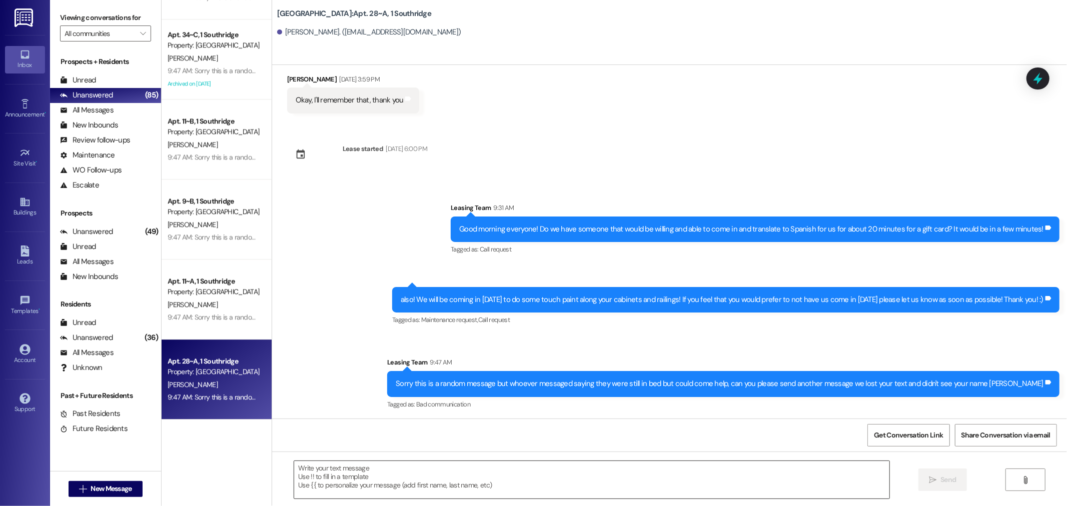
click at [368, 472] on textarea at bounding box center [591, 480] width 595 height 38
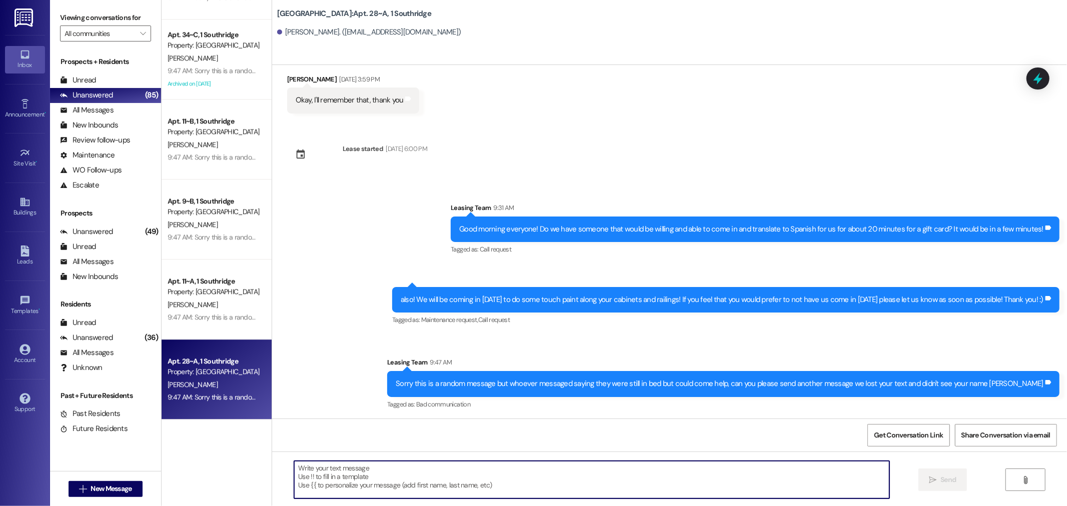
paste textarea "Sorry you can disregard this message, our system is flagging us to respond to y…"
click at [591, 473] on textarea "Sorry you can disregard this message, our system is flagging us to respond to y…" at bounding box center [591, 480] width 595 height 38
type textarea "Sorry you can disregard this message, our system is flagging us to respond to y…"
click at [933, 480] on icon "" at bounding box center [933, 480] width 8 height 8
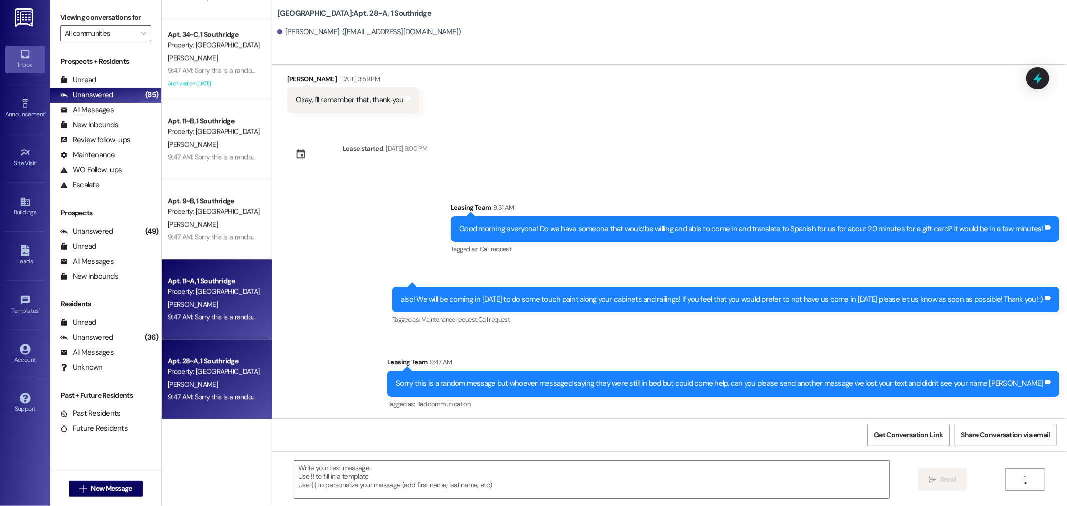
click at [228, 297] on div "Apt. 11~A, 1 Southridge Property: Southridge" at bounding box center [214, 287] width 95 height 24
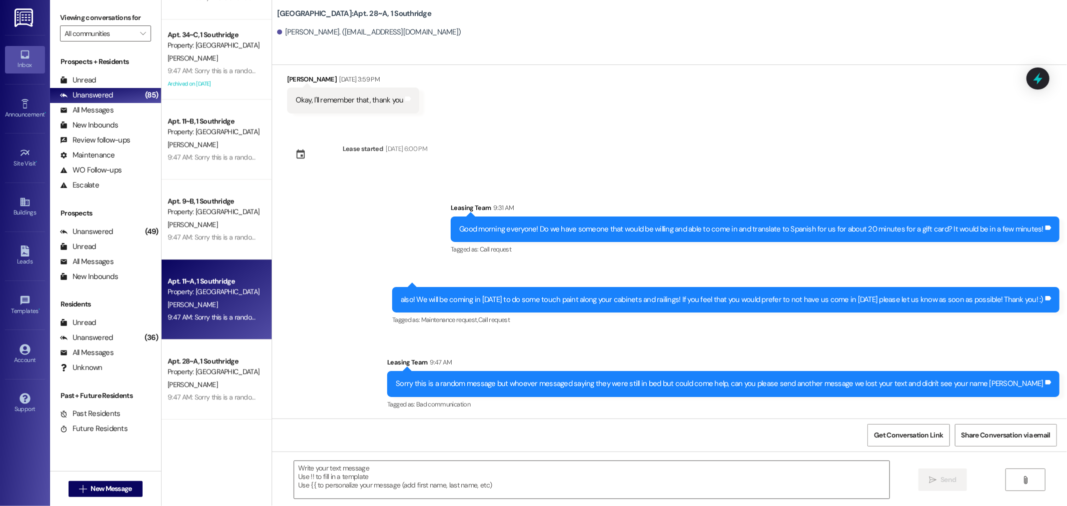
click at [228, 299] on div "H. Bosley" at bounding box center [214, 305] width 95 height 13
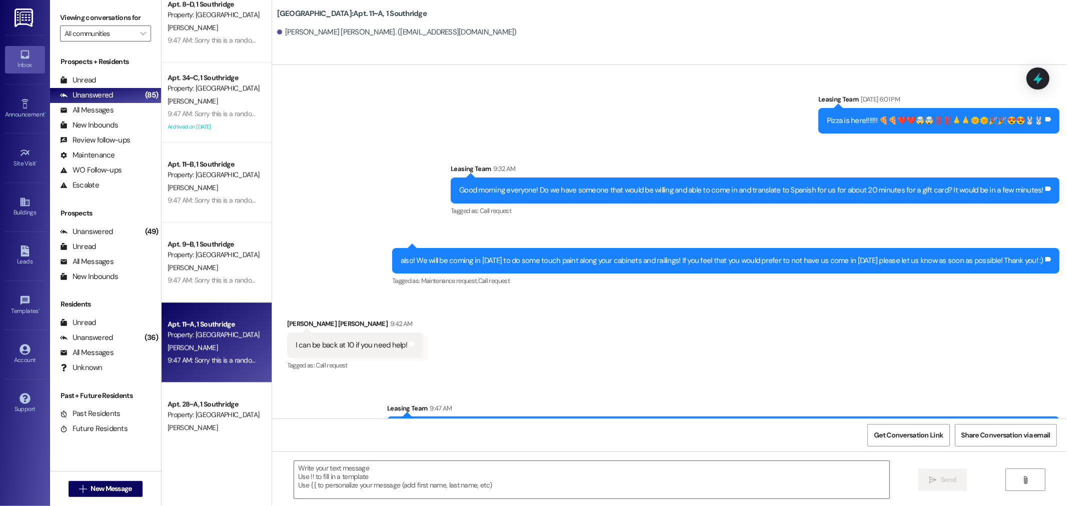
scroll to position [2166, 0]
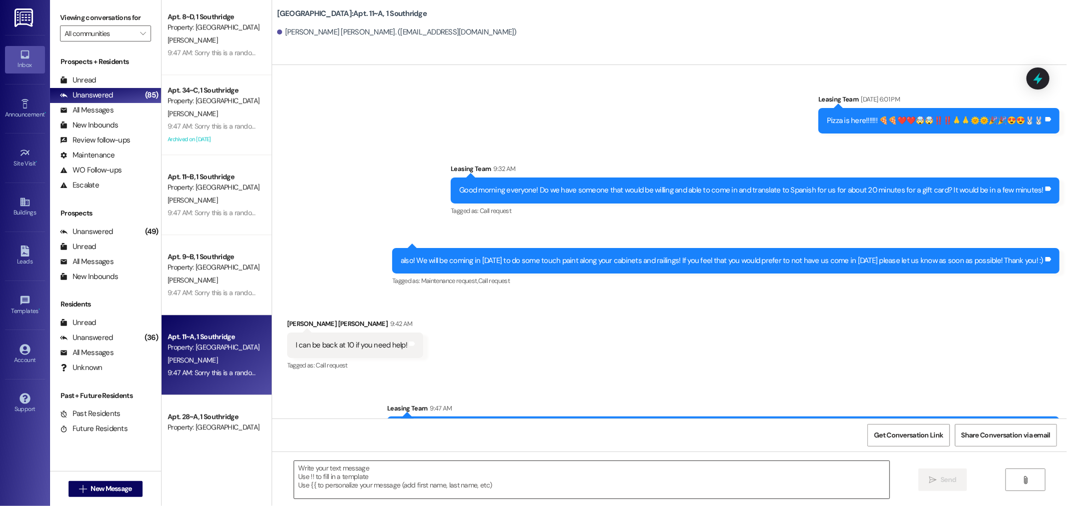
click at [357, 477] on textarea at bounding box center [591, 480] width 595 height 38
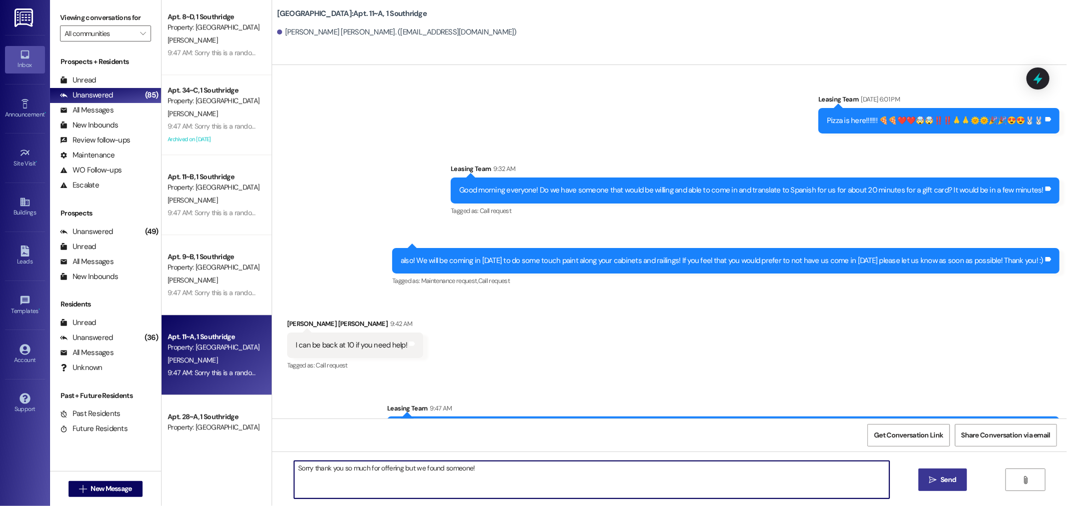
type textarea "Sorry thank you so much for offering but we found someone!"
click at [954, 479] on span "Send" at bounding box center [949, 480] width 16 height 11
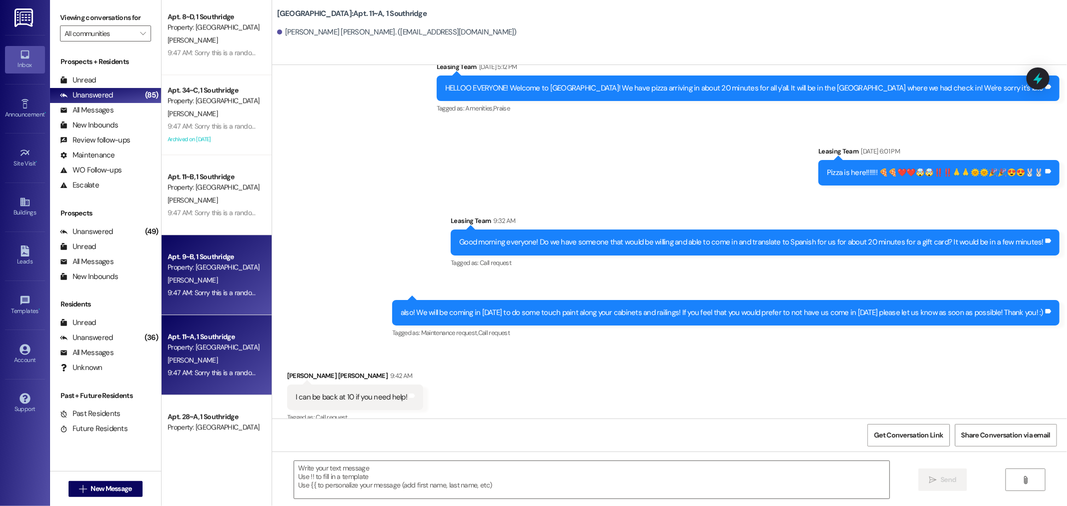
scroll to position [22953, 0]
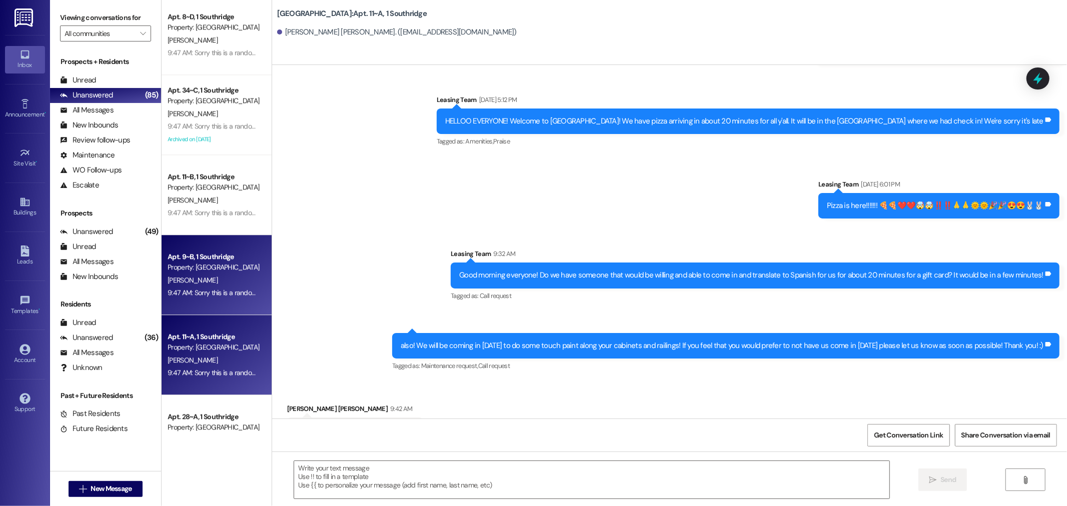
click at [236, 265] on div "Property: [GEOGRAPHIC_DATA]" at bounding box center [214, 267] width 93 height 11
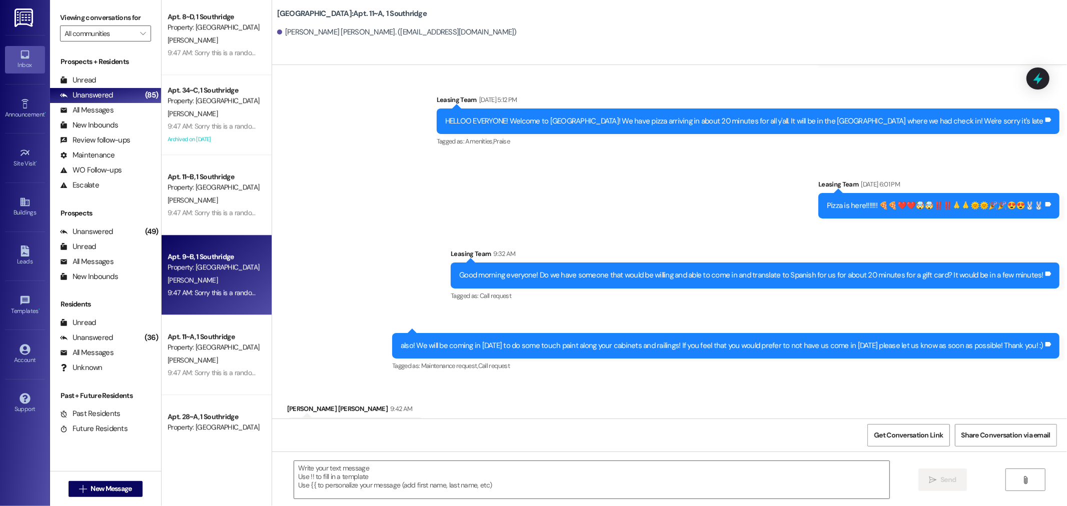
click at [236, 265] on div "Property: [GEOGRAPHIC_DATA]" at bounding box center [214, 267] width 93 height 11
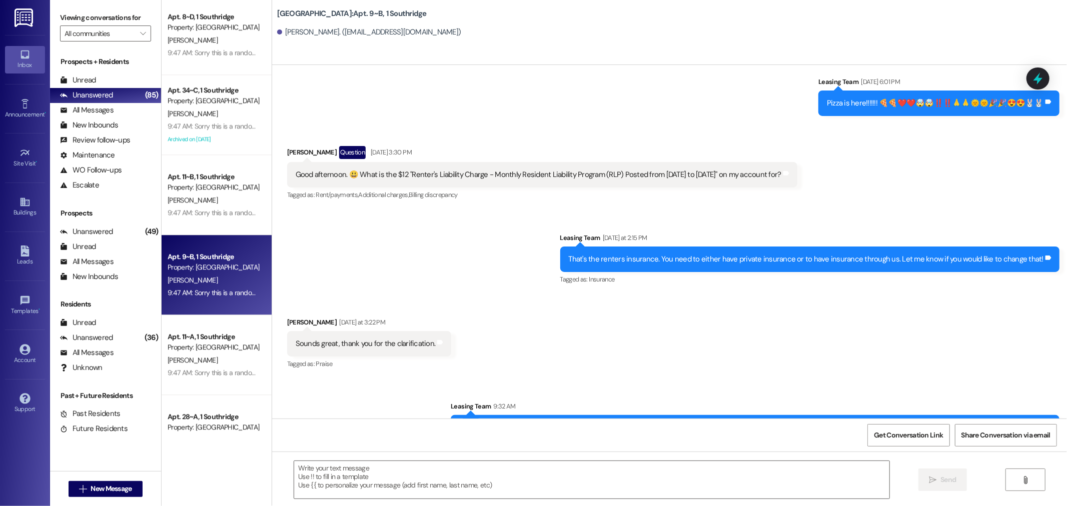
scroll to position [40081, 0]
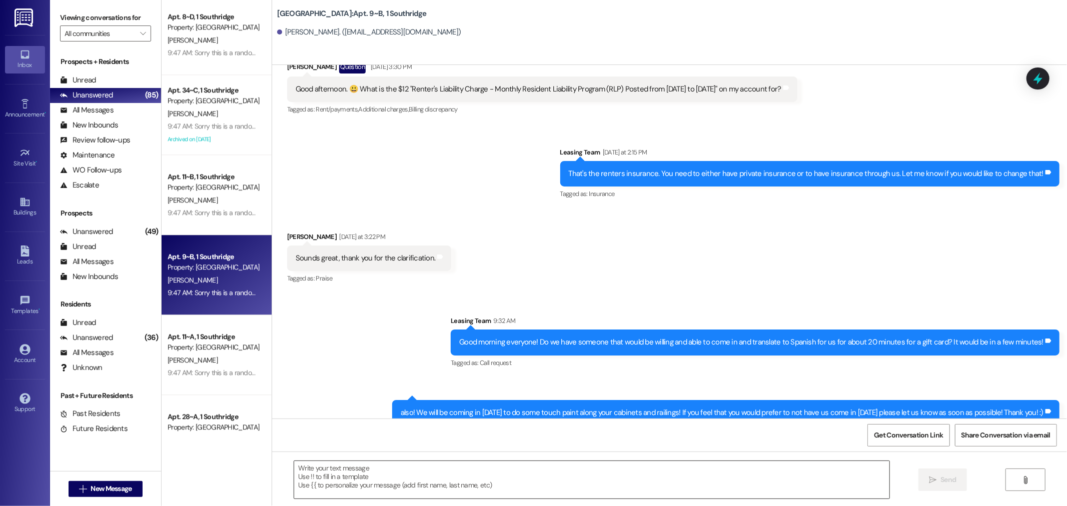
click at [327, 474] on textarea at bounding box center [591, 480] width 595 height 38
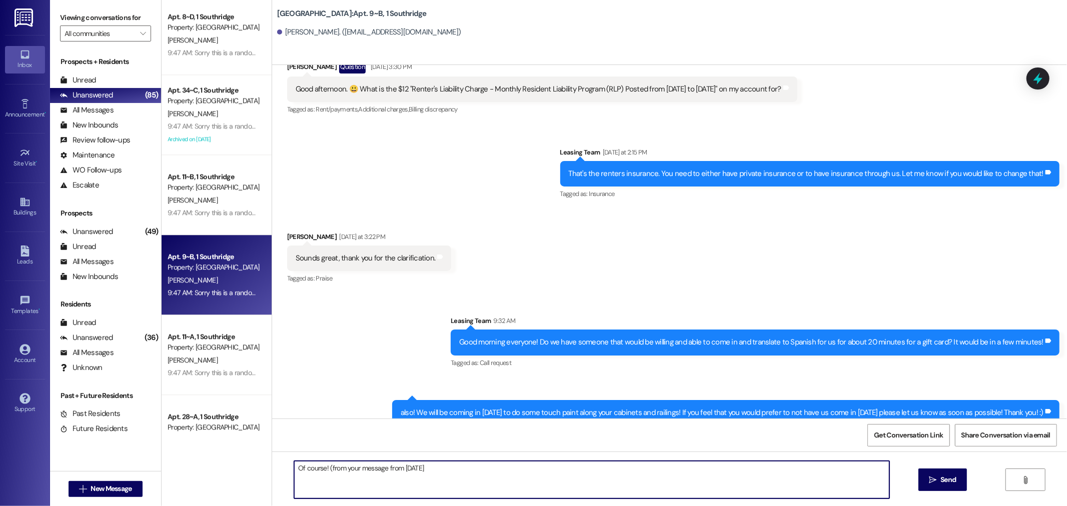
type textarea "Of course! (from your message from yesterday)"
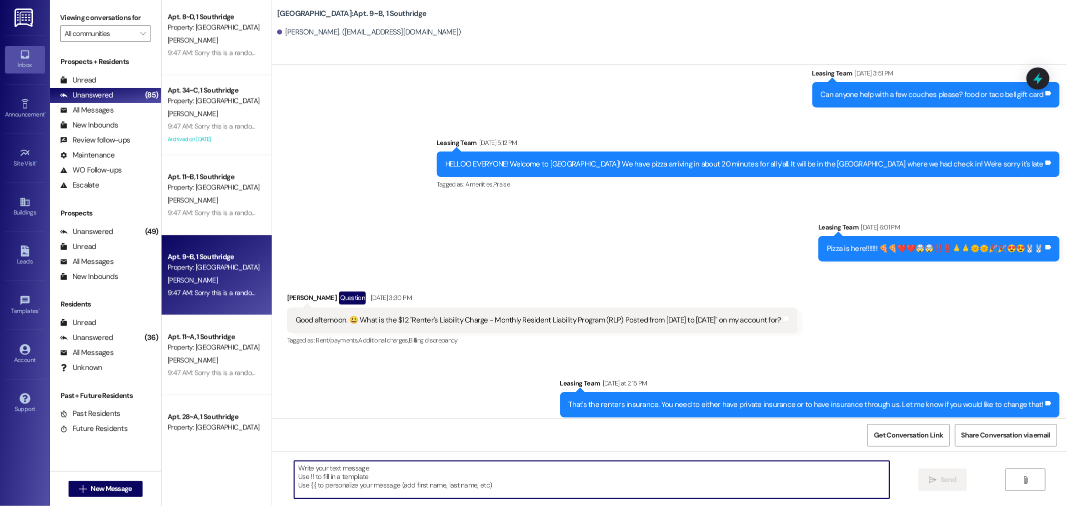
scroll to position [40150, 0]
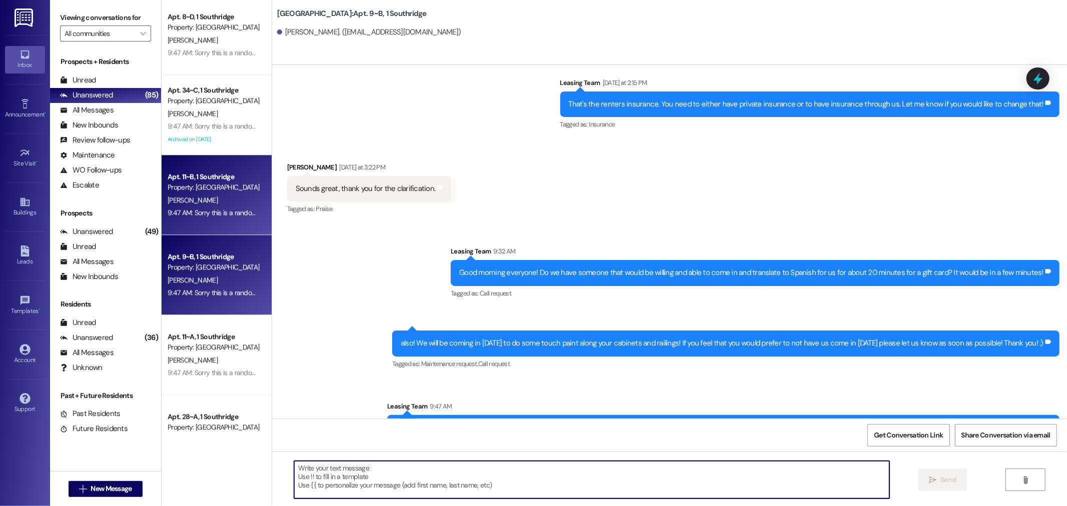
click at [224, 208] on div "9:47 AM: Sorry this is a random message but whoever messaged saying they were s…" at bounding box center [480, 212] width 624 height 9
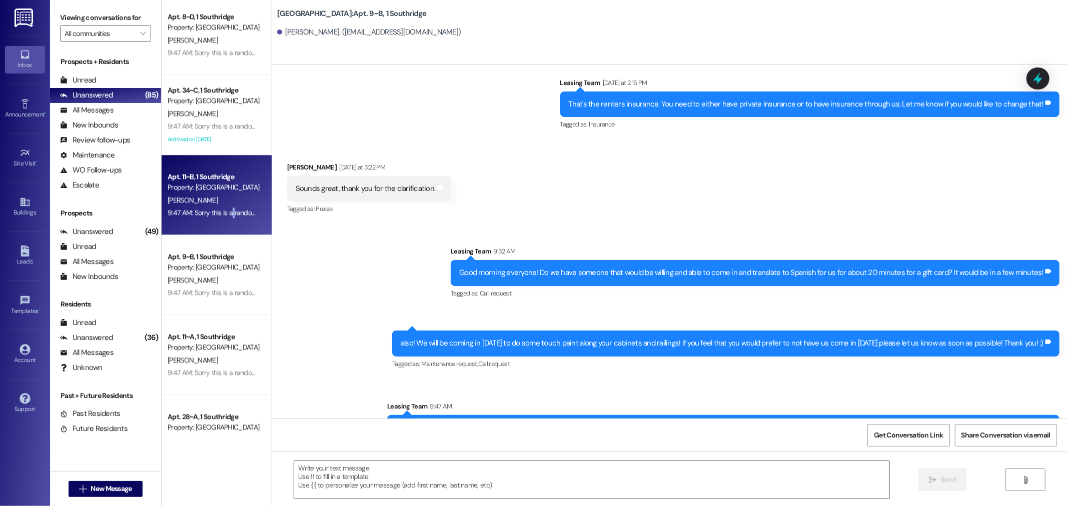
click at [224, 208] on div "9:47 AM: Sorry this is a random message but whoever messaged saying they were s…" at bounding box center [480, 212] width 624 height 9
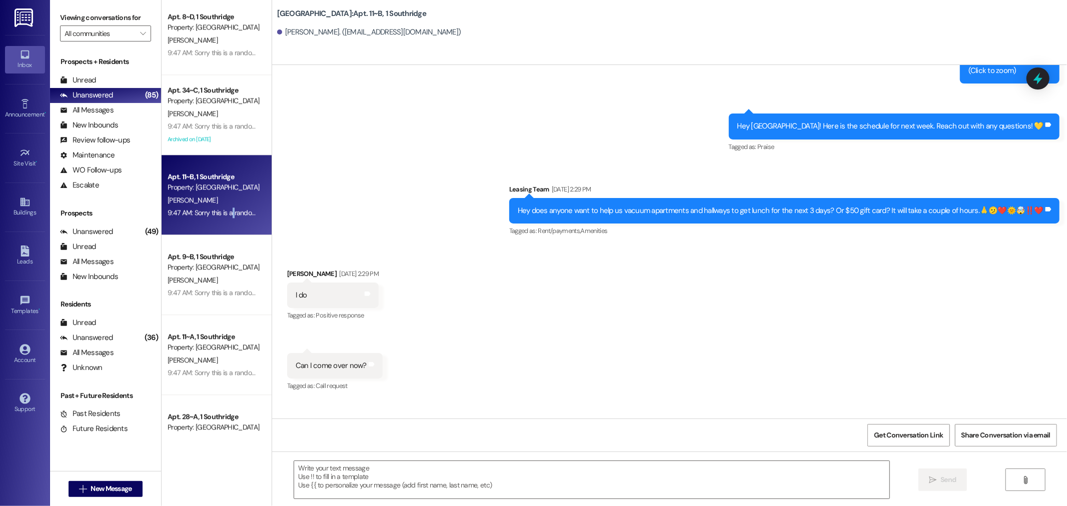
scroll to position [14533, 0]
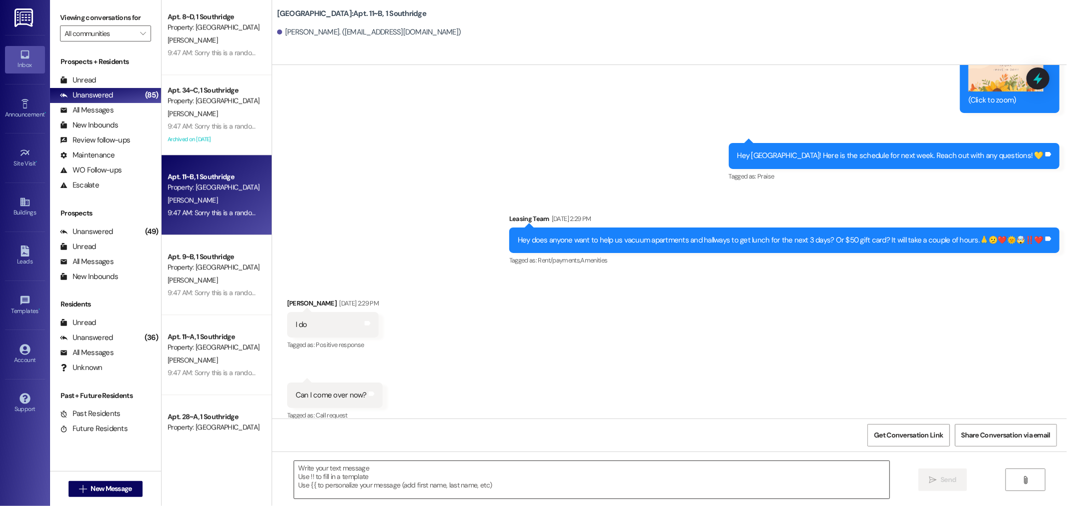
click at [324, 480] on textarea at bounding box center [591, 480] width 595 height 38
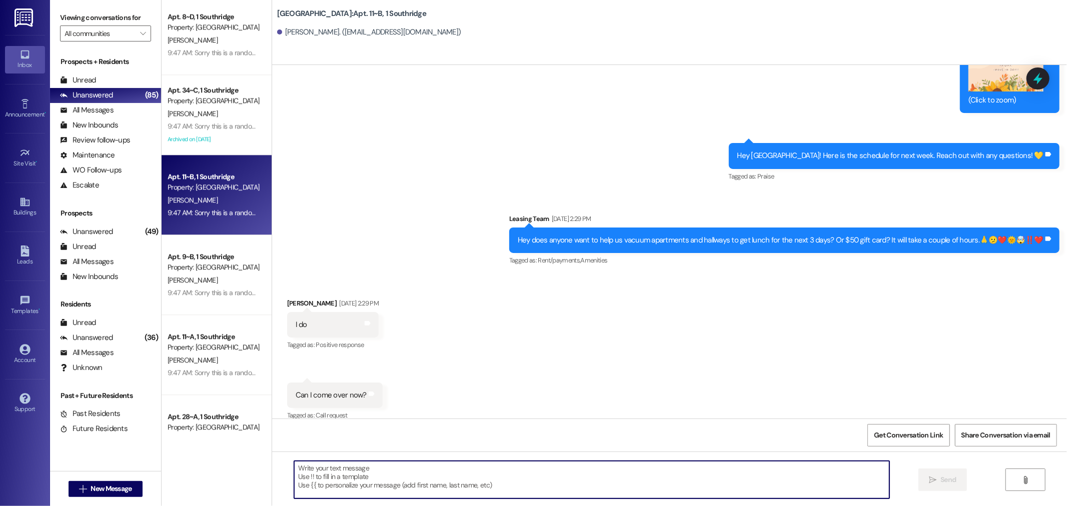
paste textarea "Sorry you can disregard this message, our system is flagging us to respond to y…"
click at [589, 464] on textarea "Sorry you can disregard this message, our system is flagging us to respond to y…" at bounding box center [591, 480] width 595 height 38
type textarea "Sorry you can disregard this message, our system is flagging us to respond to y…"
click at [931, 475] on span " Send" at bounding box center [943, 480] width 32 height 11
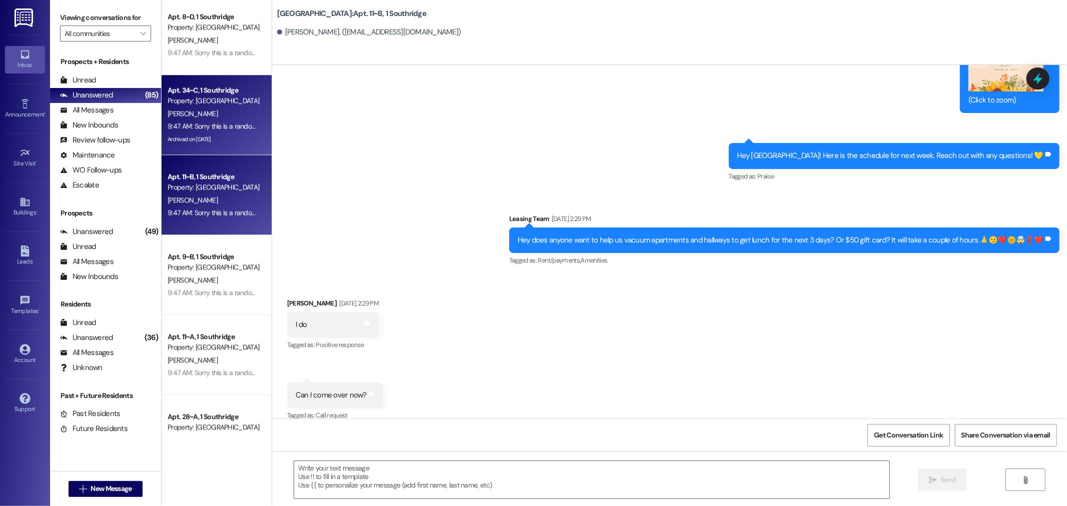
click at [162, 109] on div "Apt. 34~C, 1 Southridge Property: Southridge N. Juarez 9:47 AM: Sorry this is a…" at bounding box center [217, 115] width 110 height 80
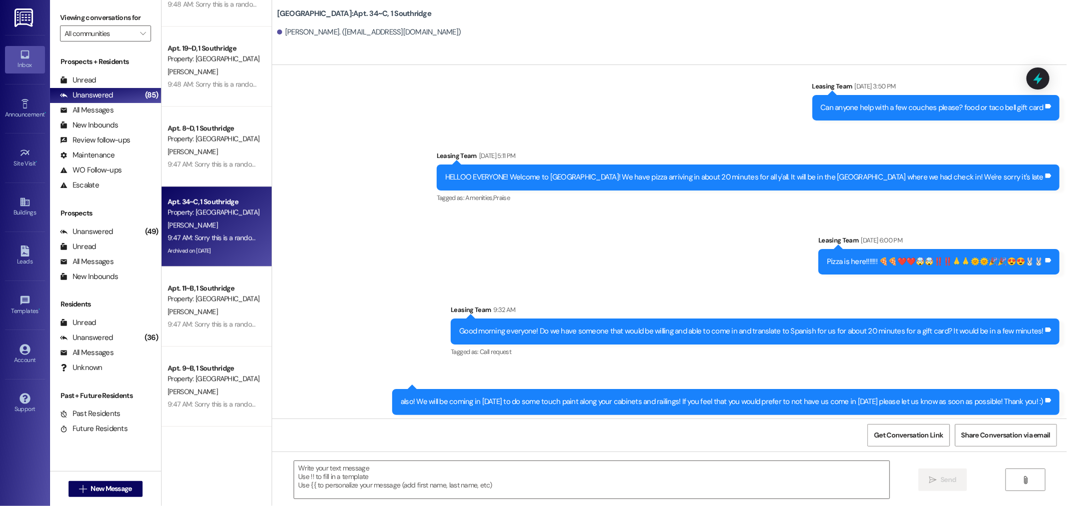
scroll to position [43403, 0]
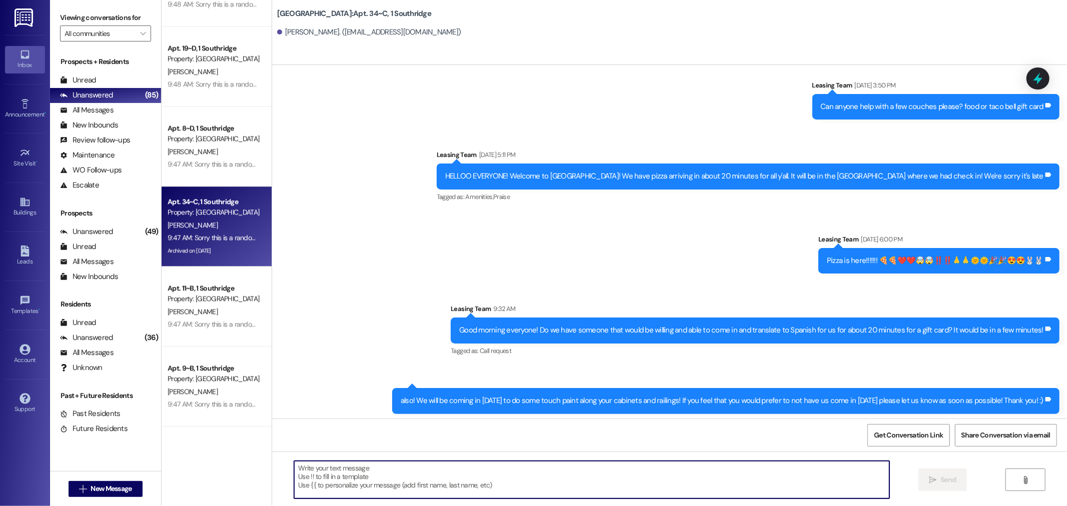
click at [374, 468] on textarea at bounding box center [591, 480] width 595 height 38
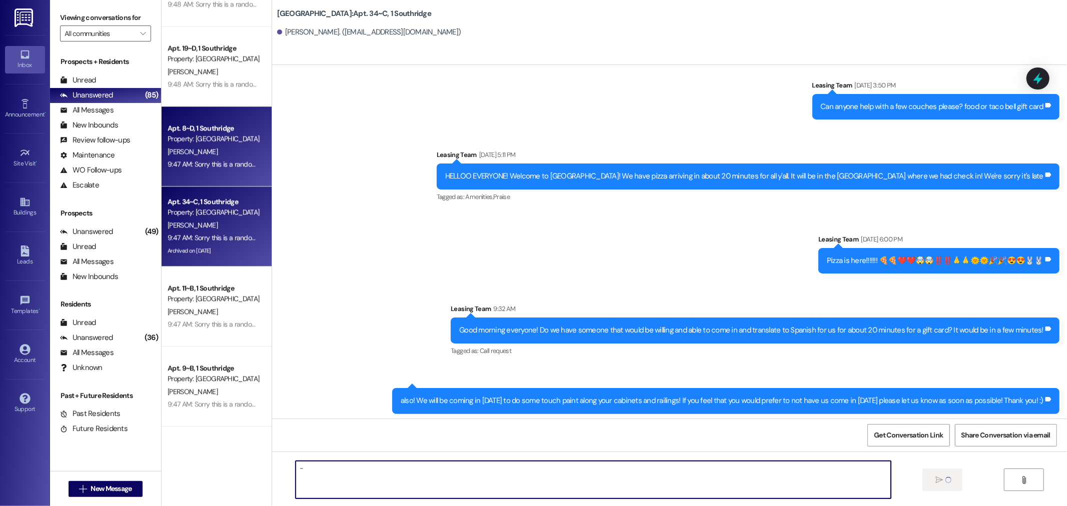
type textarea "-"
click at [234, 160] on div "9:47 AM: Sorry this is a random message but whoever messaged saying they were s…" at bounding box center [480, 164] width 624 height 9
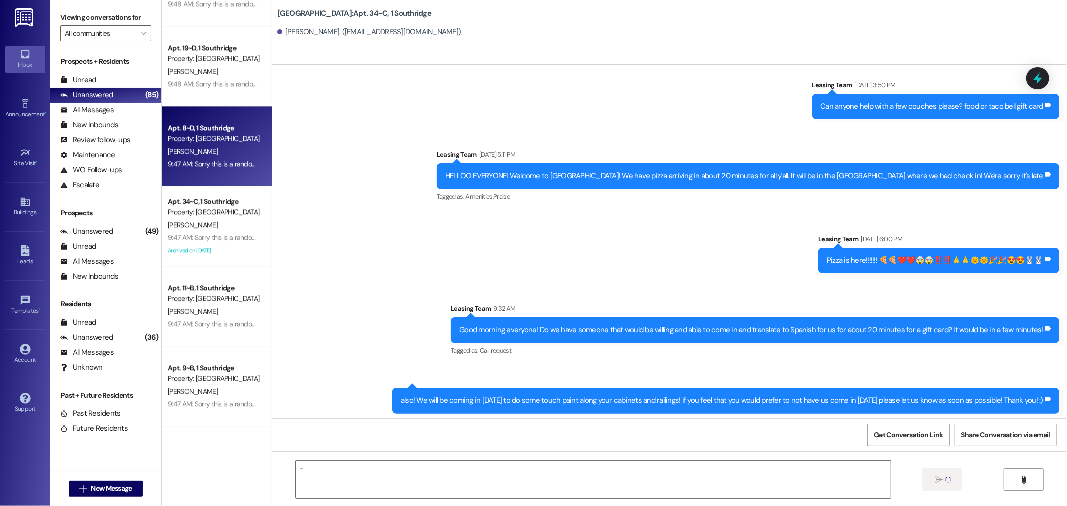
click at [234, 160] on div "9:47 AM: Sorry this is a random message but whoever messaged saying they were s…" at bounding box center [480, 164] width 624 height 9
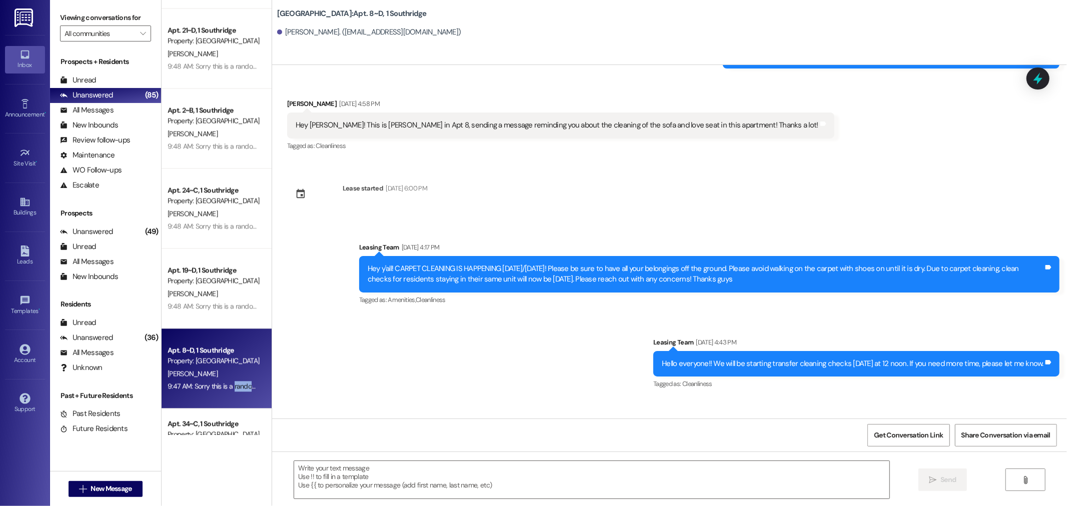
scroll to position [4296, 0]
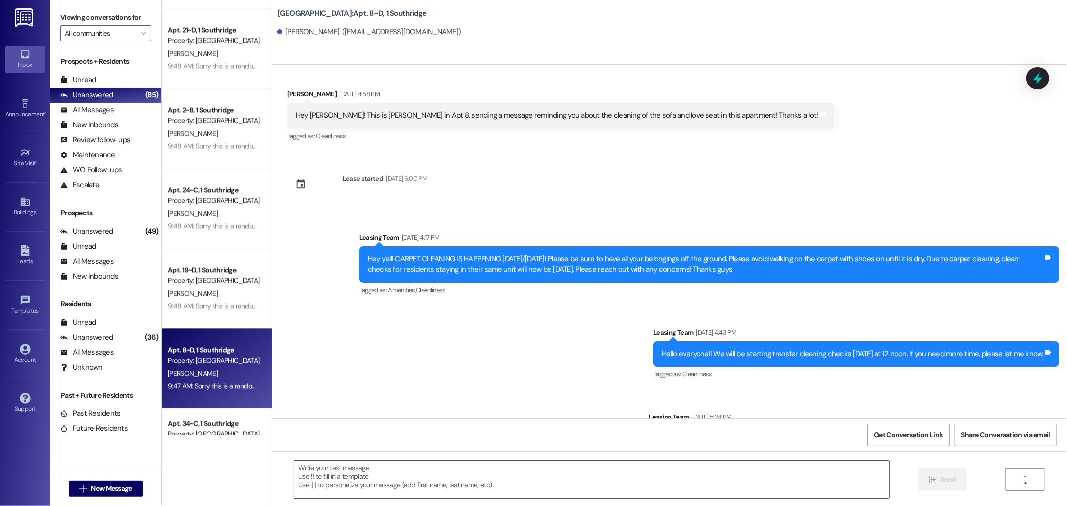
click at [402, 476] on textarea at bounding box center [591, 480] width 595 height 38
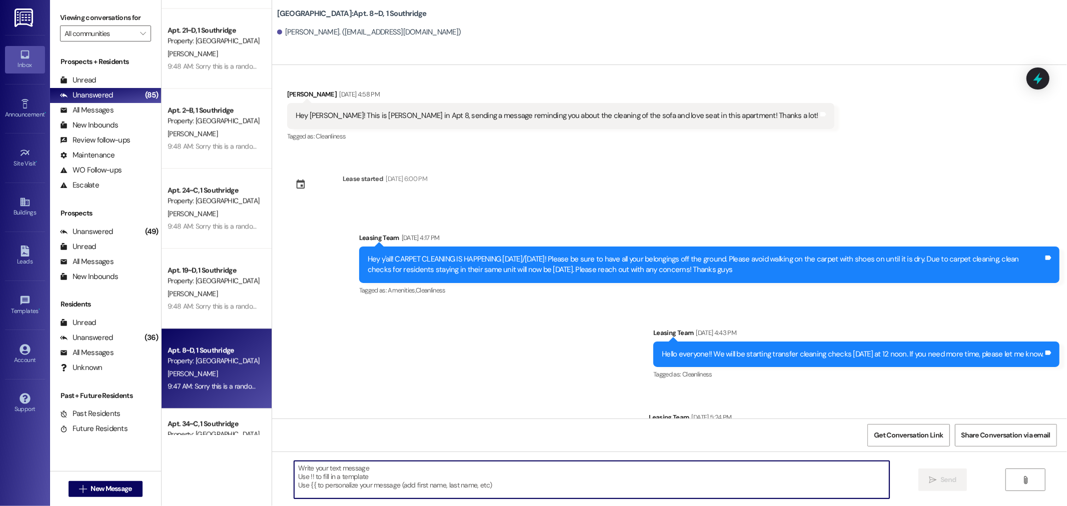
paste textarea "Sorry you can disregard this message, our system is flagging us to respond to y…"
click at [591, 469] on textarea "Sorry you can disregard this message, our system is flagging us to respond to y…" at bounding box center [591, 480] width 595 height 38
type textarea "Sorry you can disregard this message, our system is flagging us to respond to y…"
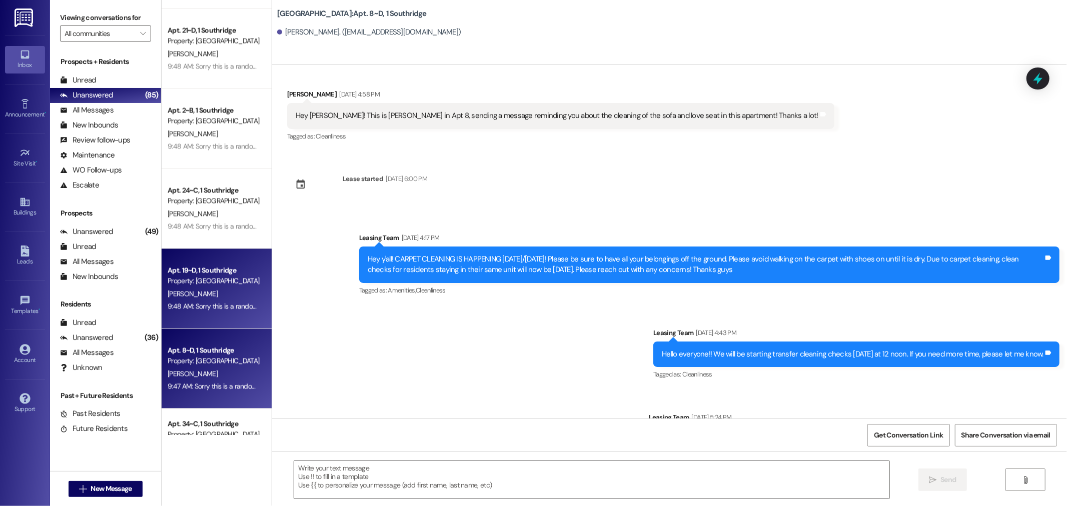
click at [217, 288] on div "S. Harding" at bounding box center [214, 294] width 95 height 13
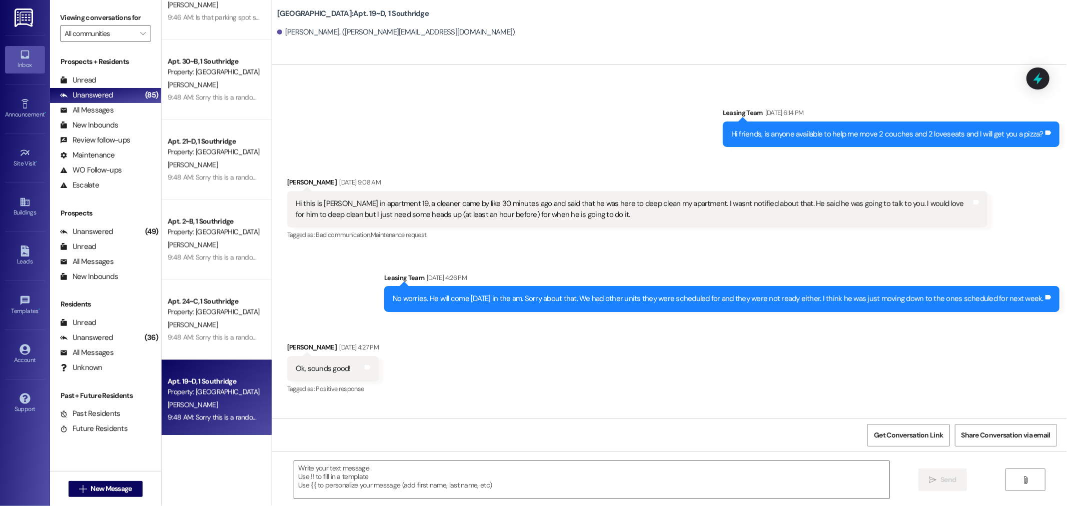
scroll to position [16285, 0]
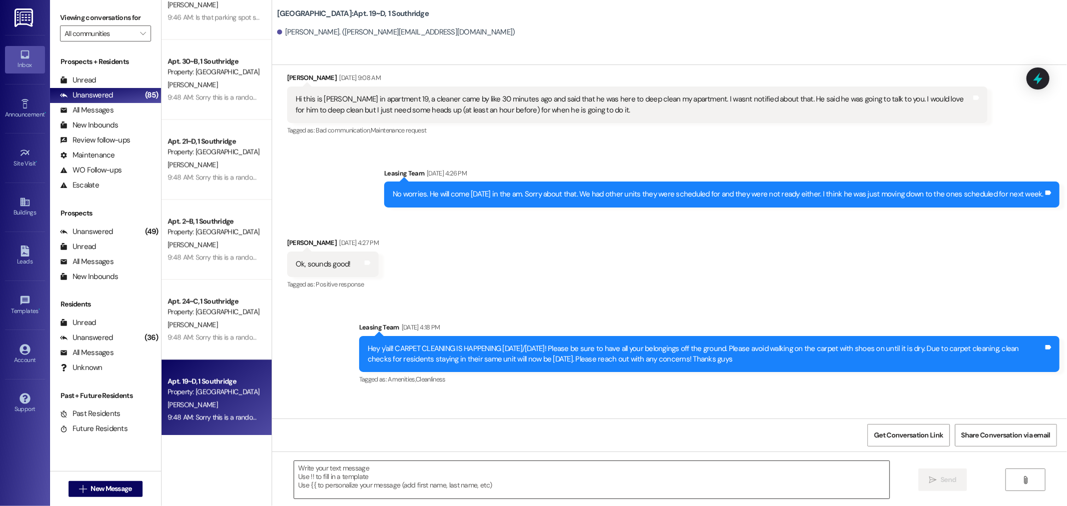
click at [359, 486] on textarea at bounding box center [591, 480] width 595 height 38
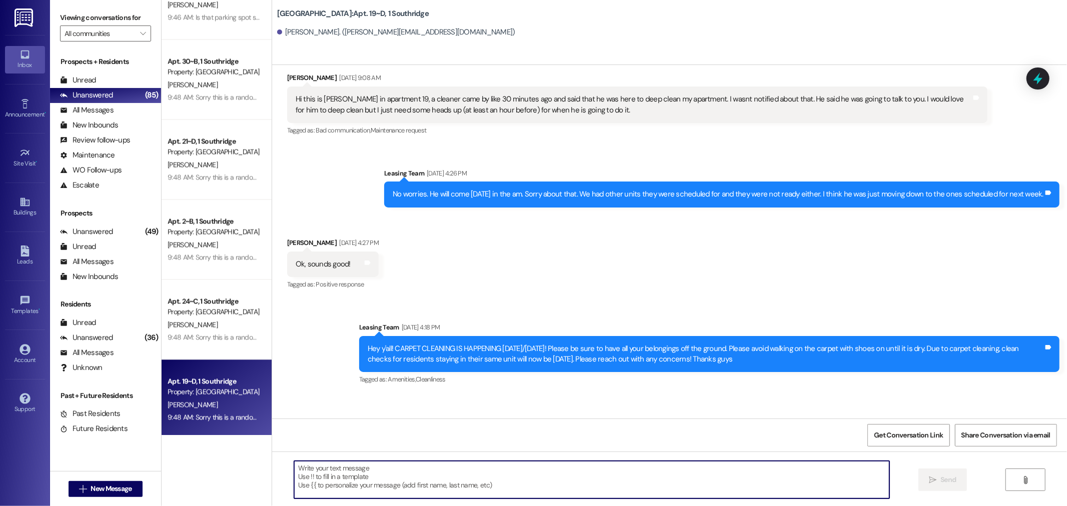
paste textarea "Sorry you can disregard this message, our system is flagging us to respond to y…"
click at [592, 467] on textarea "Sorry you can disregard this message, our system is flagging us to respond to y…" at bounding box center [591, 480] width 595 height 38
type textarea "Sorry you can disregard this message, our system is flagging us to respond to y…"
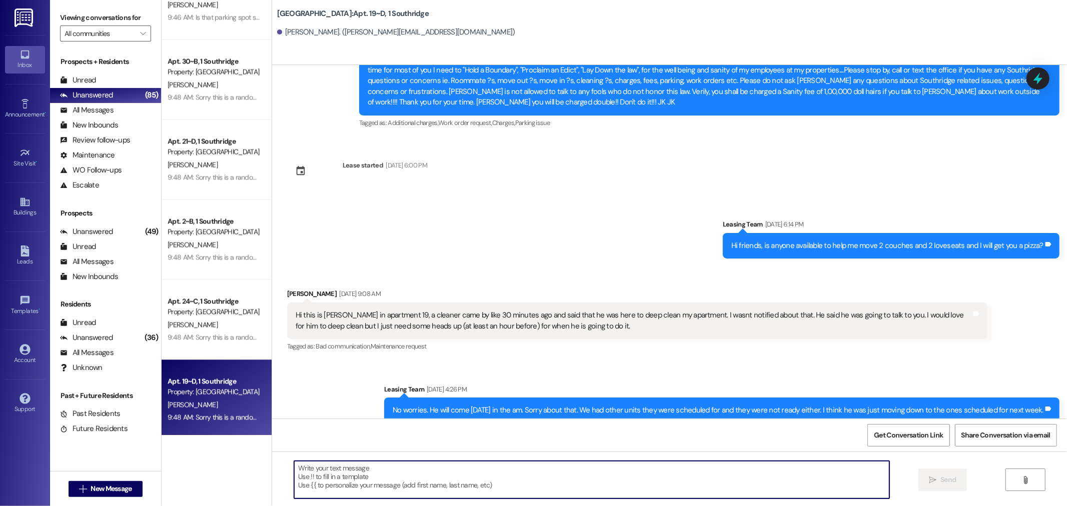
scroll to position [16064, 0]
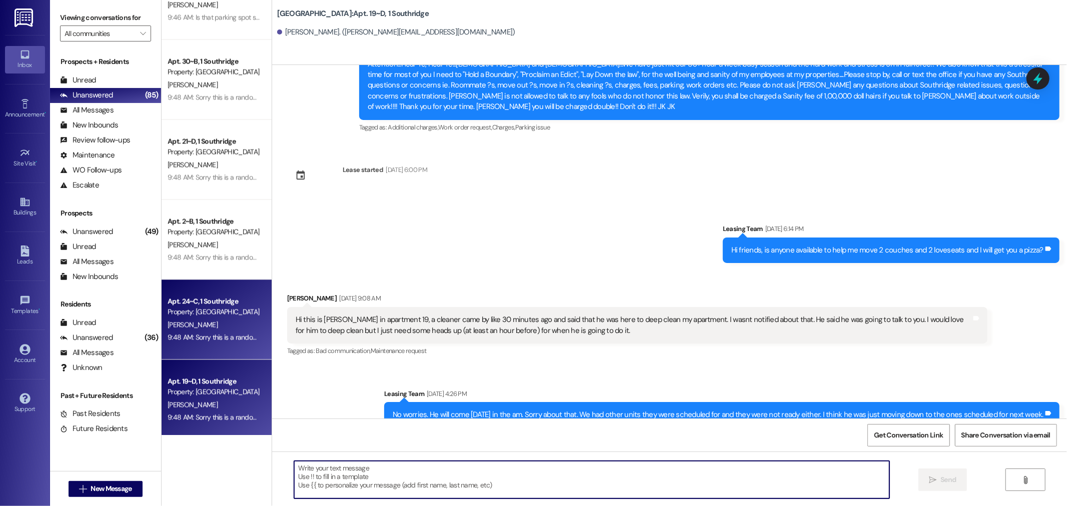
click at [170, 287] on div "Apt. 24~C, 1 Southridge Property: Southridge A. Hansen 9:48 AM: Sorry this is a…" at bounding box center [217, 320] width 110 height 80
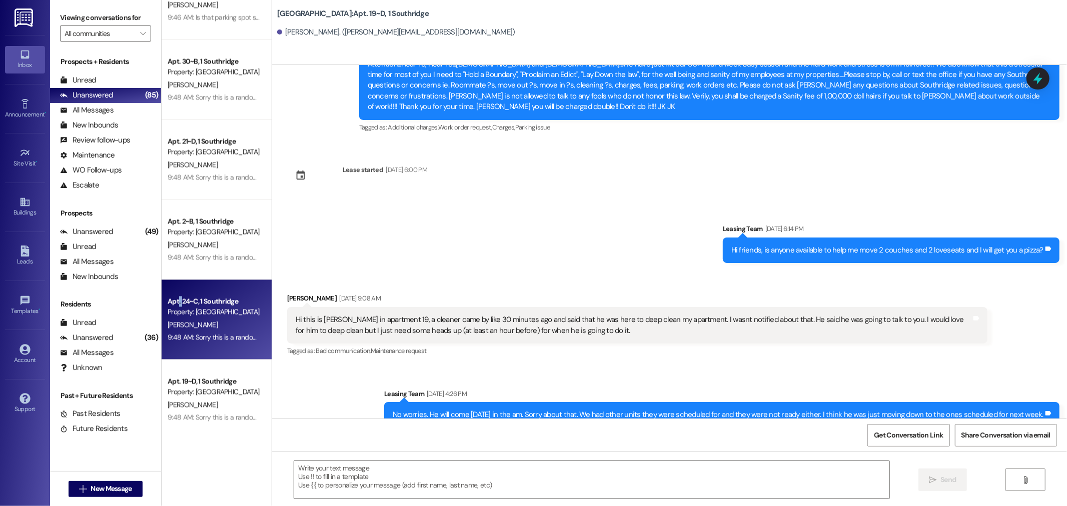
click at [170, 287] on div "Apt. 24~C, 1 Southridge Property: Southridge A. Hansen 9:48 AM: Sorry this is a…" at bounding box center [217, 320] width 110 height 80
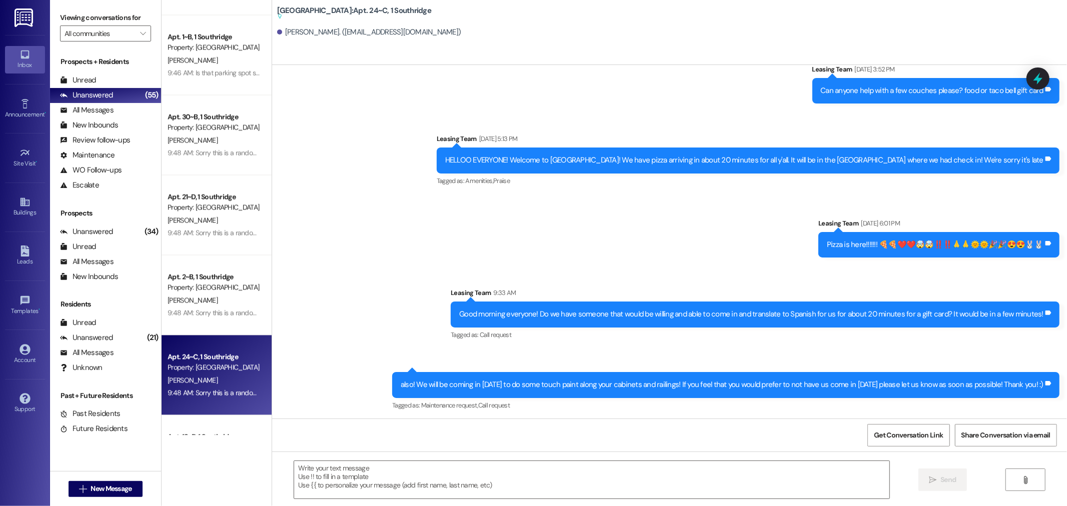
scroll to position [26896, 0]
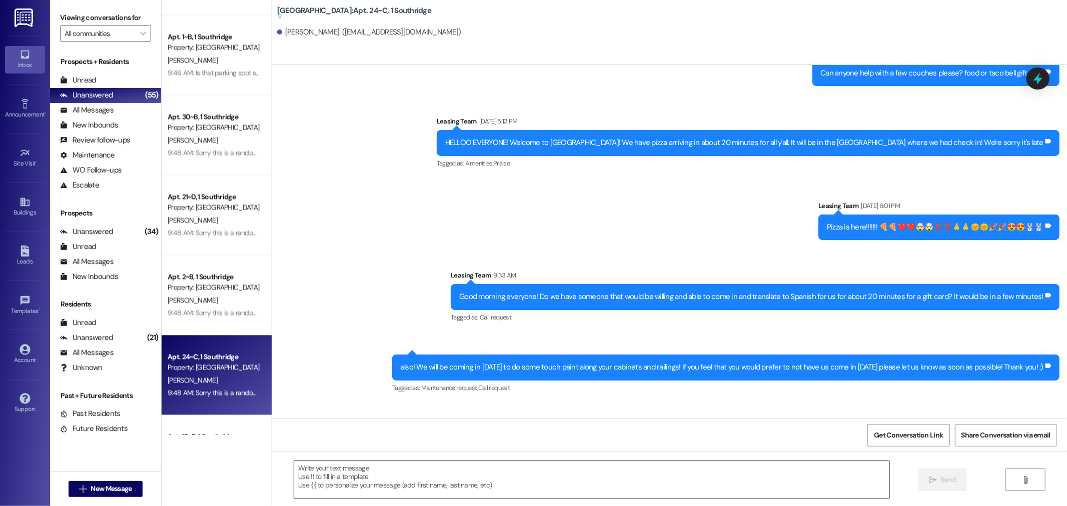
click at [372, 486] on textarea at bounding box center [591, 480] width 595 height 38
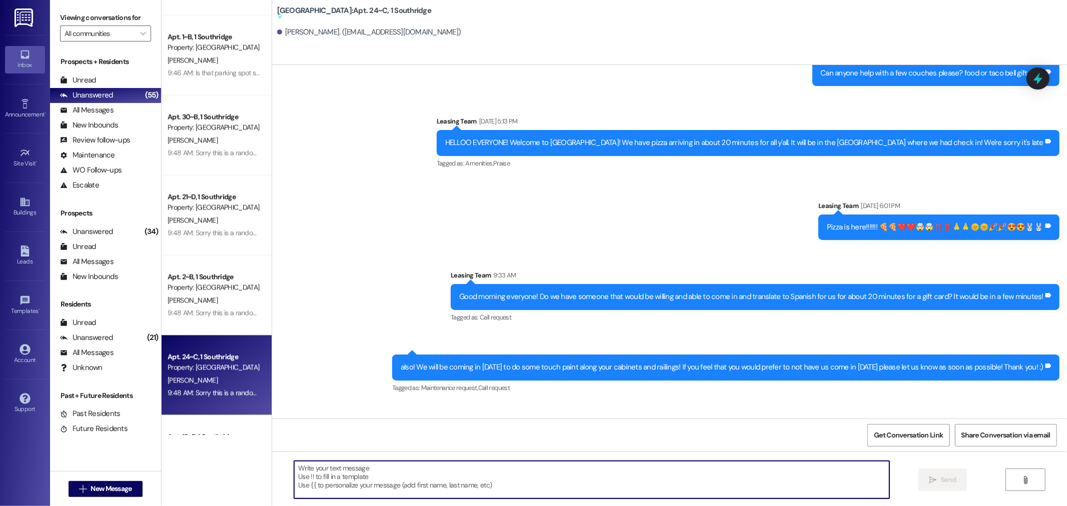
paste textarea "Sorry you can disregard this message, our system is flagging us to respond to y…"
click at [591, 467] on textarea "Sorry you can disregard this message, our system is flagging us to respond to y…" at bounding box center [591, 480] width 595 height 38
type textarea "Sorry you can disregard this message, our system is flagging us to respond to y…"
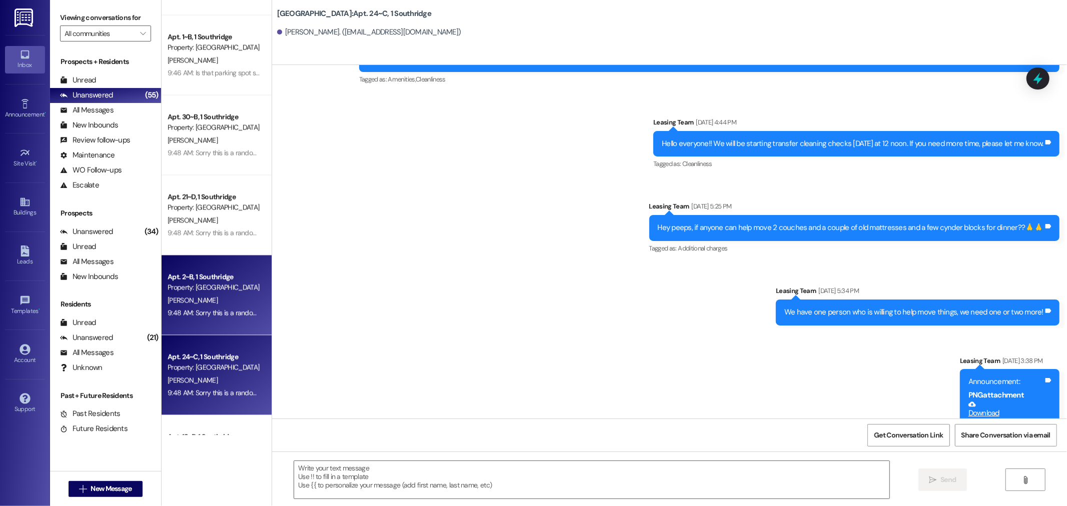
click at [213, 296] on div "I. Hales" at bounding box center [214, 300] width 95 height 13
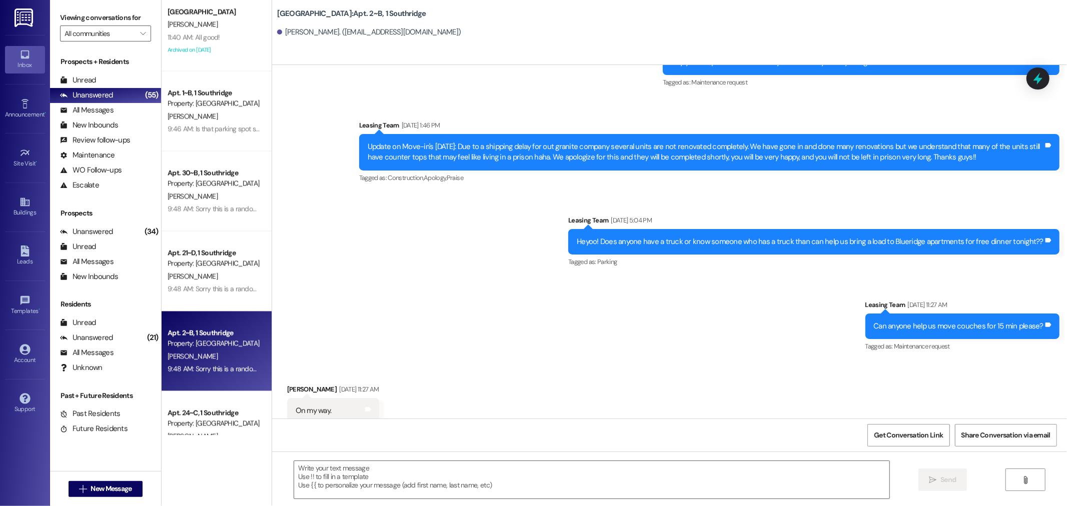
scroll to position [20156, 0]
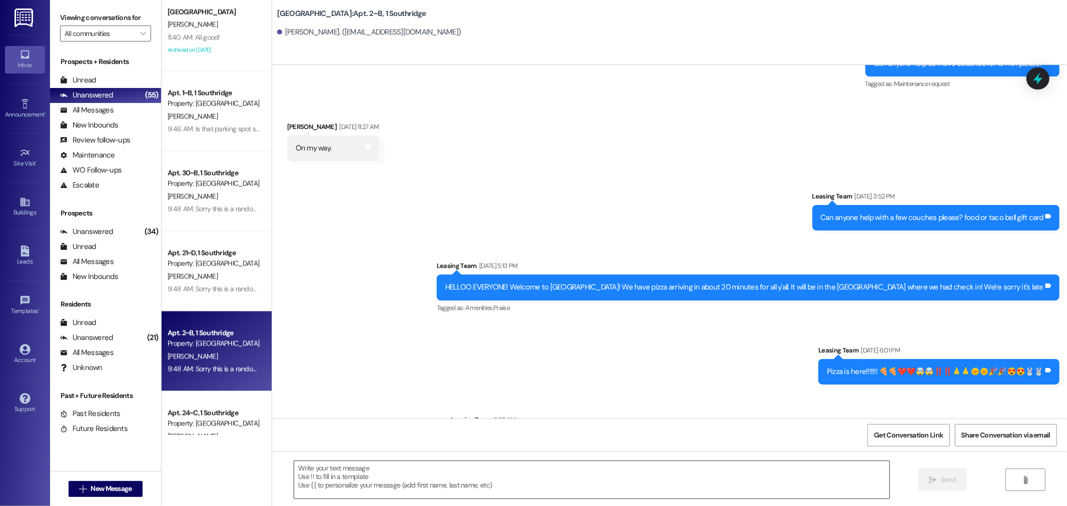
click at [359, 492] on textarea at bounding box center [591, 480] width 595 height 38
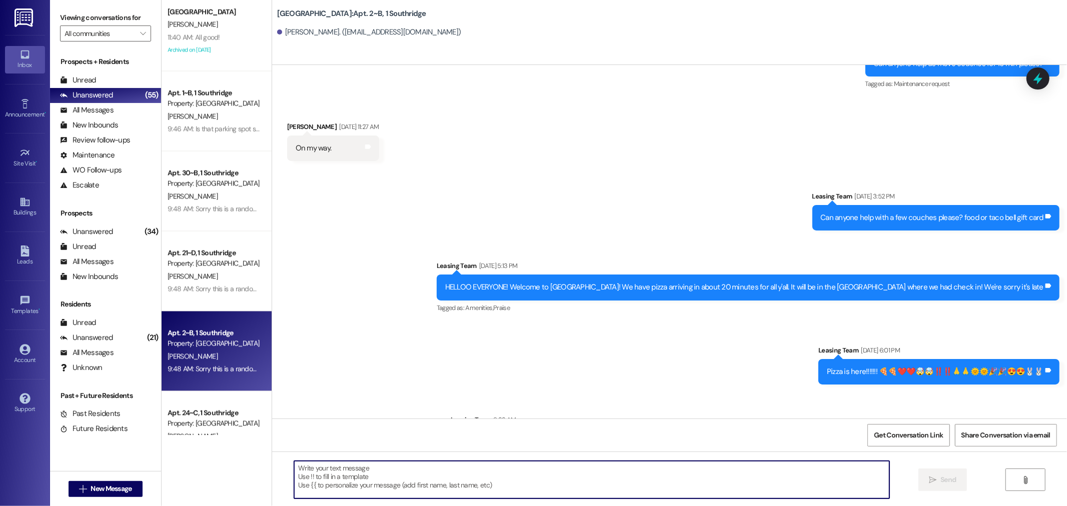
paste textarea "Sorry you can disregard this message, our system is flagging us to respond to y…"
click at [589, 467] on textarea "Sorry you can disregard this message, our system is flagging us to respond to y…" at bounding box center [591, 480] width 595 height 38
type textarea "Sorry you can disregard this message, our system is flagging us to respond to y…"
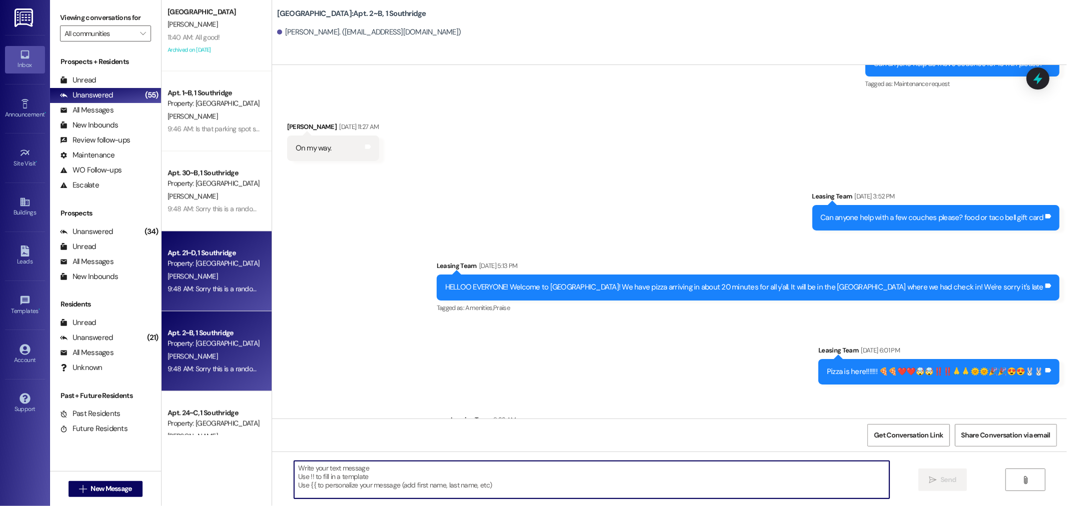
click at [169, 267] on div "Property: [GEOGRAPHIC_DATA]" at bounding box center [214, 263] width 93 height 11
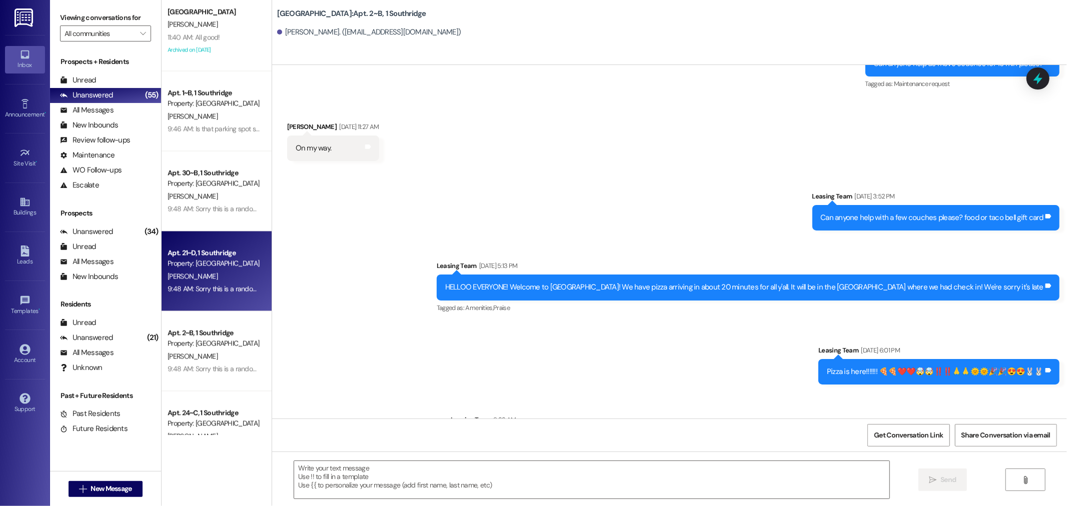
click at [169, 267] on div "Property: [GEOGRAPHIC_DATA]" at bounding box center [214, 263] width 93 height 11
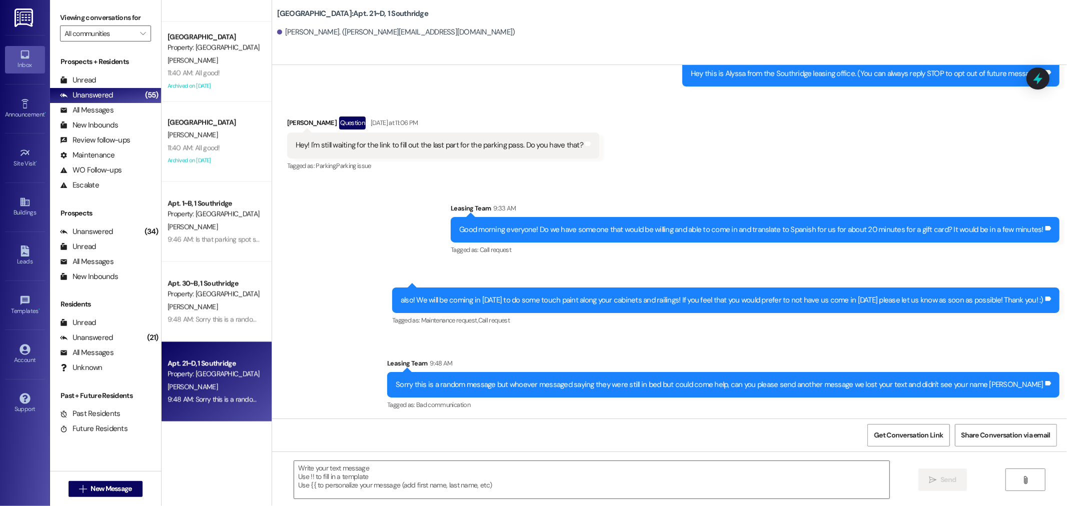
scroll to position [109, 0]
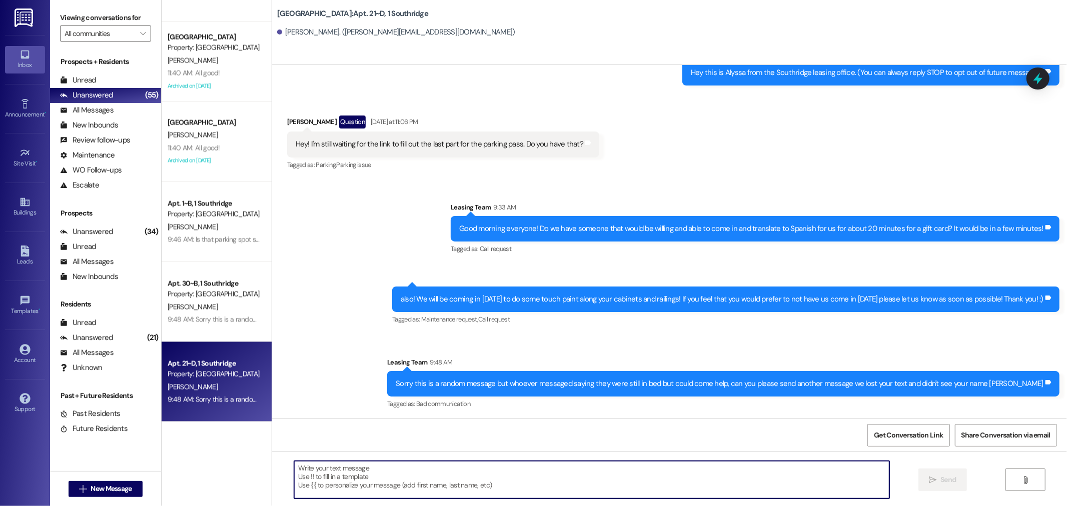
click at [381, 478] on textarea at bounding box center [591, 480] width 595 height 38
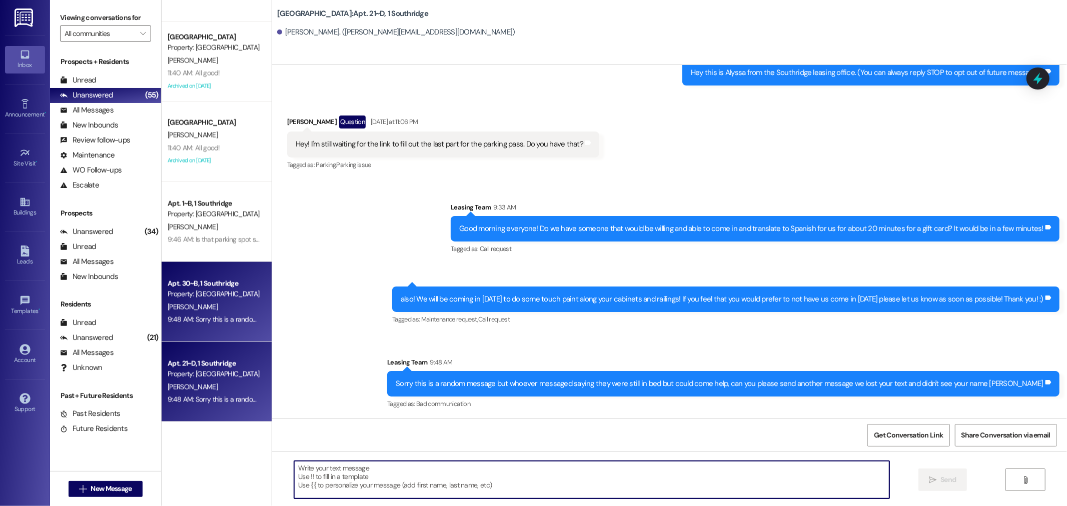
click at [237, 320] on div "9:48 AM: Sorry this is a random message but whoever messaged saying they were s…" at bounding box center [480, 319] width 625 height 9
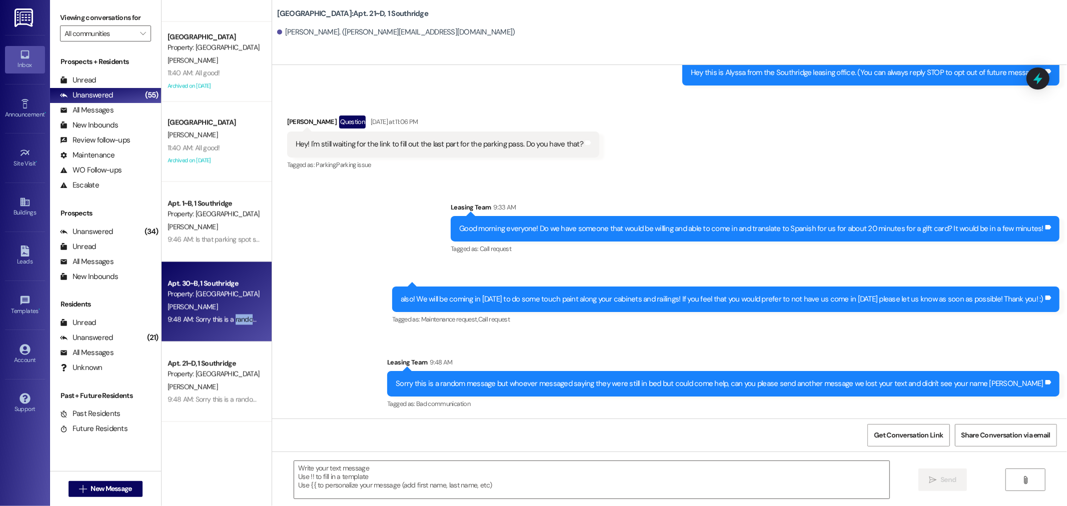
click at [237, 320] on div "9:48 AM: Sorry this is a random message but whoever messaged saying they were s…" at bounding box center [480, 319] width 625 height 9
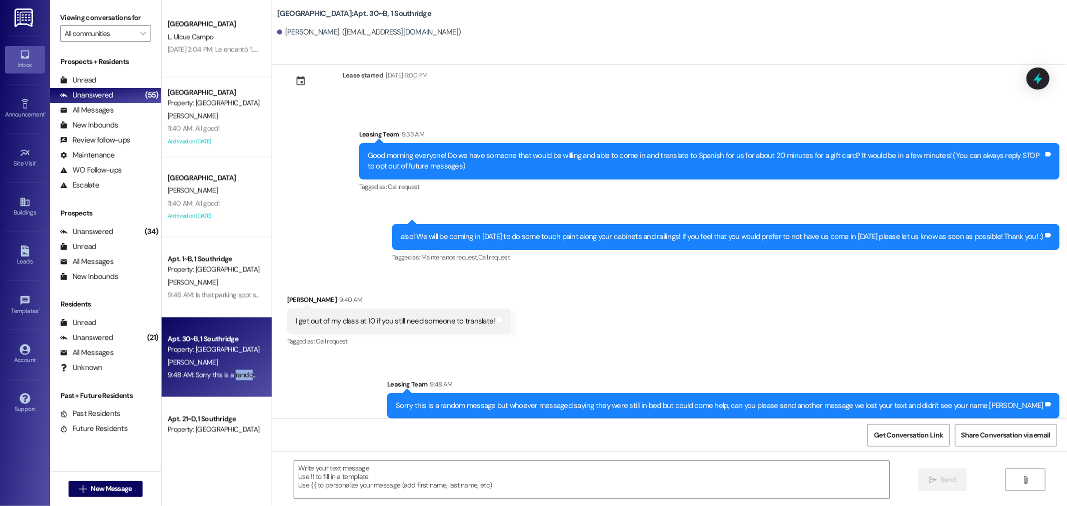
scroll to position [48, 0]
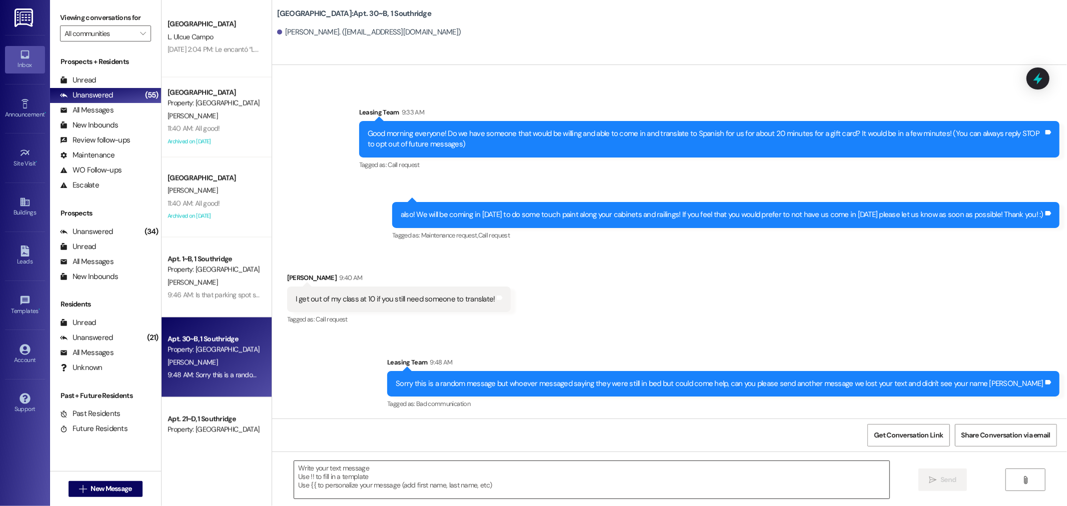
click at [368, 482] on textarea at bounding box center [591, 480] width 595 height 38
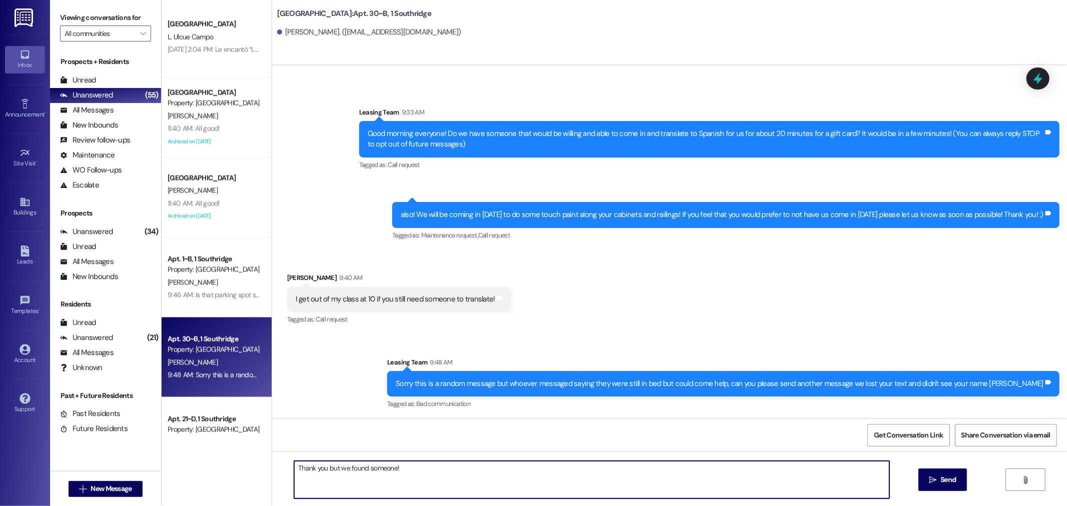
type textarea "Thank you but we found someone!!"
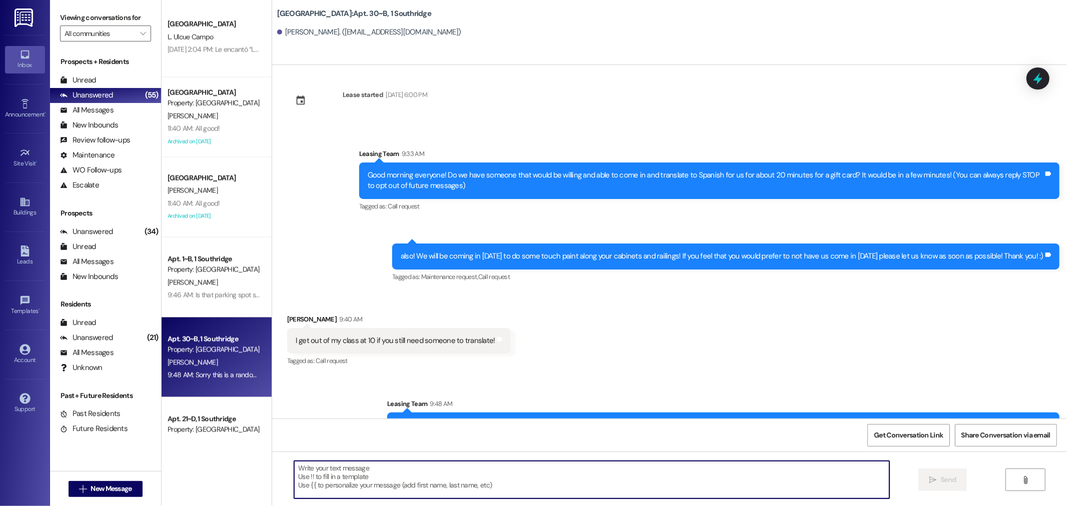
scroll to position [0, 0]
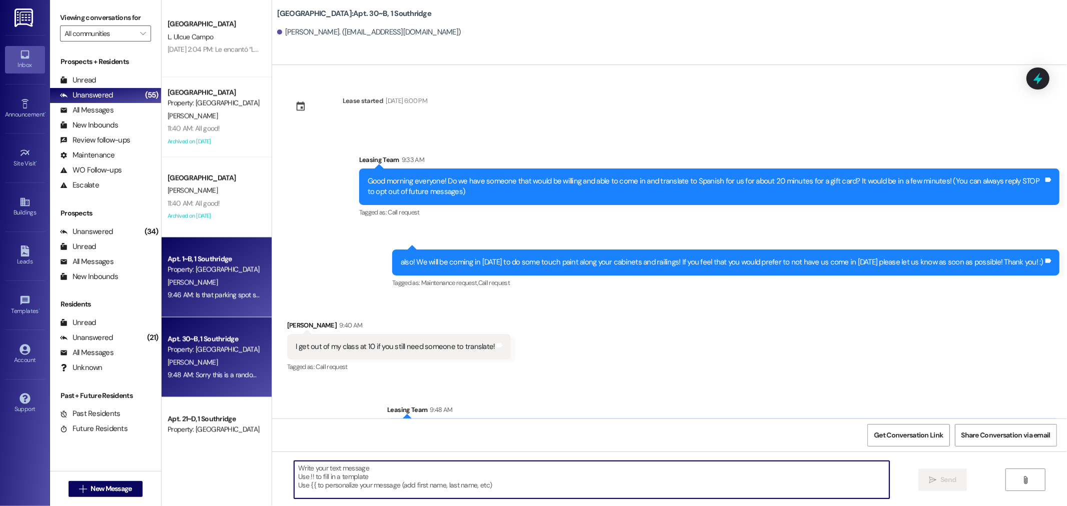
click at [222, 303] on div "Apt. 1~B, 1 Southridge Property: Southridge M. Massey 9:46 AM: Is that parking …" at bounding box center [217, 278] width 110 height 80
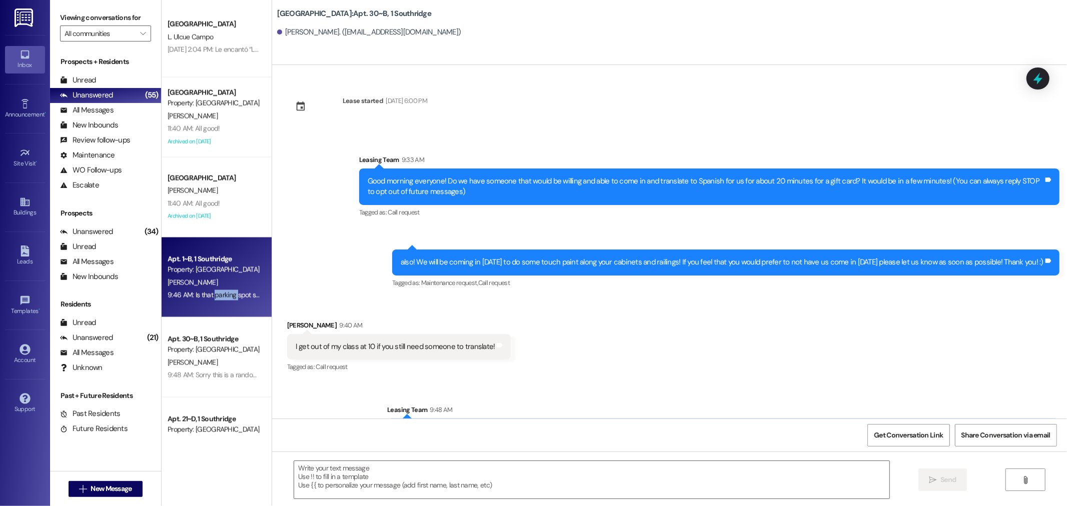
click at [222, 303] on div "Apt. 1~B, 1 Southridge Property: Southridge M. Massey 9:46 AM: Is that parking …" at bounding box center [217, 278] width 110 height 80
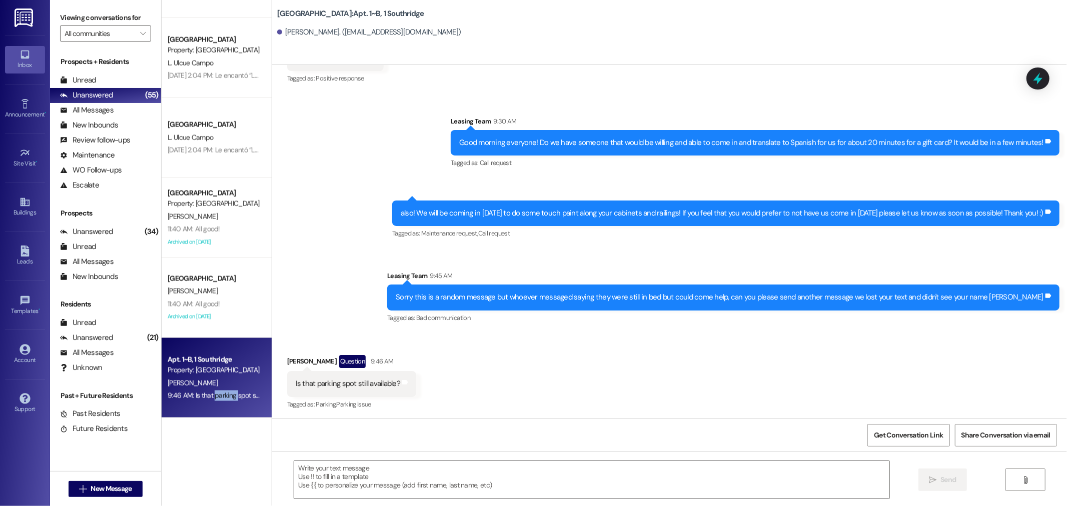
scroll to position [1332, 0]
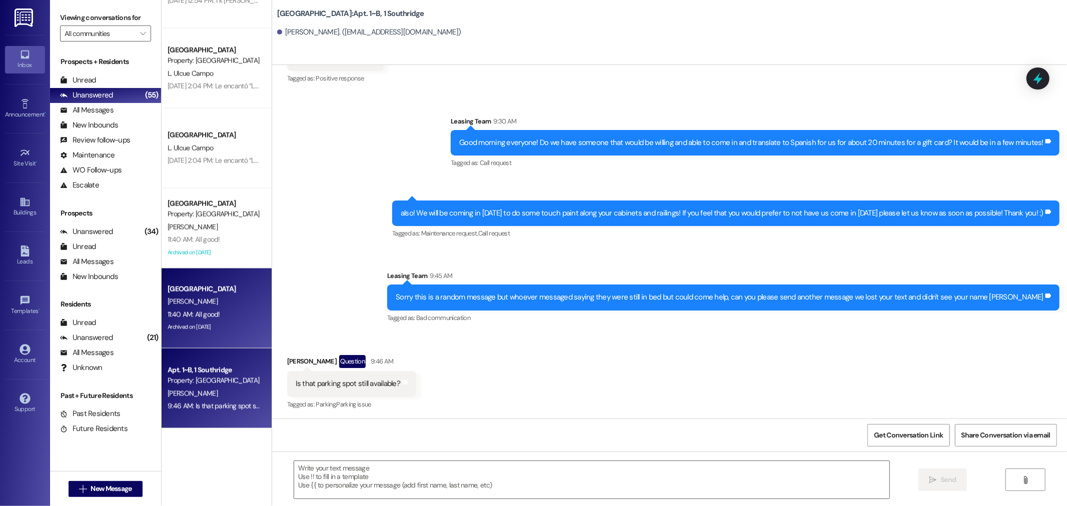
click at [204, 335] on div "Park Place Prospect T. Glick 11:40 AM: All good! 11:40 AM: All good! Archived o…" at bounding box center [217, 309] width 110 height 80
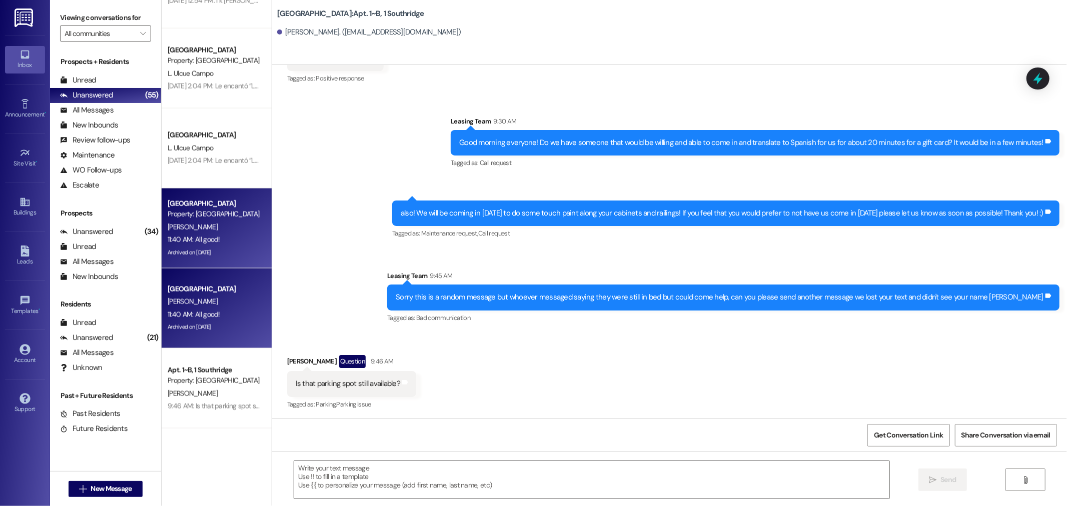
click at [204, 335] on div "Park Place Prospect T. Glick 11:40 AM: All good! 11:40 AM: All good! Archived o…" at bounding box center [217, 309] width 110 height 80
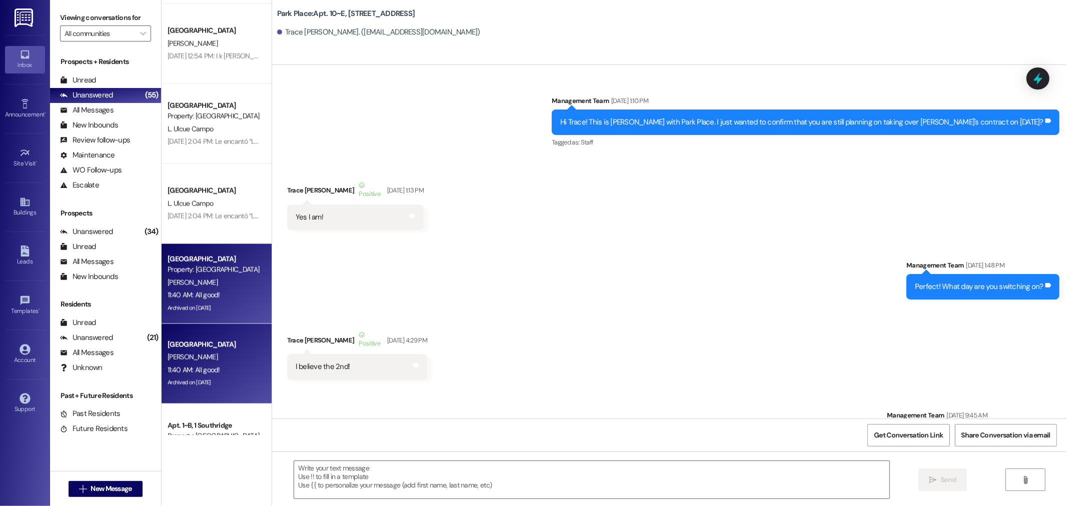
scroll to position [49046, 0]
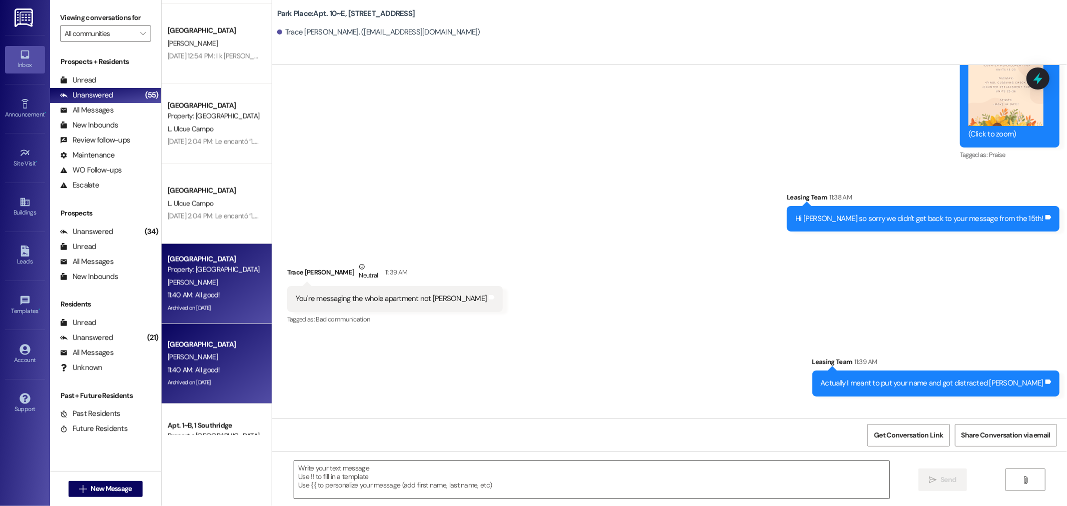
click at [348, 489] on textarea at bounding box center [591, 480] width 595 height 38
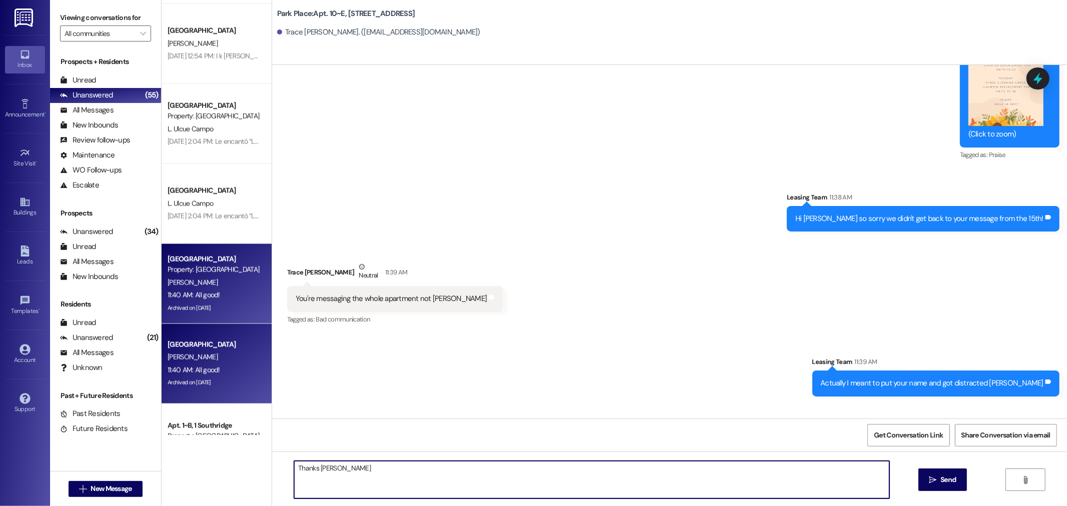
type textarea "Thanks hahahha"
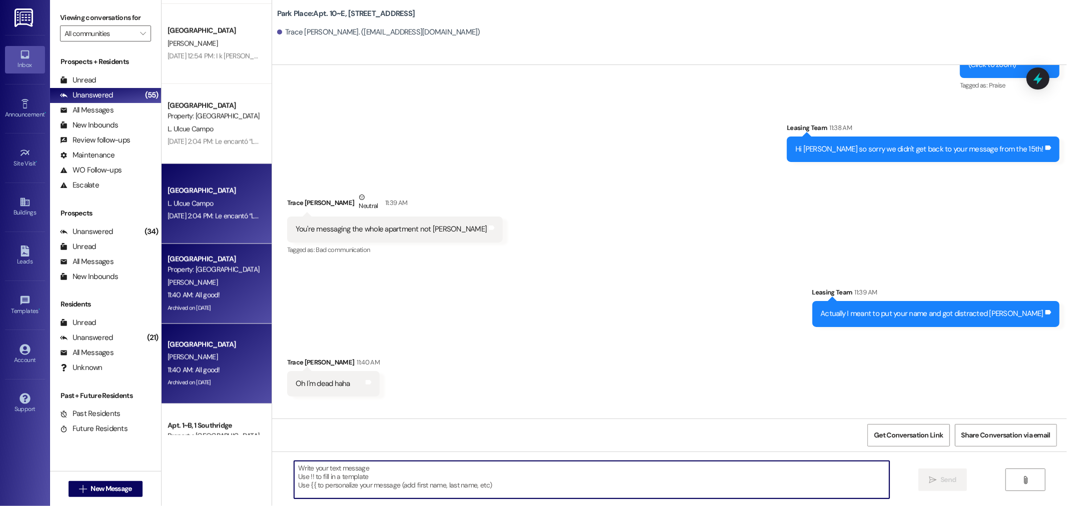
click at [188, 189] on div "Southridge Prospect" at bounding box center [214, 191] width 93 height 11
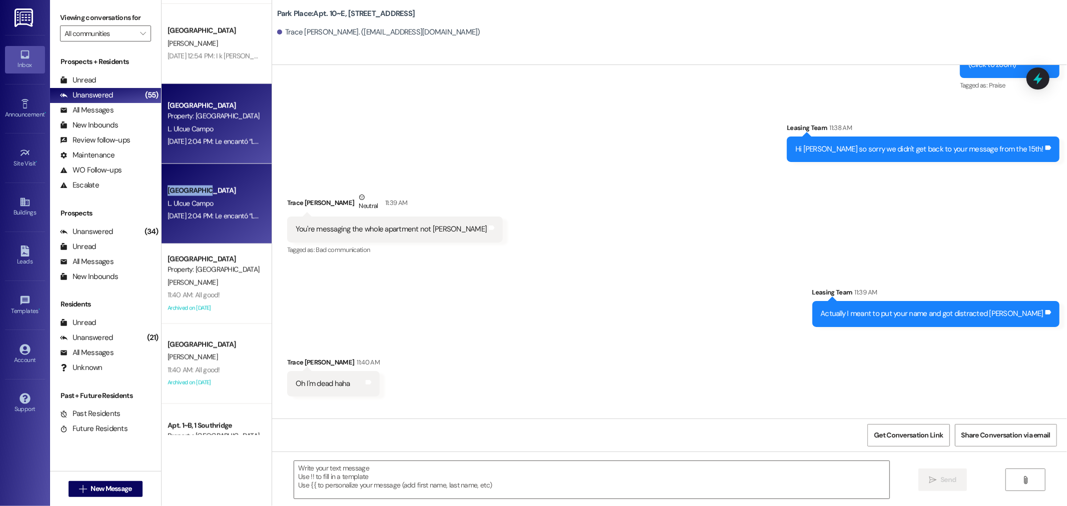
click at [188, 189] on div "Southridge Prospect" at bounding box center [214, 191] width 93 height 11
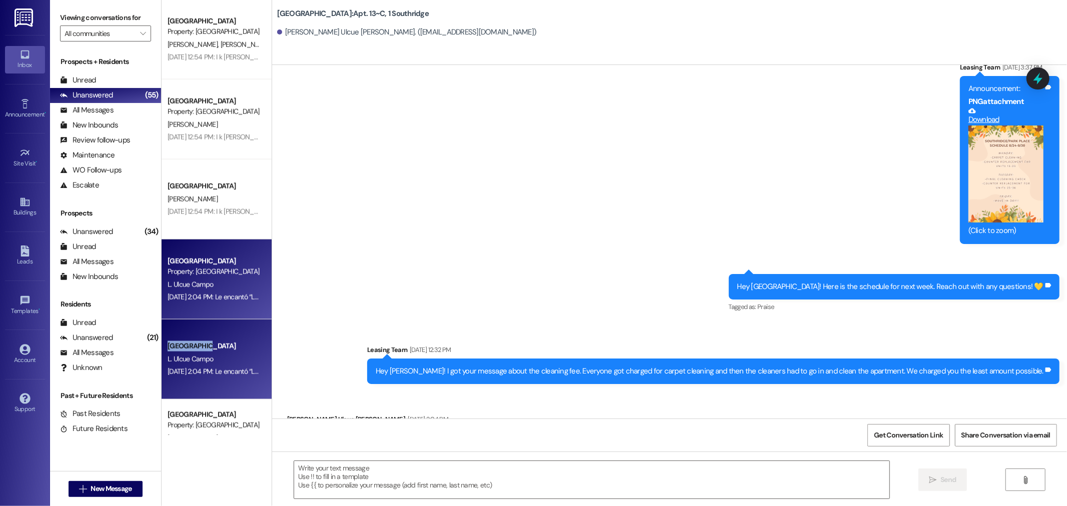
scroll to position [1110, 0]
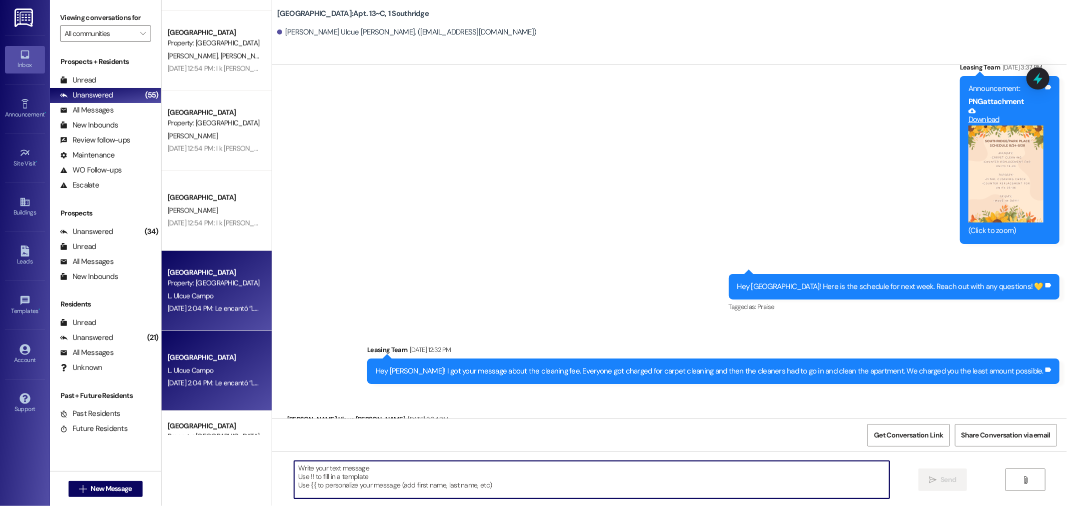
click at [383, 473] on textarea at bounding box center [591, 480] width 595 height 38
paste textarea "Sorry you can disregard this message, our system is flagging us to respond to y…"
drag, startPoint x: 597, startPoint y: 467, endPoint x: 517, endPoint y: 460, distance: 80.9
click at [517, 460] on div "Sorry you can disregard this message, our system is flagging us to respond to y…" at bounding box center [669, 489] width 795 height 75
type textarea "Sorry you can disregard this message, our system is flagging us to respond to y…"
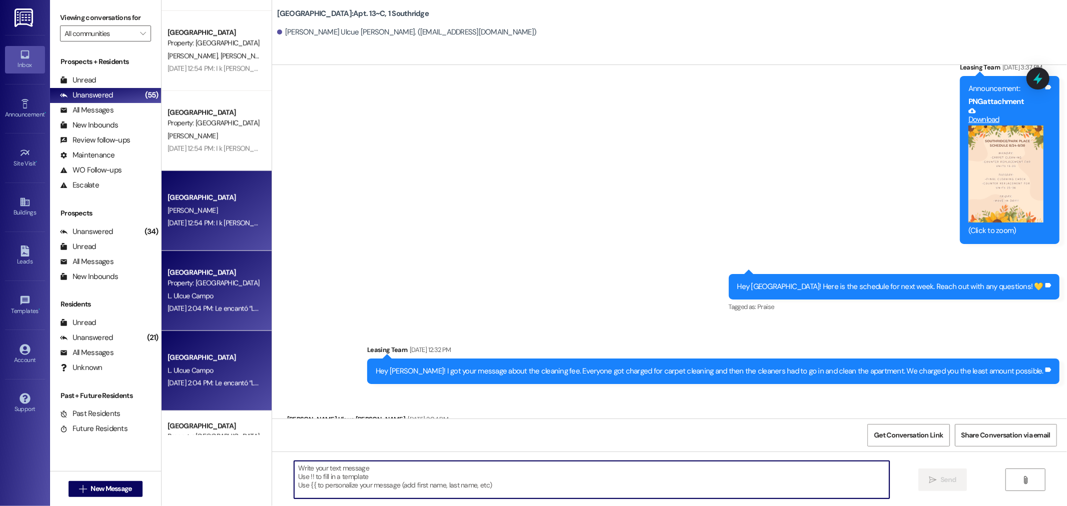
click at [177, 213] on span "E. Reese" at bounding box center [193, 210] width 50 height 9
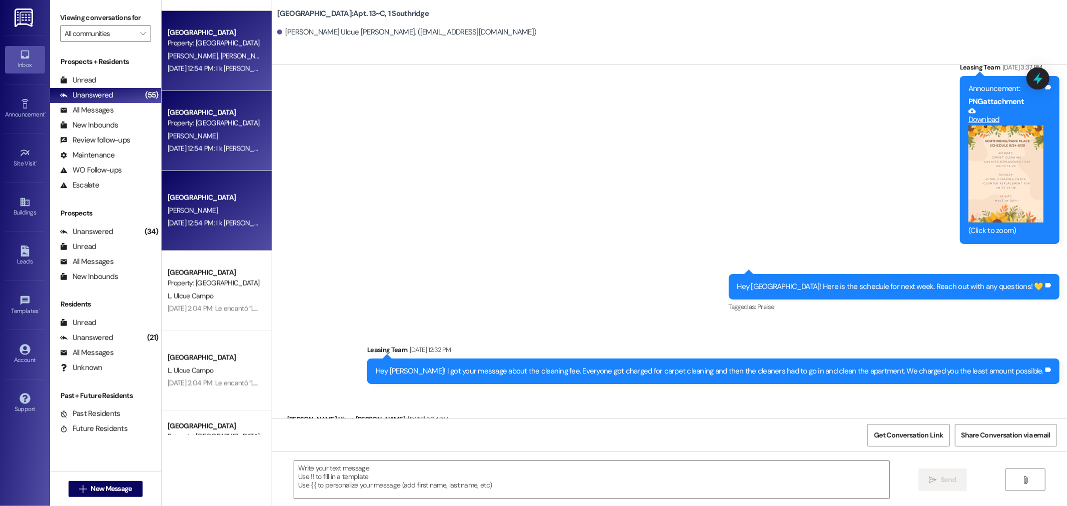
click at [177, 213] on span "E. Reese" at bounding box center [193, 210] width 50 height 9
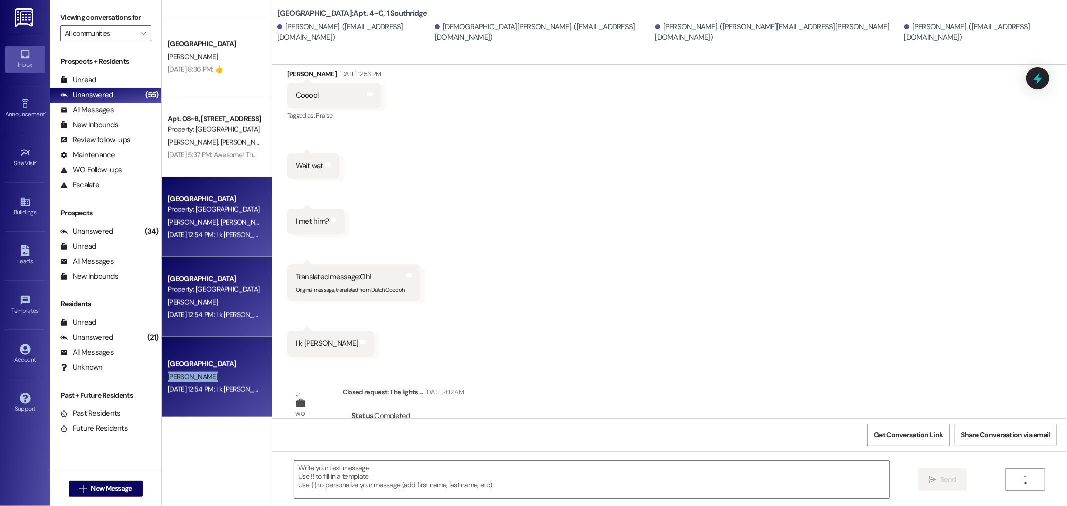
scroll to position [3159, 0]
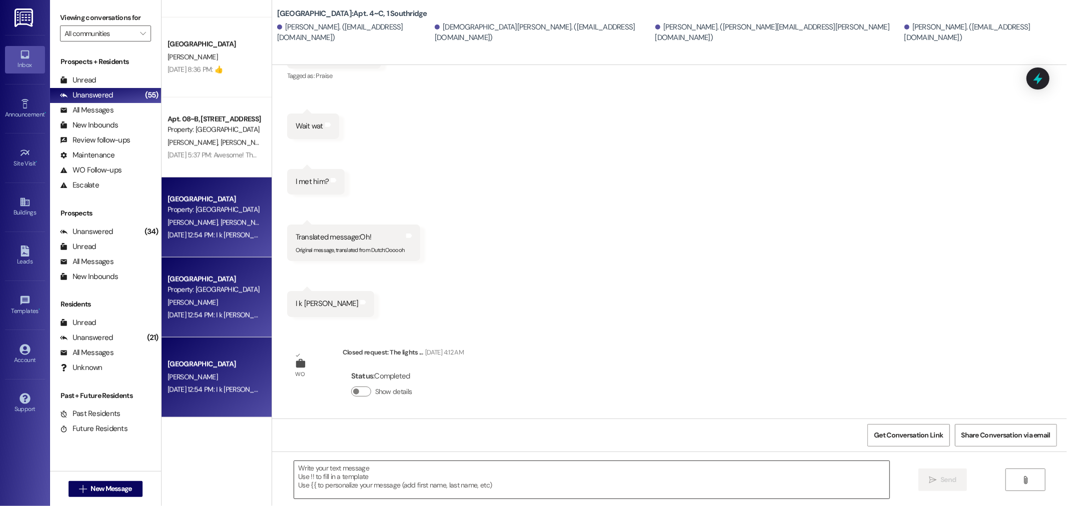
click at [438, 468] on textarea at bounding box center [591, 480] width 595 height 38
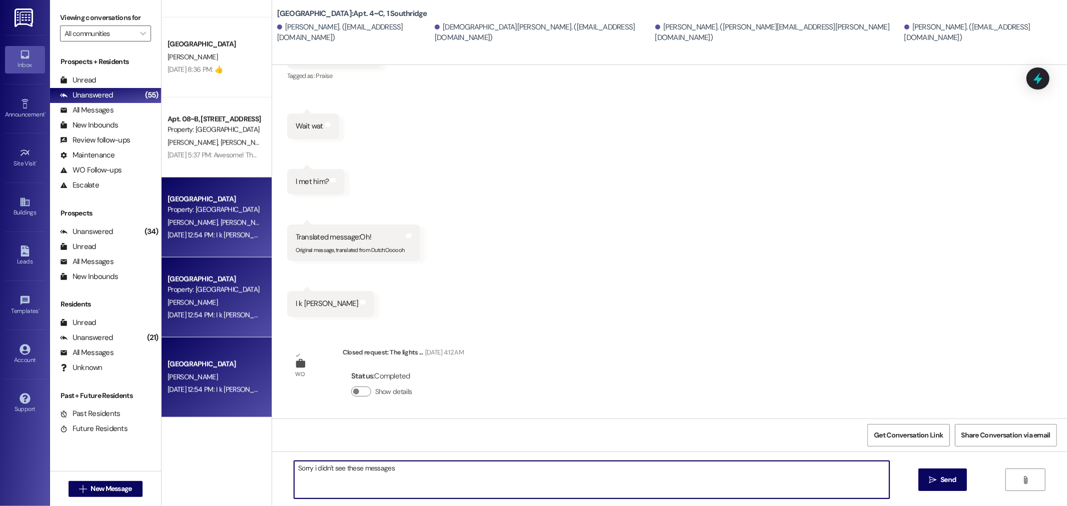
type textarea "Sorry i didn't see these messages!"
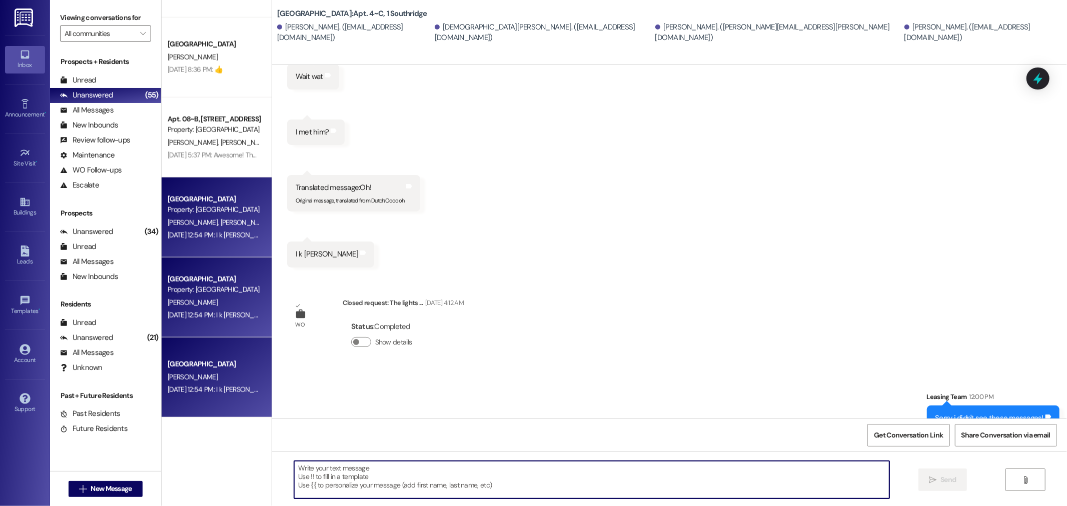
scroll to position [3229, 0]
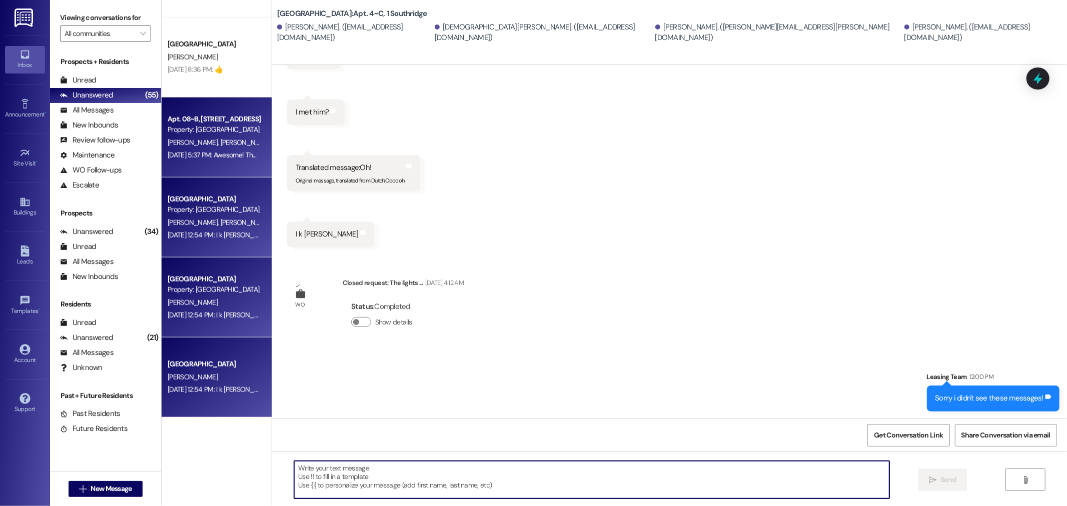
click at [188, 118] on div "Apt. 08~B, 1 Park Place" at bounding box center [214, 119] width 93 height 11
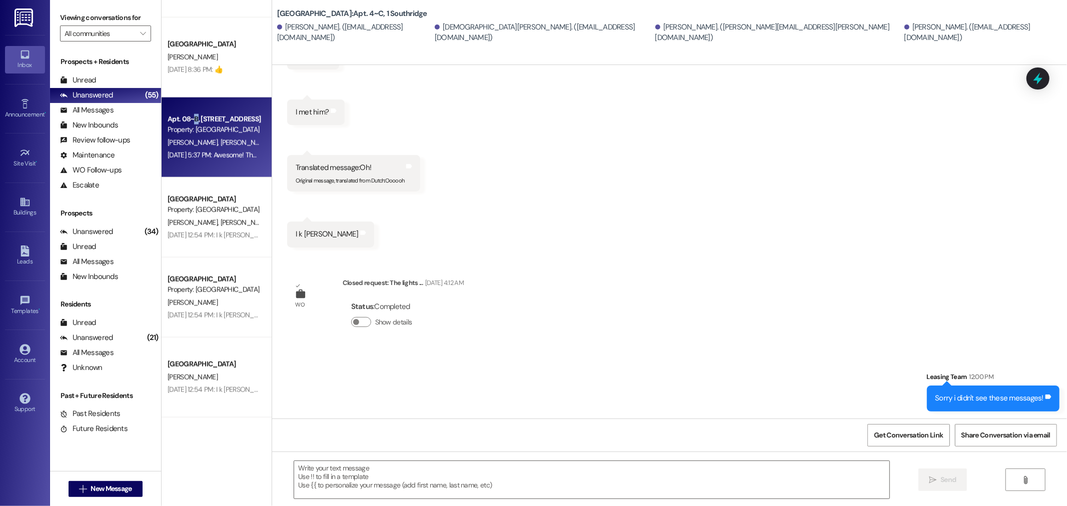
click at [188, 118] on div "Apt. 08~B, 1 Park Place" at bounding box center [214, 119] width 93 height 11
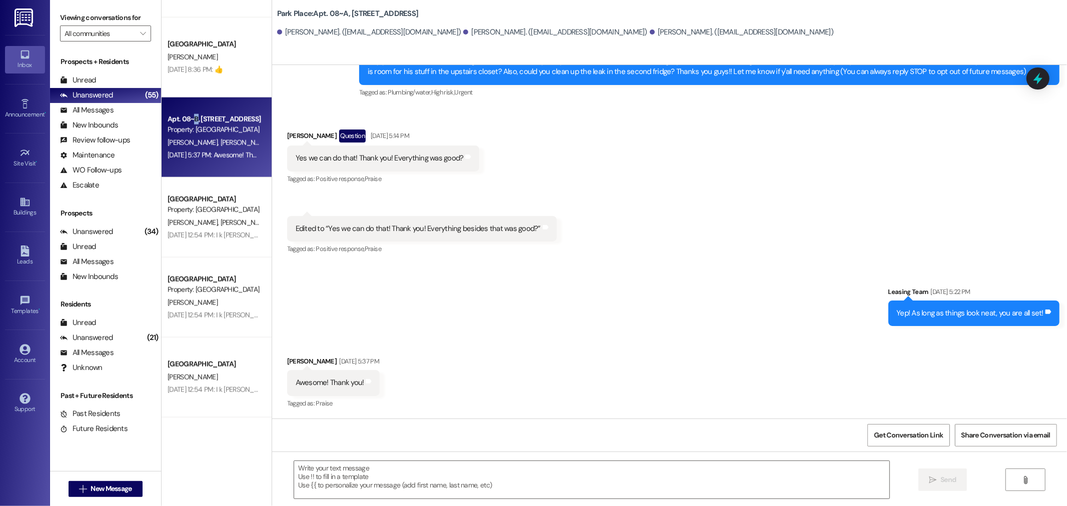
scroll to position [233, 0]
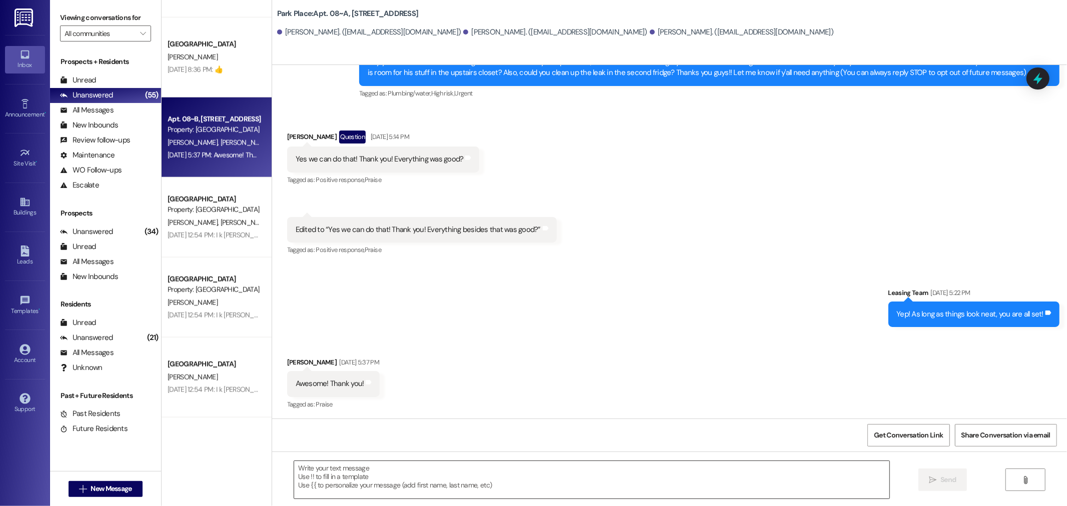
click at [378, 470] on textarea at bounding box center [591, 480] width 595 height 38
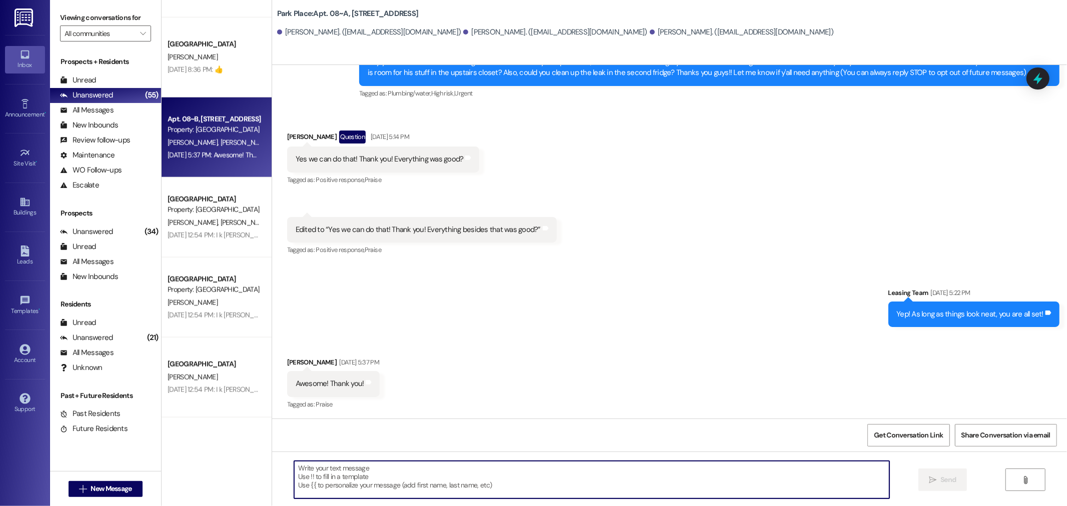
paste textarea "Sorry you can disregard this message, our system is flagging us to respond to y…"
click at [592, 464] on textarea "Sorry you can disregard this message, our system is flagging us to respond to y…" at bounding box center [591, 480] width 595 height 38
type textarea "Sorry you can disregard this message, our system is flagging us to respond to y…"
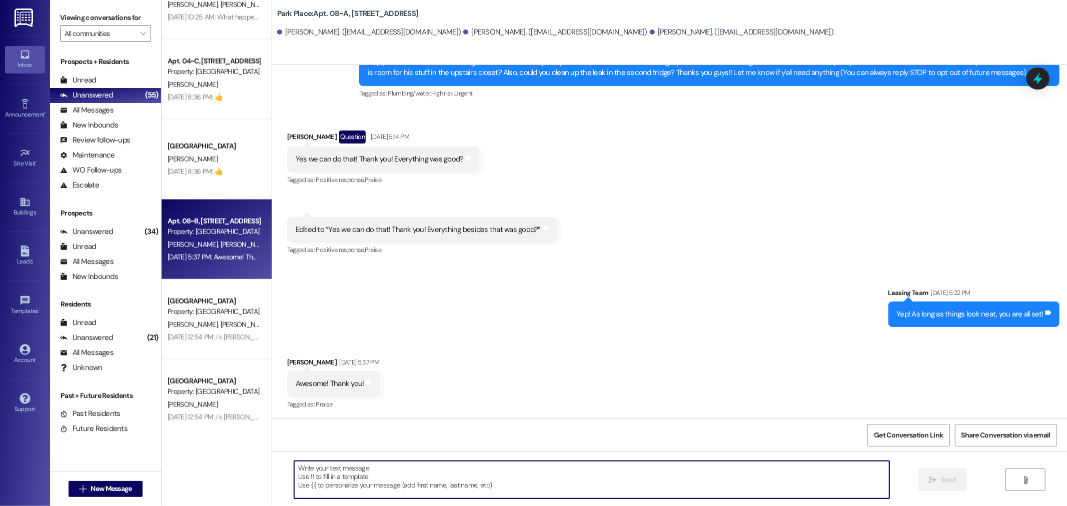
scroll to position [832, 0]
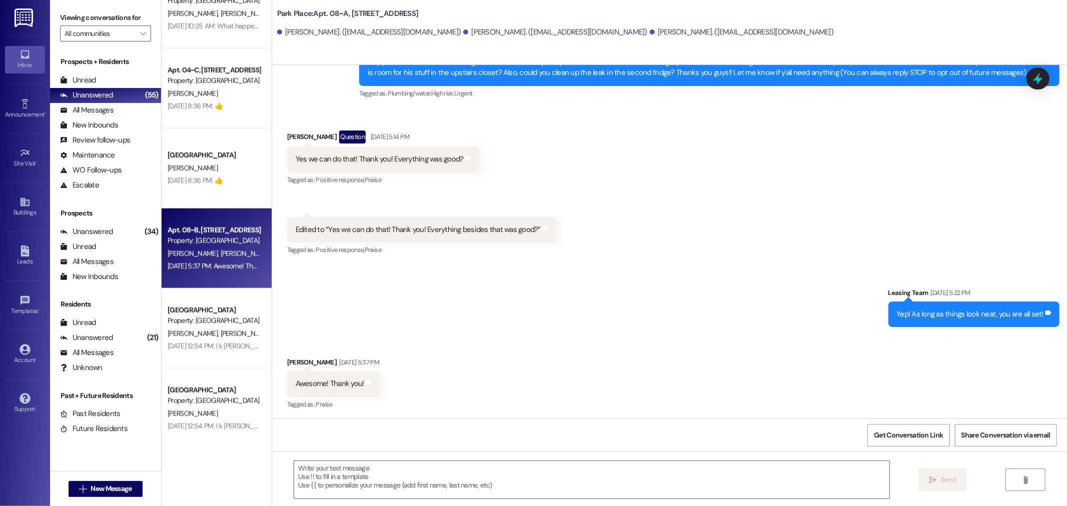
click at [218, 173] on div "M. Bailey" at bounding box center [214, 168] width 95 height 13
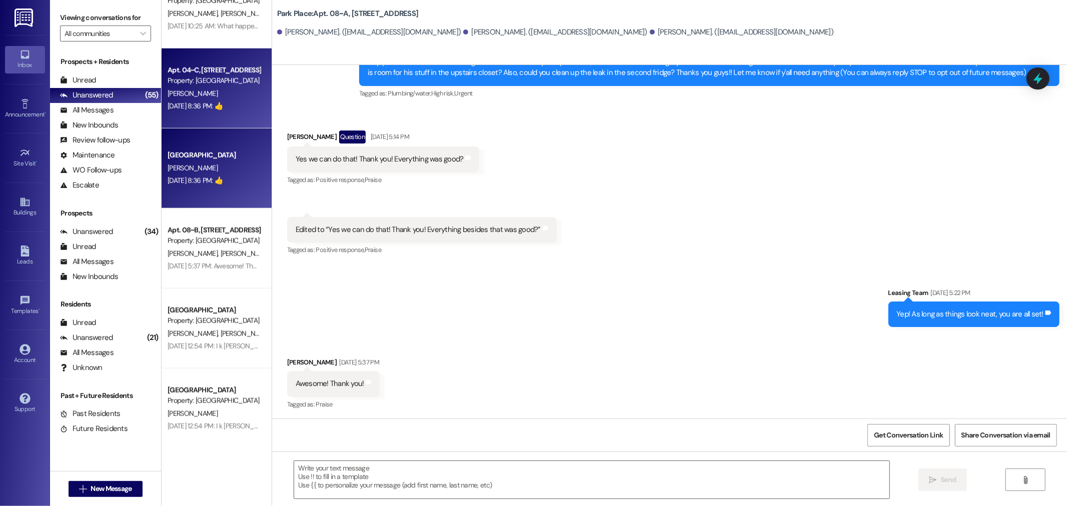
click at [218, 173] on div "M. Bailey" at bounding box center [214, 168] width 95 height 13
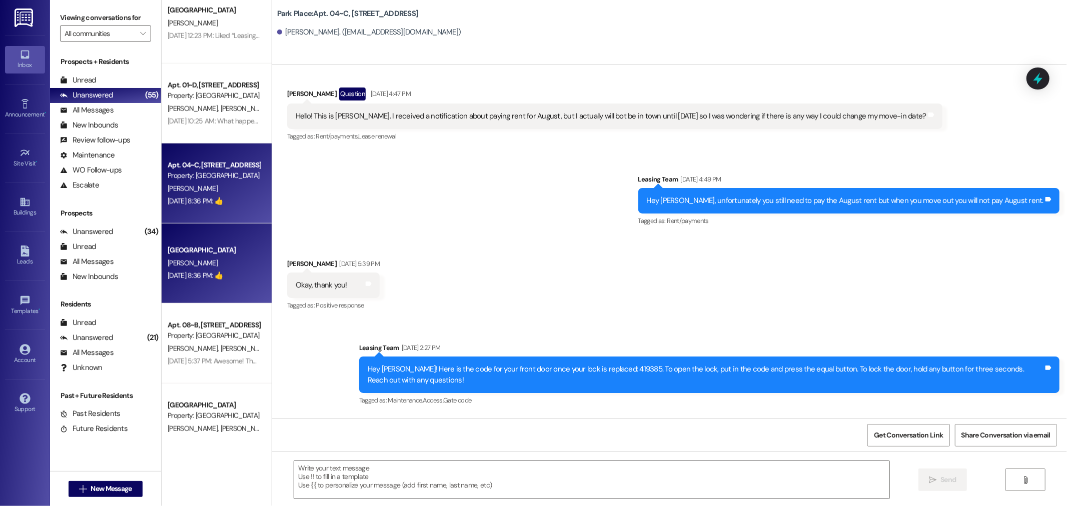
scroll to position [721, 0]
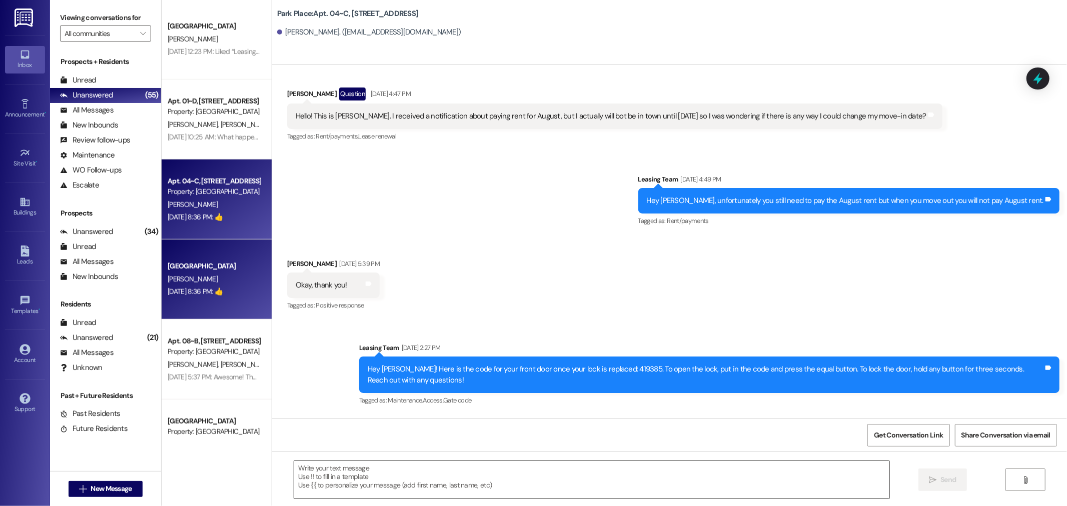
click at [362, 477] on textarea at bounding box center [591, 480] width 595 height 38
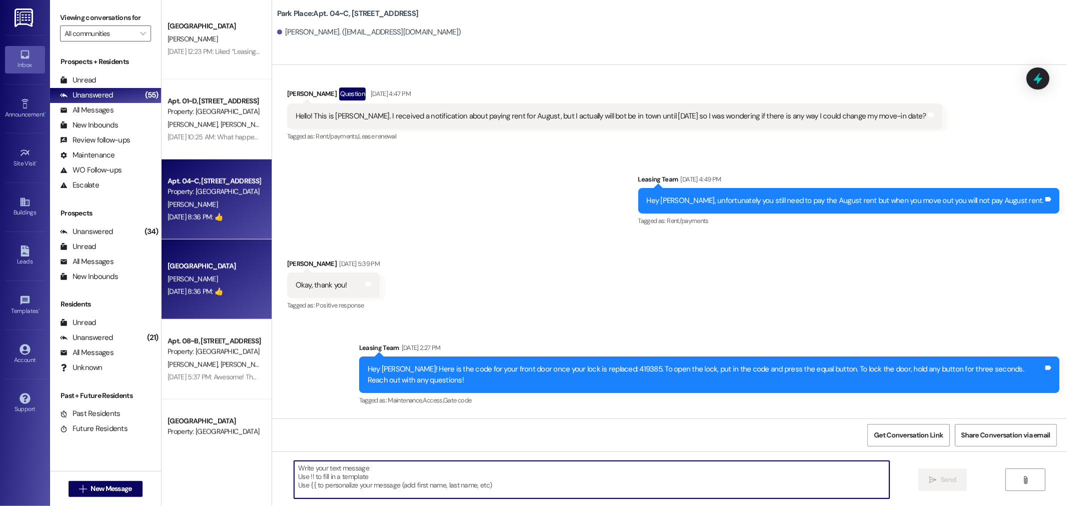
paste textarea "Sorry you can disregard this message, our system is flagging us to respond to y…"
type textarea "Sorry you can disregard this message, our system is flagging us to respond to y…"
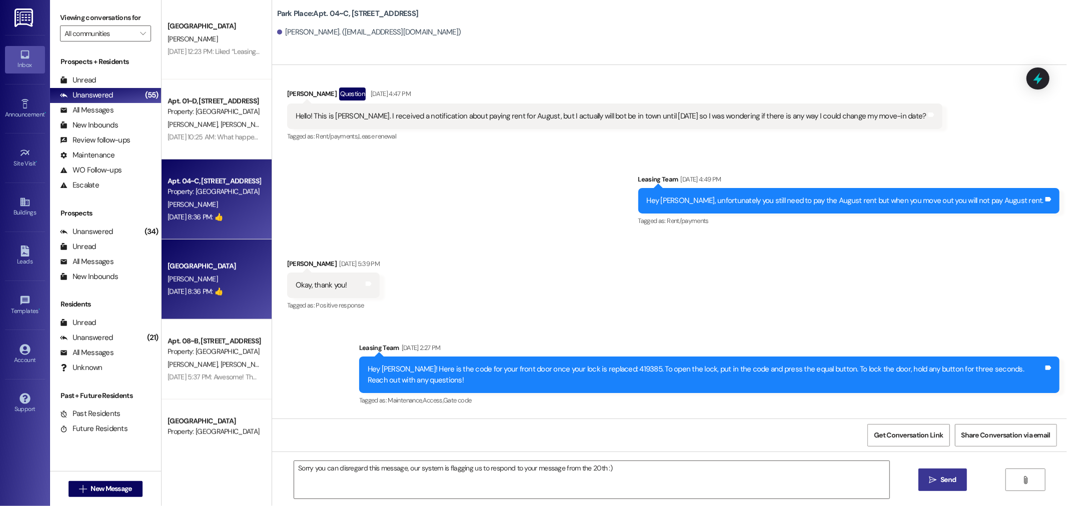
click at [934, 480] on icon "" at bounding box center [933, 480] width 8 height 8
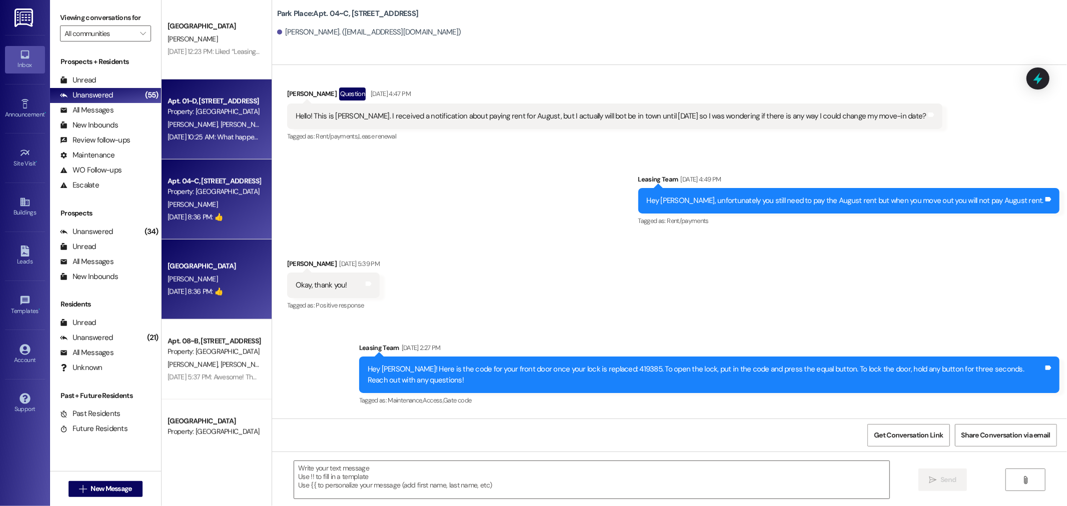
click at [183, 108] on div "Property: [GEOGRAPHIC_DATA]" at bounding box center [214, 112] width 93 height 11
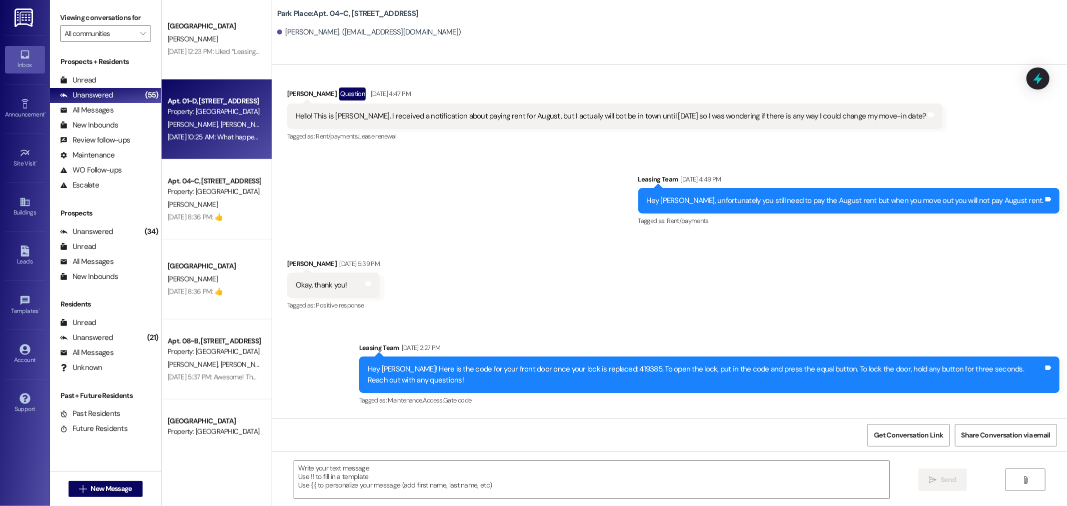
click at [183, 108] on div "Property: [GEOGRAPHIC_DATA]" at bounding box center [214, 112] width 93 height 11
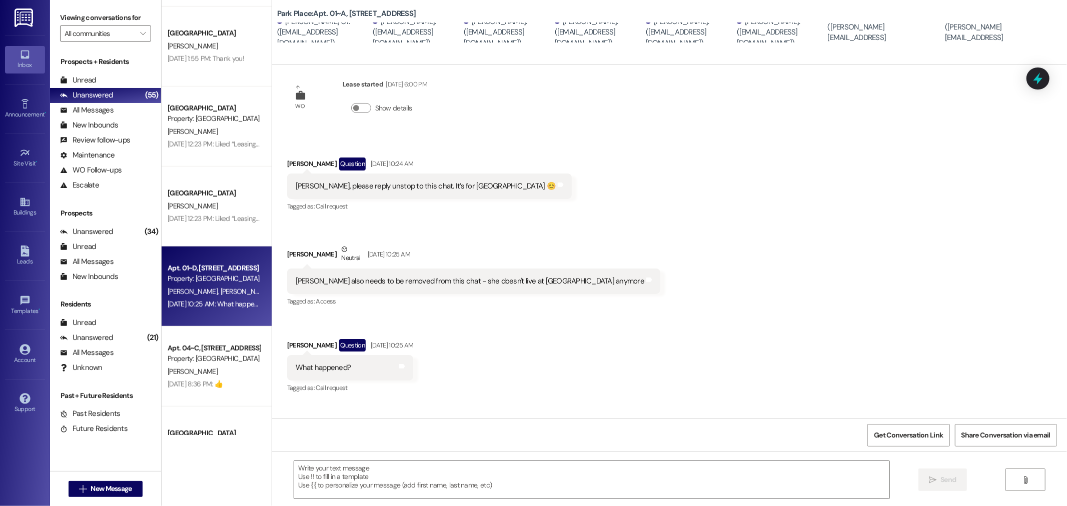
scroll to position [189, 0]
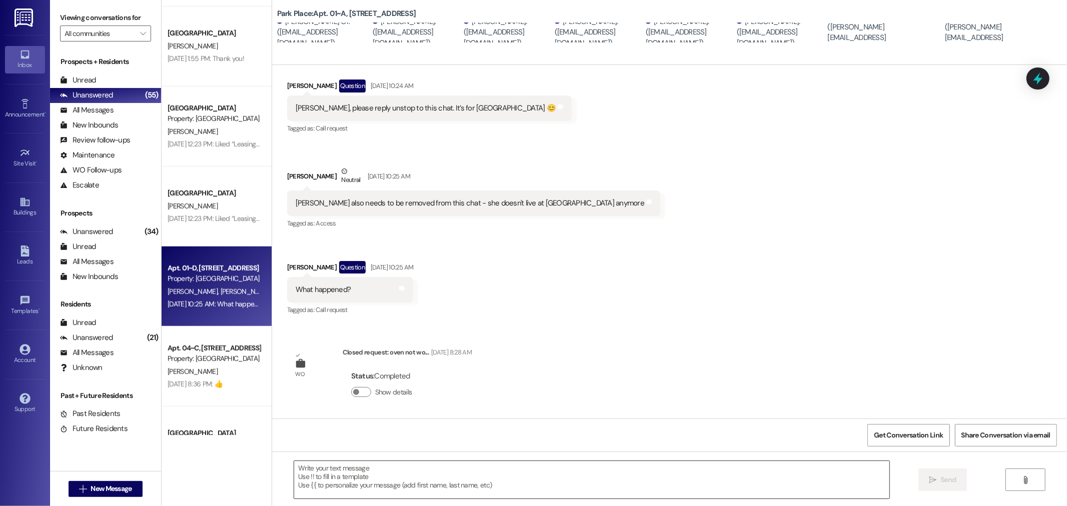
click at [386, 476] on textarea at bounding box center [591, 480] width 595 height 38
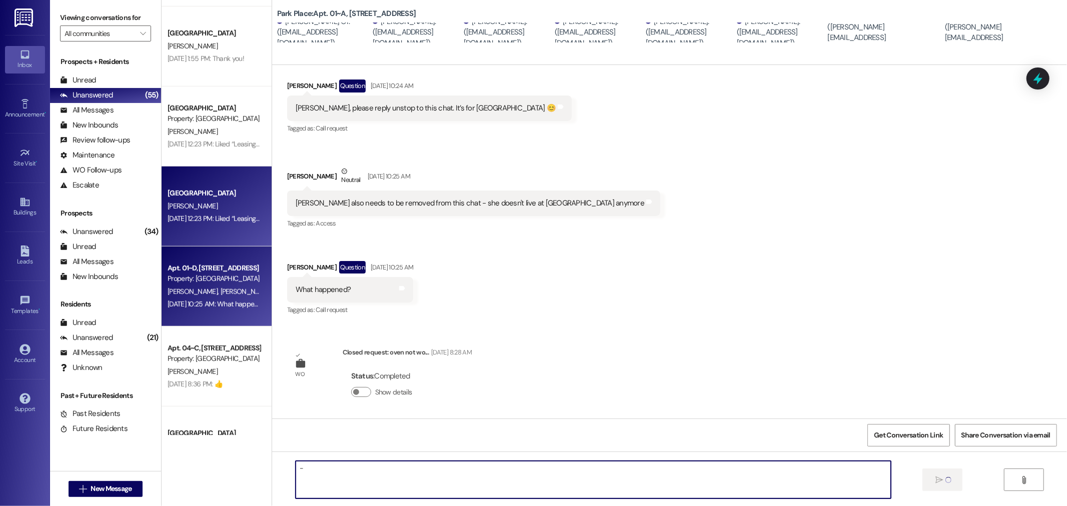
type textarea "-"
click at [195, 181] on div "Southridge Prospect S. Arp Aug 25, 2025 at 12:23 PM: Liked “Leasing Team (South…" at bounding box center [217, 207] width 110 height 80
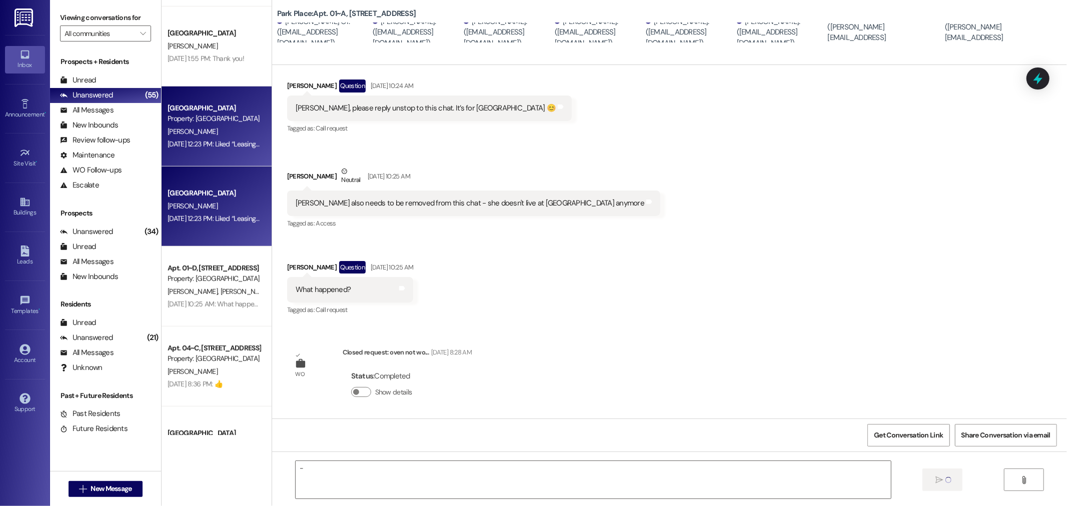
click at [195, 181] on div "Southridge Prospect S. Arp Aug 25, 2025 at 12:23 PM: Liked “Leasing Team (South…" at bounding box center [217, 207] width 110 height 80
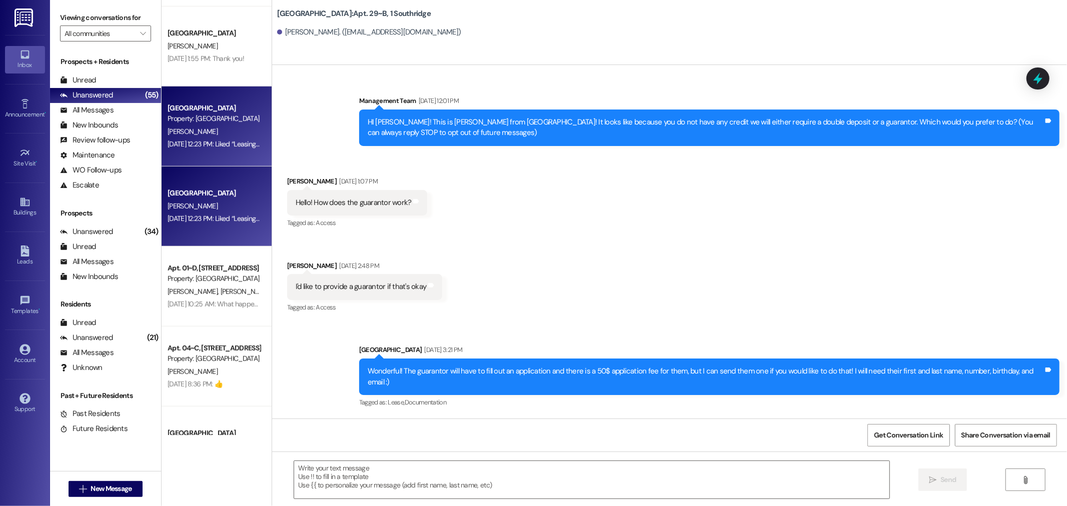
scroll to position [24912, 0]
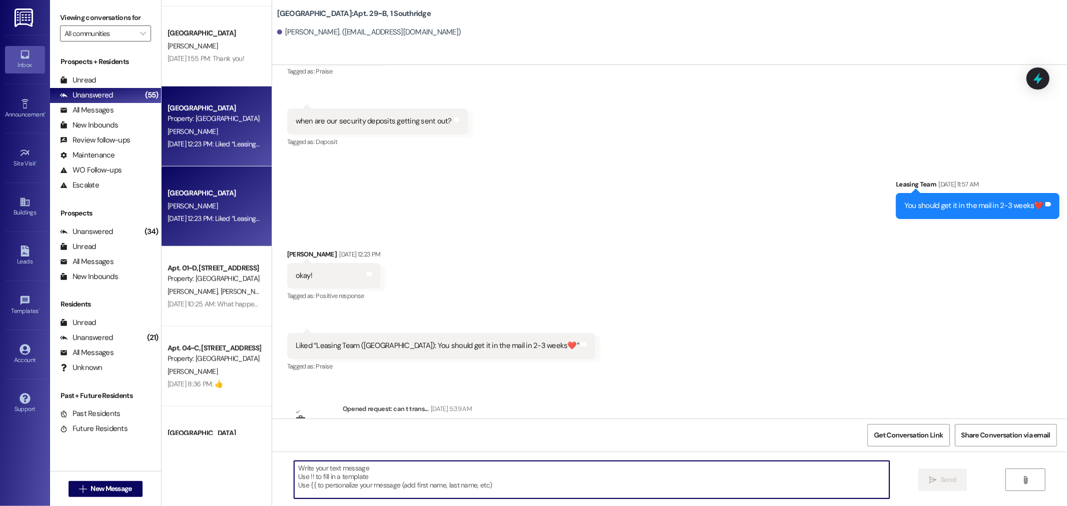
click at [416, 473] on textarea at bounding box center [591, 480] width 595 height 38
paste textarea "Sorry you can disregard this message, our system is flagging us to respond to y…"
click at [589, 469] on textarea "Sorry you can disregard this message, our system is flagging us to respond to y…" at bounding box center [591, 480] width 595 height 38
click at [592, 469] on textarea "Sorry you can disregard this message, our system is flagging us to respond to y…" at bounding box center [591, 480] width 595 height 38
type textarea "Sorry you can disregard this message, our system is flagging us to respond to y…"
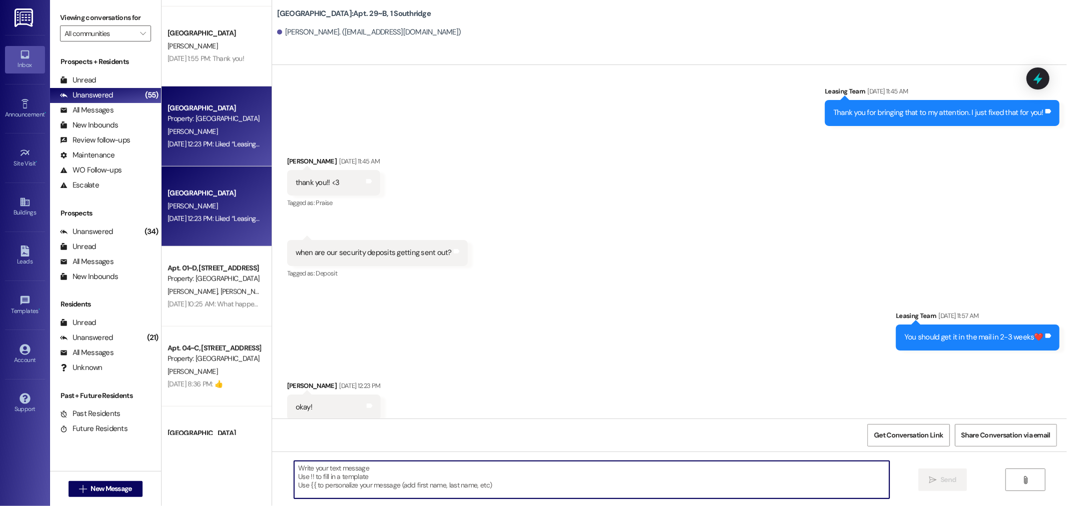
scroll to position [24762, 0]
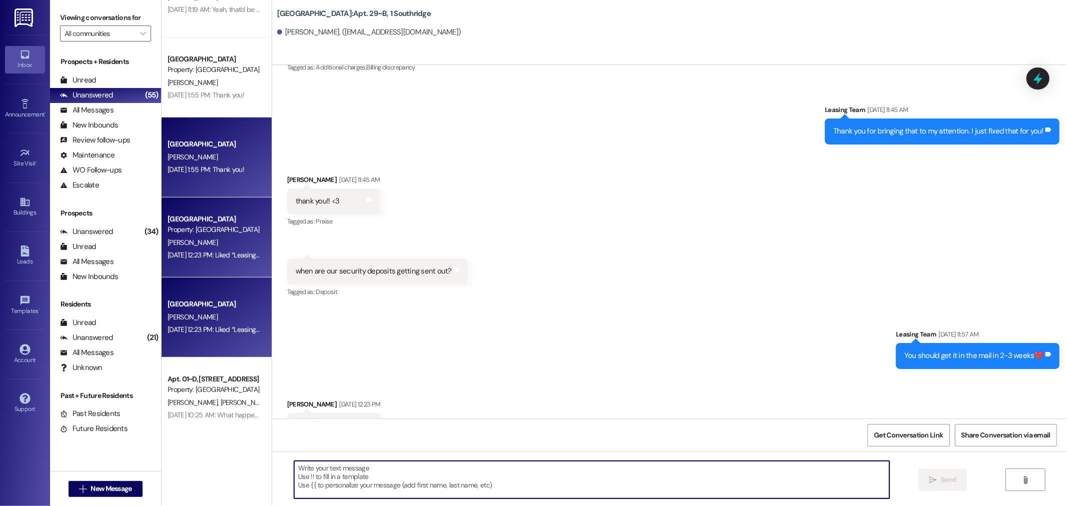
click at [199, 182] on div "Southridge Prospect R. Caudle Aug 25, 2025 at 1:55 PM: Thank you! Aug 25, 2025 …" at bounding box center [217, 158] width 110 height 80
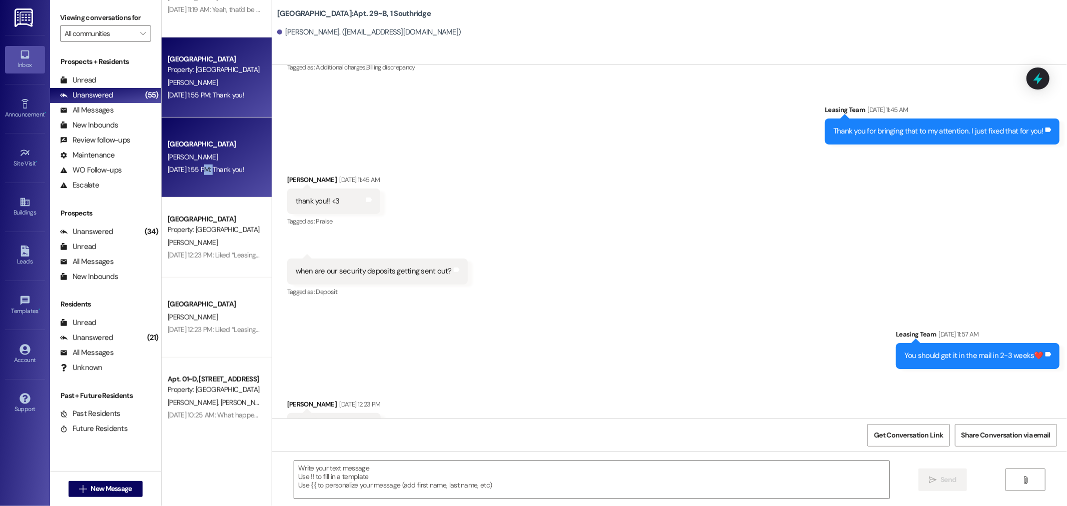
click at [199, 182] on div "Southridge Prospect R. Caudle Aug 25, 2025 at 1:55 PM: Thank you! Aug 25, 2025 …" at bounding box center [217, 158] width 110 height 80
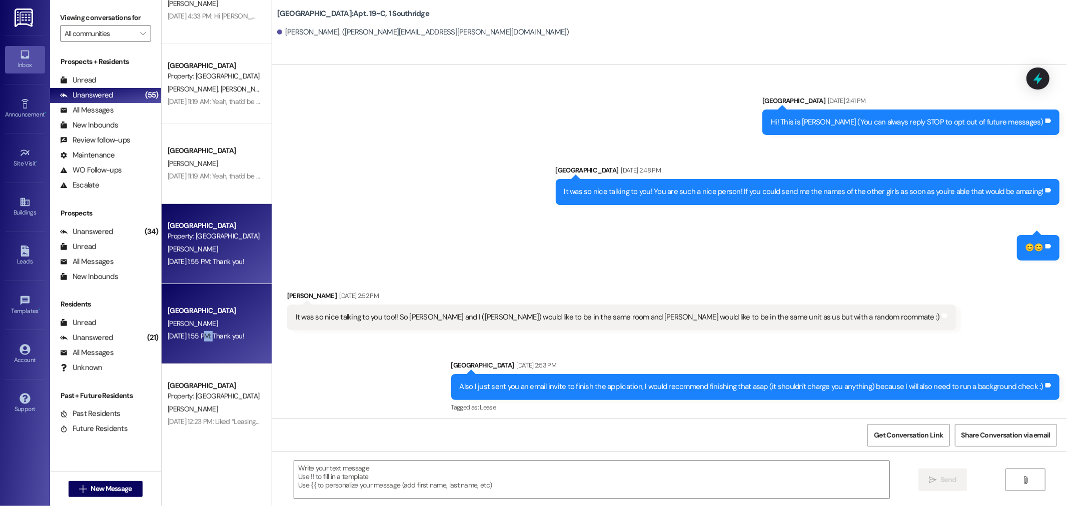
scroll to position [28431, 0]
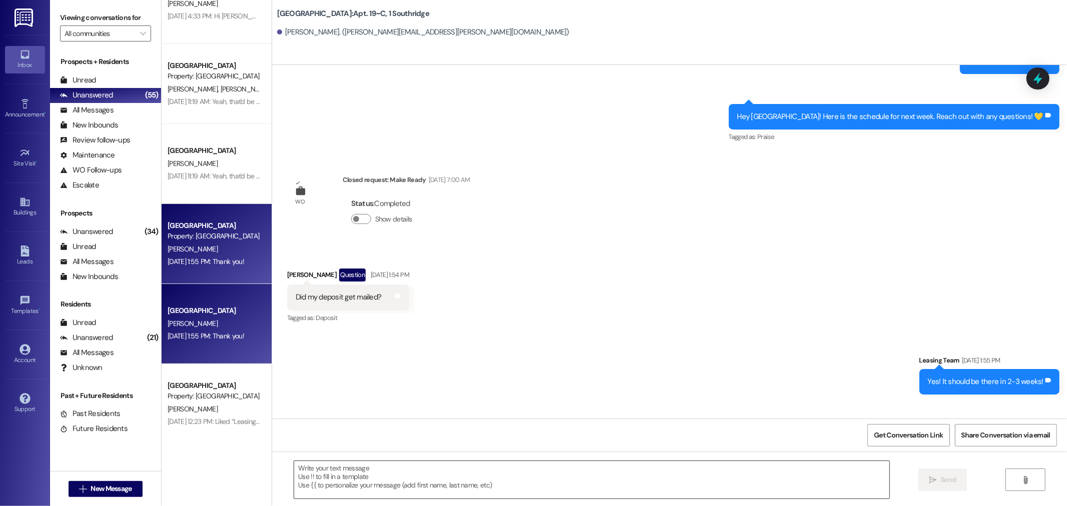
click at [358, 483] on textarea at bounding box center [591, 480] width 595 height 38
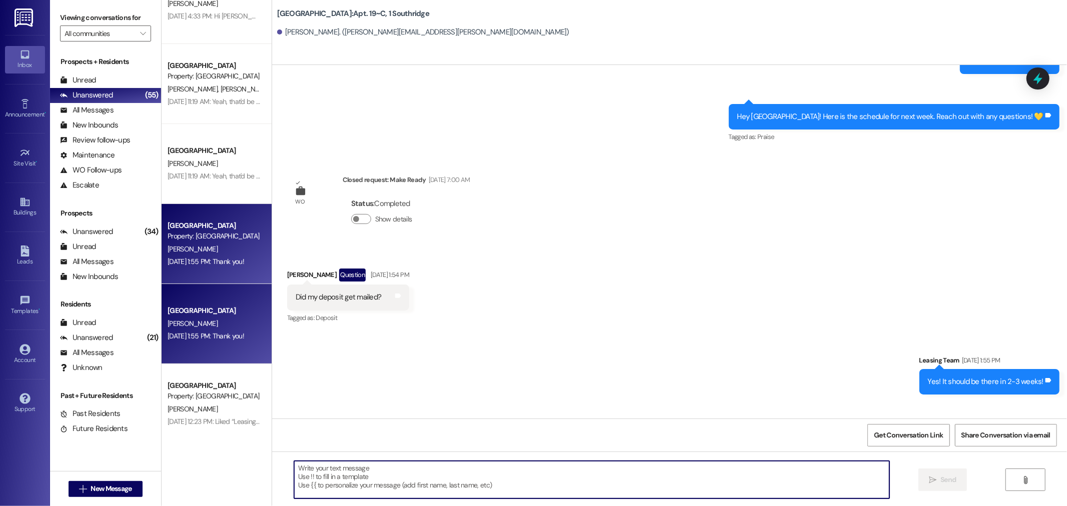
paste textarea "Sorry you can disregard this message, our system is flagging us to respond to y…"
click at [590, 468] on textarea "Sorry you can disregard this message, our system is flagging us to respond to y…" at bounding box center [591, 480] width 595 height 38
type textarea "Sorry you can disregard this message, our system is flagging us to respond to y…"
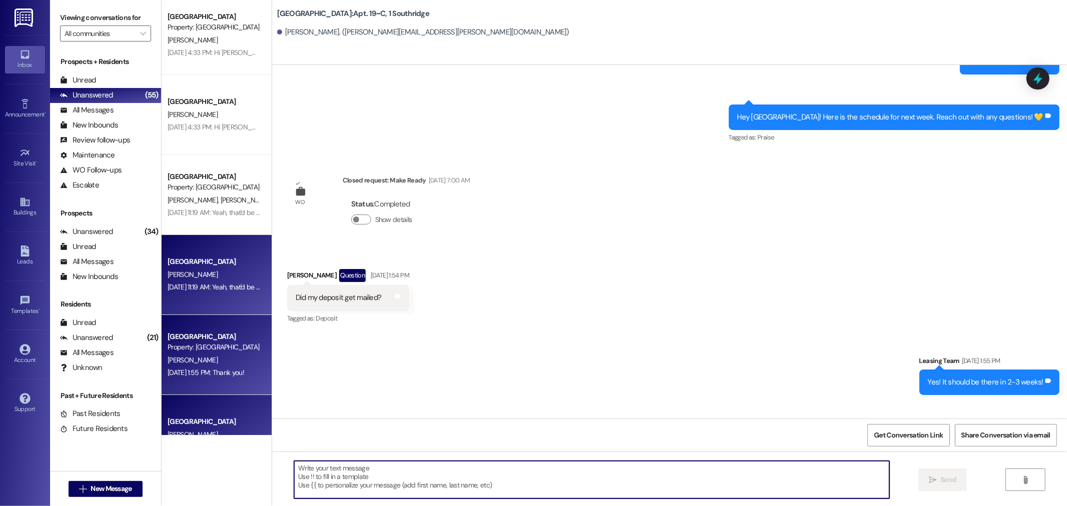
click at [188, 283] on div "Aug 26, 2025 at 11:19 AM: Yeah, that'd be helpful. They said it'll take another…" at bounding box center [354, 287] width 373 height 9
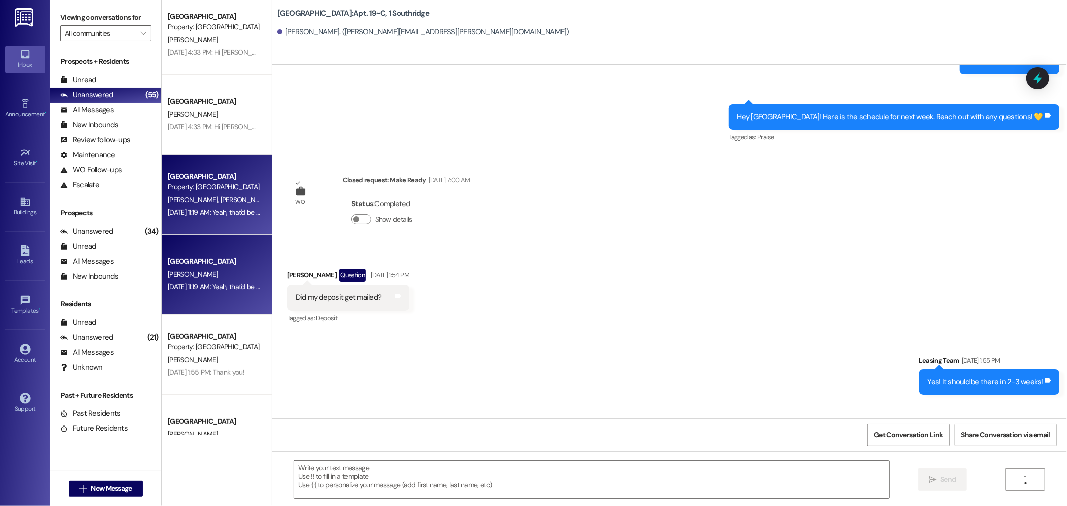
click at [188, 283] on div "Aug 26, 2025 at 11:19 AM: Yeah, that'd be helpful. They said it'll take another…" at bounding box center [354, 287] width 373 height 9
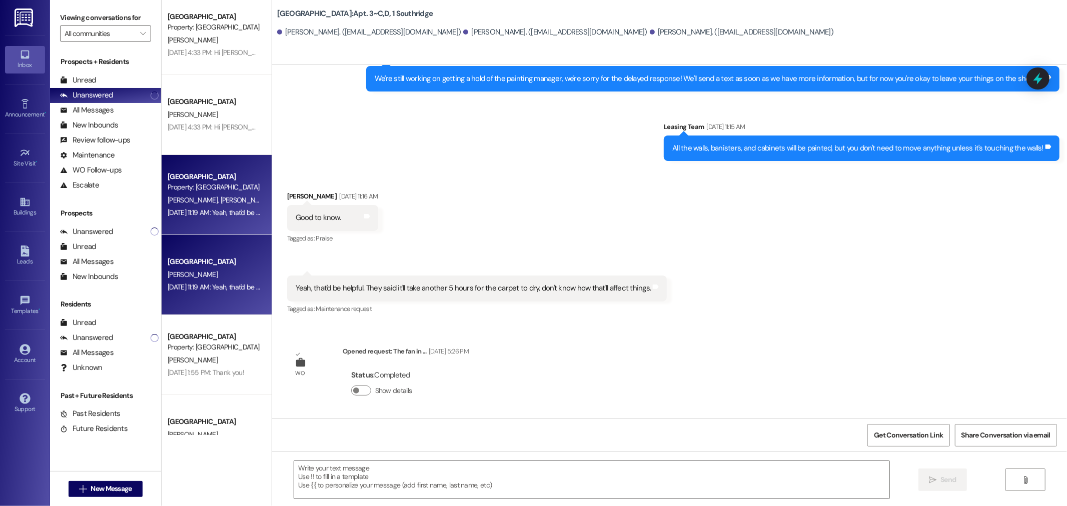
scroll to position [356, 0]
click at [371, 469] on textarea at bounding box center [591, 480] width 595 height 38
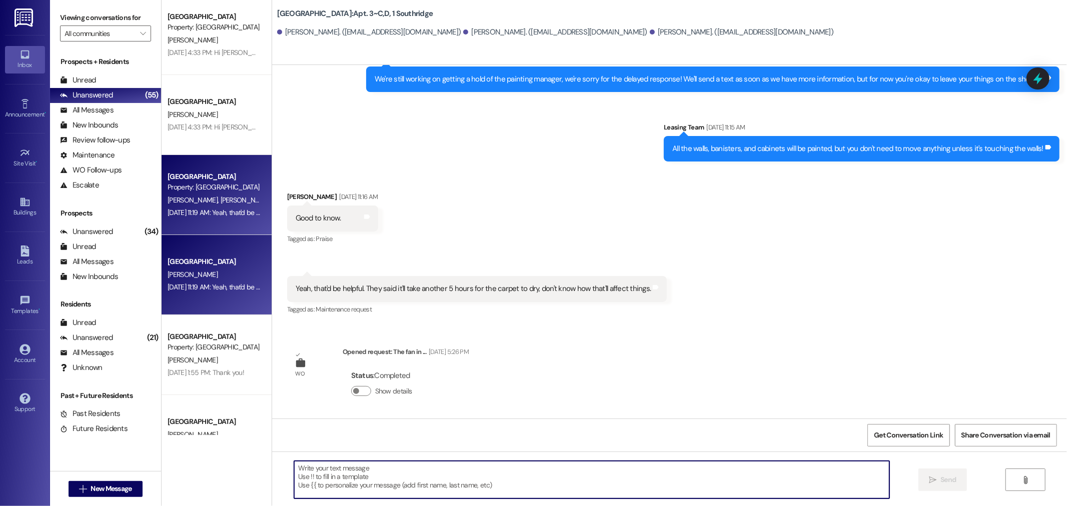
paste textarea "Sorry you can disregard this message, our system is flagging us to respond to y…"
click at [592, 468] on textarea "Sorry you can disregard this message, our system is flagging us to respond to y…" at bounding box center [591, 480] width 595 height 38
type textarea "Sorry you can disregard this message, our system is flagging us to respond to y…"
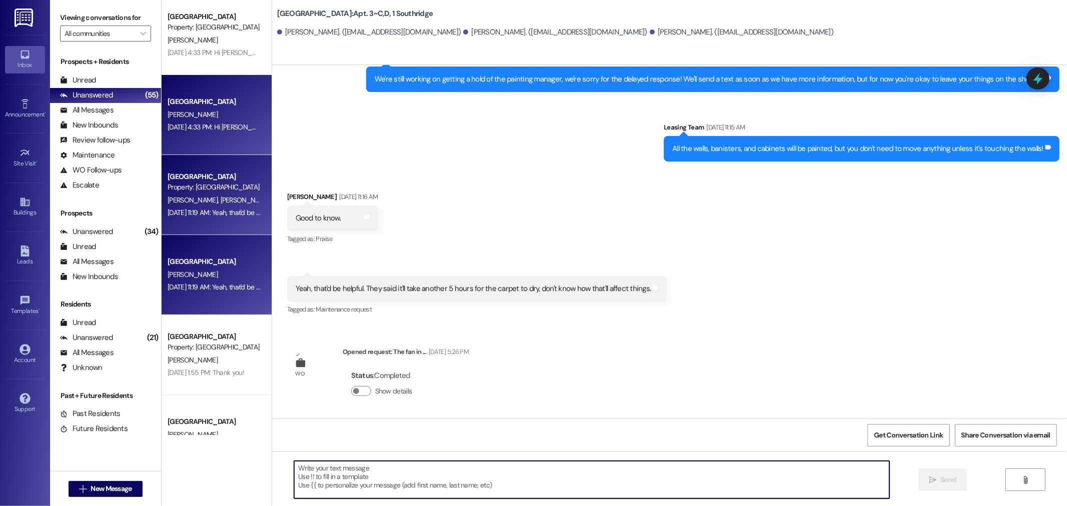
click at [188, 132] on div "[DATE] 4:33 PM: Hi [PERSON_NAME]! I got to talk to [PERSON_NAME] about our clea…" at bounding box center [214, 127] width 95 height 13
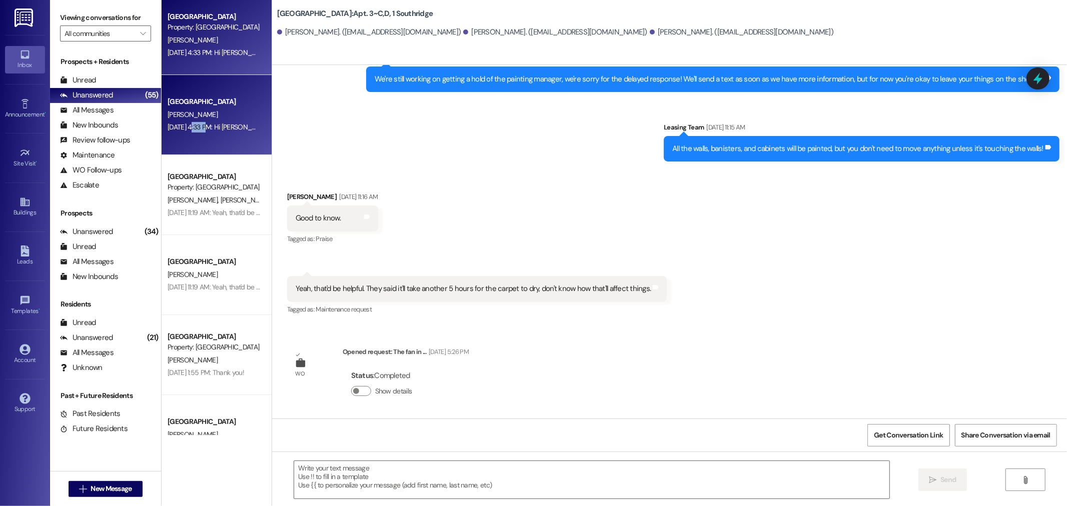
click at [188, 132] on div "[DATE] 4:33 PM: Hi [PERSON_NAME]! I got to talk to [PERSON_NAME] about our clea…" at bounding box center [214, 127] width 95 height 13
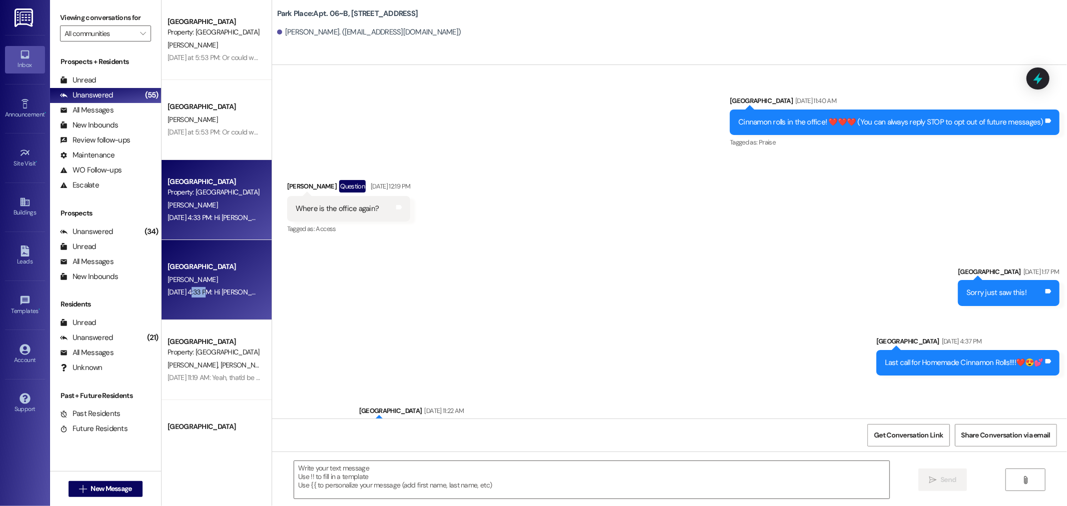
scroll to position [28851, 0]
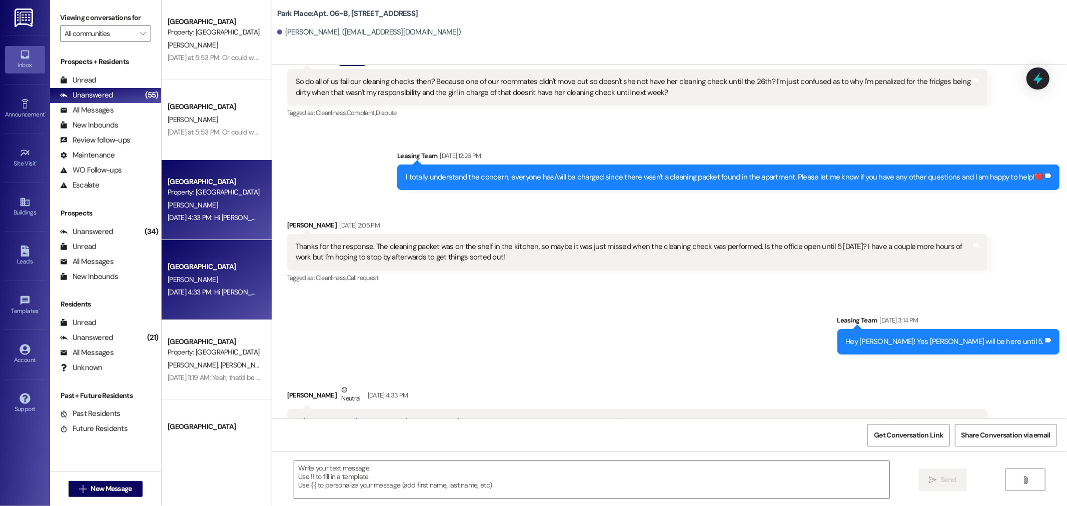
click at [107, 69] on div "Prospects + Residents Unread (0) Unread: Any message you haven't read yet will …" at bounding box center [105, 125] width 111 height 136
click at [106, 78] on div "Unread (0)" at bounding box center [105, 80] width 111 height 15
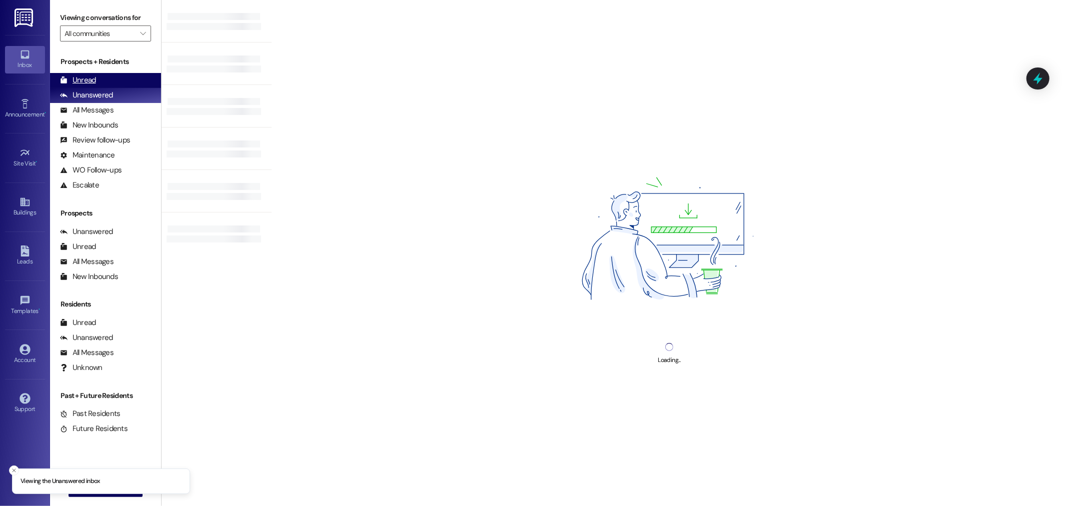
click at [124, 78] on div "Unread (0)" at bounding box center [105, 80] width 111 height 15
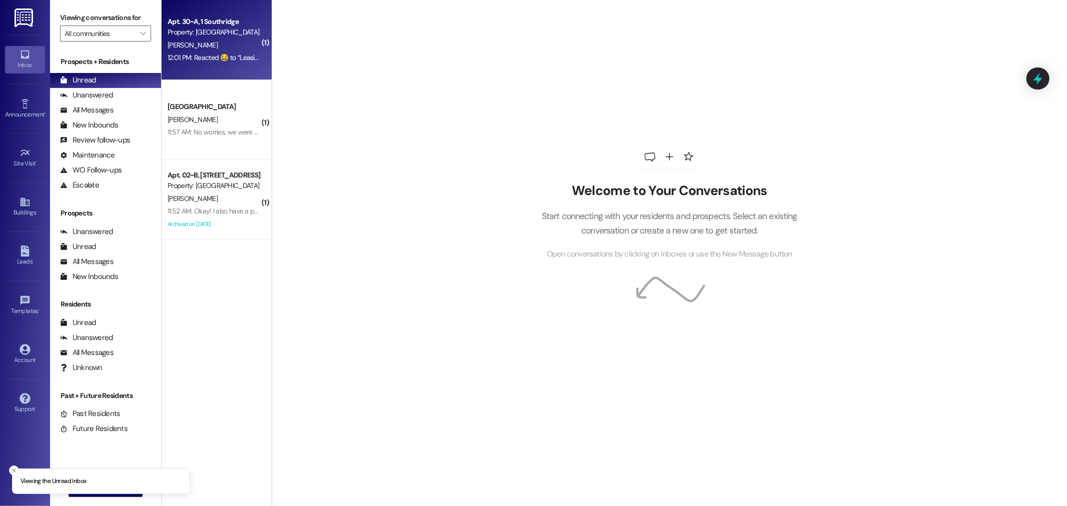
click at [249, 46] on div "A. Beck" at bounding box center [214, 45] width 95 height 13
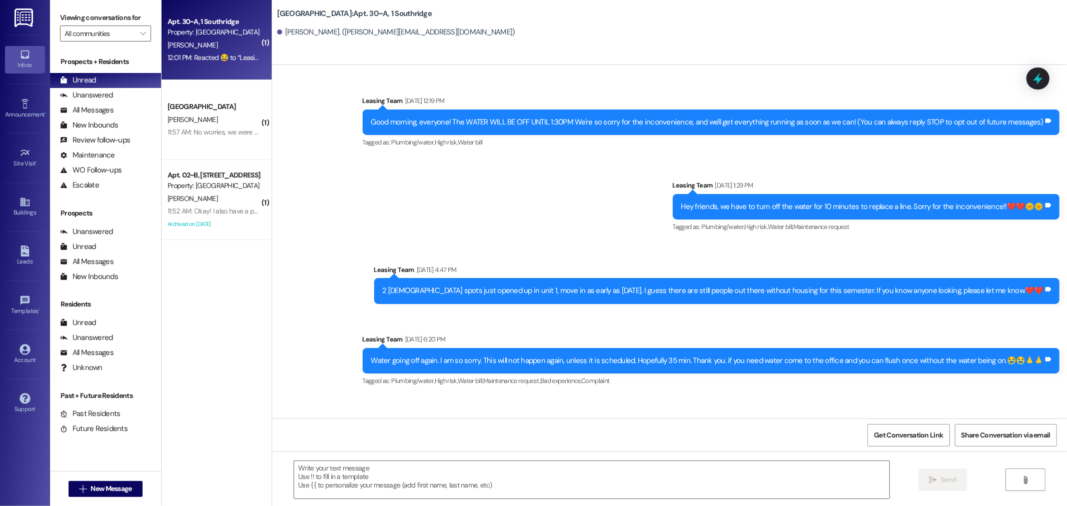
scroll to position [16278, 0]
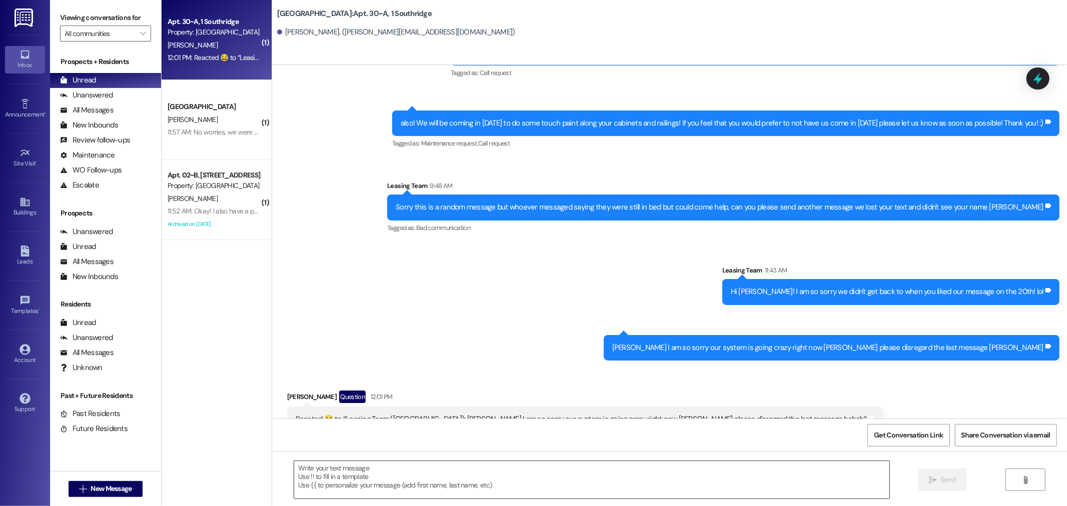
click at [425, 467] on textarea at bounding box center [591, 480] width 595 height 38
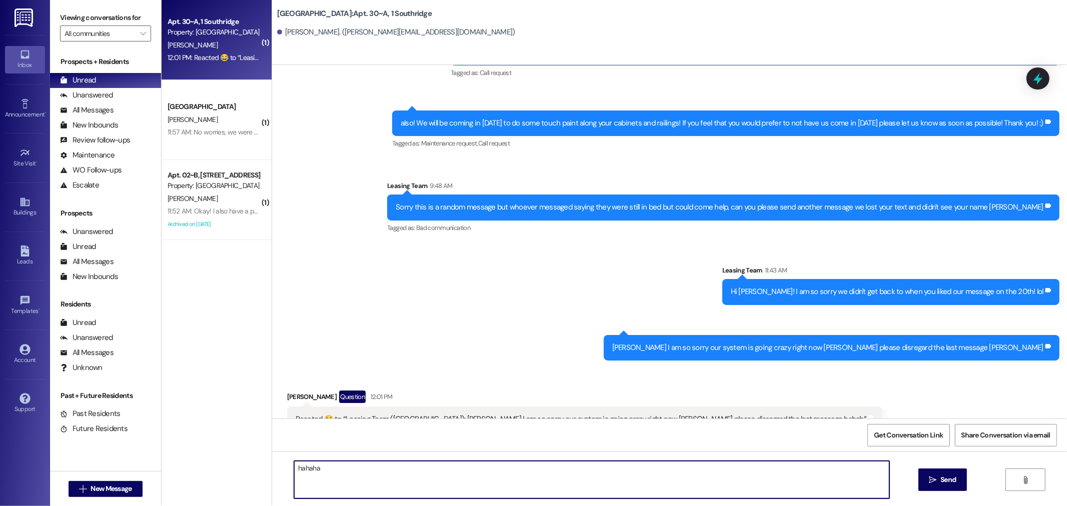
type textarea "hahahah"
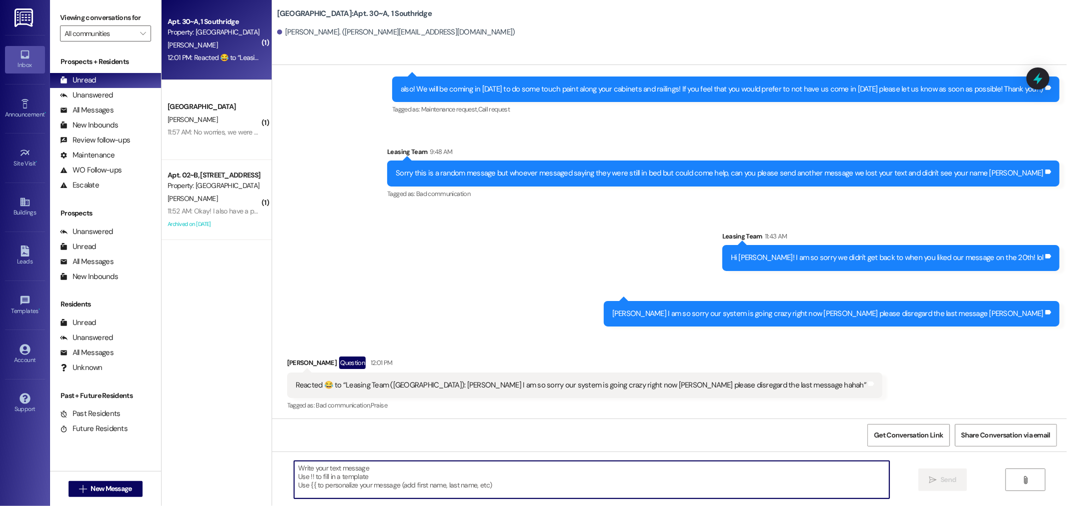
scroll to position [16347, 0]
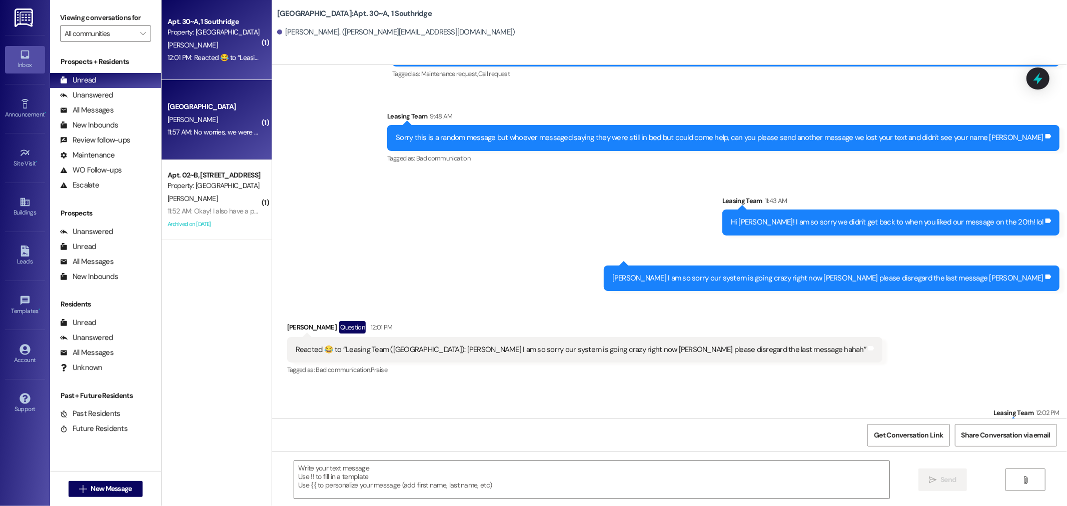
click at [197, 119] on div "B. Tang" at bounding box center [214, 120] width 95 height 13
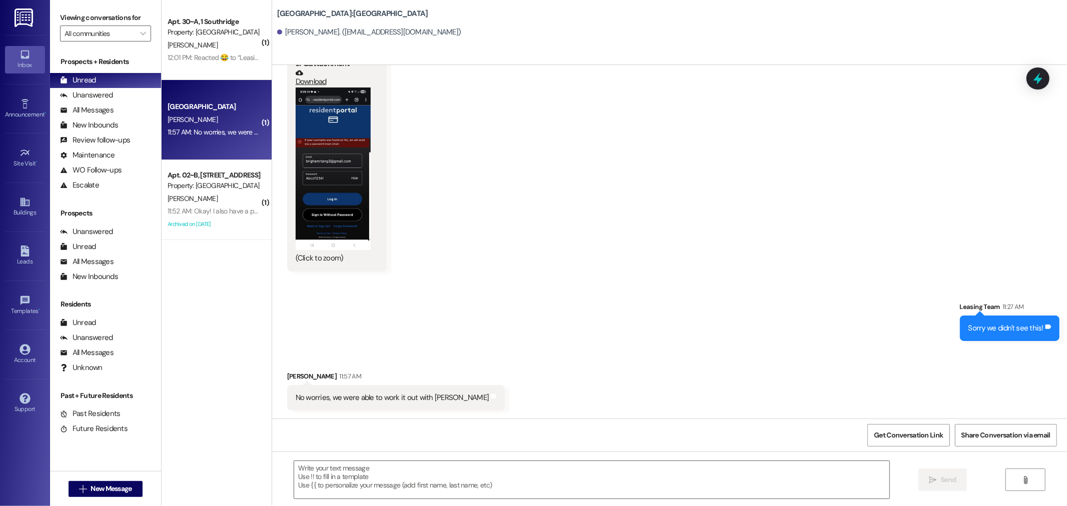
scroll to position [2671, 0]
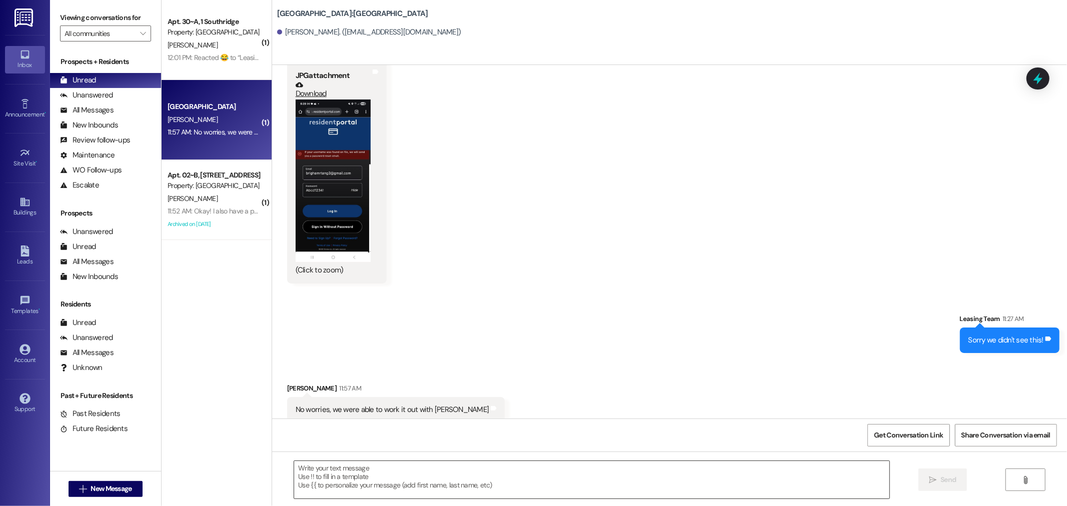
click at [416, 484] on textarea at bounding box center [591, 480] width 595 height 38
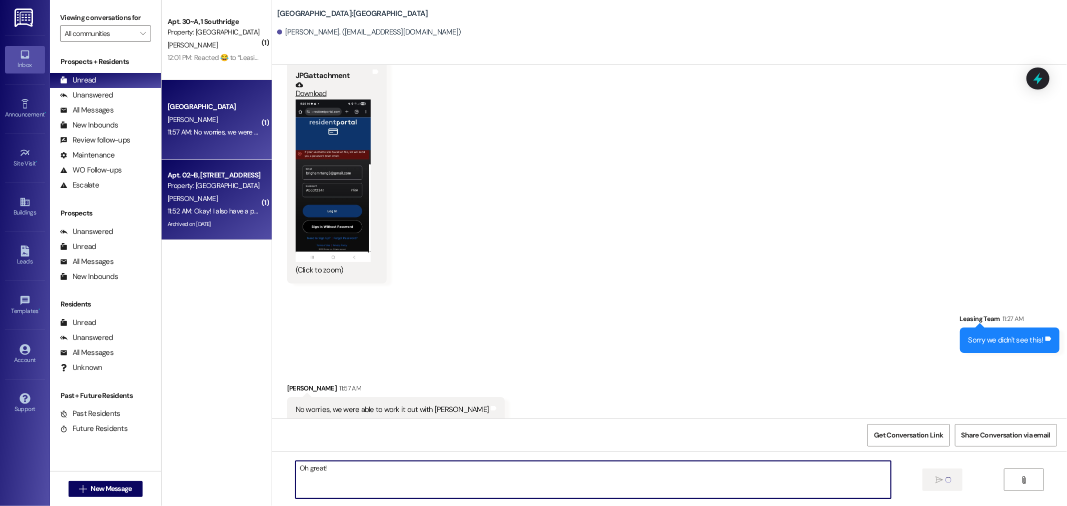
type textarea "Oh great!"
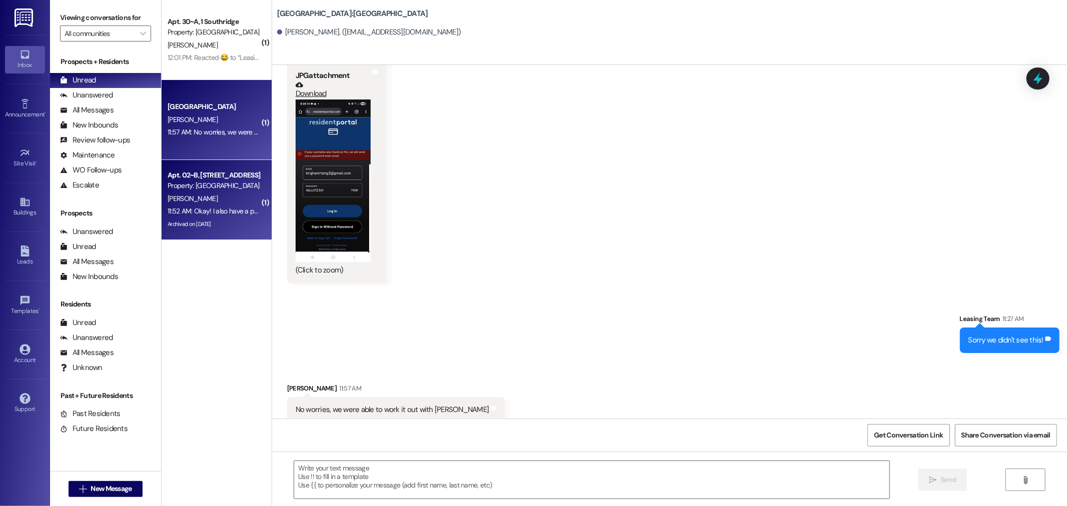
click at [222, 207] on div "11:52 AM: Okay! I also have a portable AC unit, but it's cooling down, is it po…" at bounding box center [300, 211] width 265 height 9
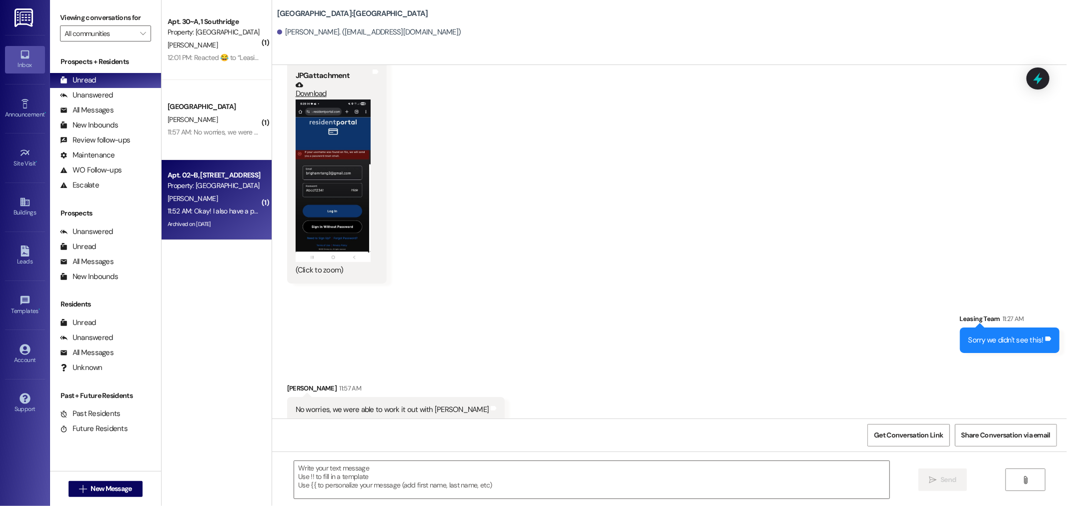
click at [222, 207] on div "11:52 AM: Okay! I also have a portable AC unit, but it's cooling down, is it po…" at bounding box center [300, 211] width 265 height 9
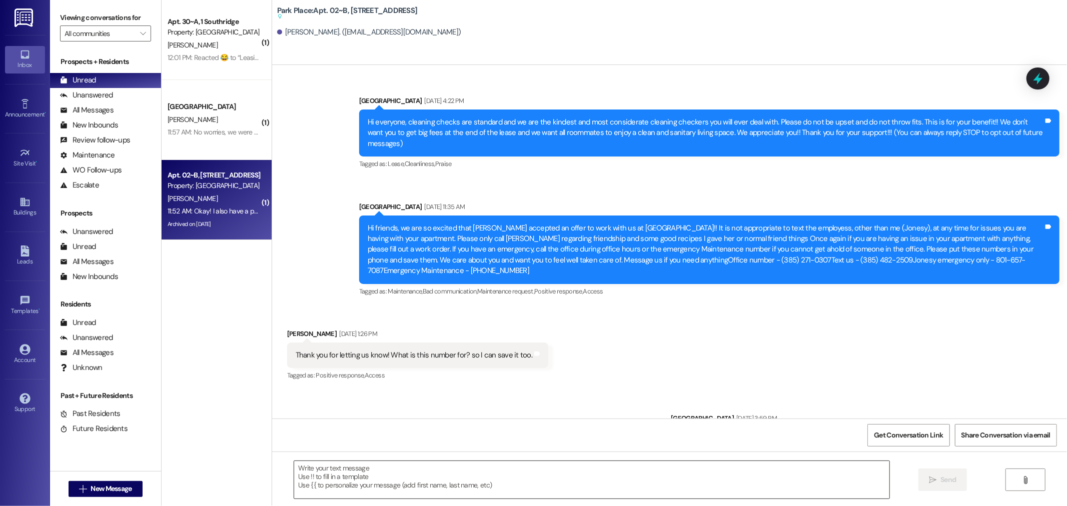
scroll to position [36854, 0]
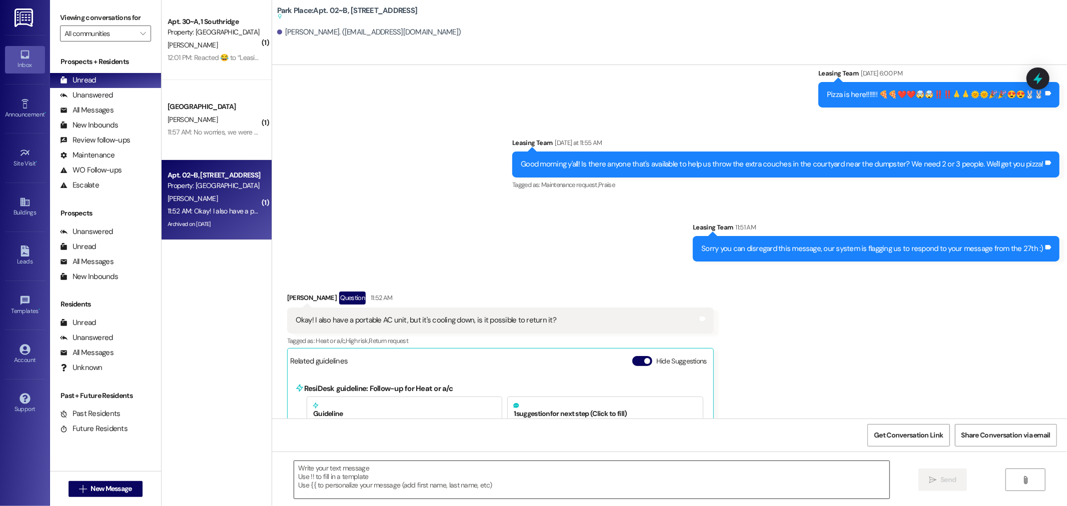
click at [422, 491] on textarea at bounding box center [591, 480] width 595 height 38
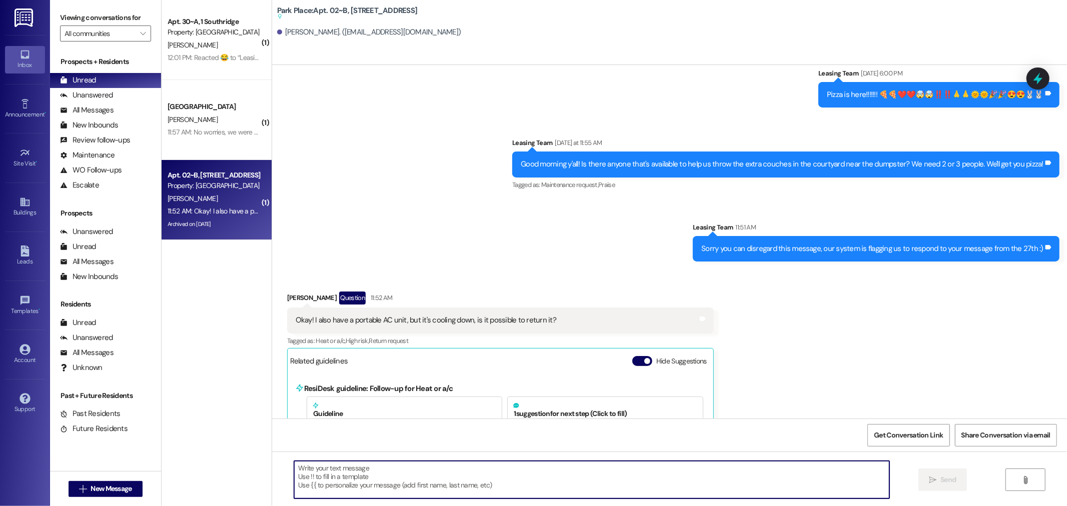
type textarea "S"
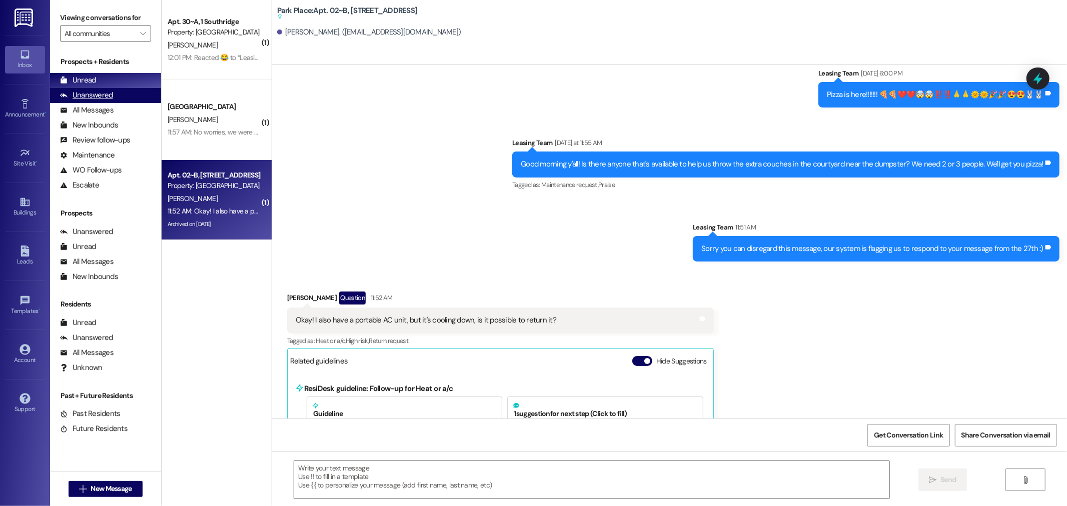
click at [126, 94] on div "Unanswered (0)" at bounding box center [105, 95] width 111 height 15
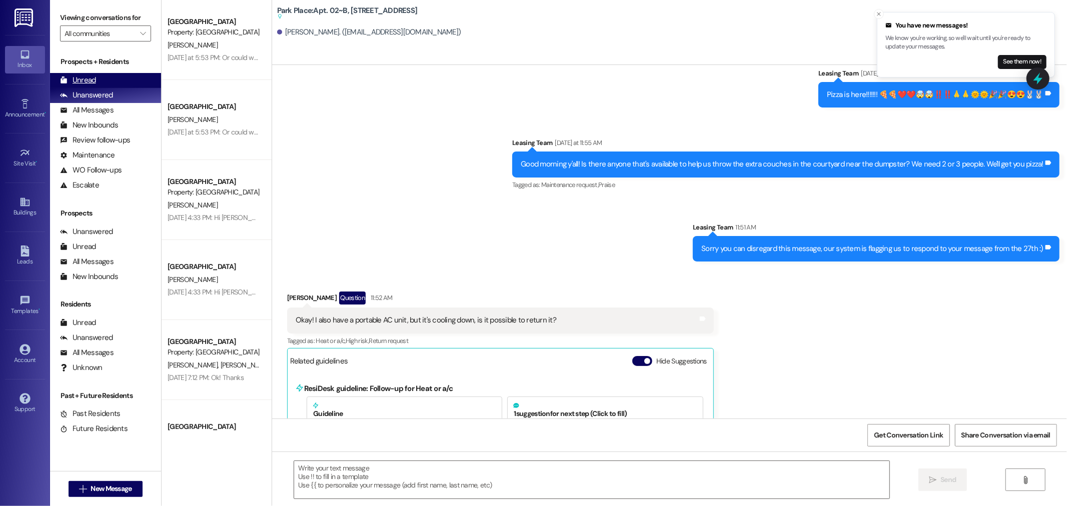
click at [97, 79] on div "Unread (0)" at bounding box center [105, 80] width 111 height 15
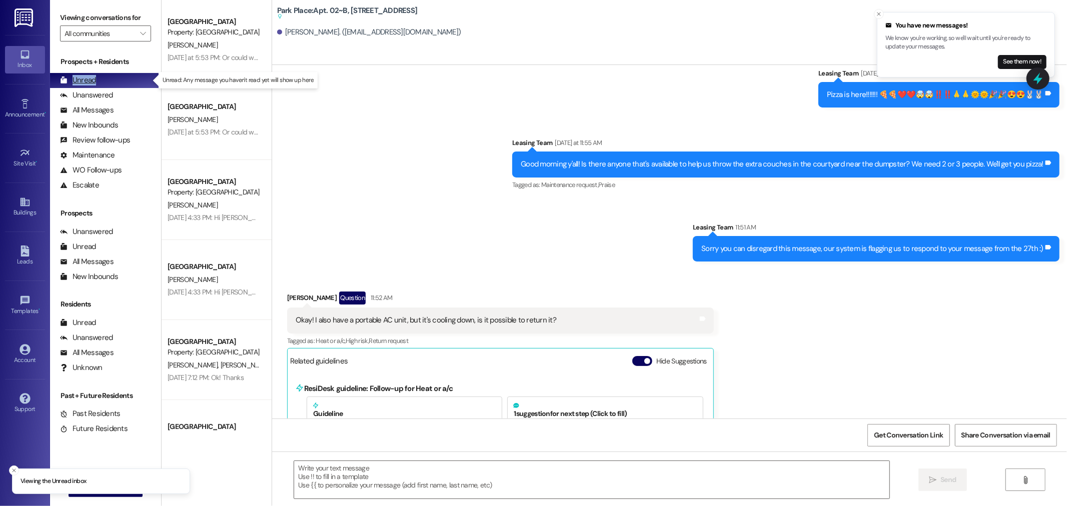
click at [97, 79] on div "Unread (0)" at bounding box center [105, 80] width 111 height 15
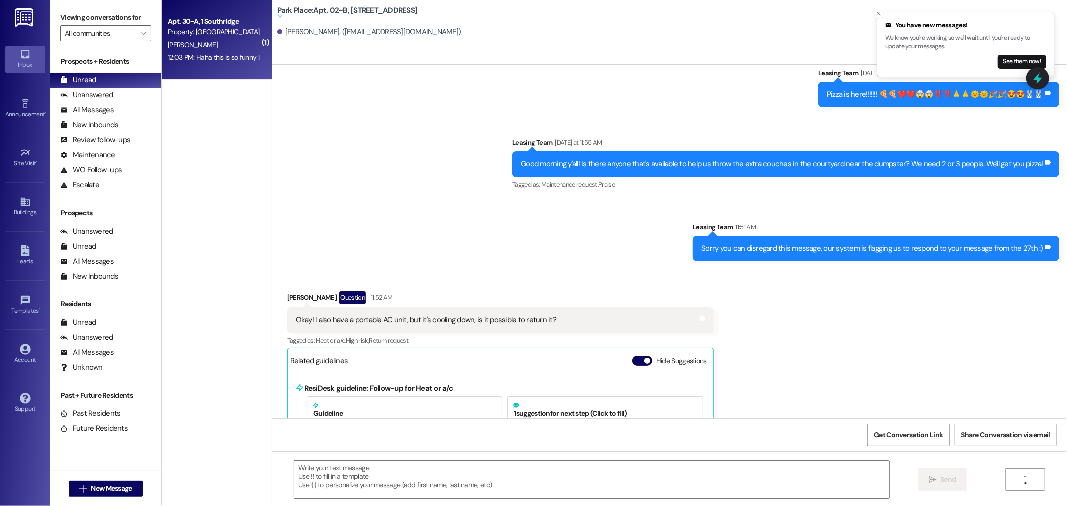
click at [186, 39] on div "[PERSON_NAME]" at bounding box center [214, 45] width 95 height 13
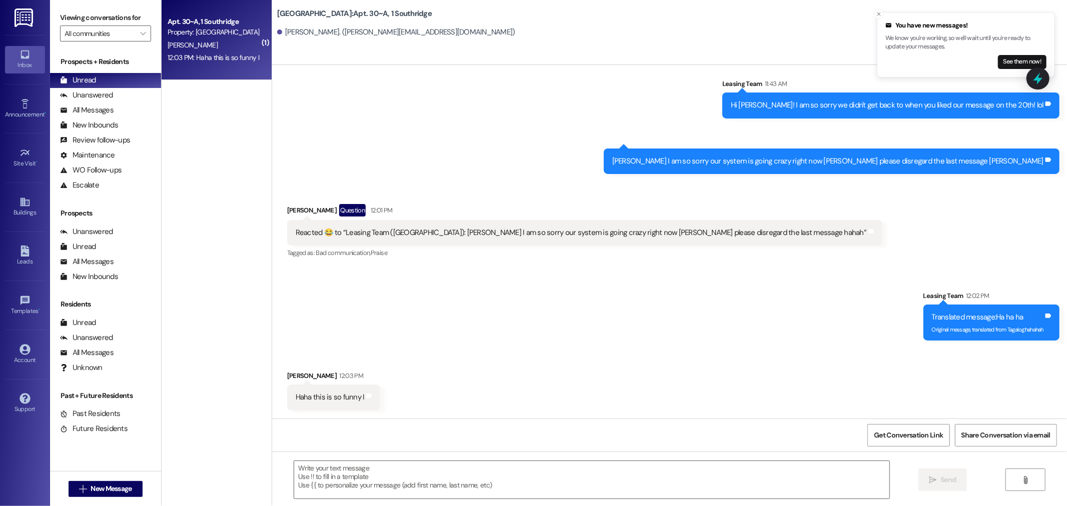
scroll to position [16428, 0]
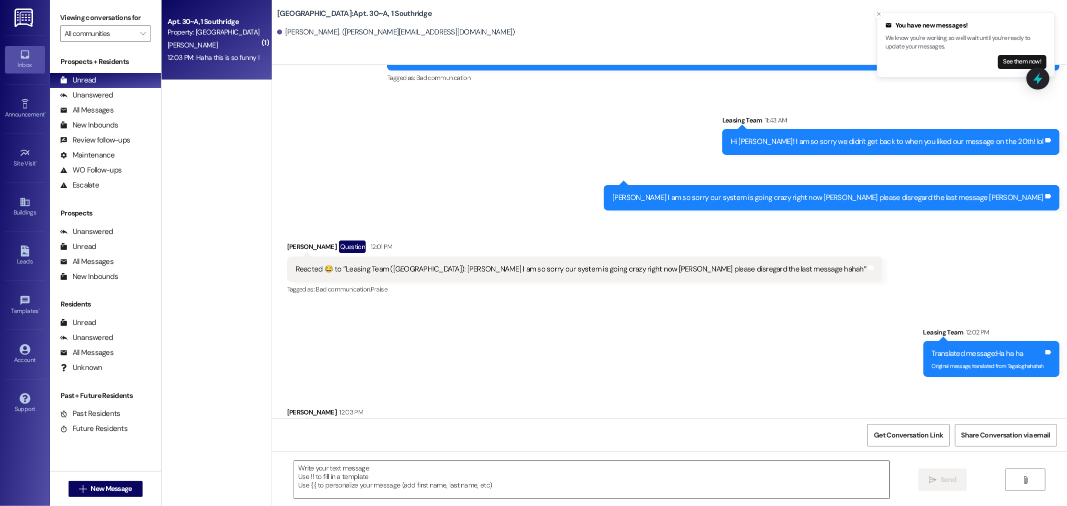
click at [334, 483] on textarea at bounding box center [591, 480] width 595 height 38
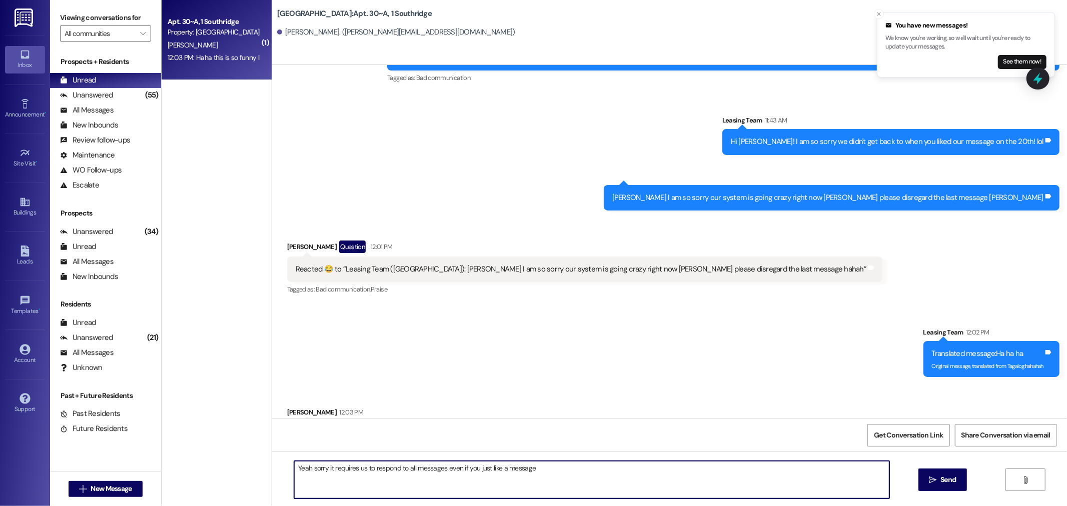
type textarea "Yeah sorry it requires us to respond to all messages even if you just like a me…"
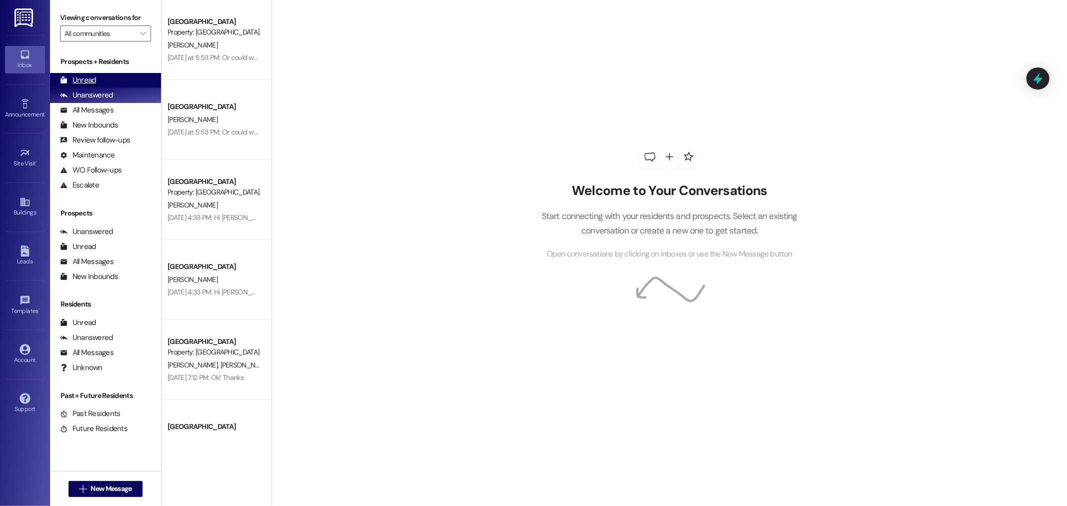
click at [123, 81] on div "Unread (0)" at bounding box center [105, 80] width 111 height 15
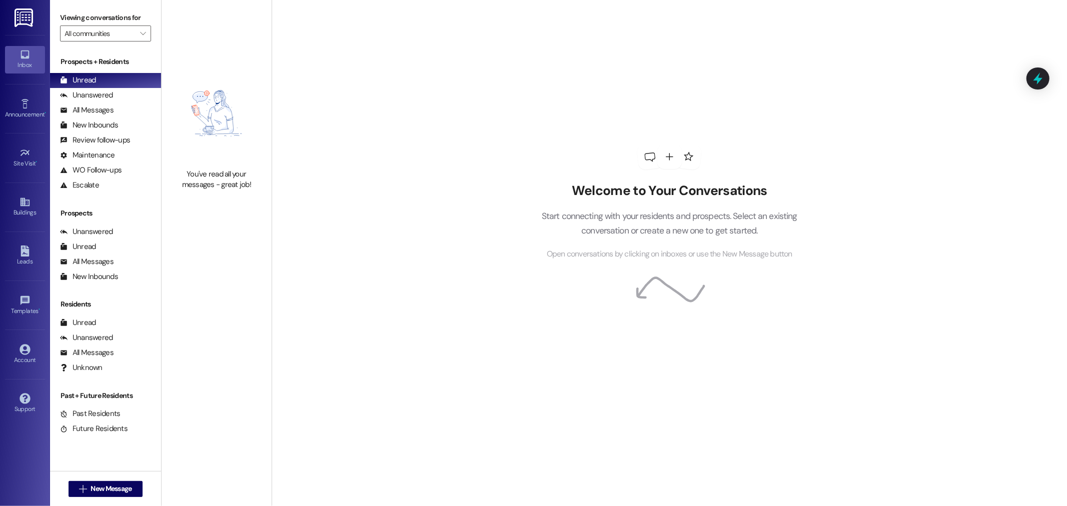
click at [309, 102] on div "Welcome to Your Conversations Start connecting with your residents and prospect…" at bounding box center [670, 253] width 796 height 506
click at [132, 94] on div "Unanswered (0)" at bounding box center [105, 95] width 111 height 15
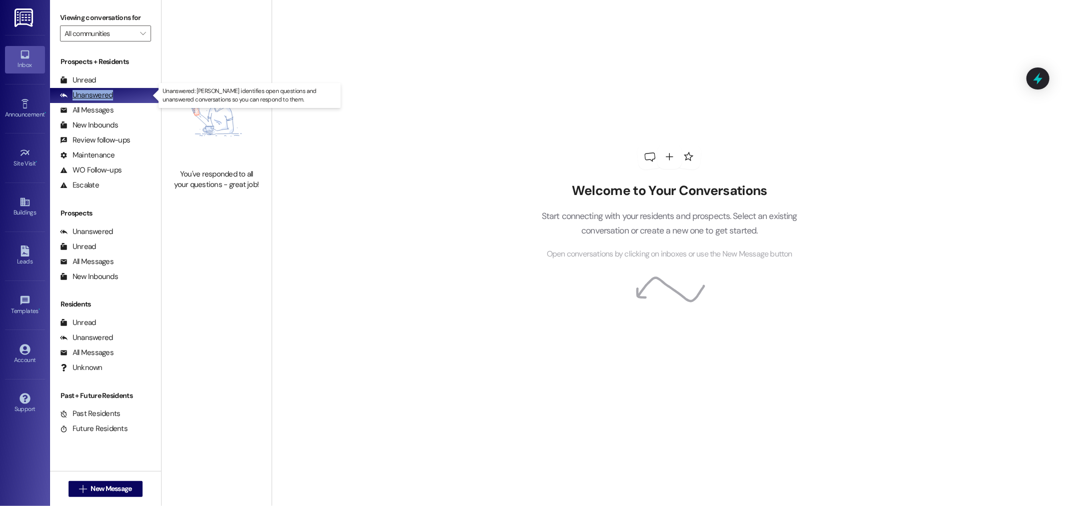
click at [132, 94] on div "Unanswered (0)" at bounding box center [105, 95] width 111 height 15
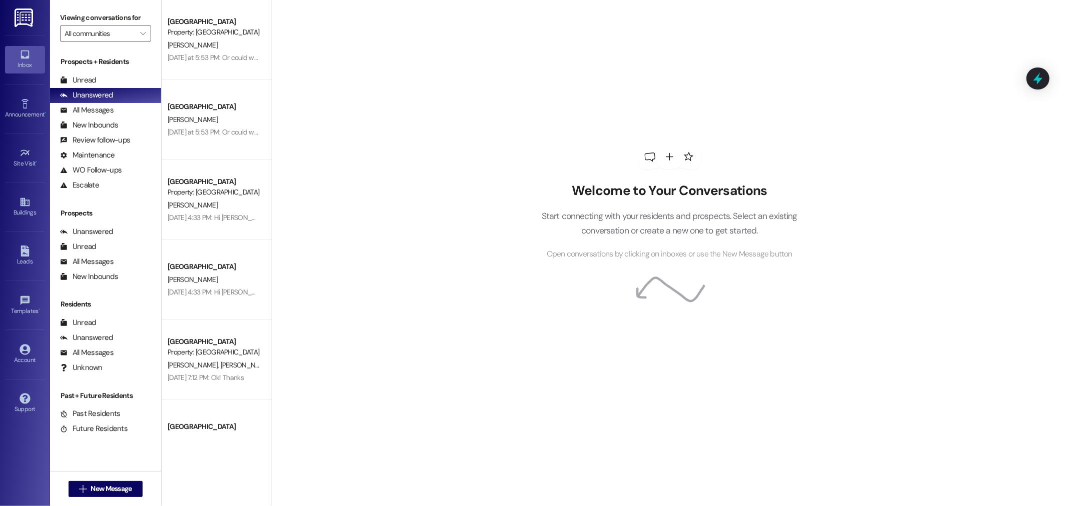
click at [311, 167] on div "Welcome to Your Conversations Start connecting with your residents and prospect…" at bounding box center [670, 253] width 796 height 506
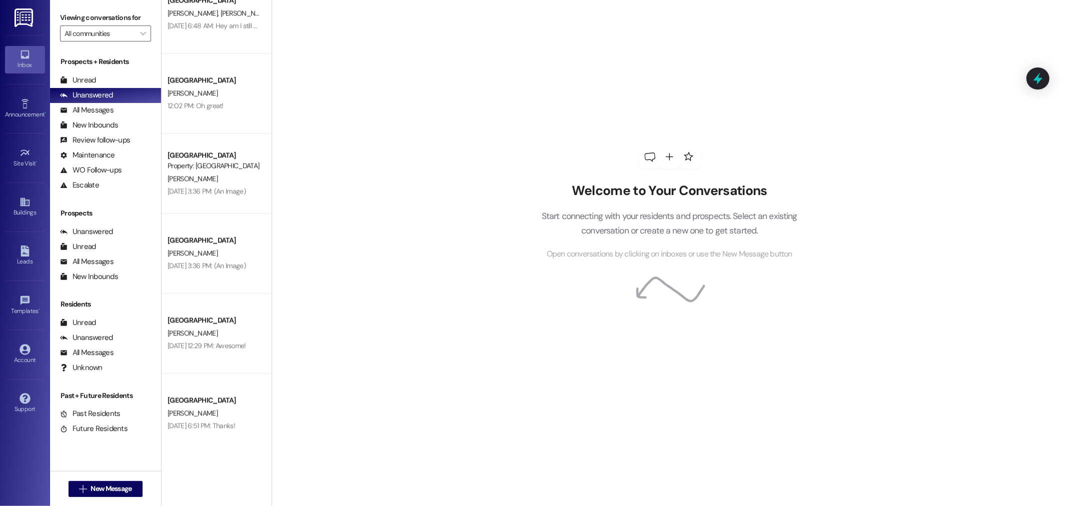
scroll to position [1966, 0]
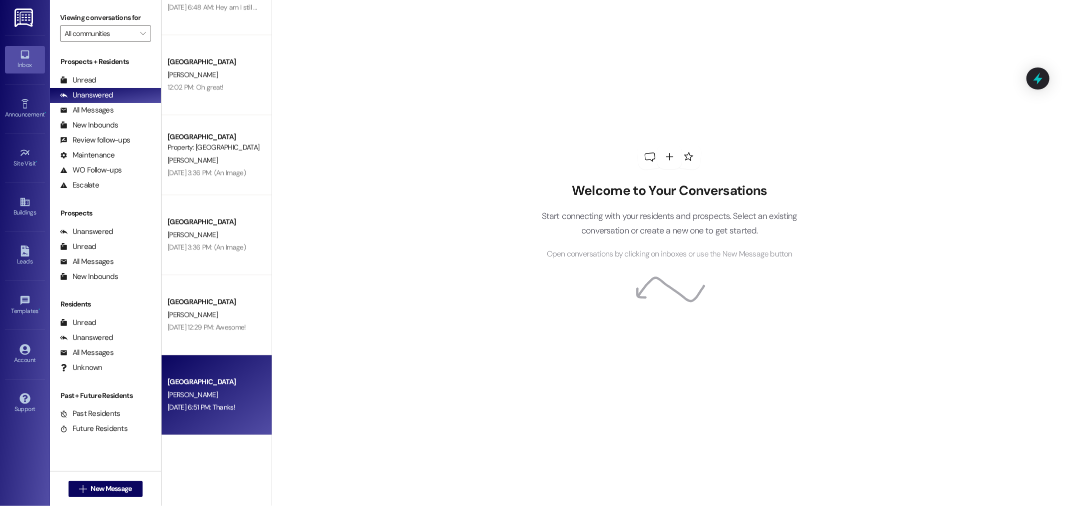
click at [220, 388] on div "Park Place Prospect [PERSON_NAME] [DATE] 6:51 PM: Thanks! [DATE] 6:51 PM: Thank…" at bounding box center [217, 395] width 110 height 80
click at [220, 389] on div "[PERSON_NAME]" at bounding box center [214, 395] width 95 height 13
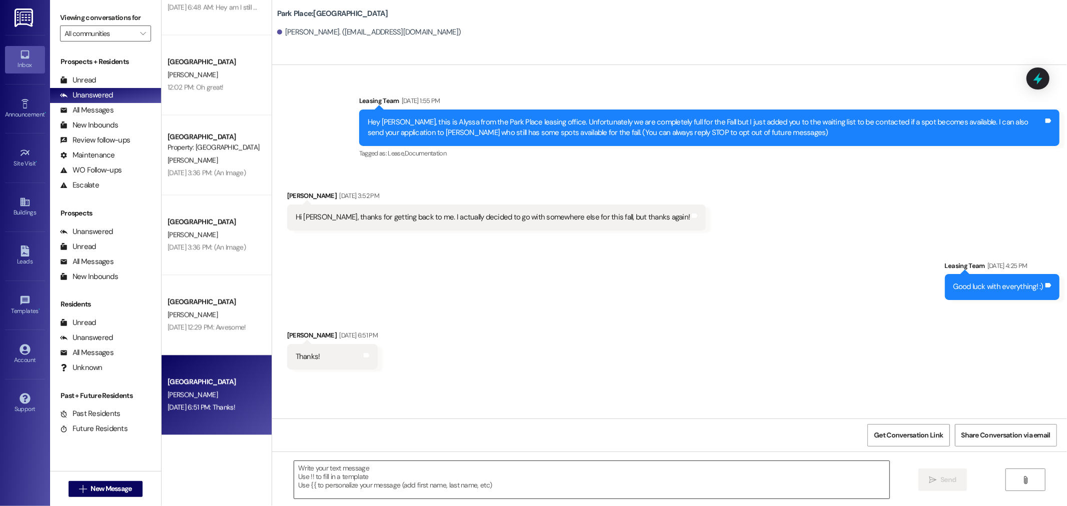
click at [418, 476] on textarea at bounding box center [591, 480] width 595 height 38
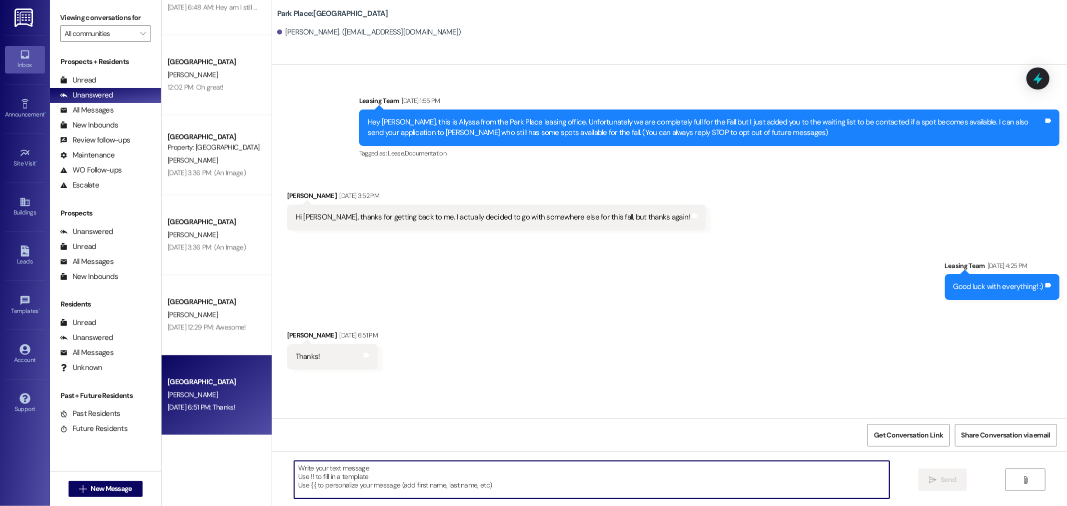
paste textarea "Sorry you can disregard this message, our system is flagging us to respond to y…"
click at [589, 469] on textarea "Sorry you can disregard this message, our system is flagging us to respond to y…" at bounding box center [591, 480] width 595 height 38
type textarea "Sorry you can disregard this message, our system is flagging us to respond to y…"
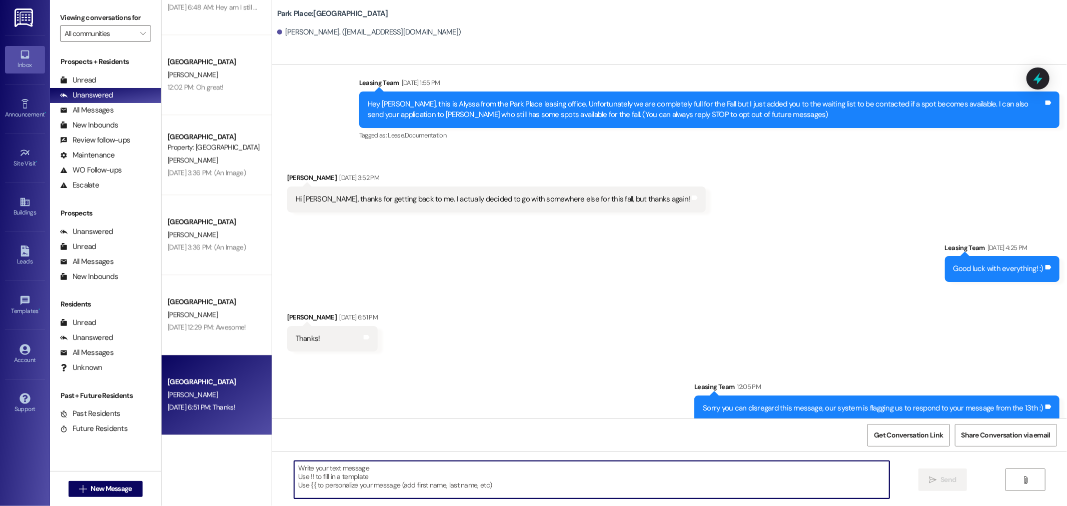
scroll to position [28, 0]
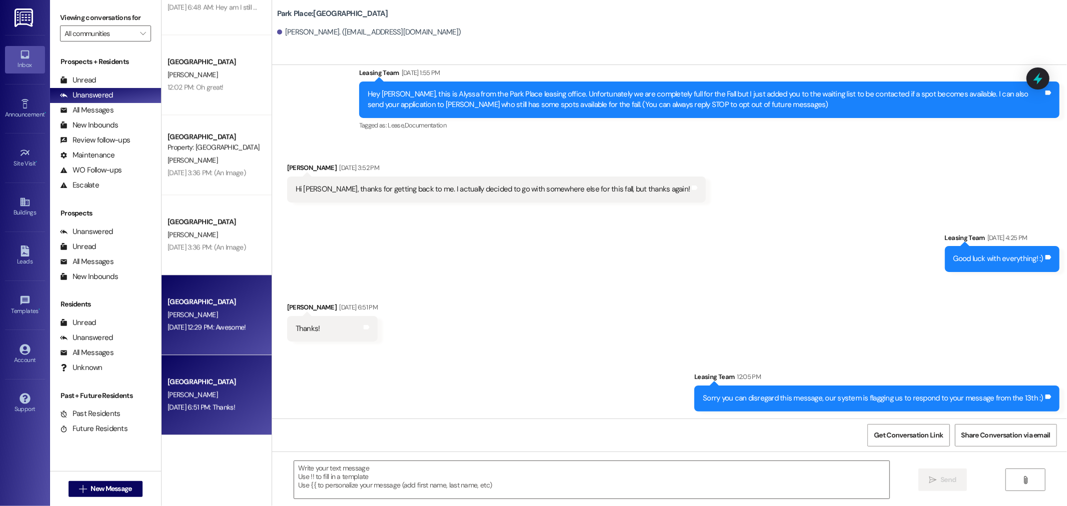
click at [214, 307] on div "[GEOGRAPHIC_DATA]" at bounding box center [214, 302] width 93 height 11
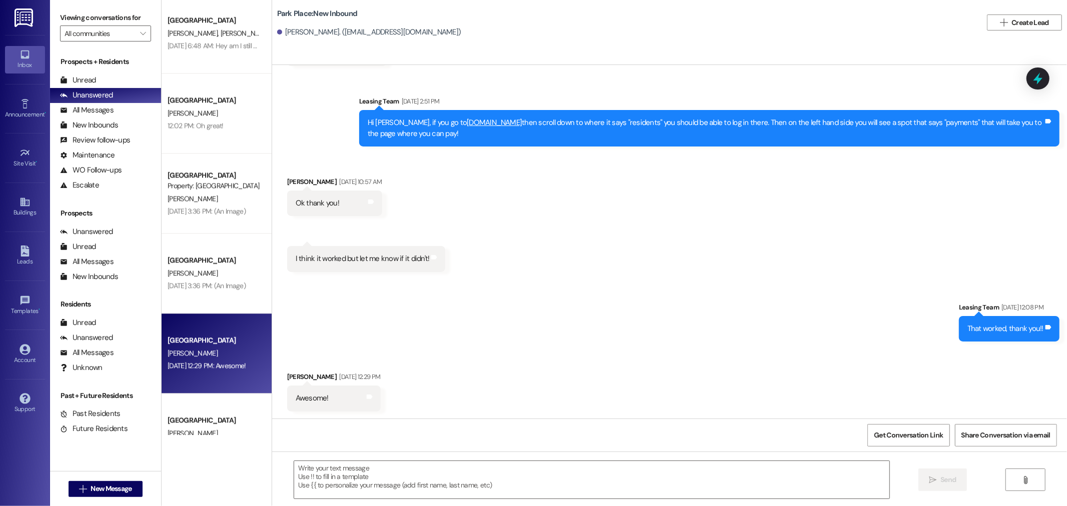
scroll to position [1910, 0]
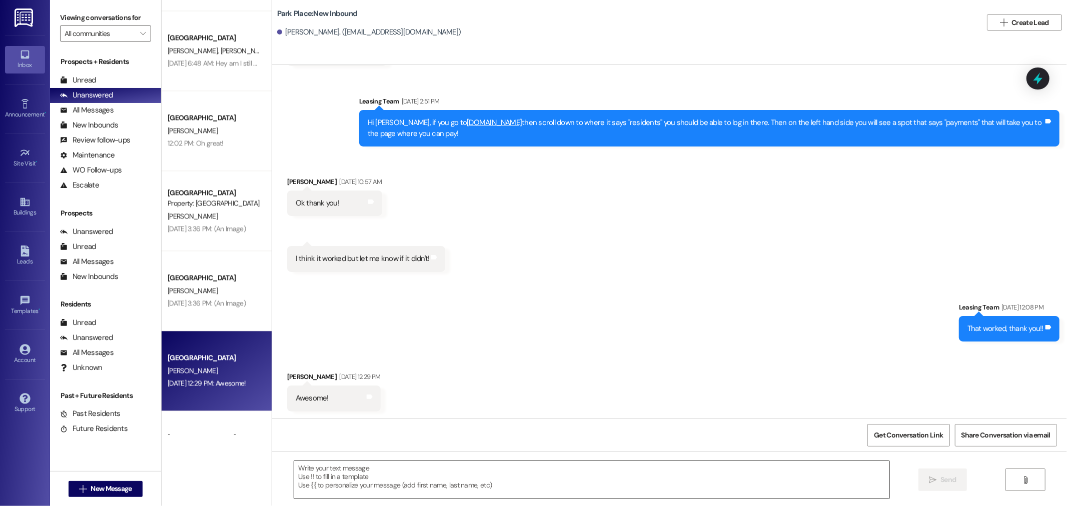
click at [386, 488] on textarea at bounding box center [591, 480] width 595 height 38
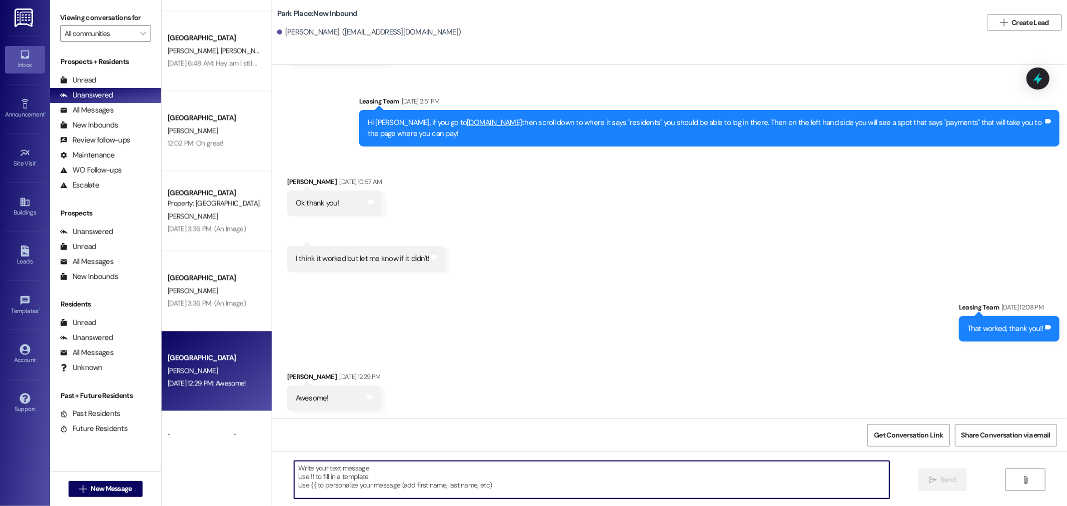
paste textarea "Sorry you can disregard this message, our system is flagging us to respond to y…"
click at [590, 469] on textarea "Sorry you can disregard this message, our system is flagging us to respond to y…" at bounding box center [591, 480] width 595 height 38
type textarea "Sorry you can disregard this message, our system is flagging us to respond to y…"
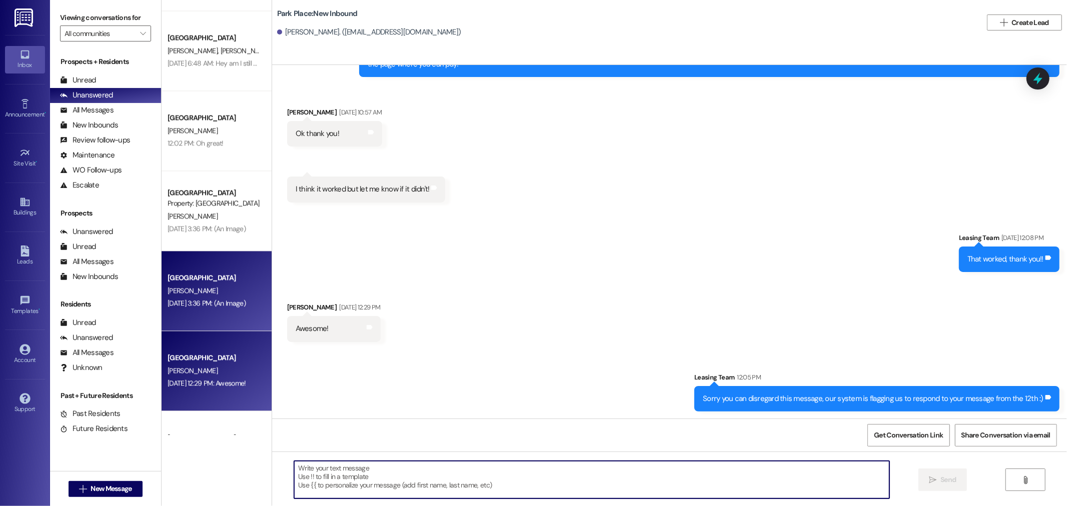
click at [208, 290] on div "[PERSON_NAME]" at bounding box center [214, 291] width 95 height 13
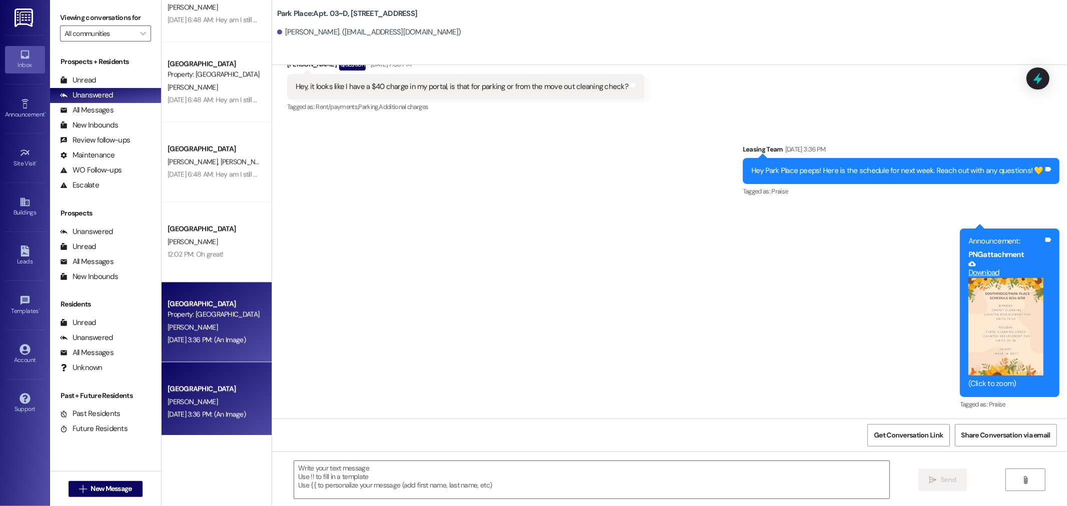
scroll to position [338, 0]
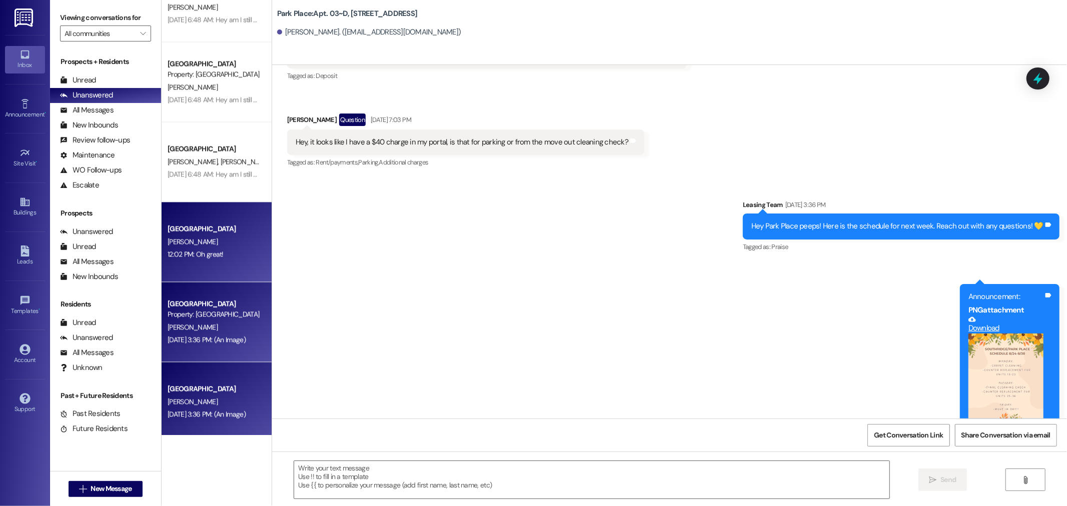
click at [204, 266] on div "Southridge Prospect [PERSON_NAME] 12:02 PM: Oh great! 12:02 PM: Oh great!" at bounding box center [217, 242] width 110 height 80
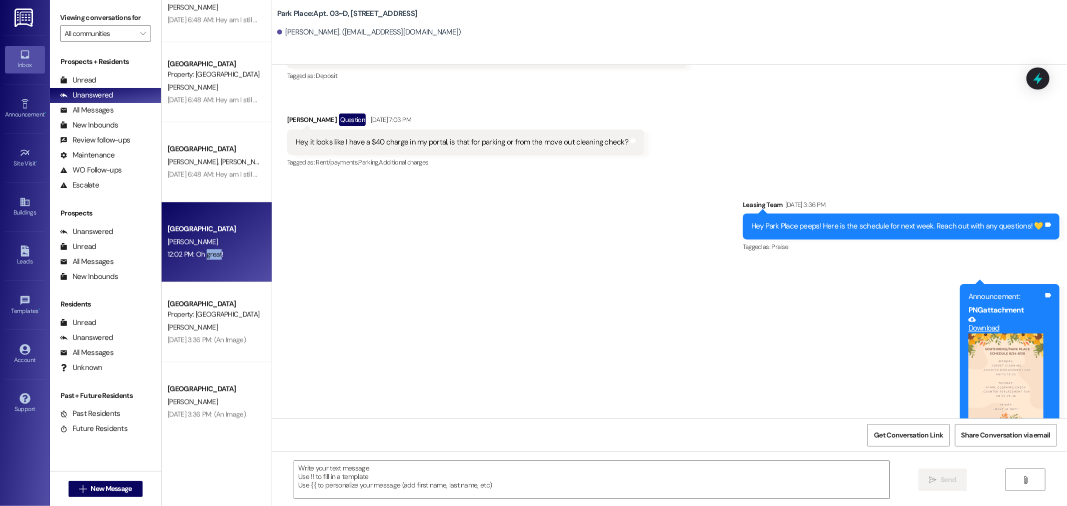
click at [204, 266] on div "Southridge Prospect [PERSON_NAME] 12:02 PM: Oh great! 12:02 PM: Oh great!" at bounding box center [217, 242] width 110 height 80
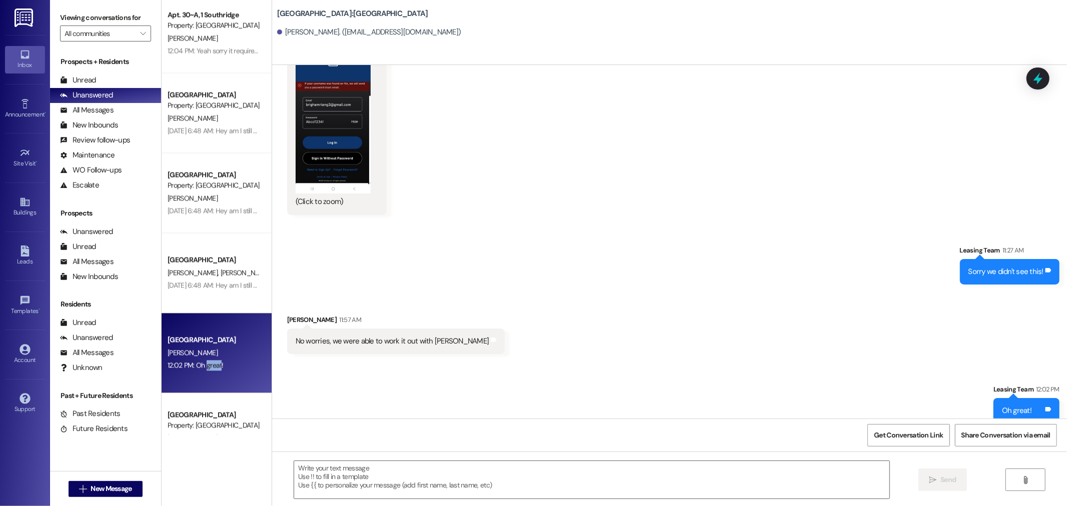
scroll to position [2740, 0]
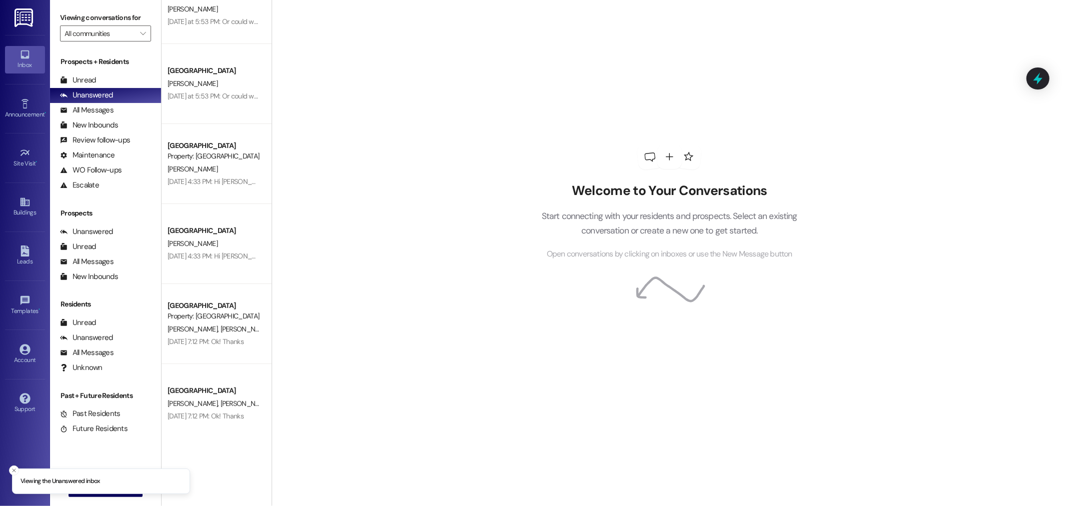
scroll to position [56, 0]
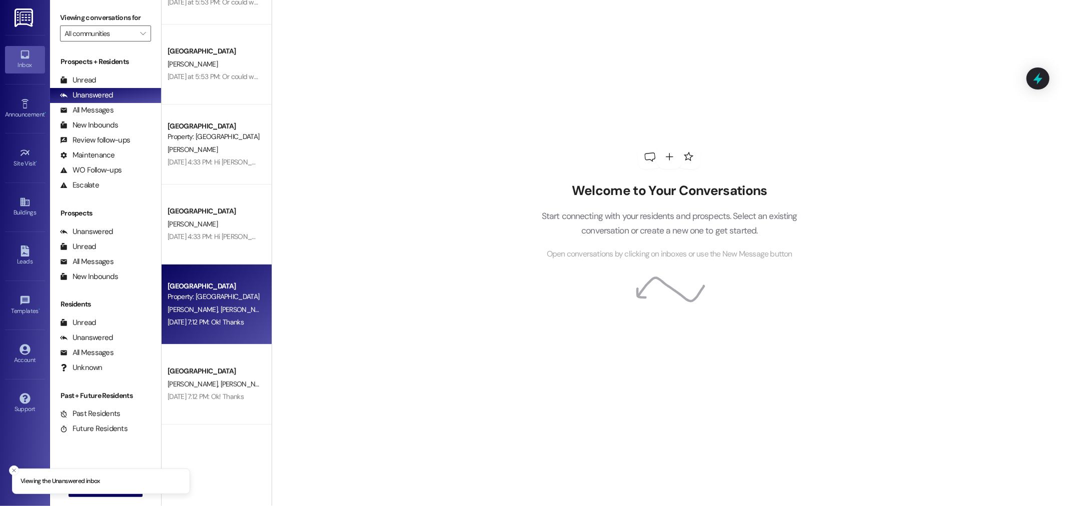
click at [217, 317] on div "[DATE] 7:12 PM: Ok! Thanks [DATE] 7:12 PM: Ok! Thanks" at bounding box center [214, 322] width 95 height 13
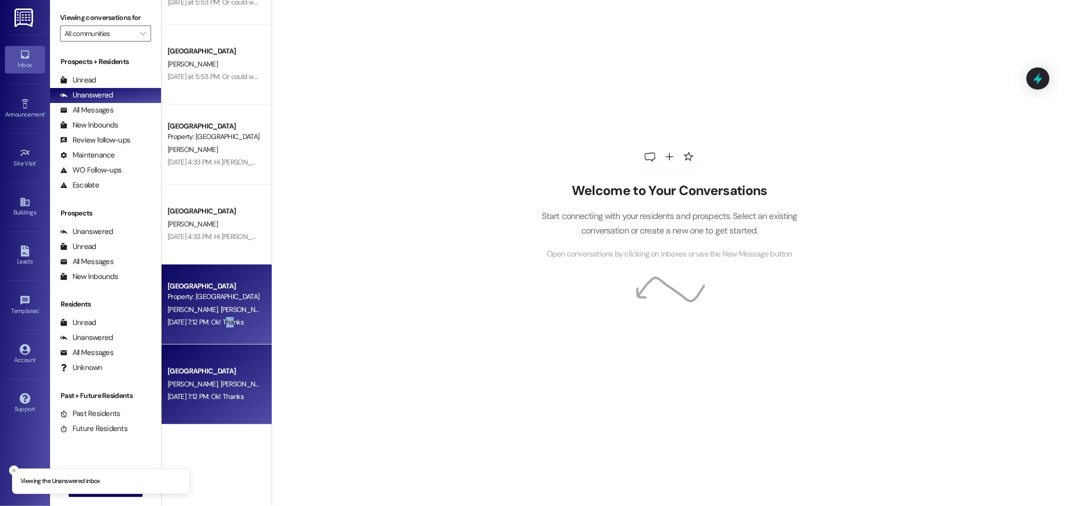
click at [217, 317] on div "[DATE] 7:12 PM: Ok! Thanks [DATE] 7:12 PM: Ok! Thanks" at bounding box center [214, 322] width 95 height 13
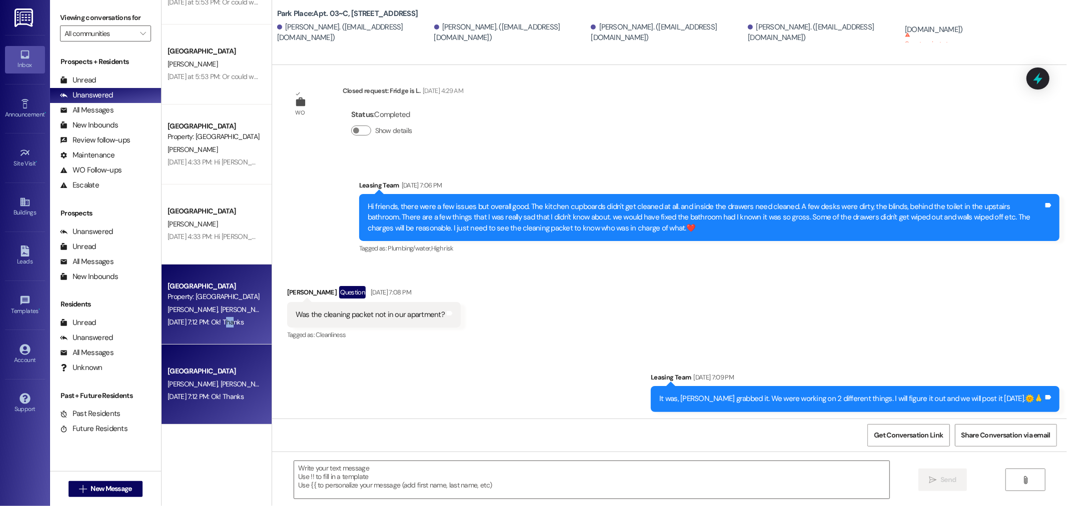
scroll to position [363, 0]
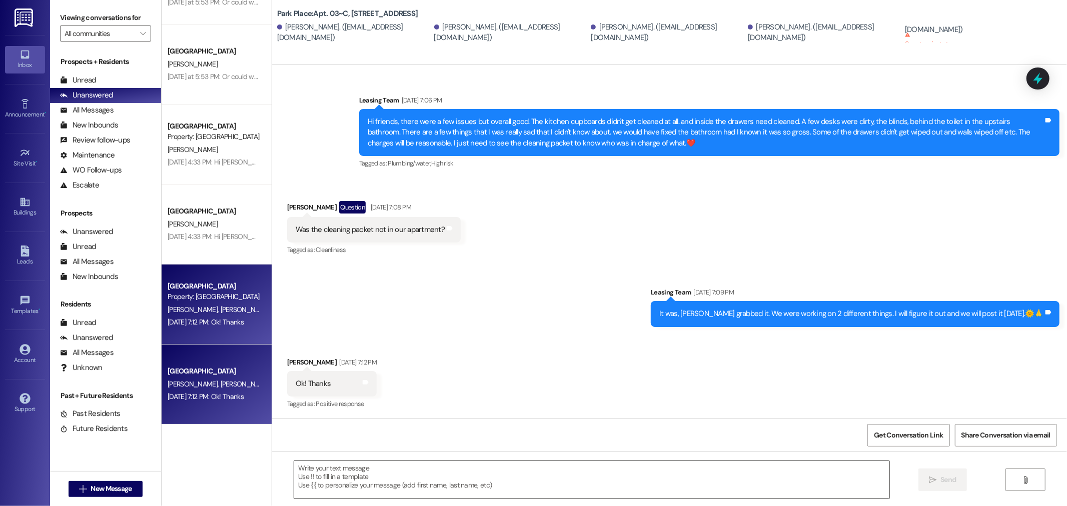
click at [366, 473] on textarea at bounding box center [591, 480] width 595 height 38
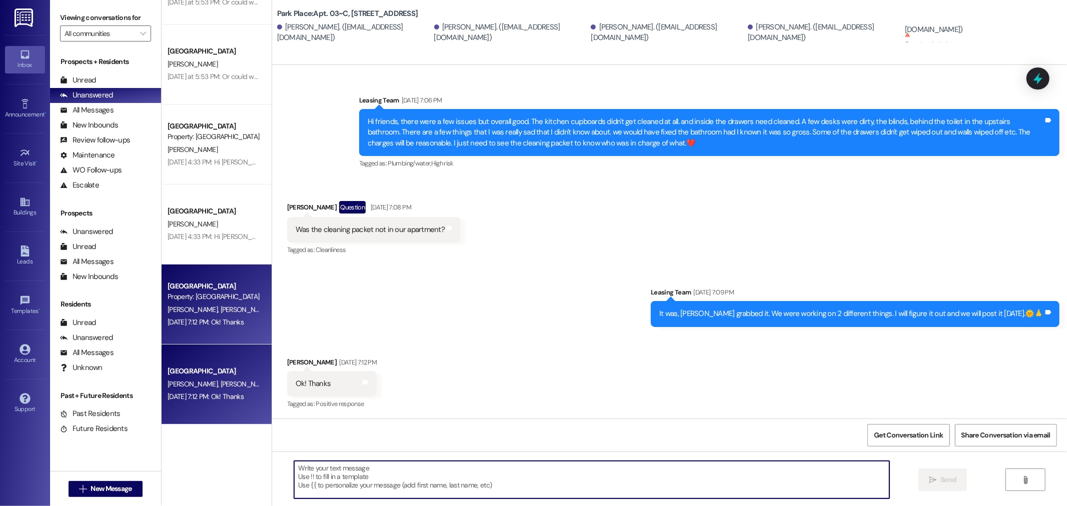
paste textarea "Sorry you can disregard this message, our system is flagging us to respond to y…"
click at [592, 471] on textarea "Sorry you can disregard this message, our system is flagging us to respond to y…" at bounding box center [591, 480] width 595 height 38
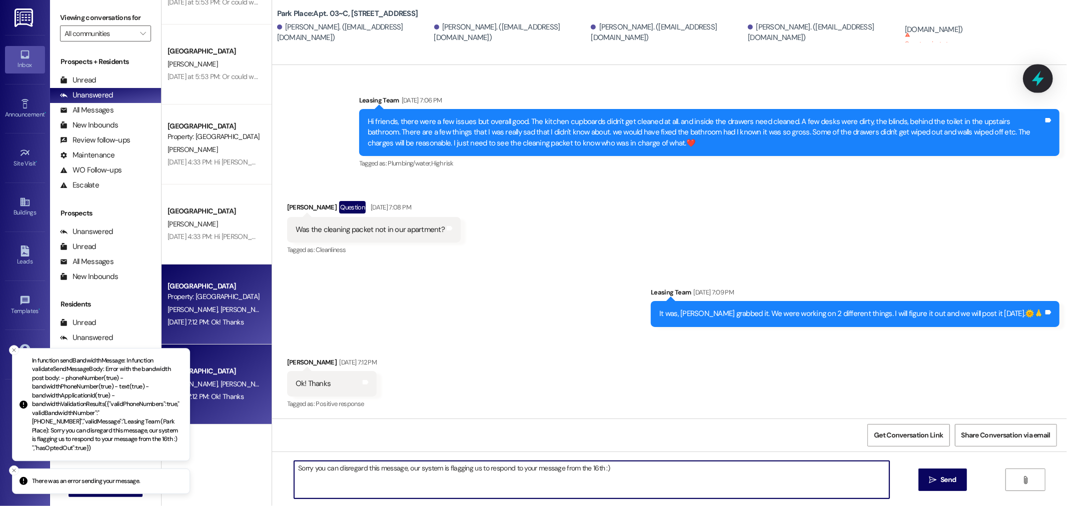
type textarea "Sorry you can disregard this message, our system is flagging us to respond to y…"
click at [1041, 83] on icon at bounding box center [1038, 78] width 17 height 17
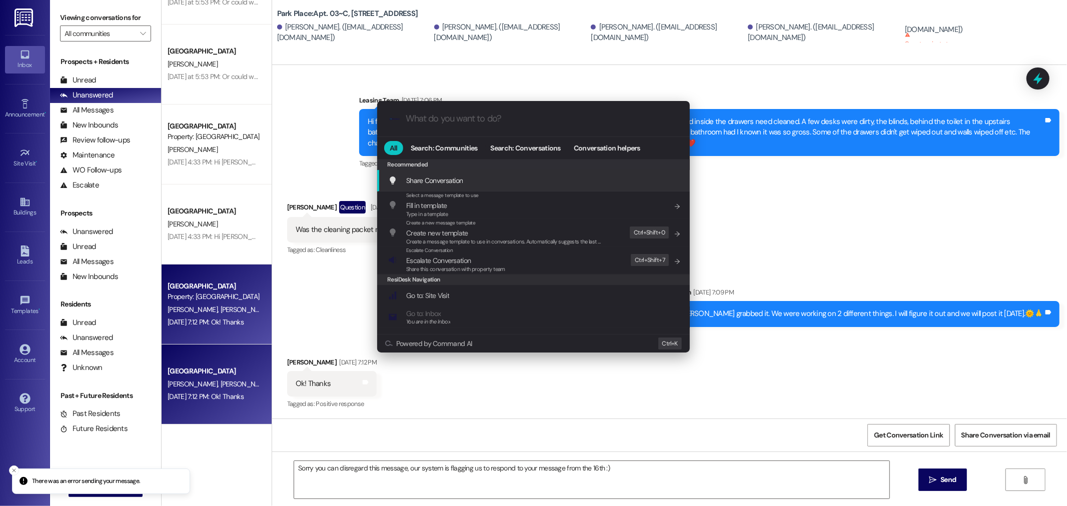
click at [878, 231] on div ".cls-1{fill:#0a055f;}.cls-2{fill:#0cc4c4;} resideskLogoBlueOrange All Search: C…" at bounding box center [533, 253] width 1067 height 506
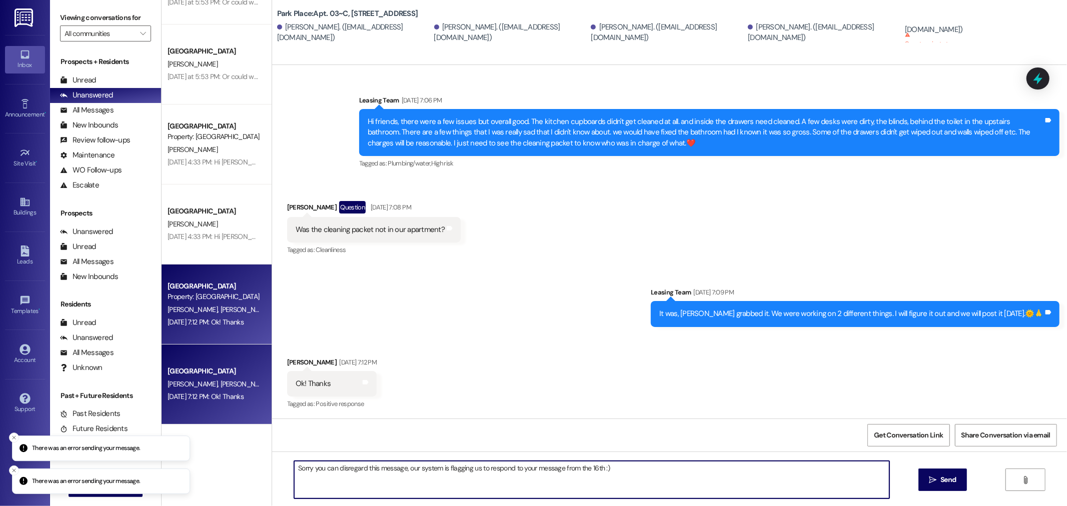
click at [1034, 80] on icon at bounding box center [1038, 78] width 13 height 13
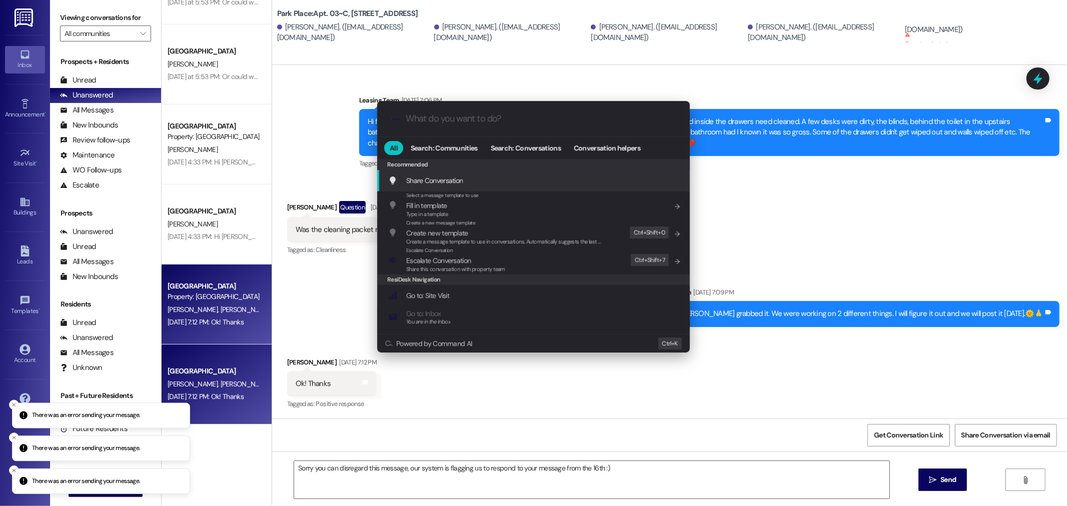
click at [494, 124] on input "What do you want to do?" at bounding box center [542, 119] width 272 height 11
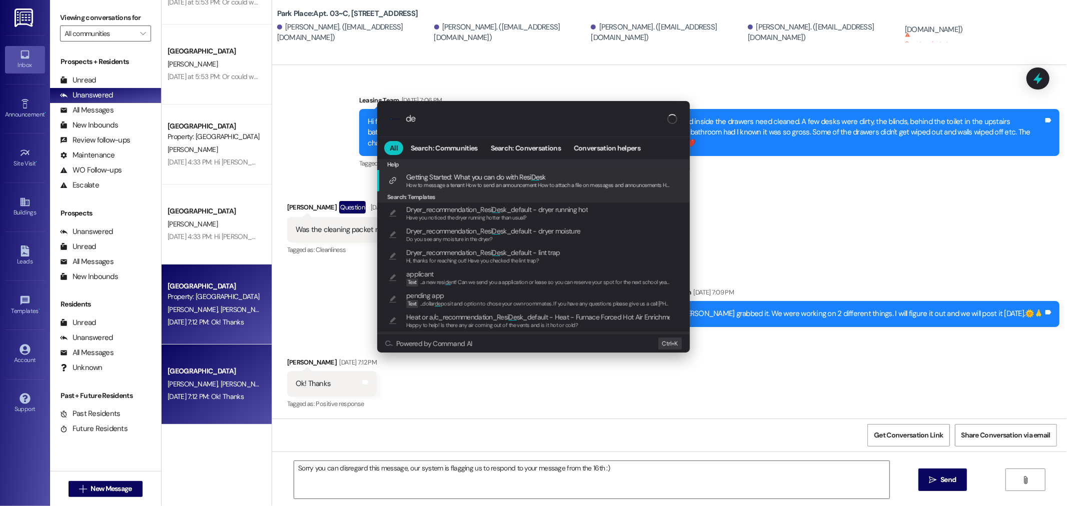
type input "d"
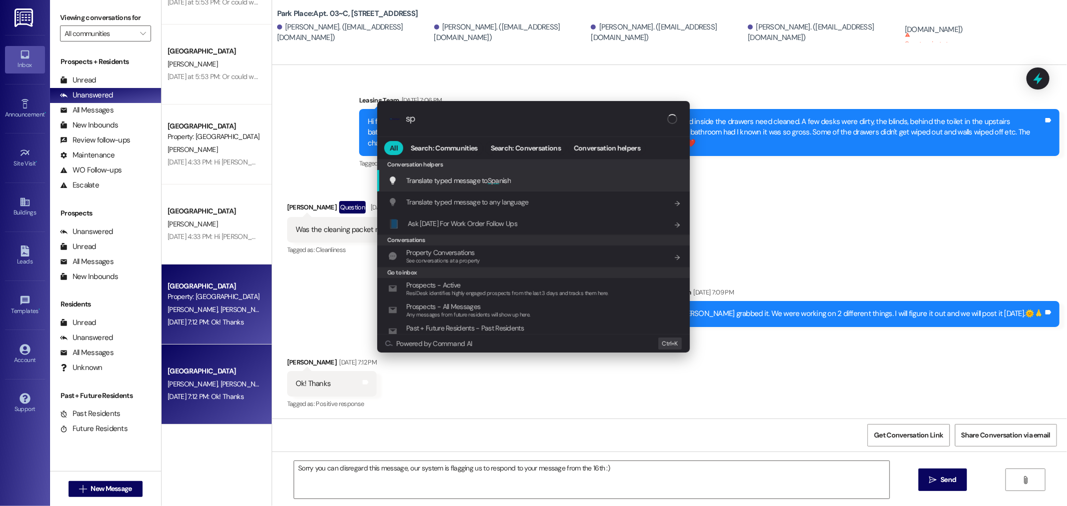
type input "s"
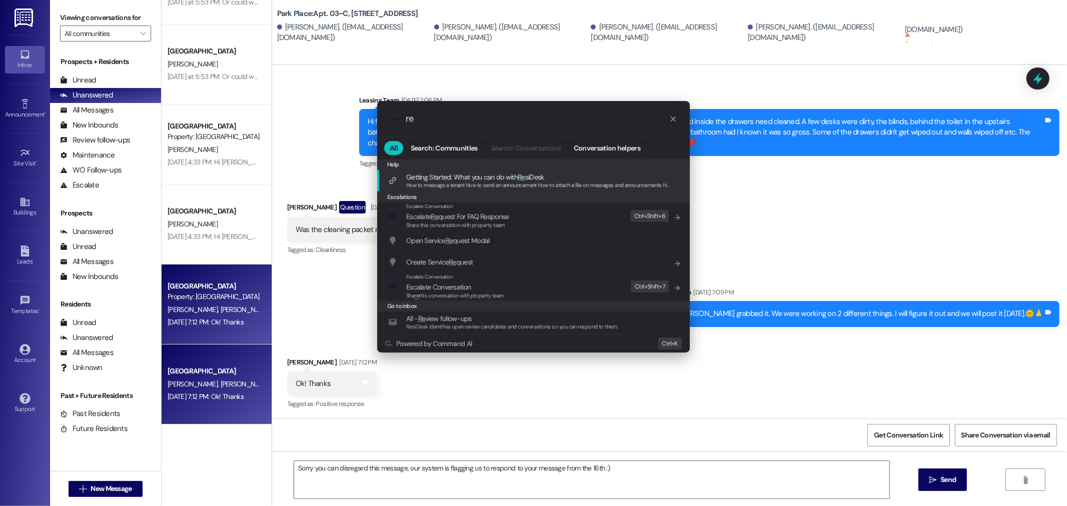
type input "r"
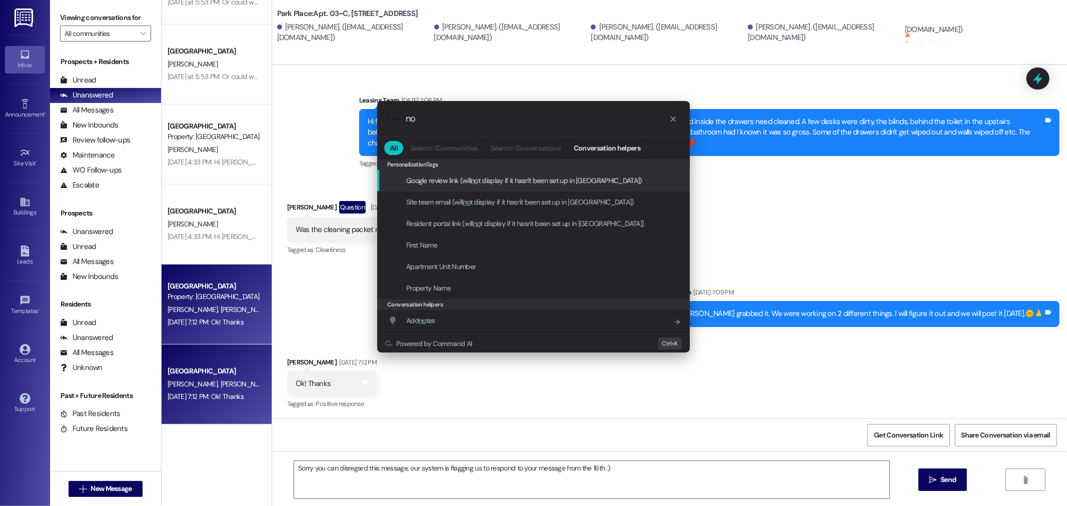
type input "n"
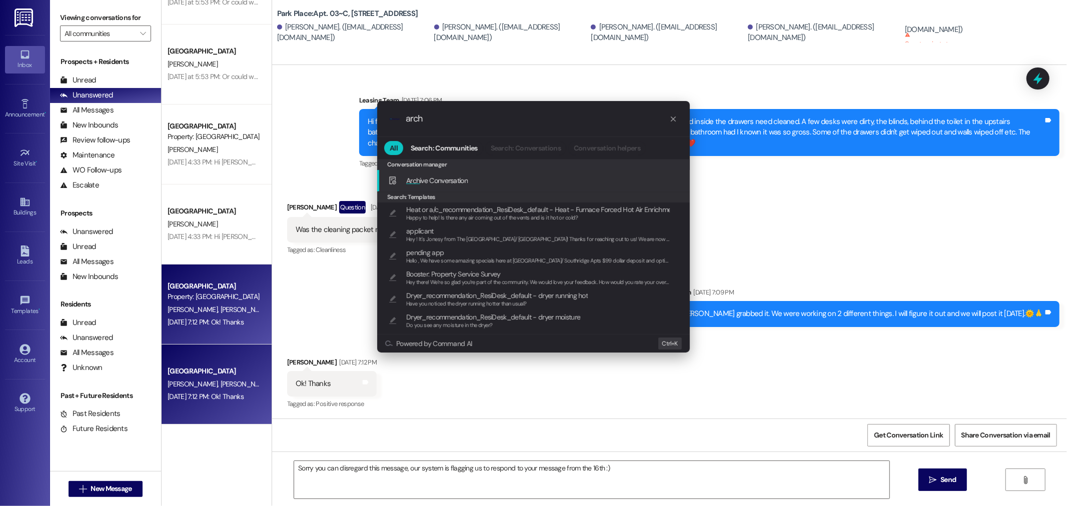
type input "arch"
click at [498, 178] on div "Arch ive Conversation Add shortcut" at bounding box center [534, 180] width 293 height 11
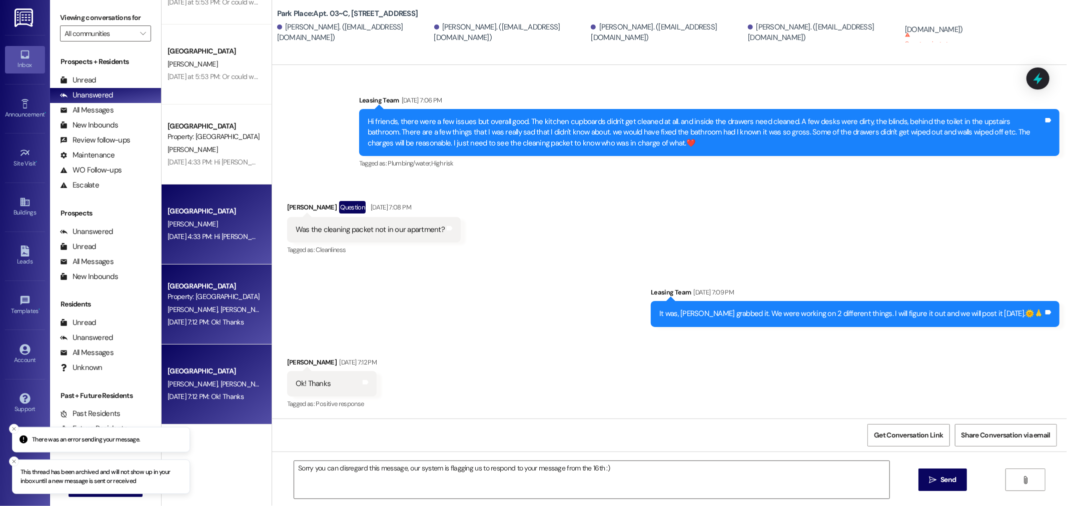
click at [199, 226] on div "[PERSON_NAME]" at bounding box center [214, 224] width 95 height 13
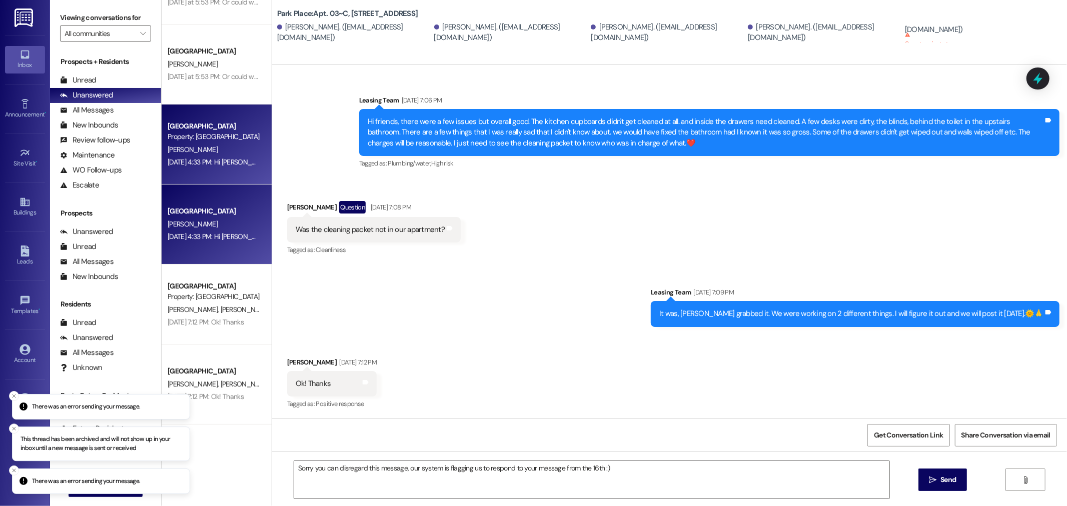
click at [199, 226] on div "[PERSON_NAME]" at bounding box center [214, 224] width 95 height 13
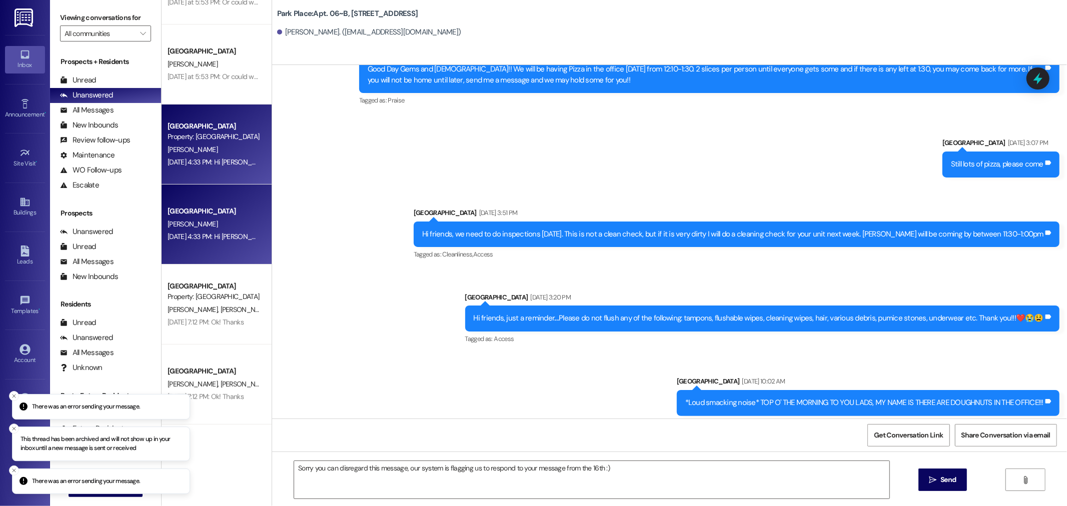
scroll to position [28851, 0]
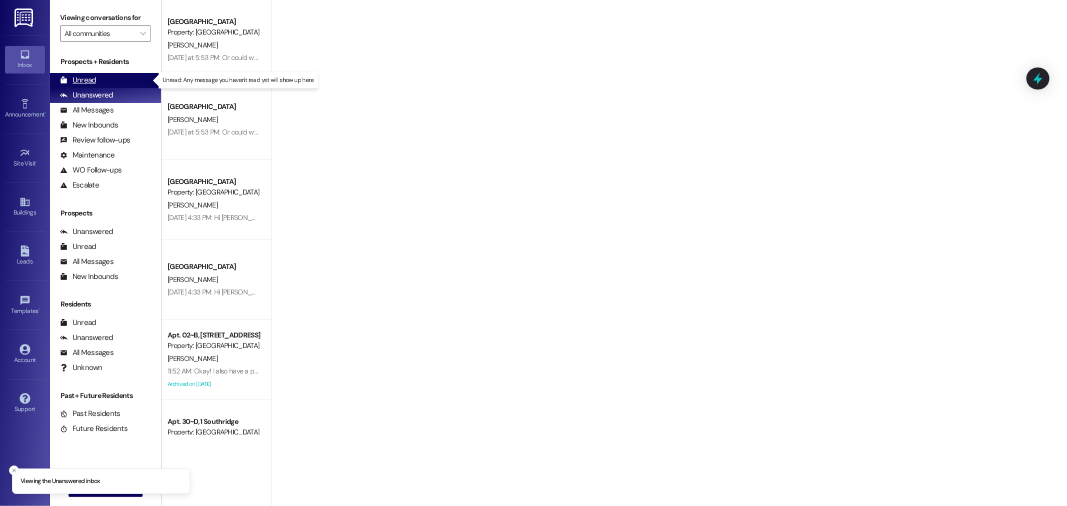
click at [116, 78] on div "Unread (0)" at bounding box center [105, 80] width 111 height 15
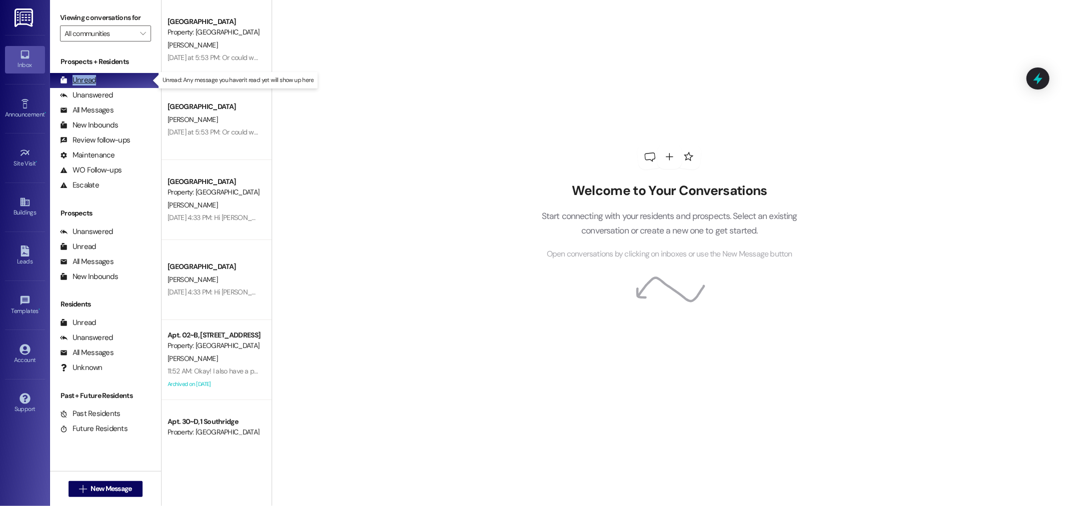
click at [116, 78] on div "Unread (0)" at bounding box center [105, 80] width 111 height 15
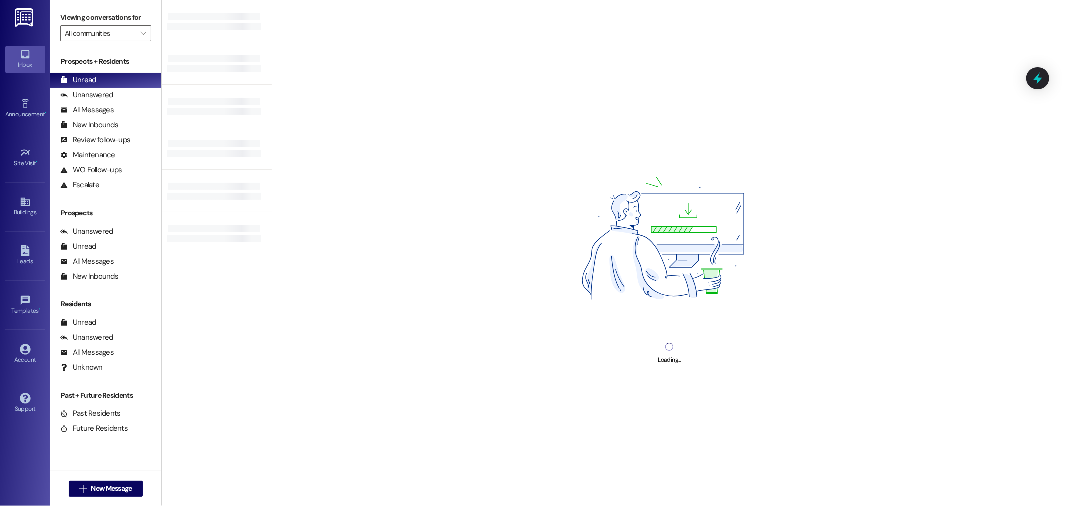
click at [349, 137] on div "Loading..." at bounding box center [670, 253] width 796 height 506
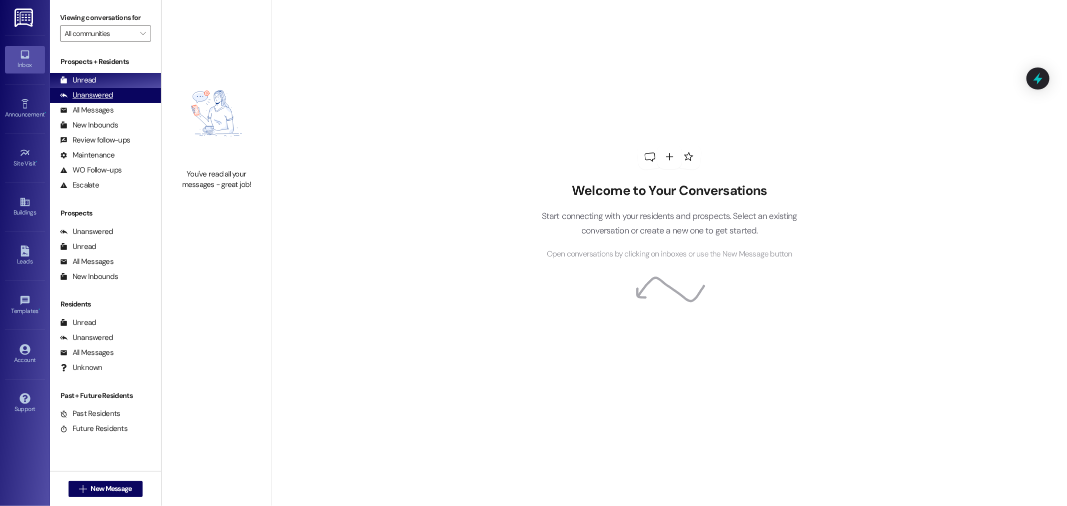
click at [127, 91] on div "Unanswered (0)" at bounding box center [105, 95] width 111 height 15
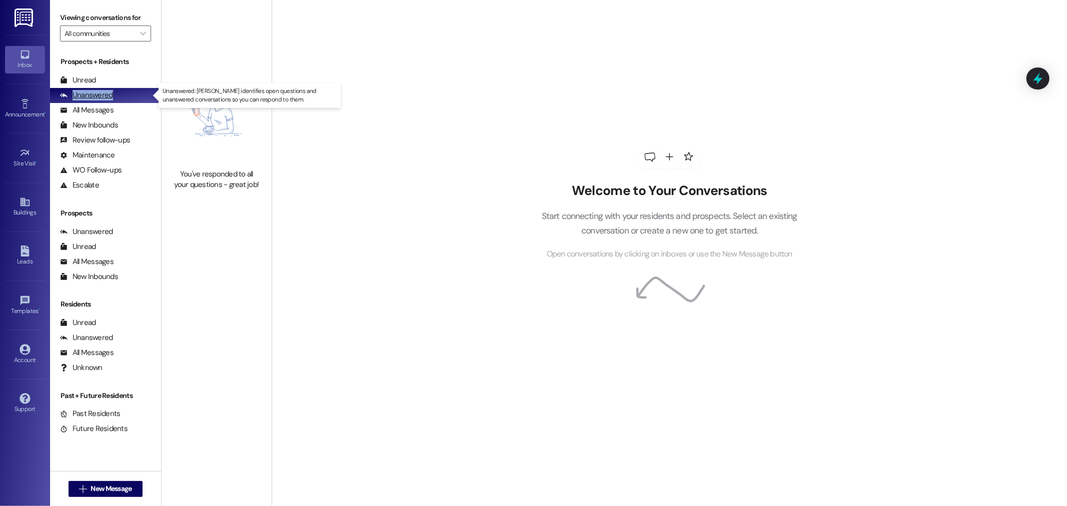
click at [127, 91] on div "Unanswered (0)" at bounding box center [105, 95] width 111 height 15
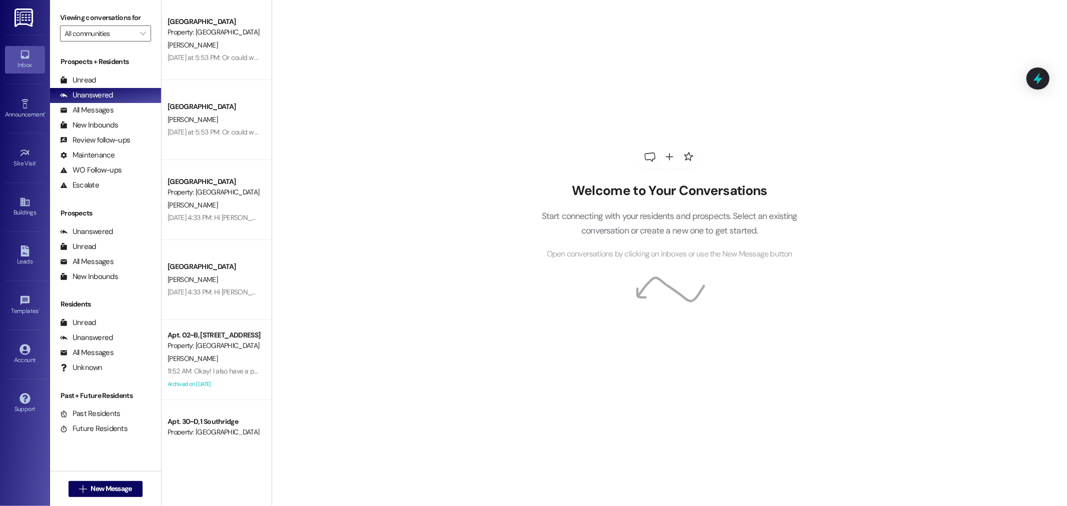
click at [329, 79] on div "Welcome to Your Conversations Start connecting with your residents and prospect…" at bounding box center [670, 253] width 796 height 506
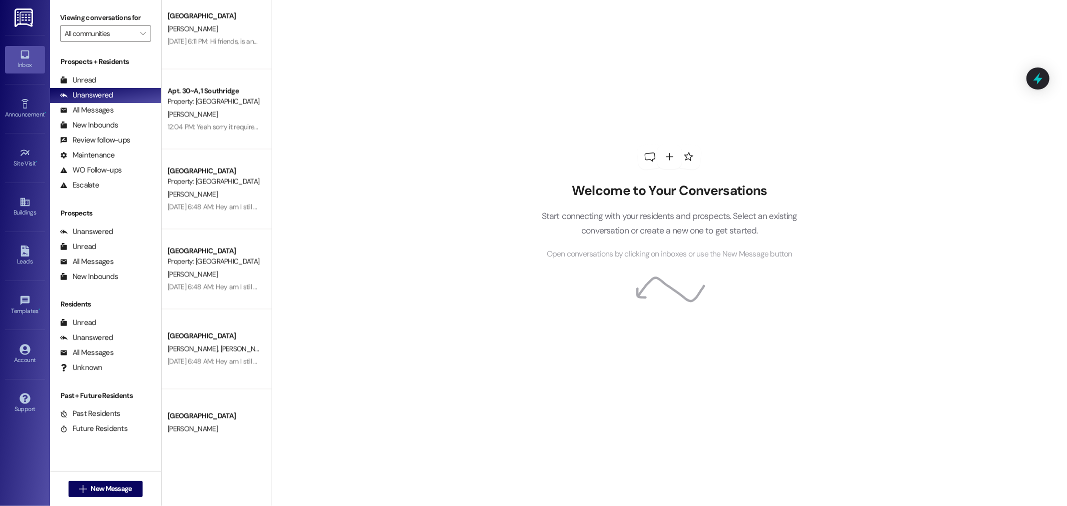
scroll to position [1806, 0]
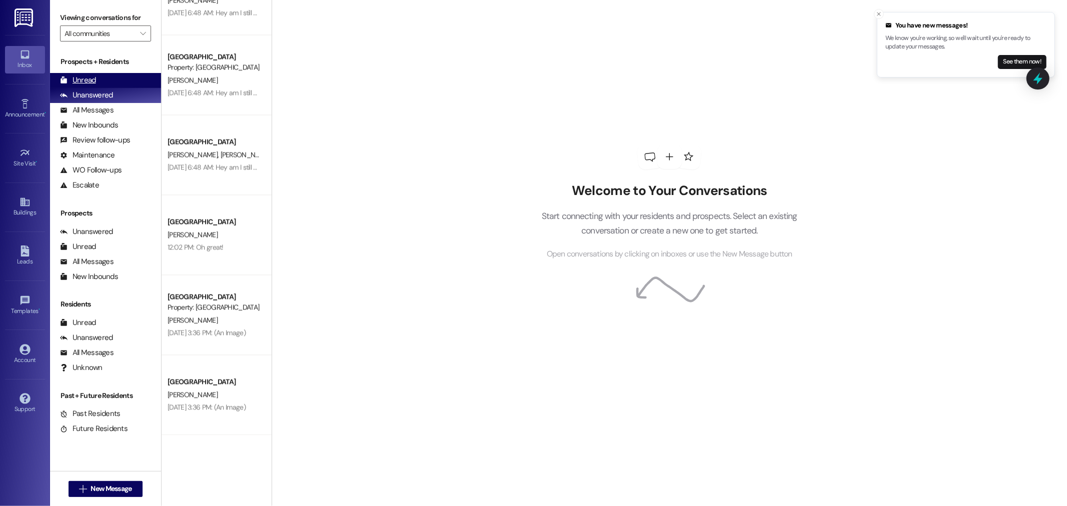
click at [92, 82] on div "Unread" at bounding box center [78, 80] width 36 height 11
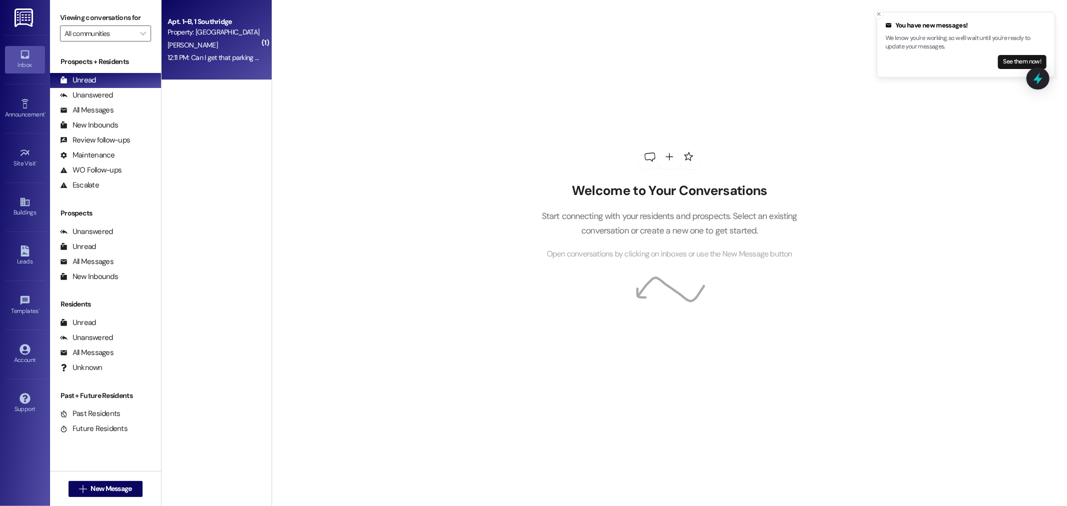
click at [204, 66] on div "Apt. 1~B, 1 Southridge Property: Southridge [PERSON_NAME] 12:11 PM: Can I get t…" at bounding box center [217, 40] width 110 height 80
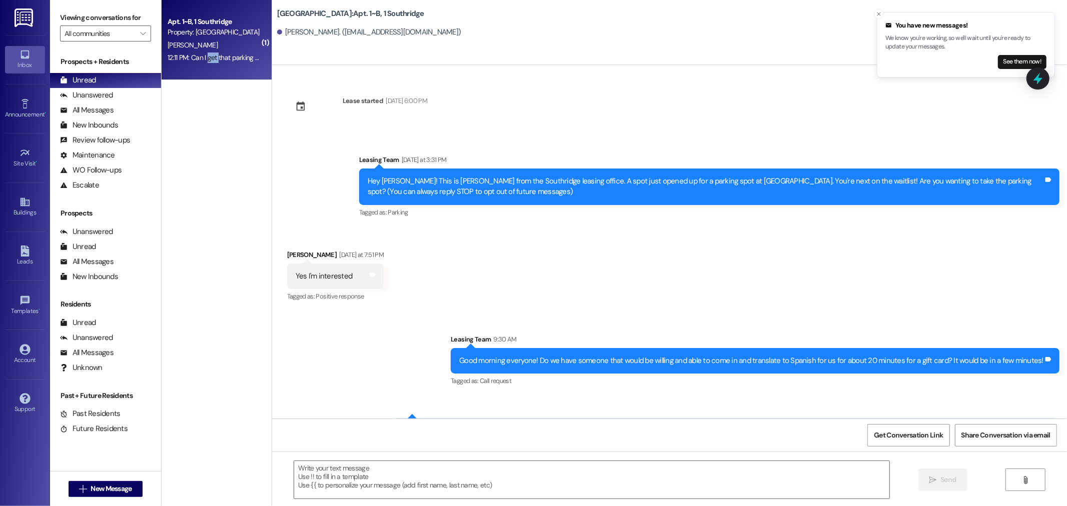
scroll to position [304, 0]
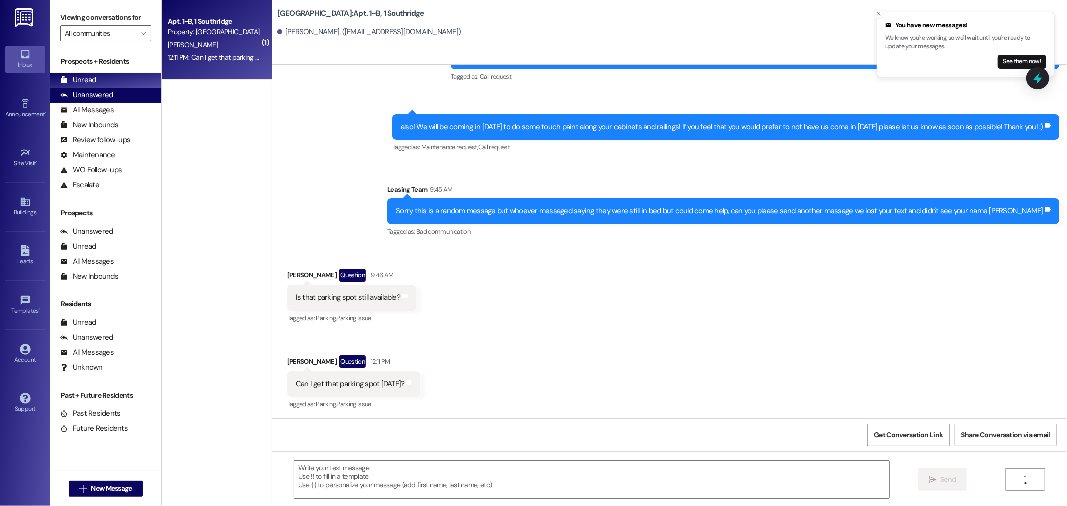
click at [114, 96] on div "Unanswered (0)" at bounding box center [105, 95] width 111 height 15
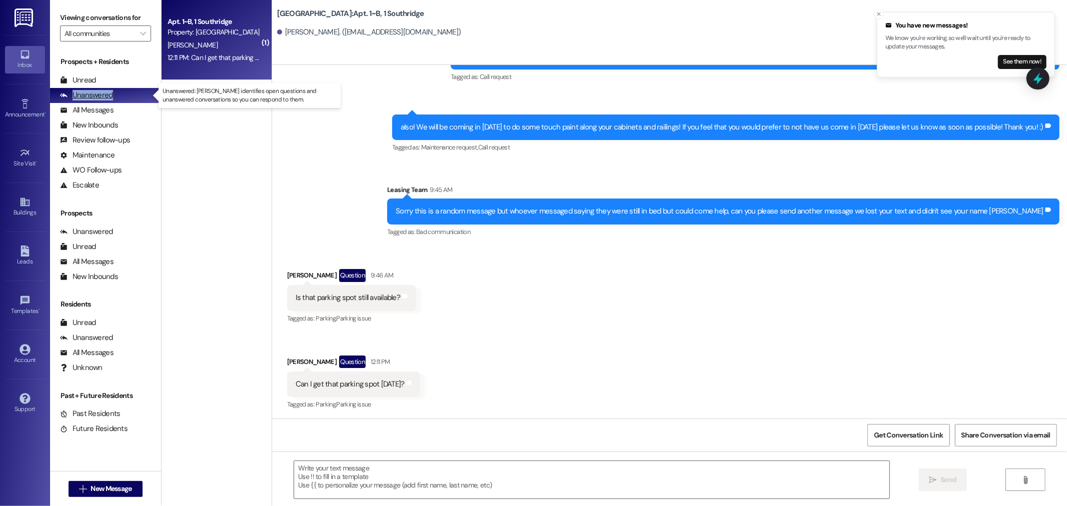
click at [114, 96] on div "Unanswered (0)" at bounding box center [105, 95] width 111 height 15
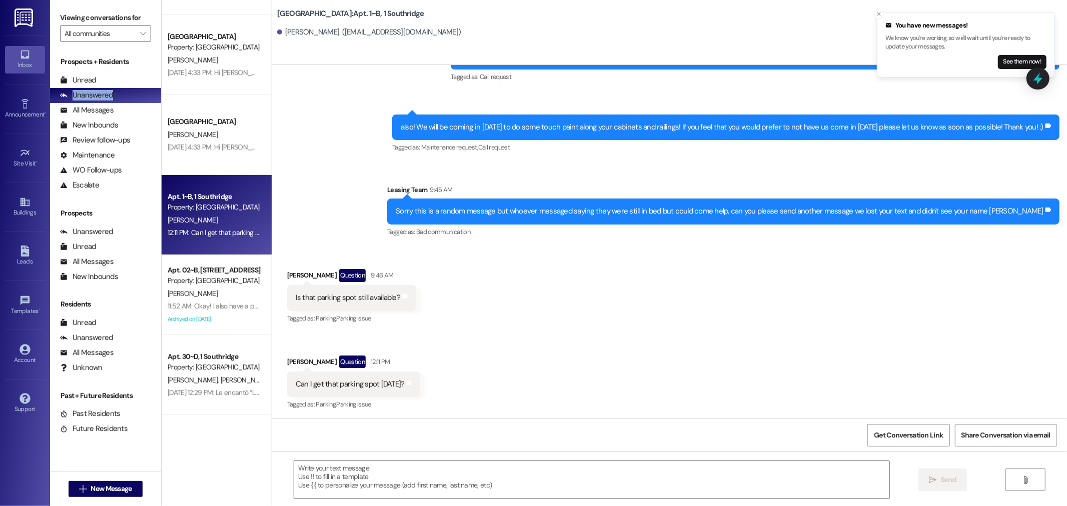
scroll to position [0, 0]
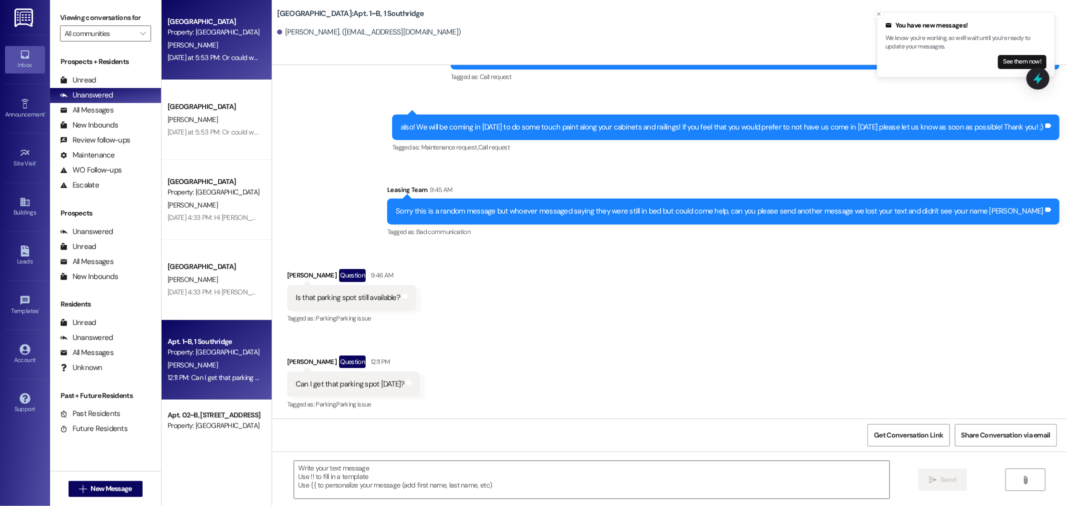
click at [244, 38] on div "[GEOGRAPHIC_DATA] Property: [GEOGRAPHIC_DATA]" at bounding box center [214, 28] width 95 height 24
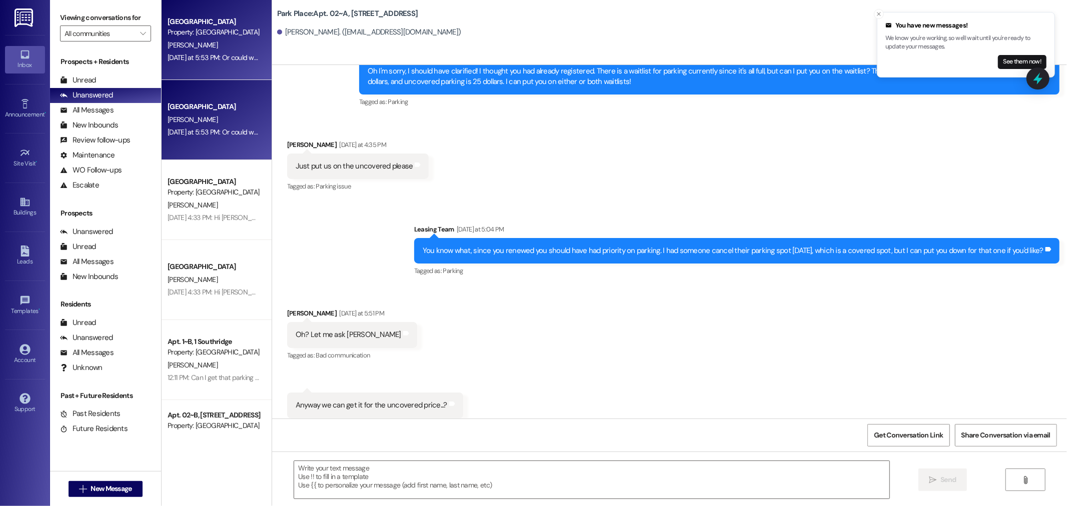
click at [394, 202] on div "Sent via SMS Leasing Team [DATE] at 5:04 PM You know what, since you renewed yo…" at bounding box center [669, 244] width 795 height 85
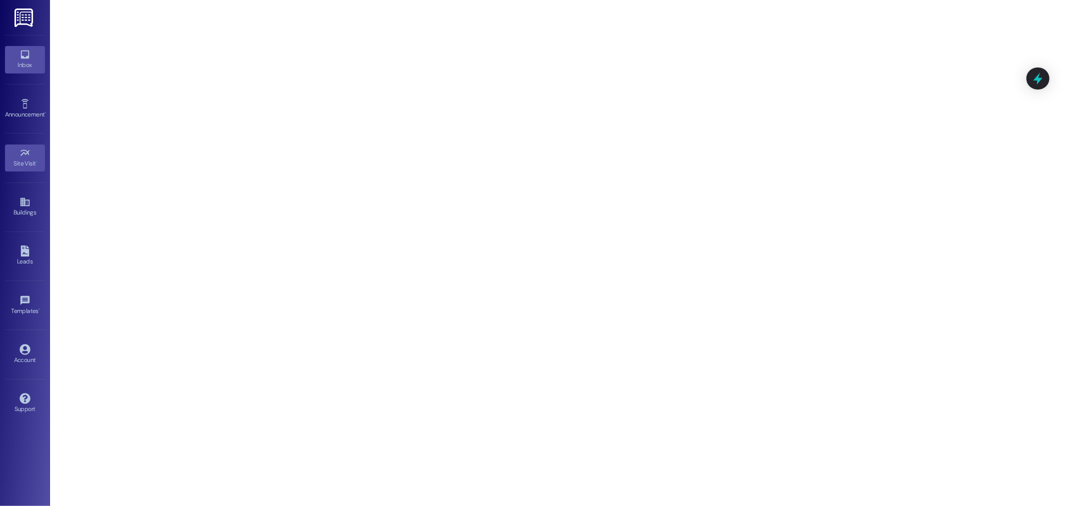
click at [17, 56] on link "Inbox" at bounding box center [25, 59] width 40 height 27
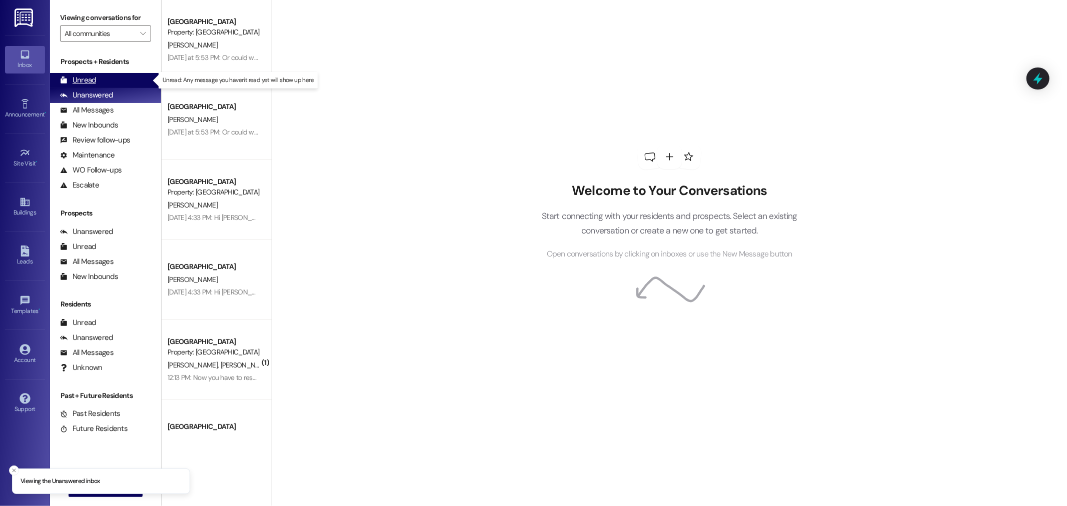
click at [78, 77] on div "Unread" at bounding box center [78, 80] width 36 height 11
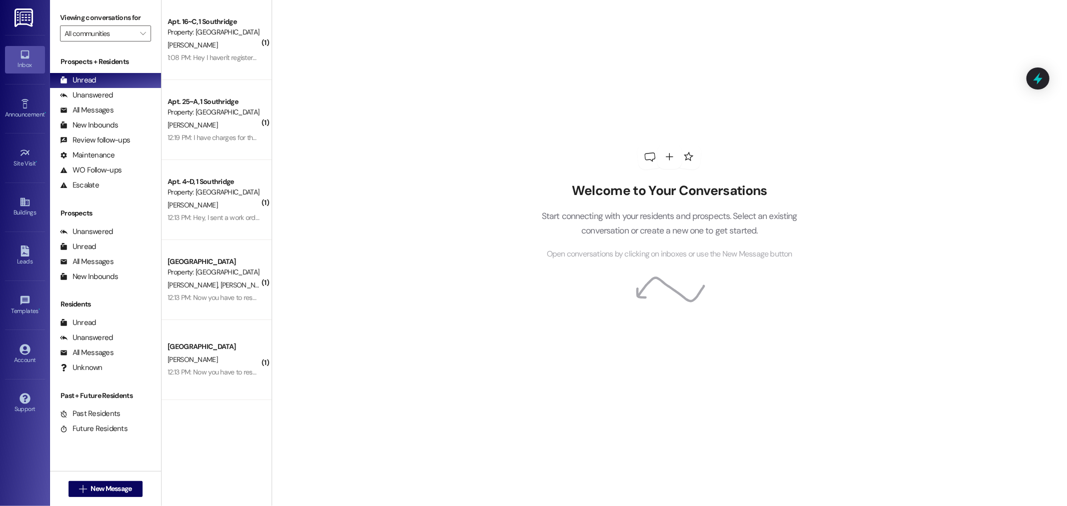
click at [431, 101] on div "Welcome to Your Conversations Start connecting with your residents and prospect…" at bounding box center [670, 253] width 796 height 506
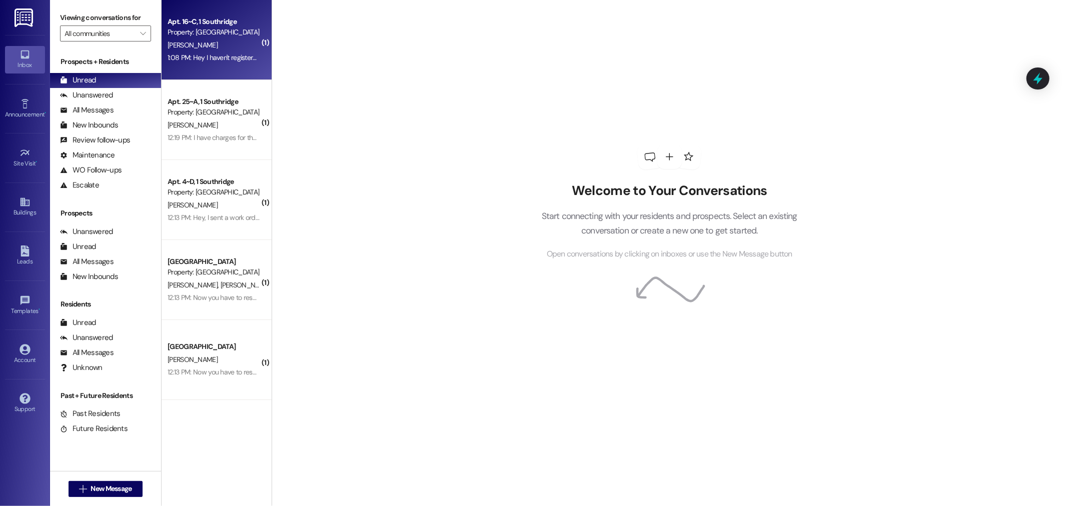
click at [193, 44] on div "K. Myers" at bounding box center [214, 45] width 95 height 13
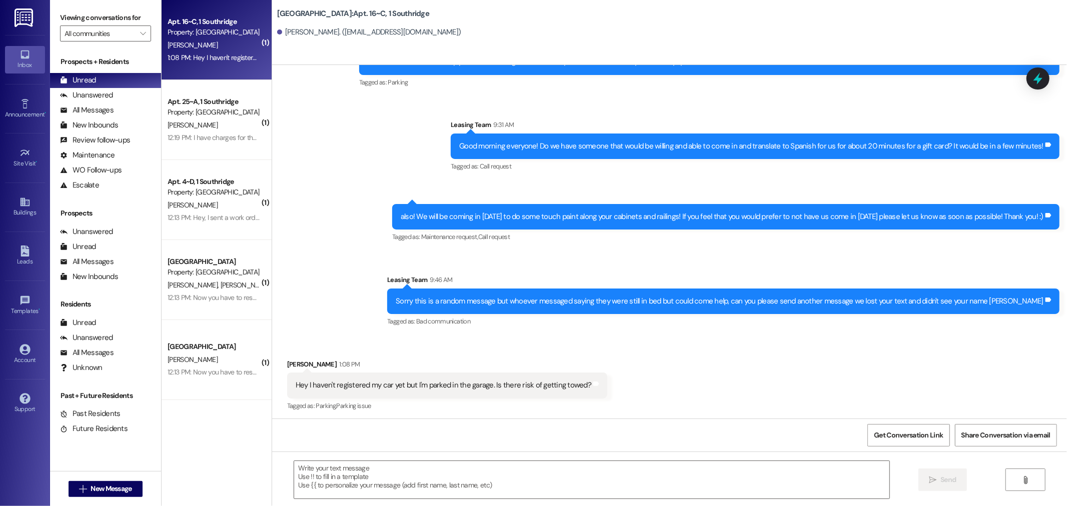
scroll to position [1323, 0]
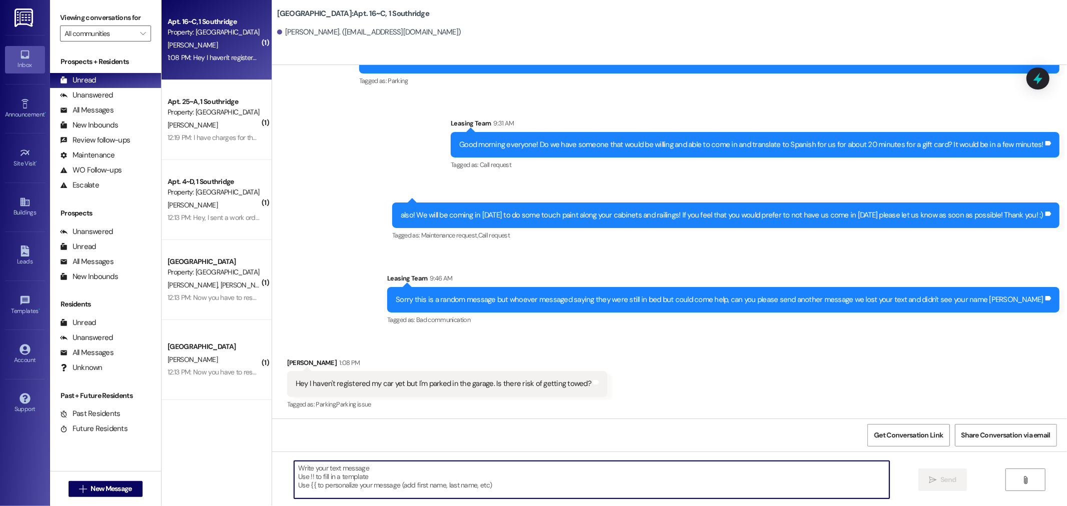
click at [316, 467] on textarea at bounding box center [591, 480] width 595 height 38
type textarea "y"
type textarea "Yes, you need to register today❤️❤️"
click at [941, 483] on span "Send" at bounding box center [949, 480] width 16 height 11
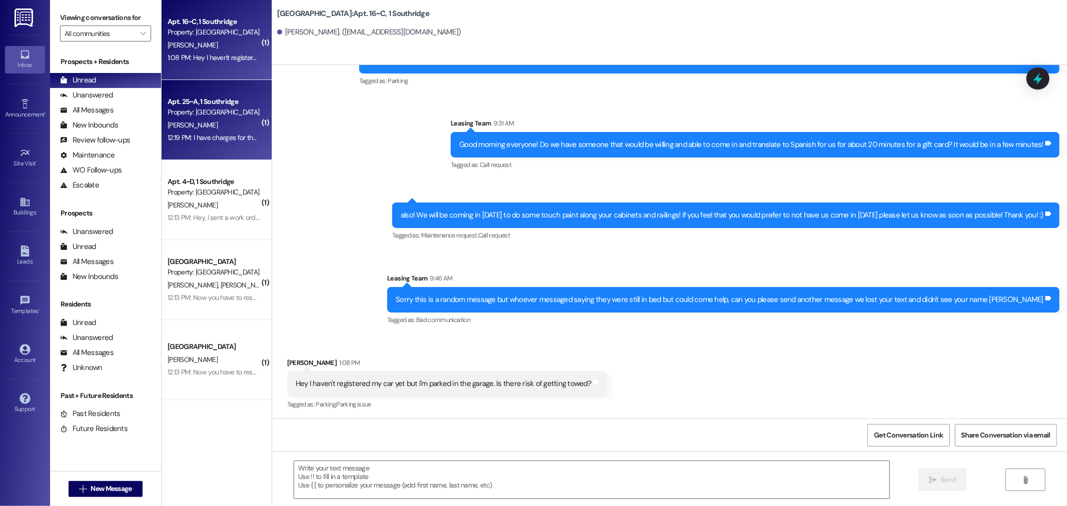
click at [226, 98] on div "Apt. 25~A, 1 Southridge" at bounding box center [214, 102] width 93 height 11
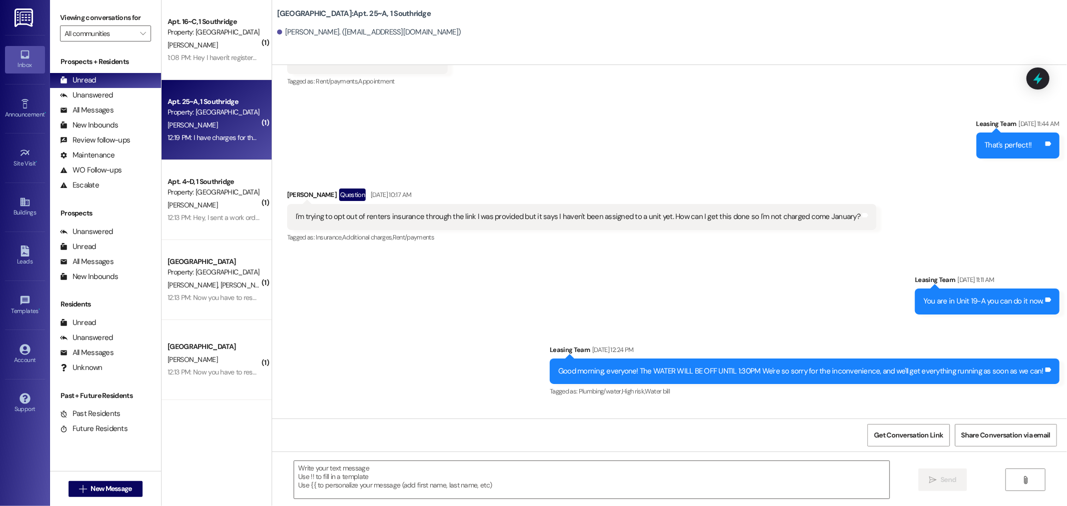
scroll to position [14956, 0]
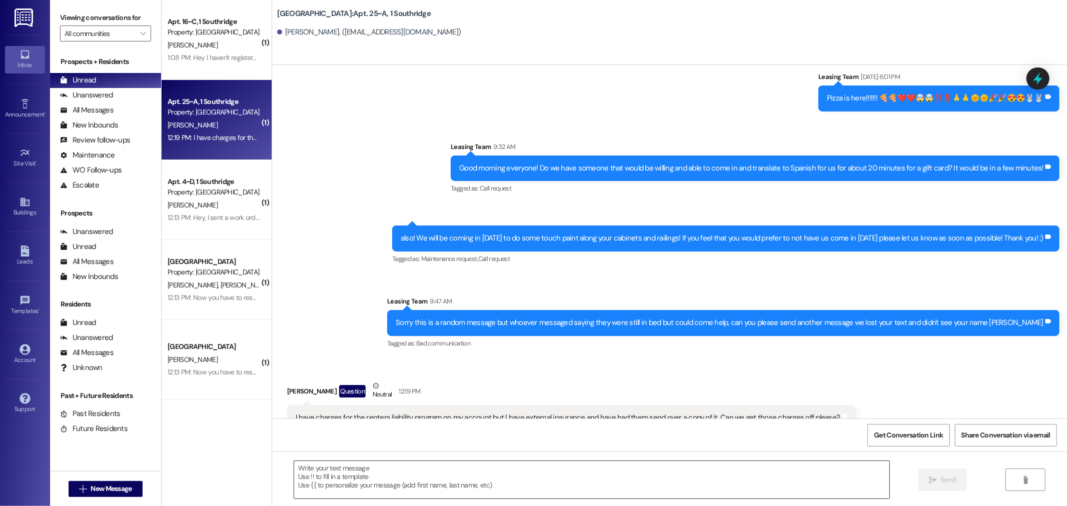
click at [318, 470] on textarea at bounding box center [591, 480] width 595 height 38
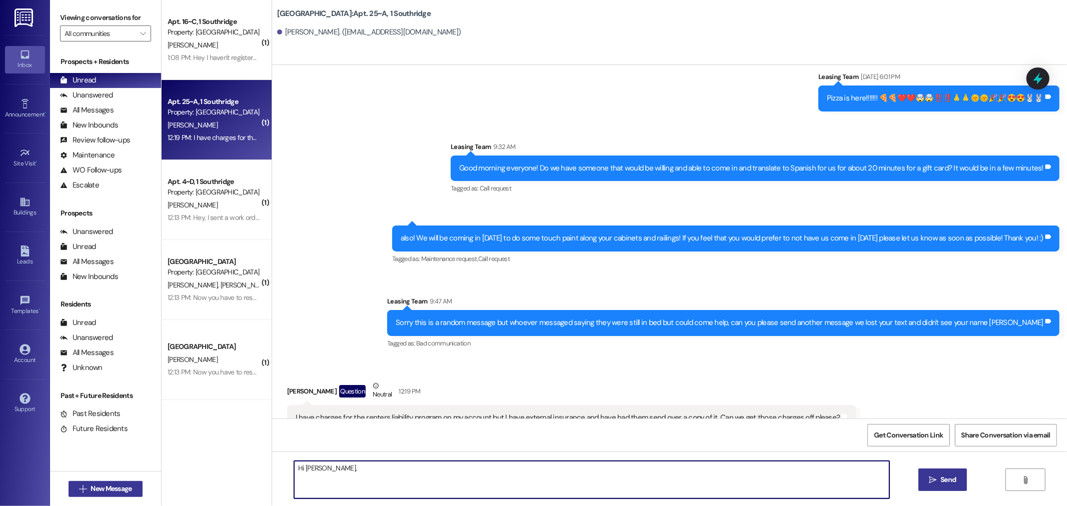
type textarea "Hi Kaylee,"
click at [91, 492] on span "New Message" at bounding box center [111, 489] width 41 height 11
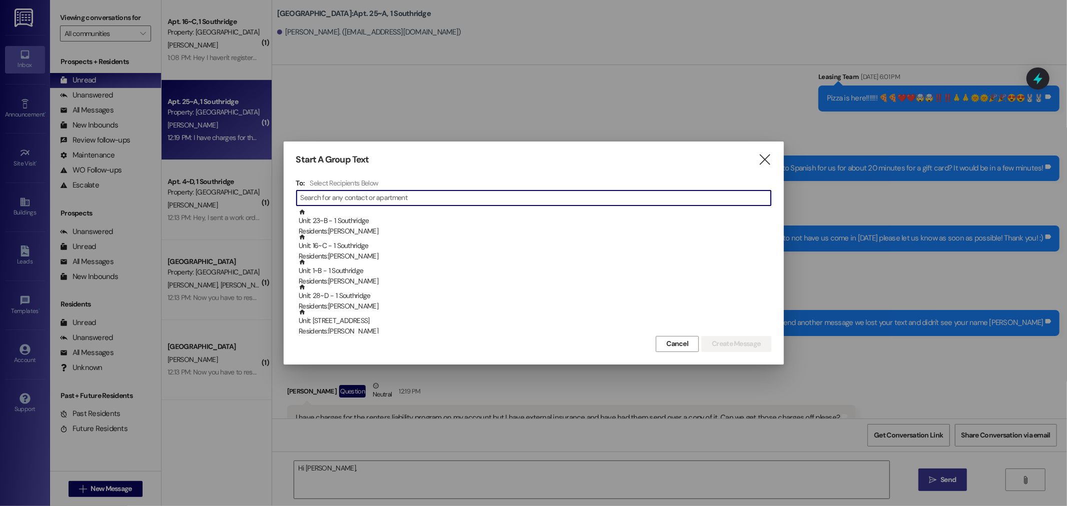
click at [323, 194] on input at bounding box center [536, 198] width 470 height 14
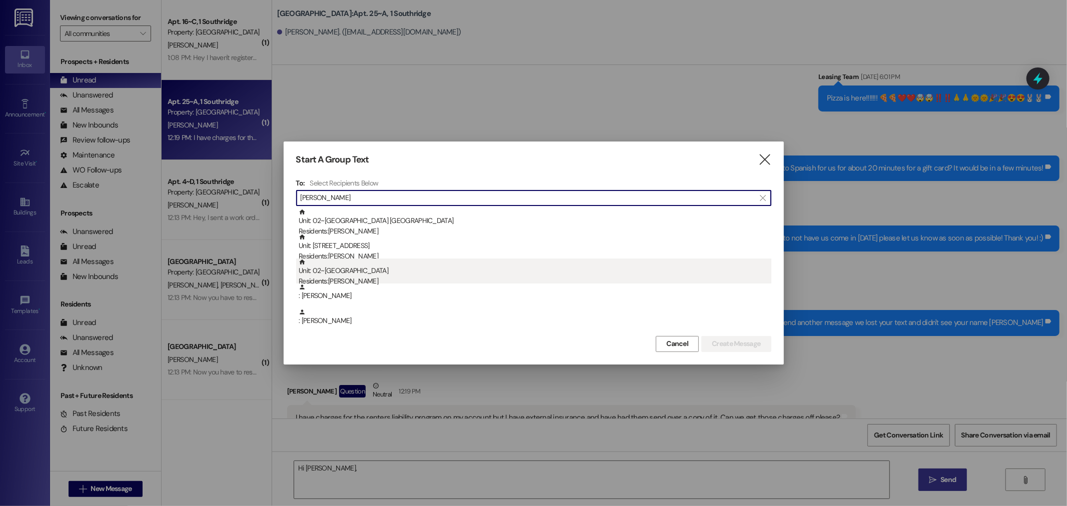
type input "robinson"
click at [353, 276] on div "Residents: Kaitlyn Robinson" at bounding box center [535, 281] width 473 height 11
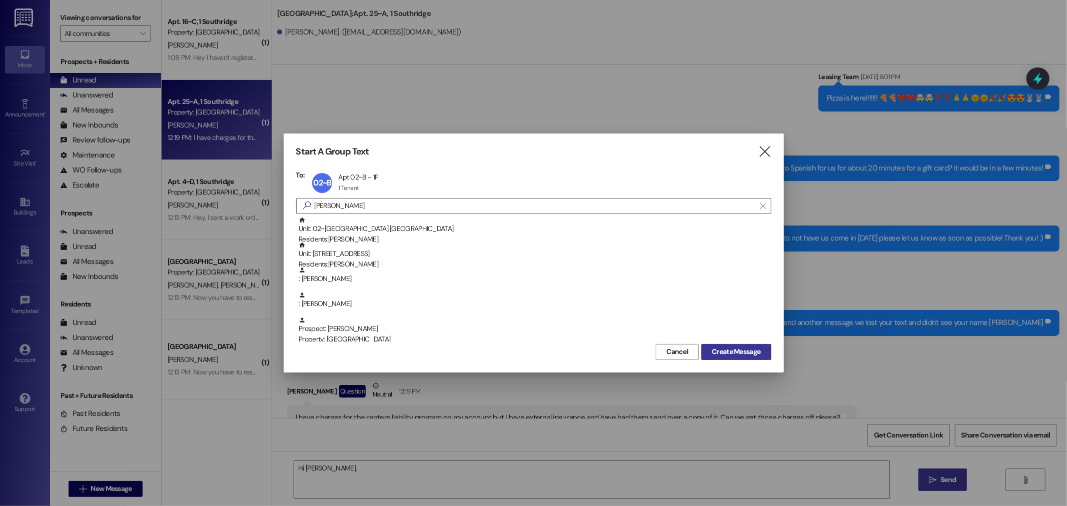
click at [746, 354] on span "Create Message" at bounding box center [736, 352] width 49 height 11
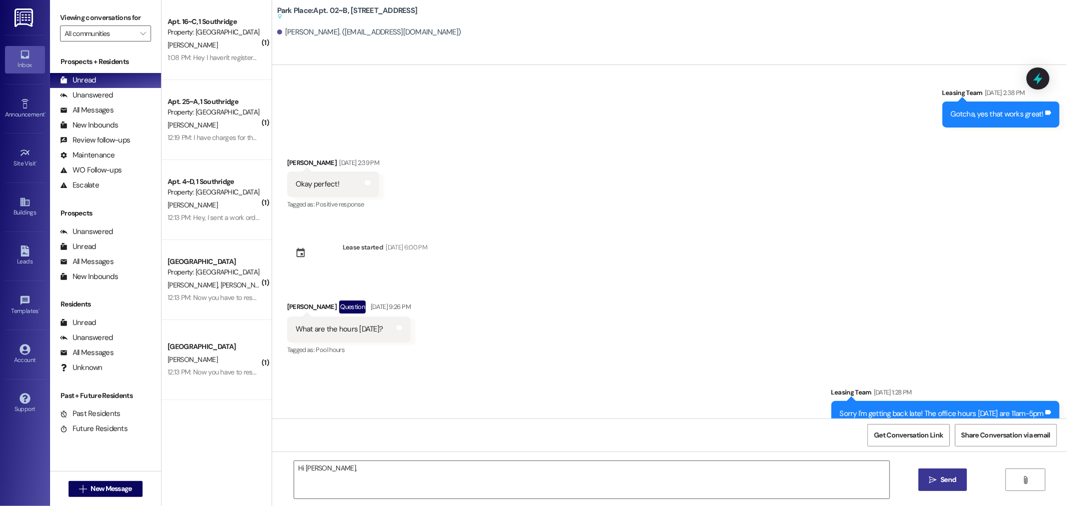
scroll to position [34075, 0]
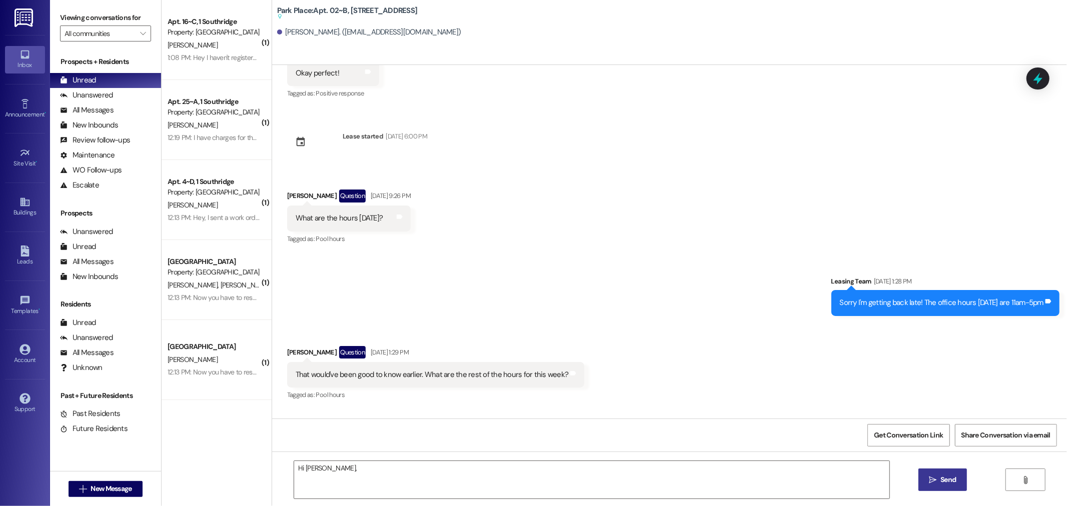
click at [988, 446] on div "🫤 Tags and notes" at bounding box center [1018, 459] width 83 height 26
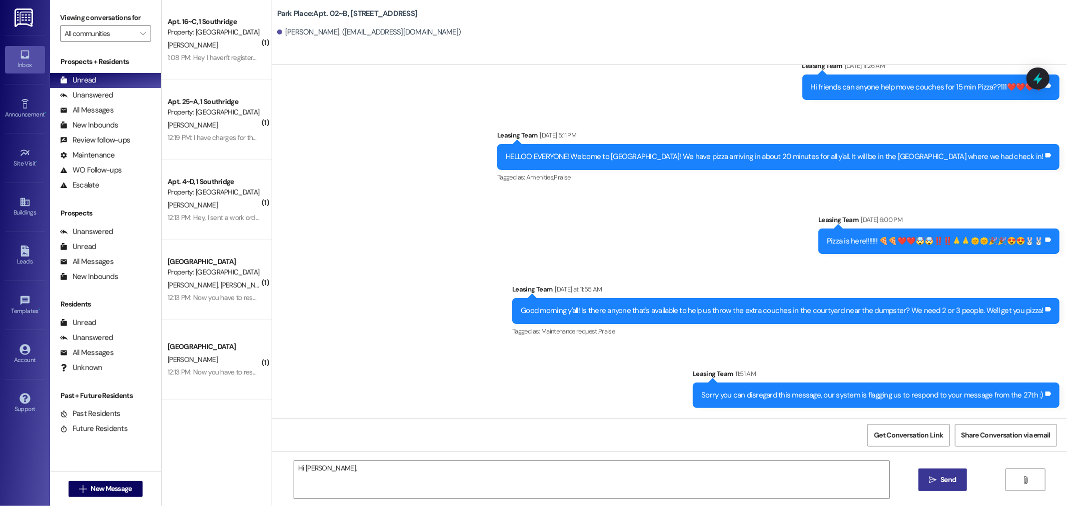
scroll to position [36711, 0]
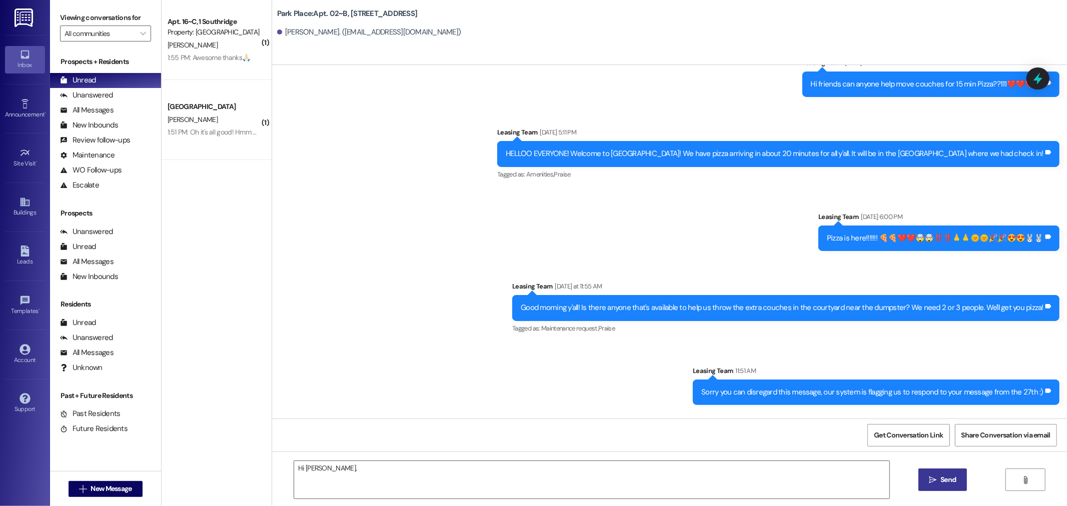
click at [23, 19] on img at bounding box center [25, 18] width 21 height 19
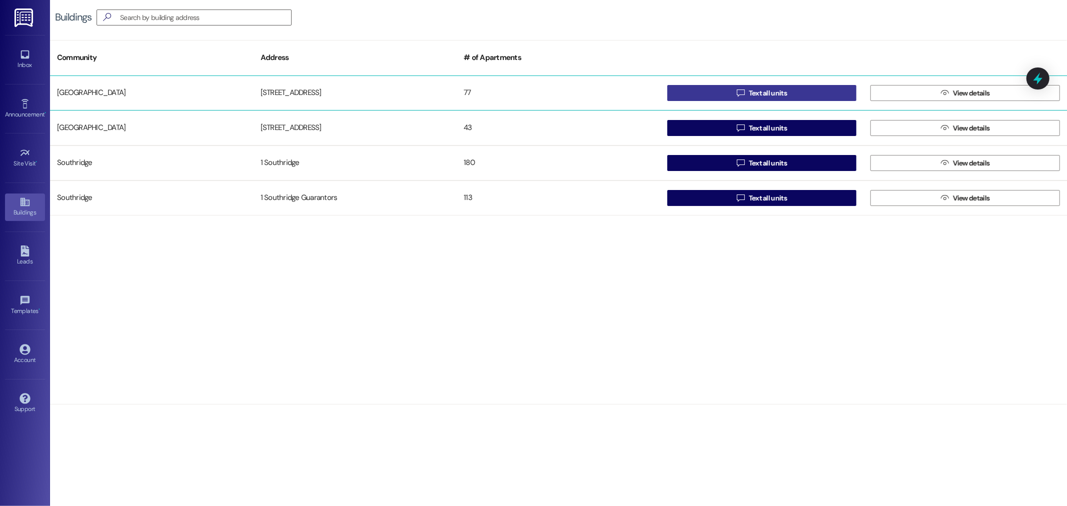
click at [783, 94] on span "Text all units" at bounding box center [768, 93] width 38 height 11
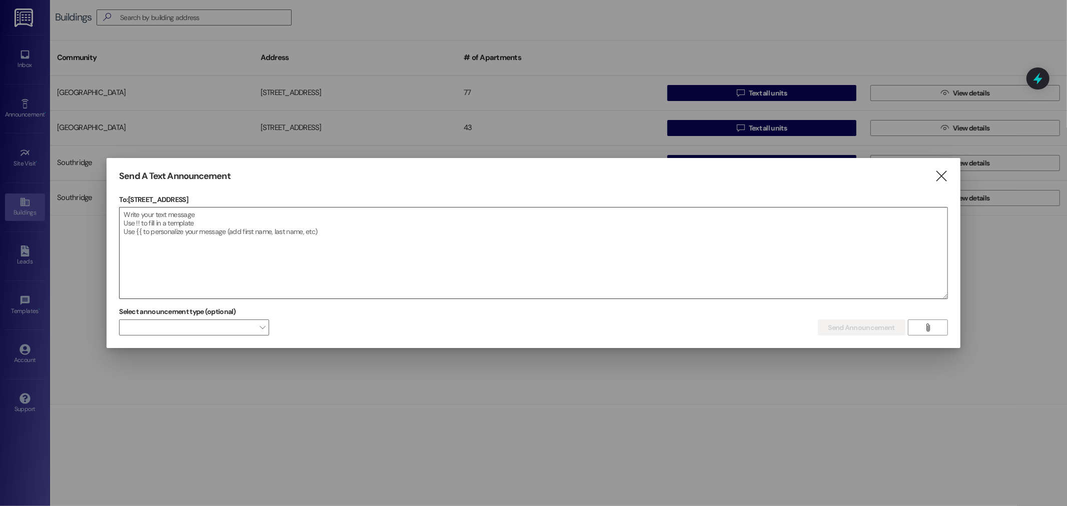
click at [148, 214] on textarea at bounding box center [534, 253] width 828 height 91
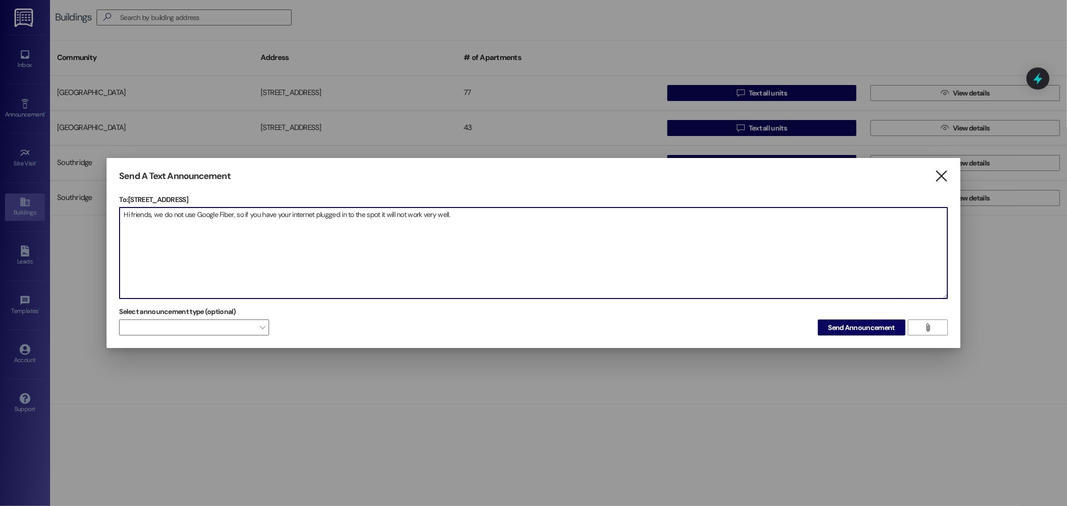
type textarea "Hi friends, we do not use Google Fiber, so if you have your internet plugged in…"
click at [941, 175] on icon "" at bounding box center [942, 176] width 14 height 11
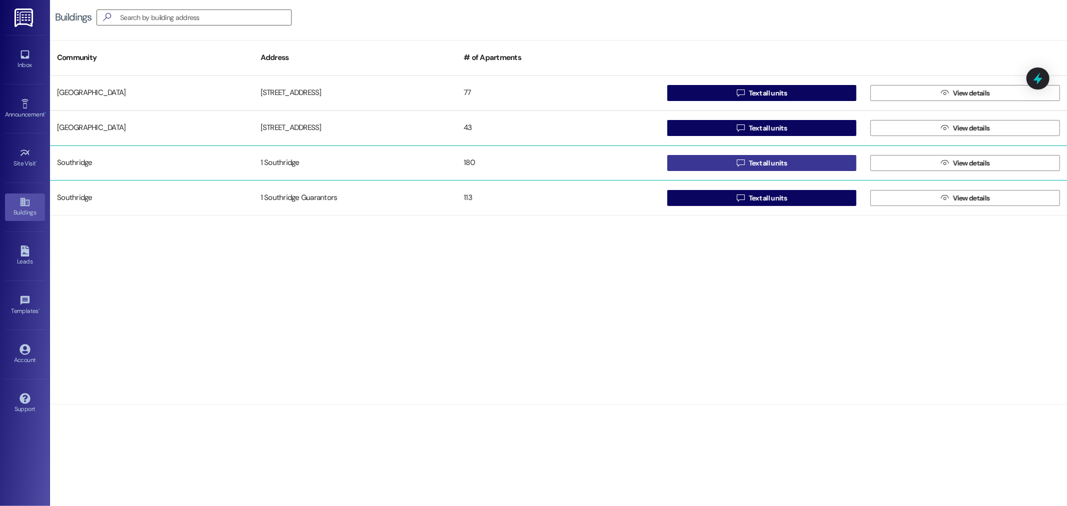
click at [777, 160] on span "Text all units" at bounding box center [768, 163] width 38 height 11
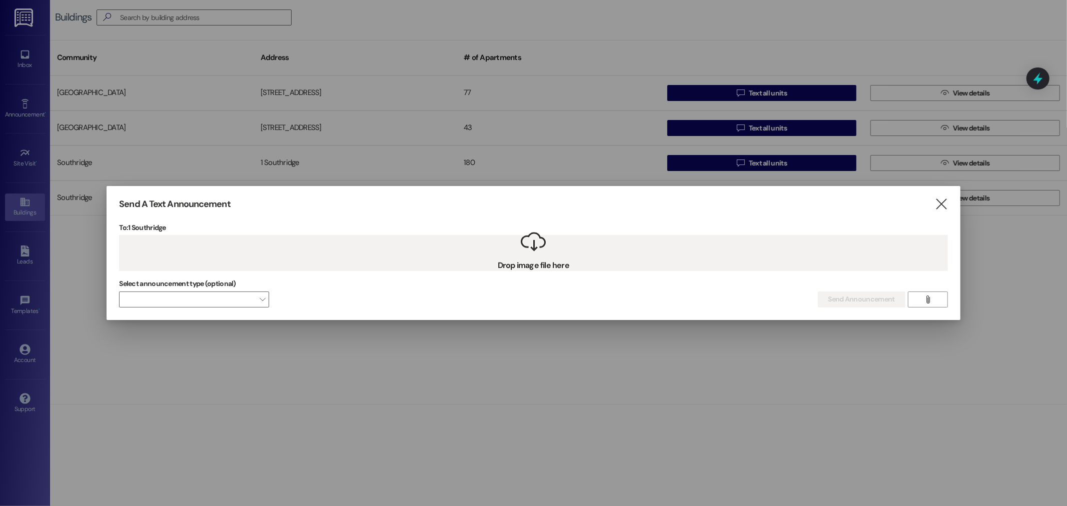
drag, startPoint x: 542, startPoint y: 252, endPoint x: 528, endPoint y: 266, distance: 19.1
click at [528, 266] on div " Drop image file here" at bounding box center [533, 253] width 829 height 36
click at [942, 206] on icon "" at bounding box center [942, 204] width 14 height 11
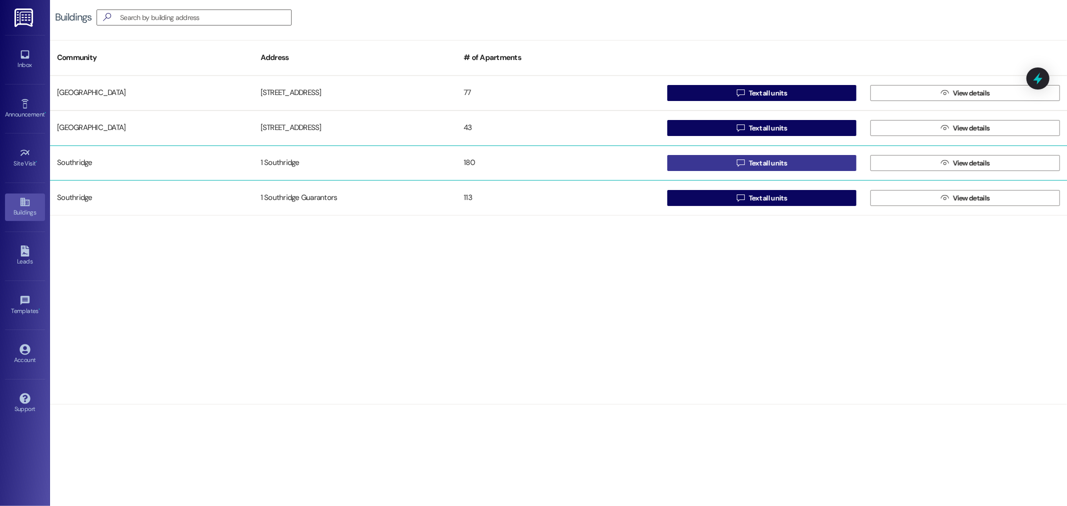
click at [775, 158] on span "Text all units" at bounding box center [768, 163] width 38 height 11
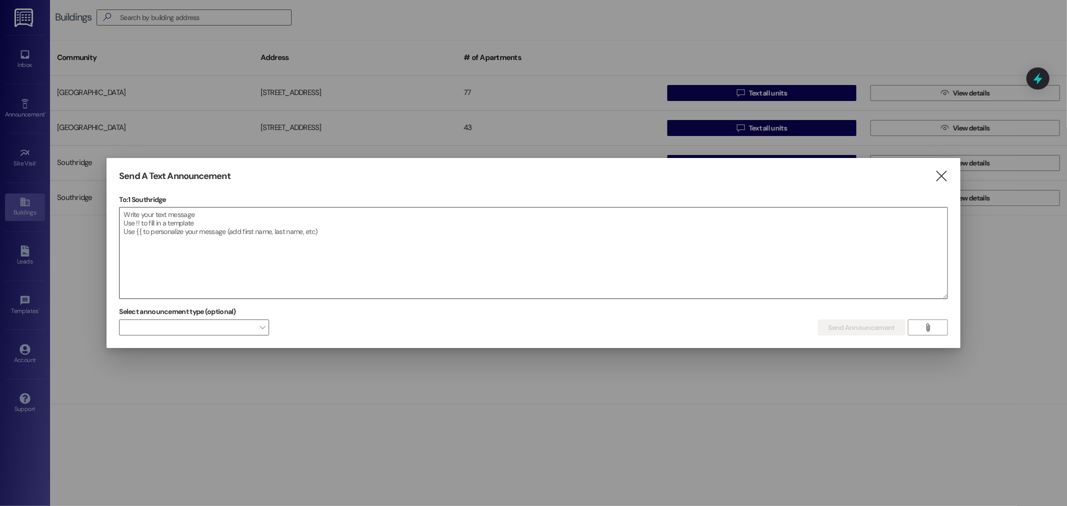
click at [170, 233] on textarea at bounding box center [534, 253] width 828 height 91
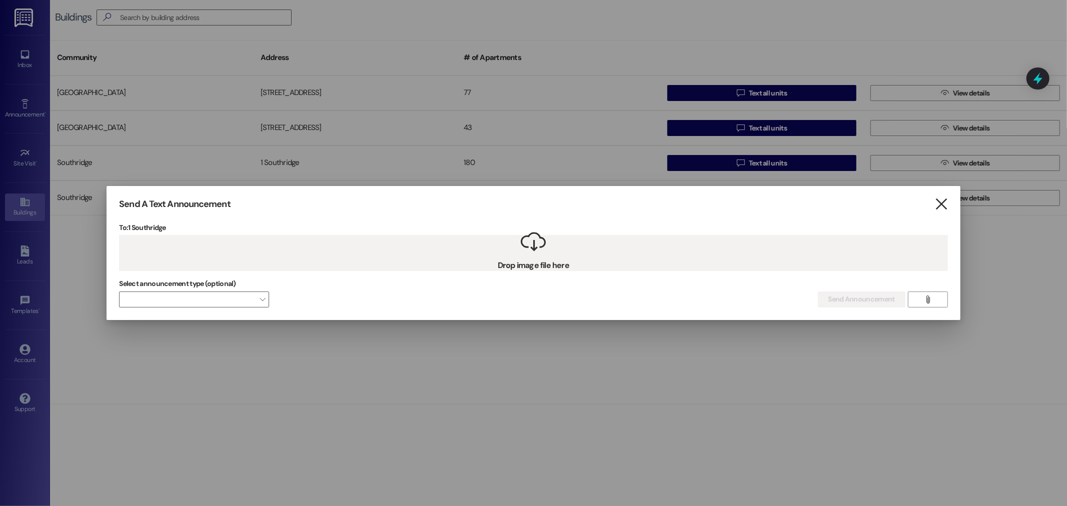
drag, startPoint x: 328, startPoint y: 266, endPoint x: 942, endPoint y: 199, distance: 618.1
click at [942, 199] on icon "" at bounding box center [942, 204] width 14 height 11
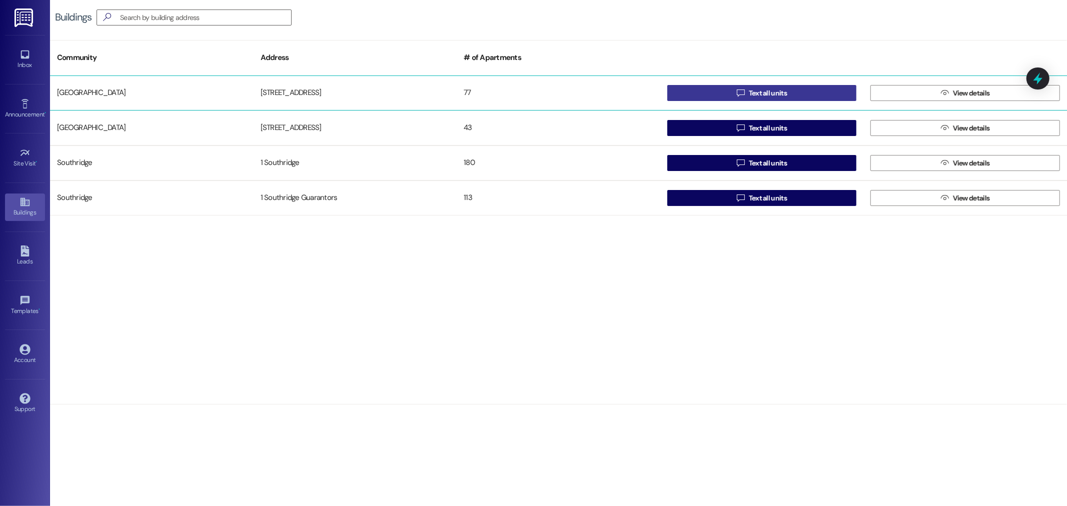
click at [762, 92] on span "Text all units" at bounding box center [768, 93] width 38 height 11
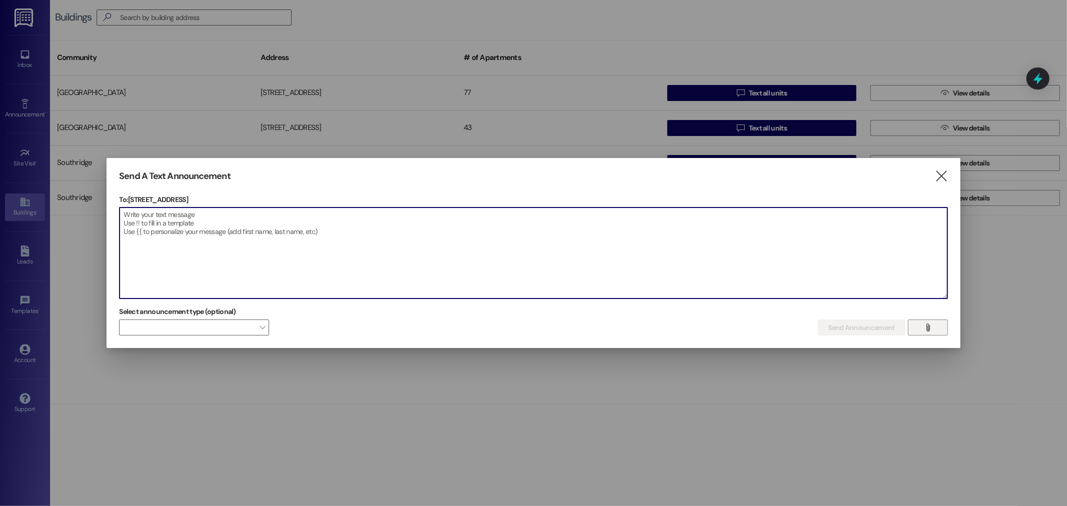
click at [932, 324] on span "" at bounding box center [928, 327] width 12 height 15
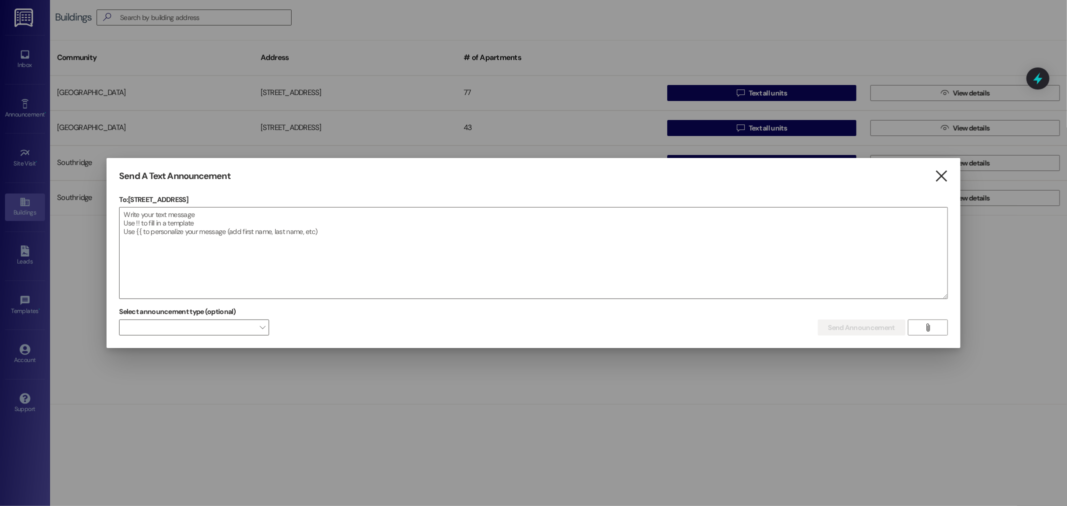
click at [941, 174] on icon "" at bounding box center [942, 176] width 14 height 11
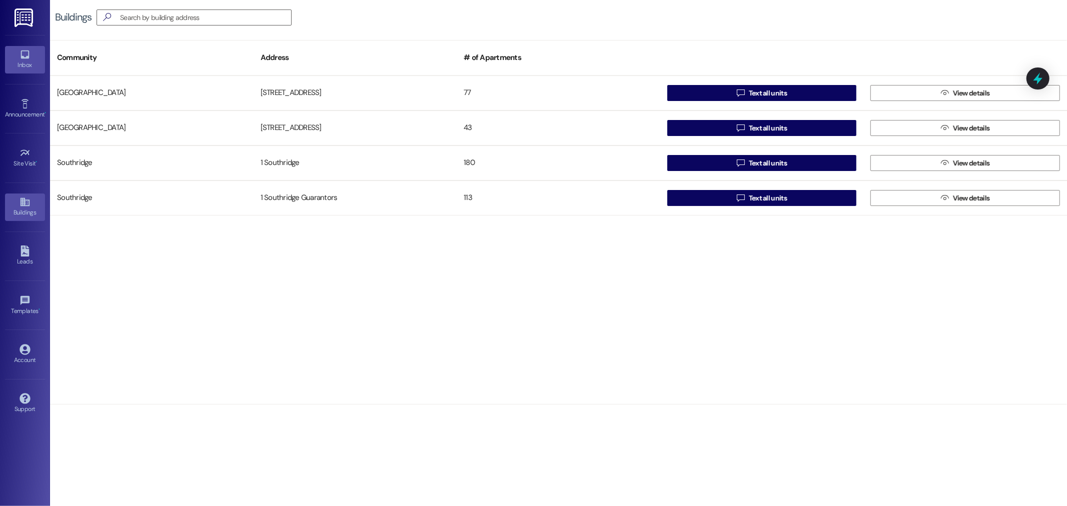
click at [27, 55] on icon at bounding box center [25, 54] width 11 height 11
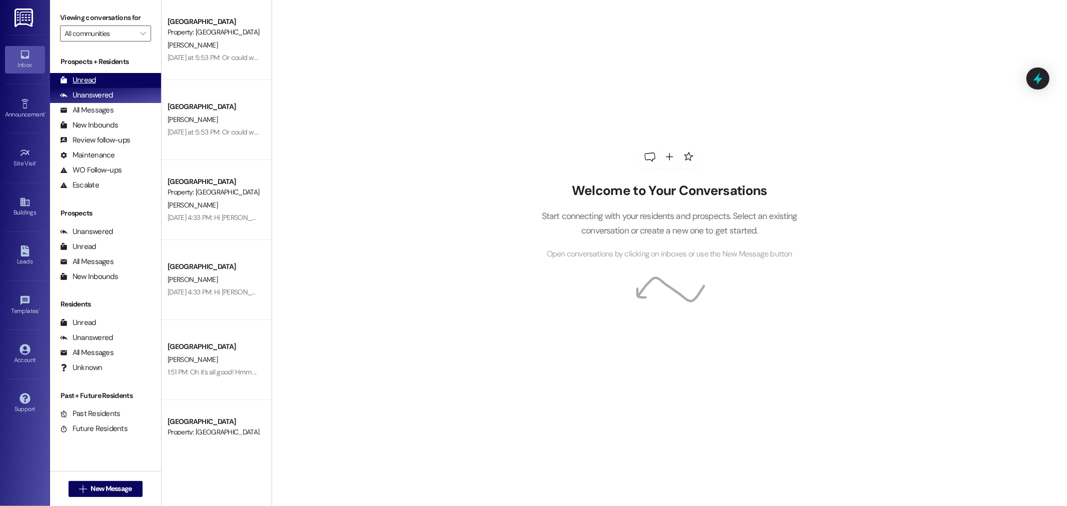
click at [93, 81] on div "Unread" at bounding box center [78, 80] width 36 height 11
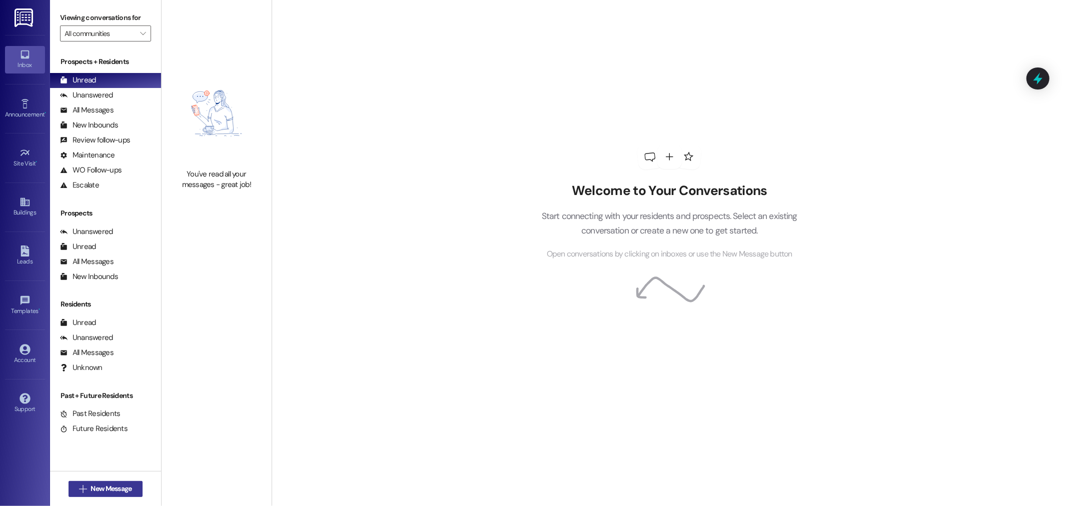
click at [99, 492] on span "New Message" at bounding box center [111, 489] width 41 height 11
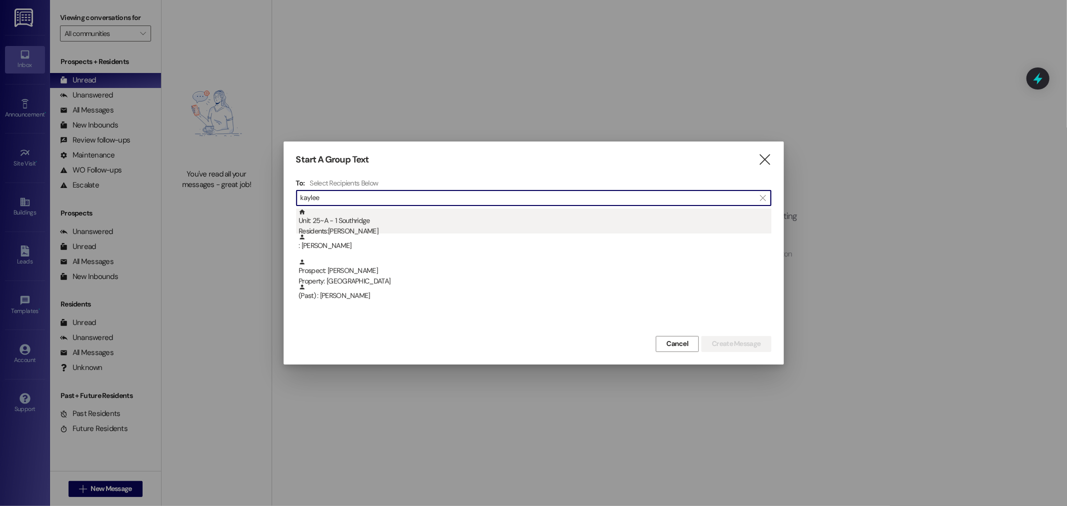
type input "kaylee"
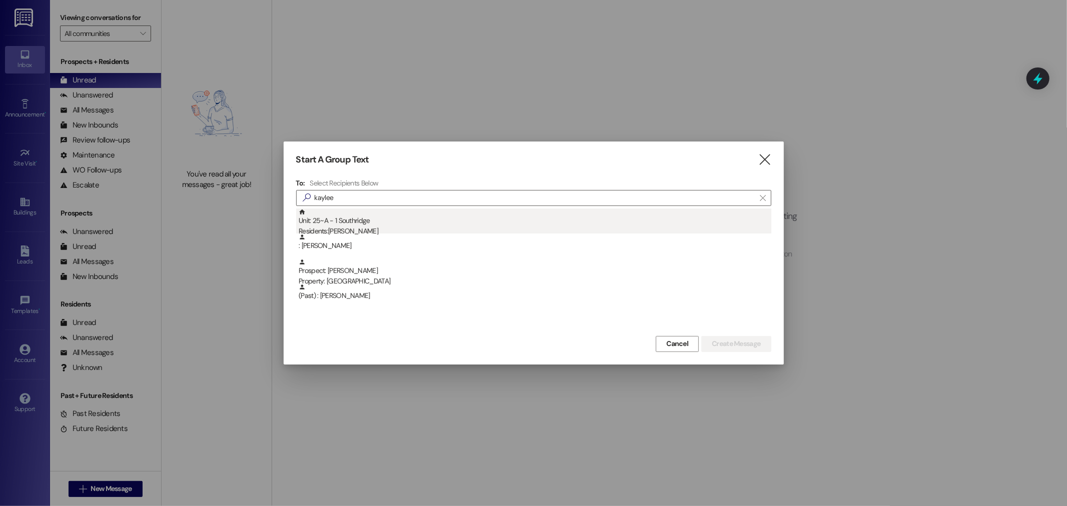
click at [342, 229] on div "Residents: Kaylee Bahr" at bounding box center [535, 231] width 473 height 11
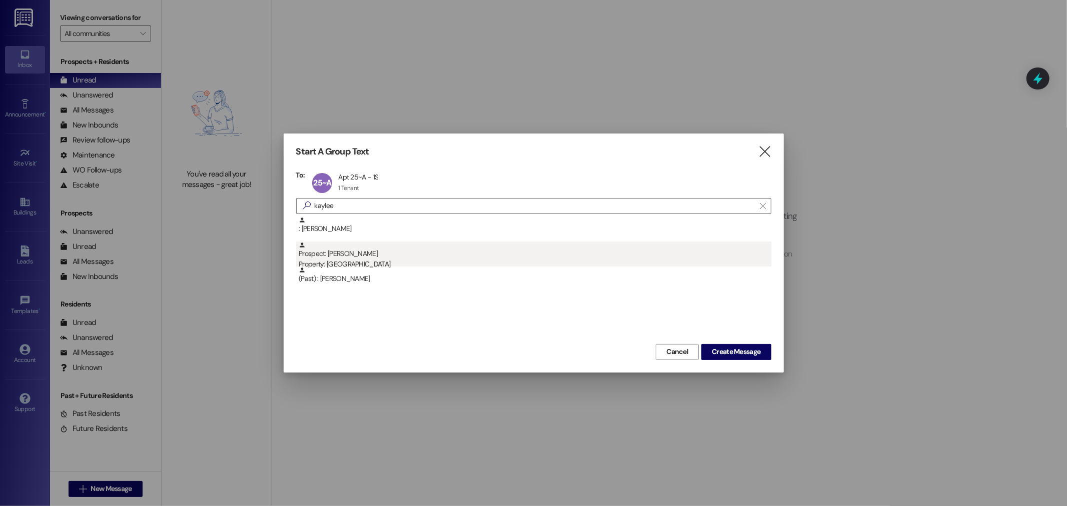
click at [328, 260] on div "Property: [GEOGRAPHIC_DATA]" at bounding box center [535, 264] width 473 height 11
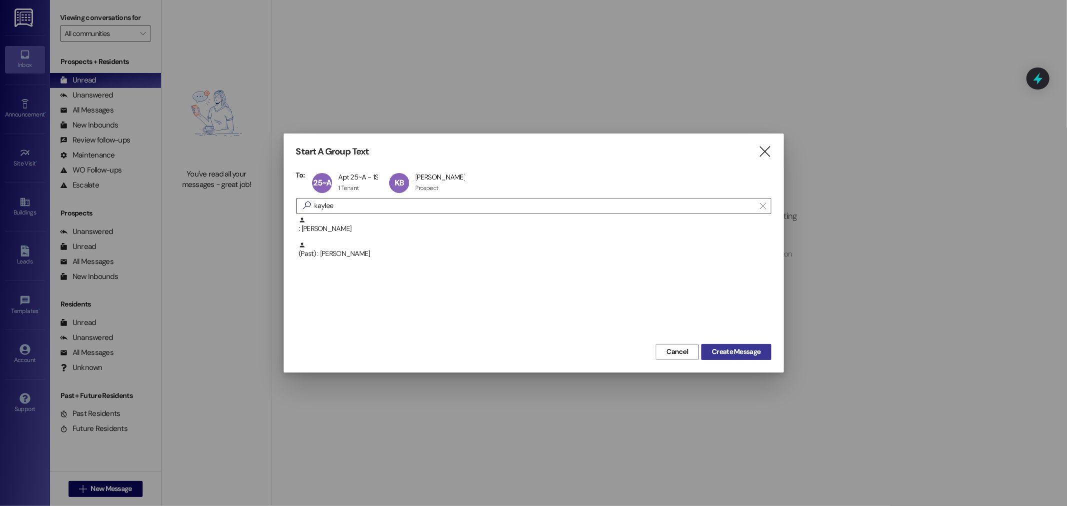
click at [742, 348] on span "Create Message" at bounding box center [736, 352] width 49 height 11
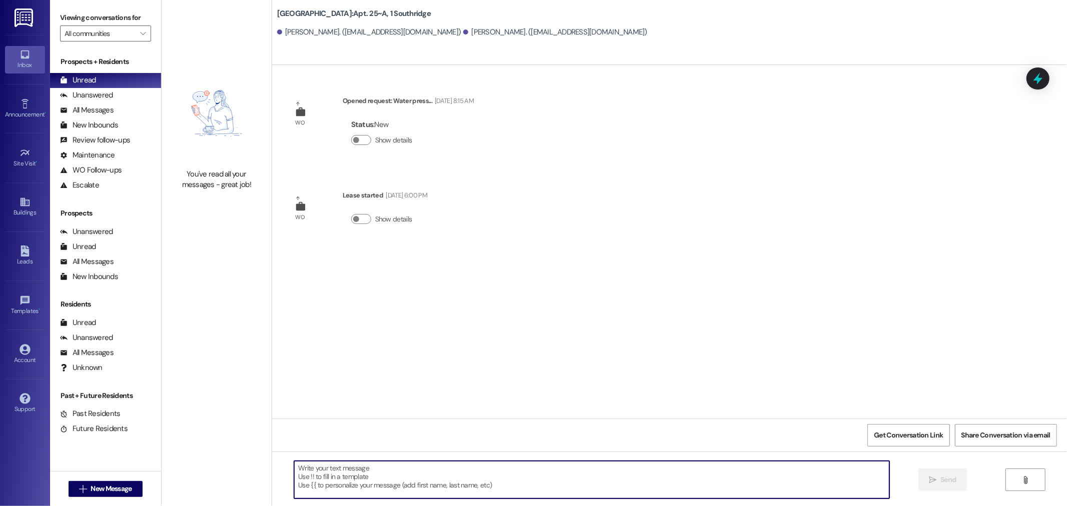
click at [322, 470] on textarea at bounding box center [591, 480] width 595 height 38
paste textarea "https://portal.confirminsurance.com/"
type textarea "h"
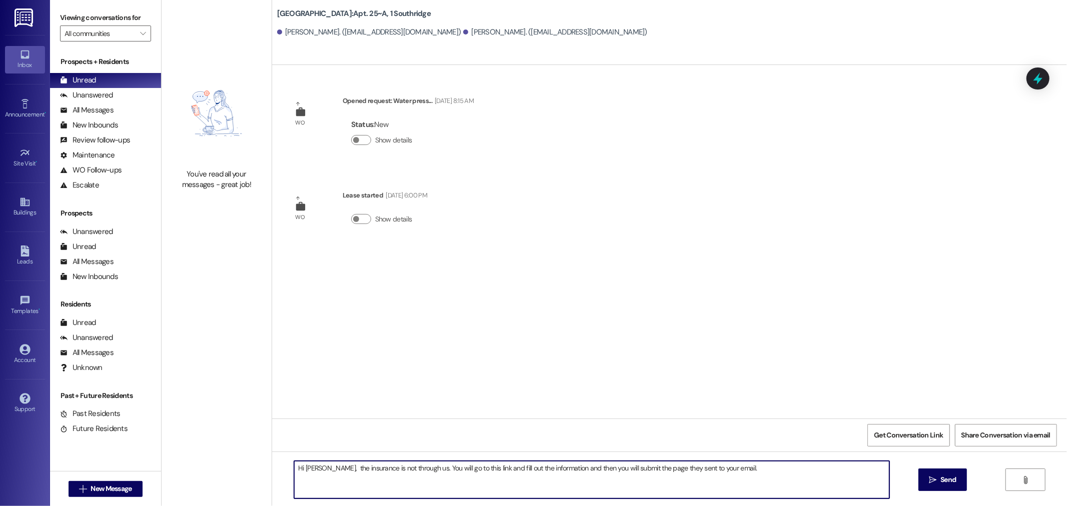
paste textarea "https://portal.confirminsurance.com/"
type textarea "Hi Kaylee, the insurance is not through us. You will go to this link and fill o…"
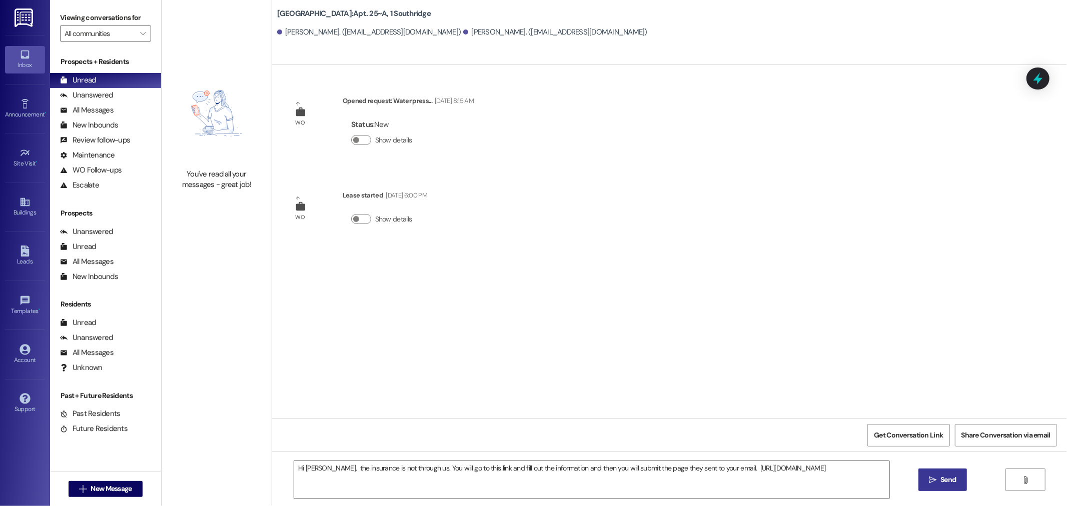
click at [939, 471] on button " Send" at bounding box center [943, 480] width 49 height 23
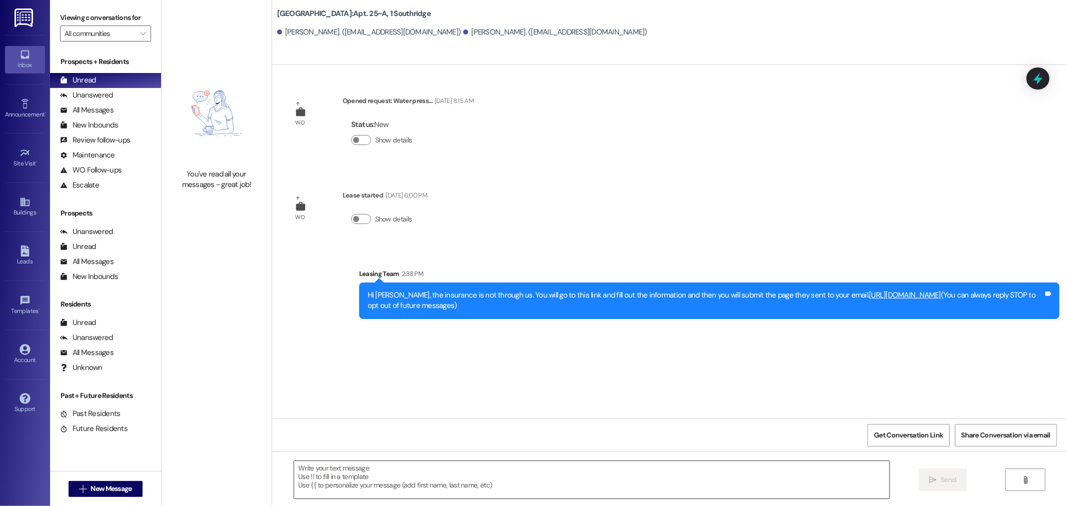
click at [306, 473] on textarea at bounding box center [591, 480] width 595 height 38
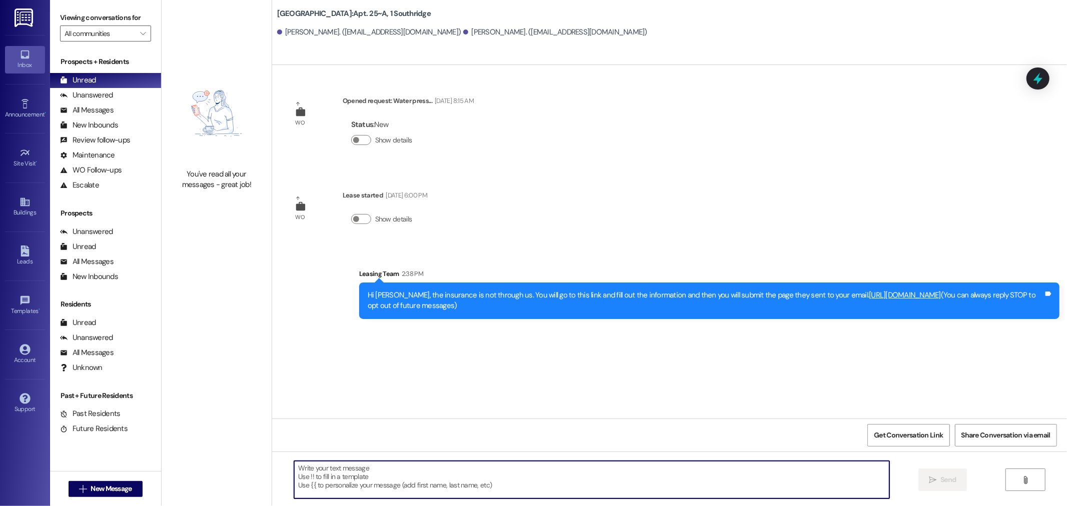
paste textarea "https://portal.confirminsurance.com/"
type textarea "https://portal.confirminsurance.com/"
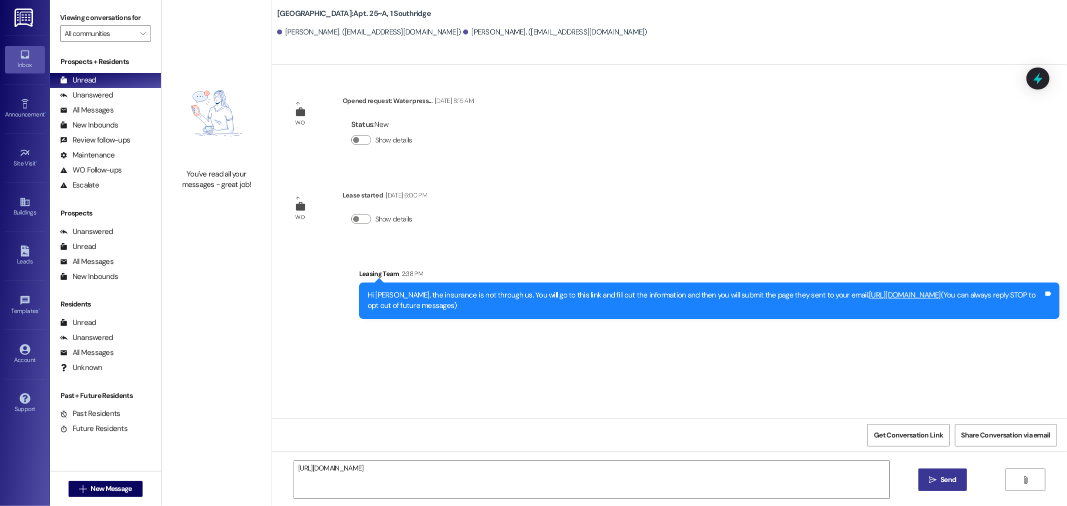
click at [943, 485] on span "Send" at bounding box center [949, 480] width 16 height 11
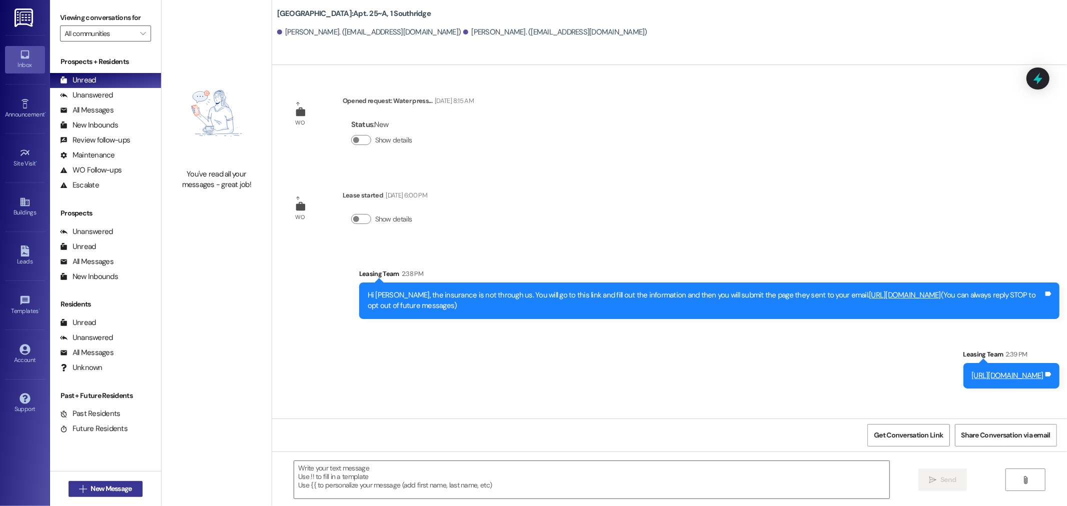
click at [102, 487] on span "New Message" at bounding box center [111, 489] width 41 height 11
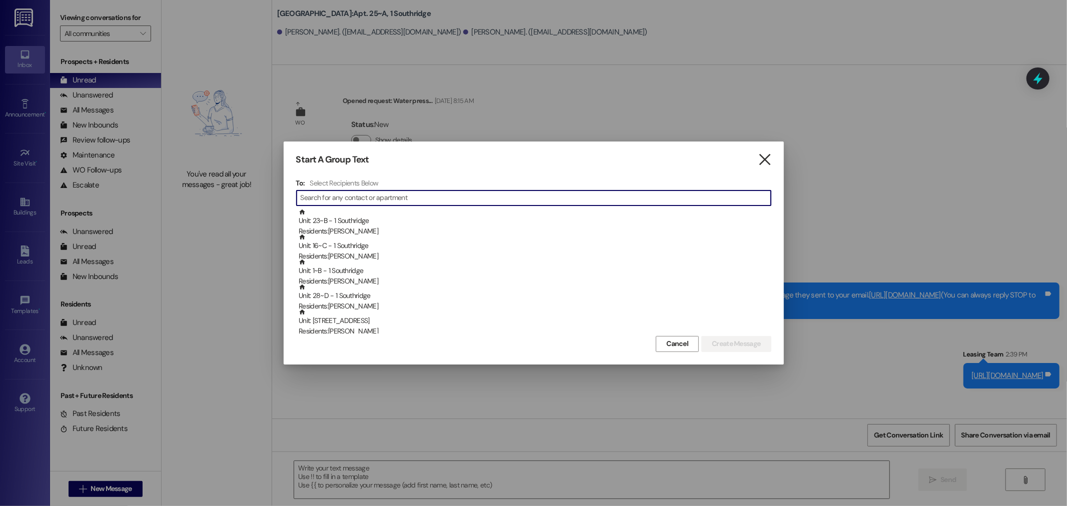
click at [767, 159] on icon "" at bounding box center [765, 160] width 14 height 11
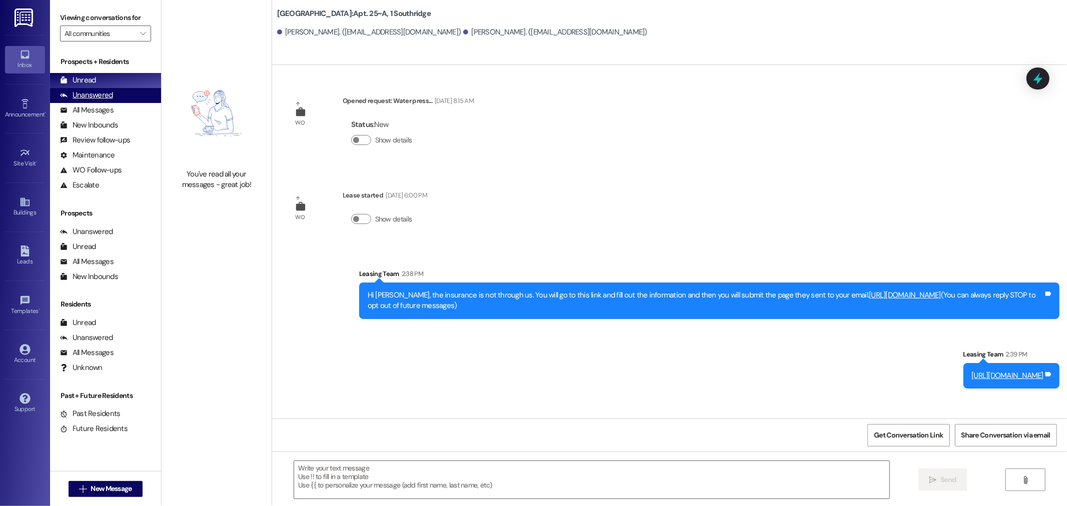
click at [102, 93] on div "Unanswered" at bounding box center [86, 95] width 53 height 11
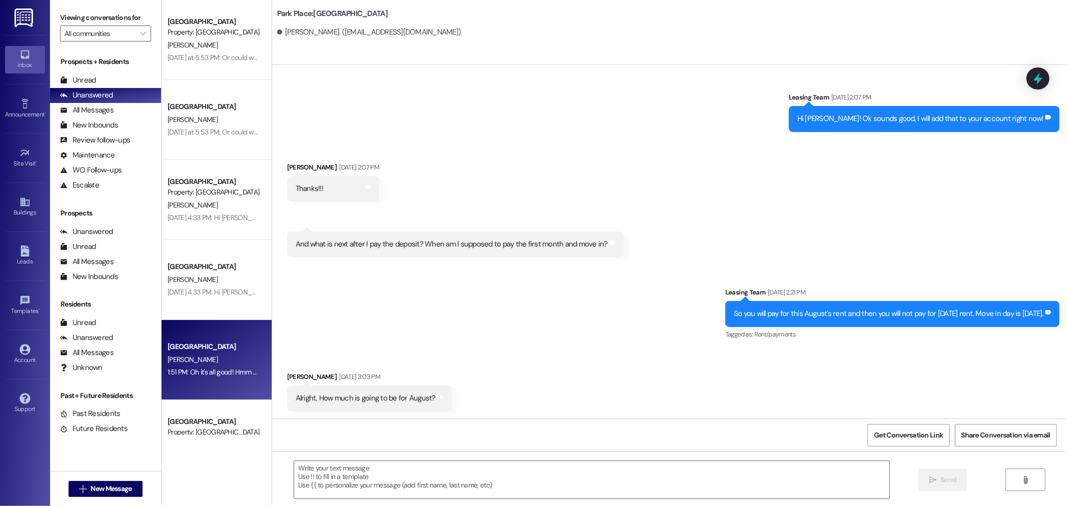
scroll to position [1373, 0]
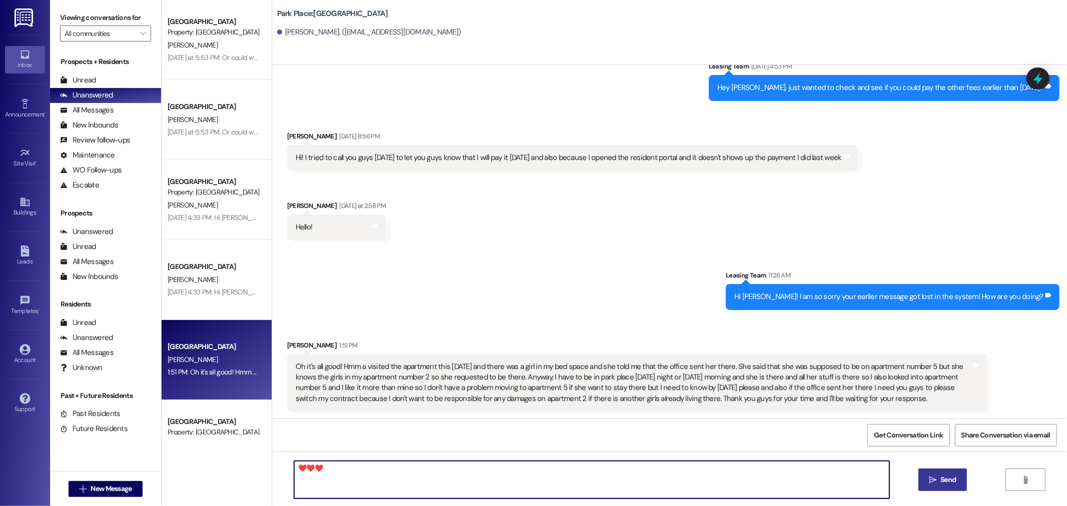
type textarea "❤️❤️❤️"
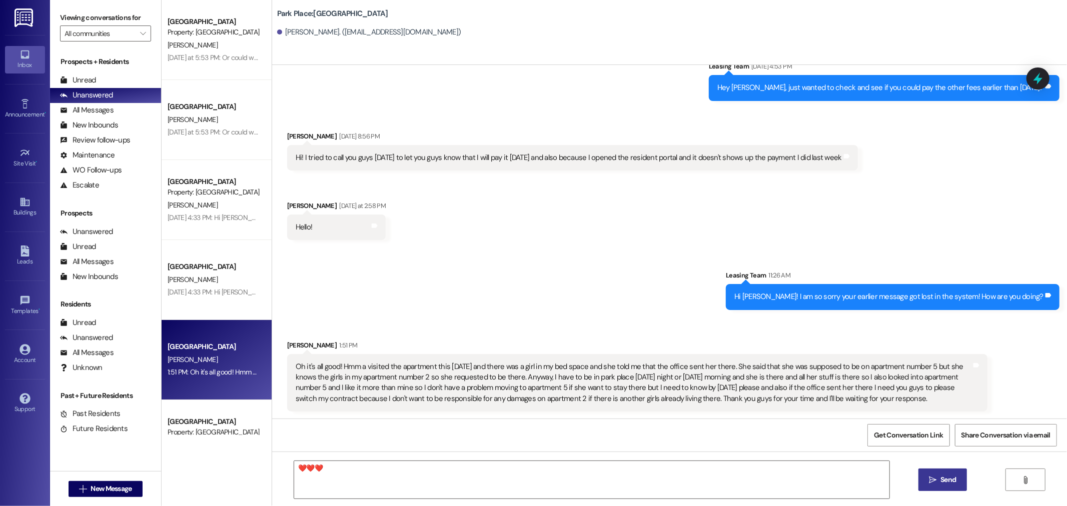
click at [946, 469] on button " Send" at bounding box center [943, 480] width 49 height 23
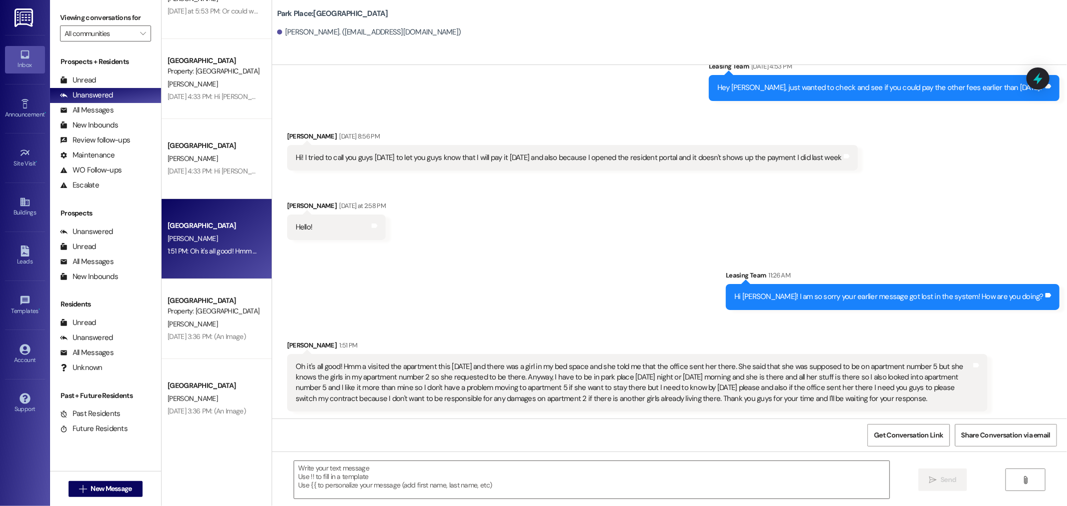
scroll to position [125, 0]
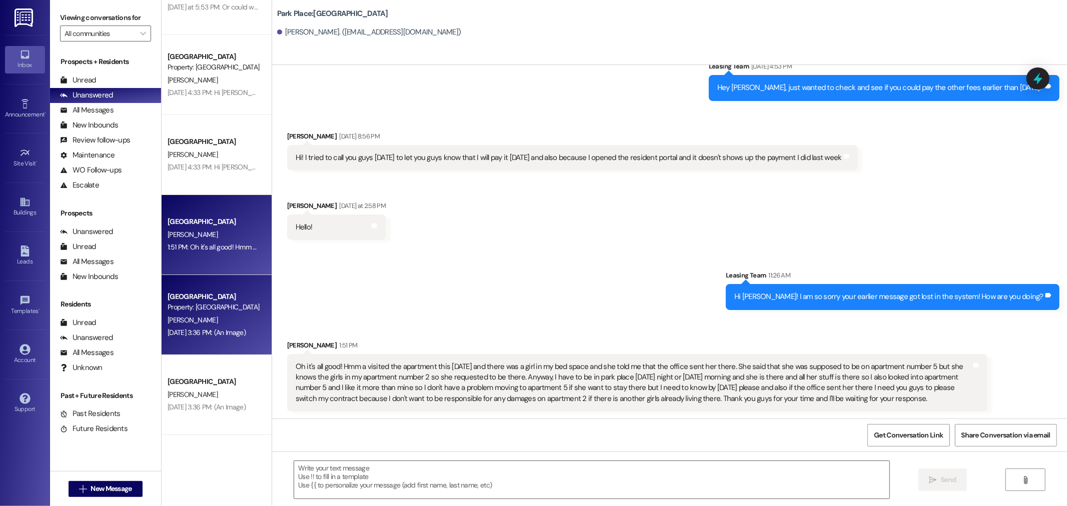
click at [194, 323] on div "[PERSON_NAME]" at bounding box center [214, 320] width 95 height 13
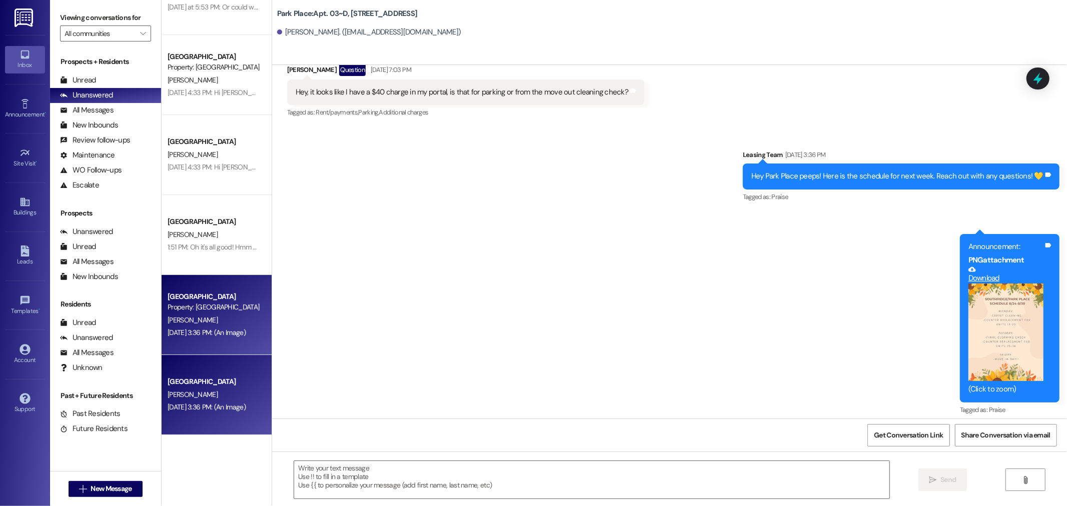
scroll to position [394, 0]
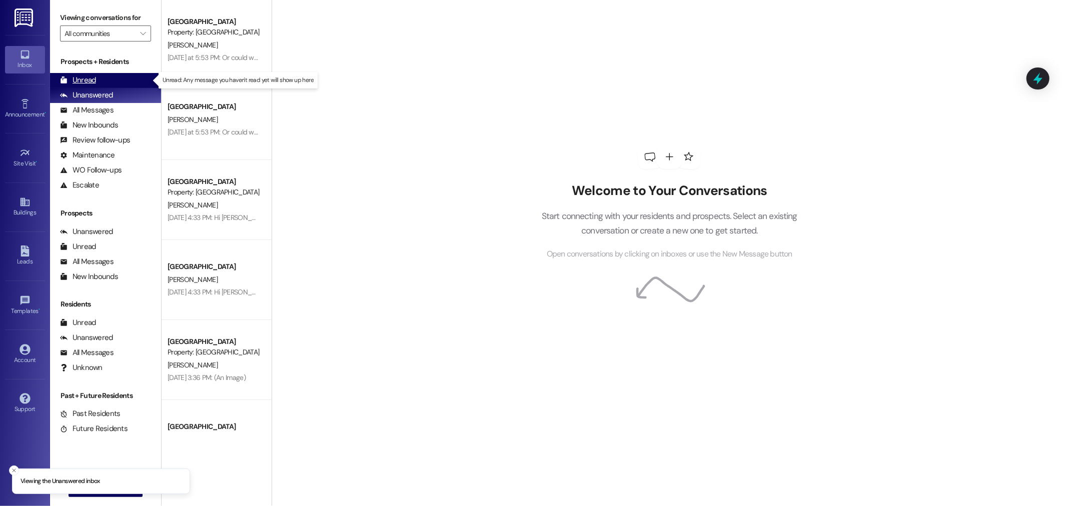
click at [79, 81] on div "Unread" at bounding box center [78, 80] width 36 height 11
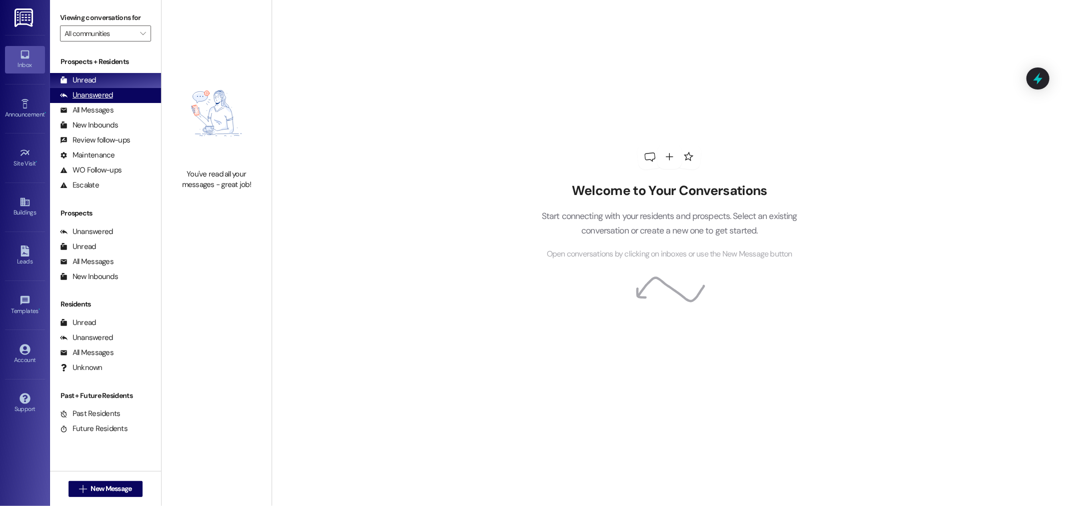
click at [92, 94] on div "Unanswered" at bounding box center [86, 95] width 53 height 11
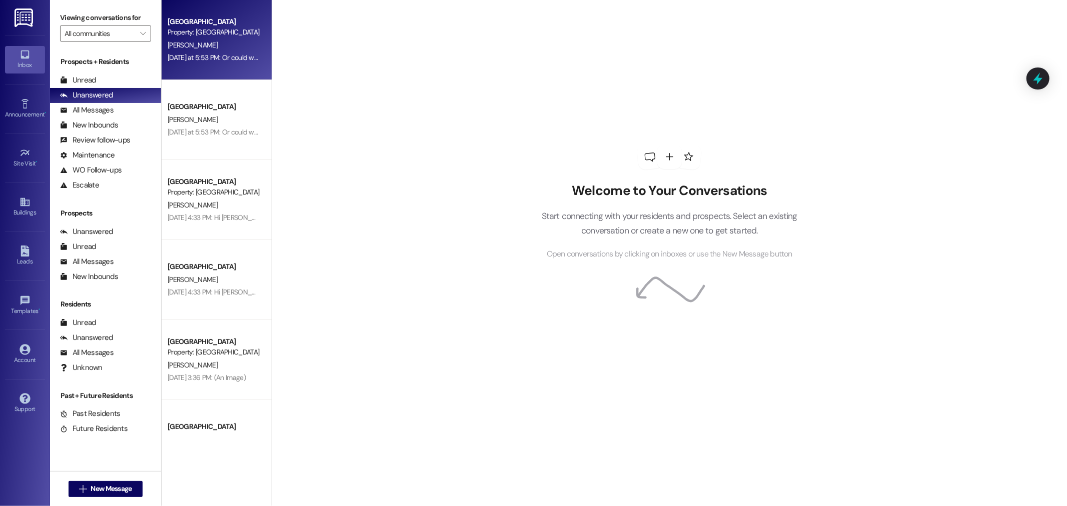
click at [220, 44] on div "[PERSON_NAME]" at bounding box center [214, 45] width 95 height 13
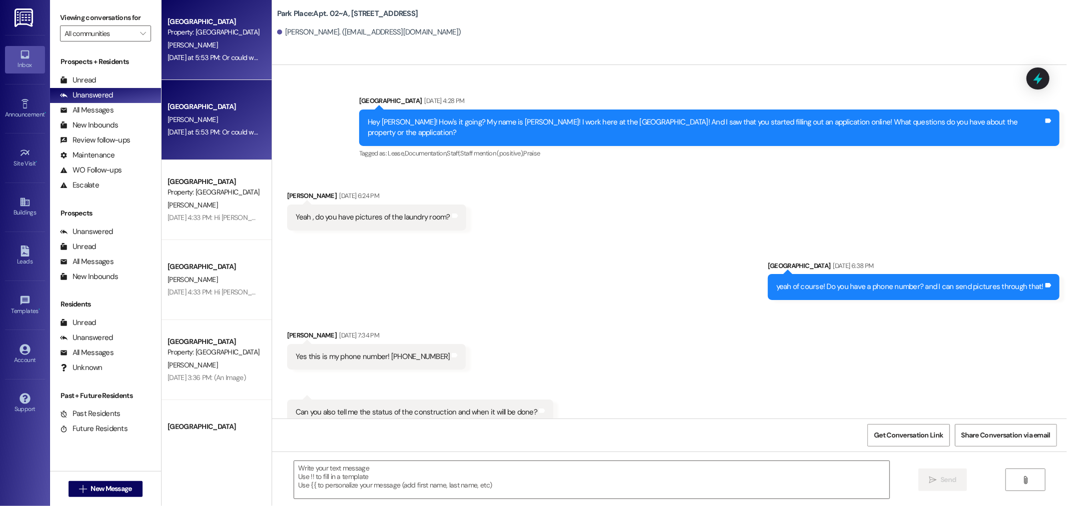
scroll to position [59195, 0]
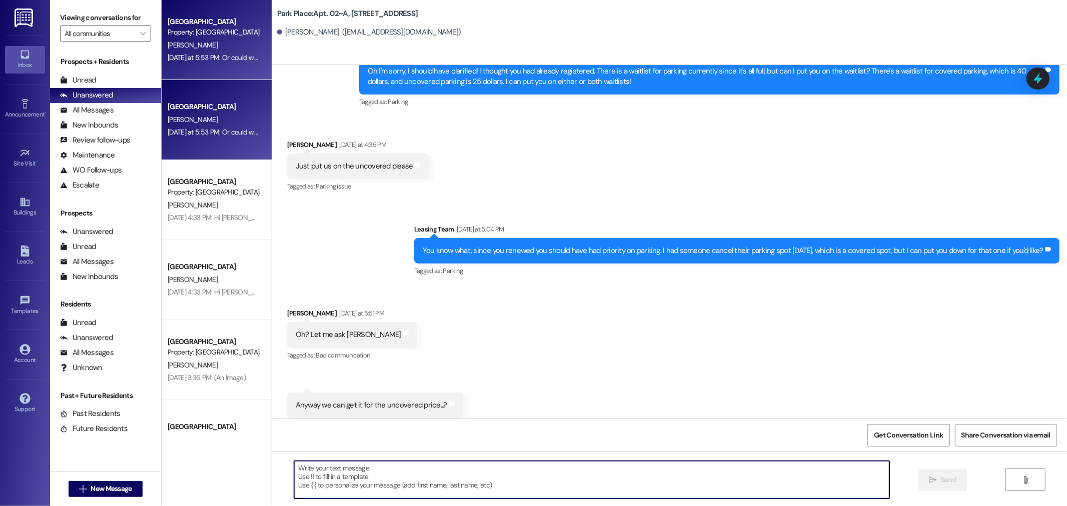
click at [328, 473] on textarea at bounding box center [591, 480] width 595 height 38
click at [342, 473] on textarea at bounding box center [591, 480] width 595 height 38
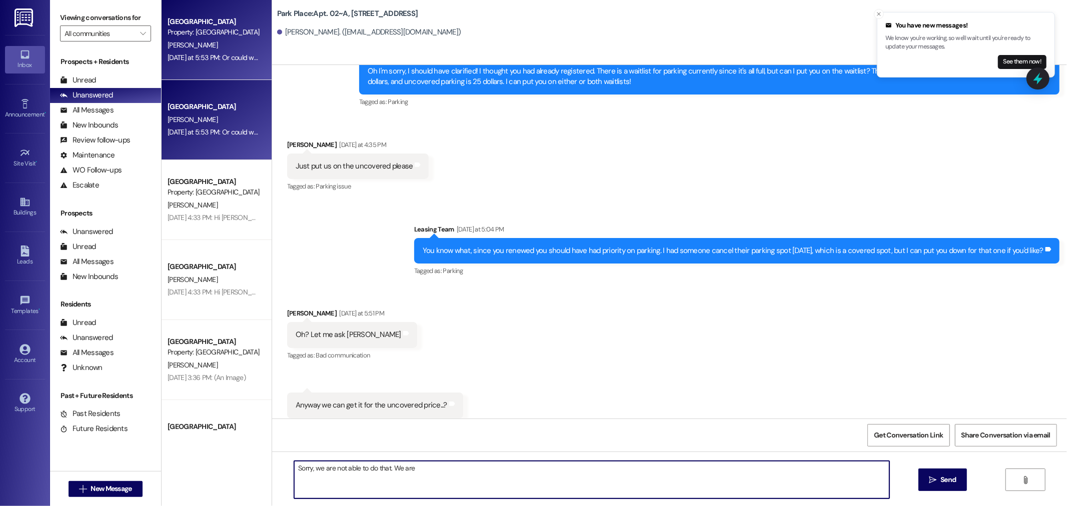
drag, startPoint x: 409, startPoint y: 466, endPoint x: 397, endPoint y: 465, distance: 12.0
click at [397, 465] on textarea "Sorry, we are not able to do that. We are" at bounding box center [591, 480] width 595 height 38
click at [388, 468] on textarea "Sorry, we are not able to do that. you can wait for" at bounding box center [591, 480] width 595 height 38
click at [443, 467] on textarea "Sorry, we are not able to do that. You can wait for" at bounding box center [591, 480] width 595 height 38
drag, startPoint x: 576, startPoint y: 468, endPoint x: 546, endPoint y: 468, distance: 30.0
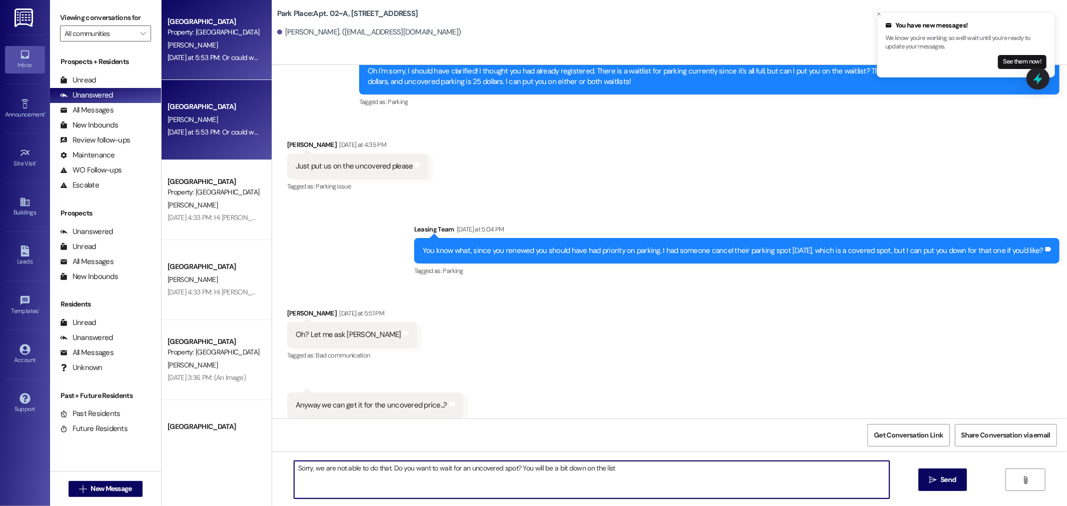
click at [546, 468] on textarea "Sorry, we are not able to do that. Do you want to wait for an uncovered spot? Y…" at bounding box center [591, 480] width 595 height 38
click at [587, 468] on textarea "Sorry, we are not able to do that. Do you want to wait for an uncovered spot? Y…" at bounding box center [591, 480] width 595 height 38
type textarea "Sorry, we are not able to do that. Do you want to wait for an uncovered spot? Y…"
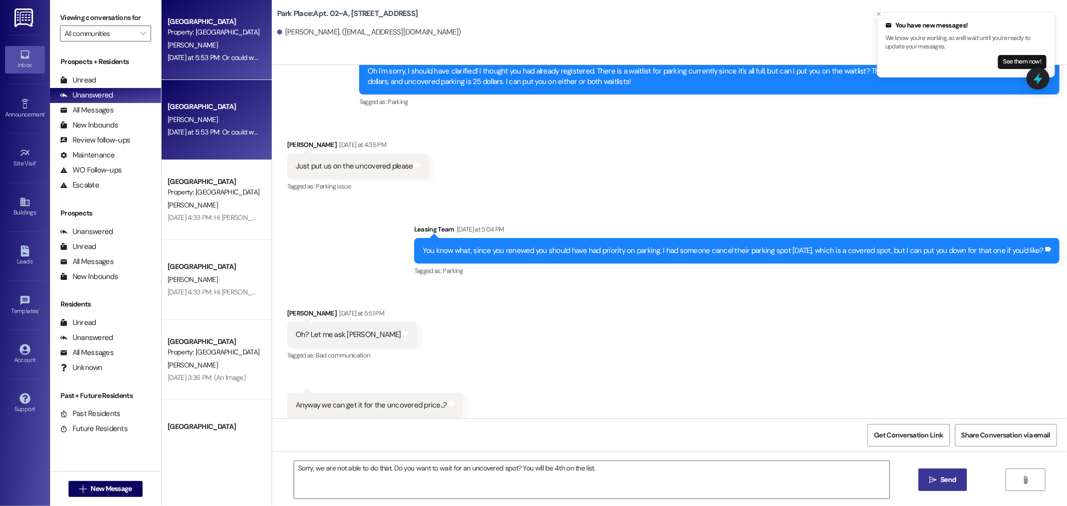
click at [951, 477] on span "Send" at bounding box center [949, 480] width 16 height 11
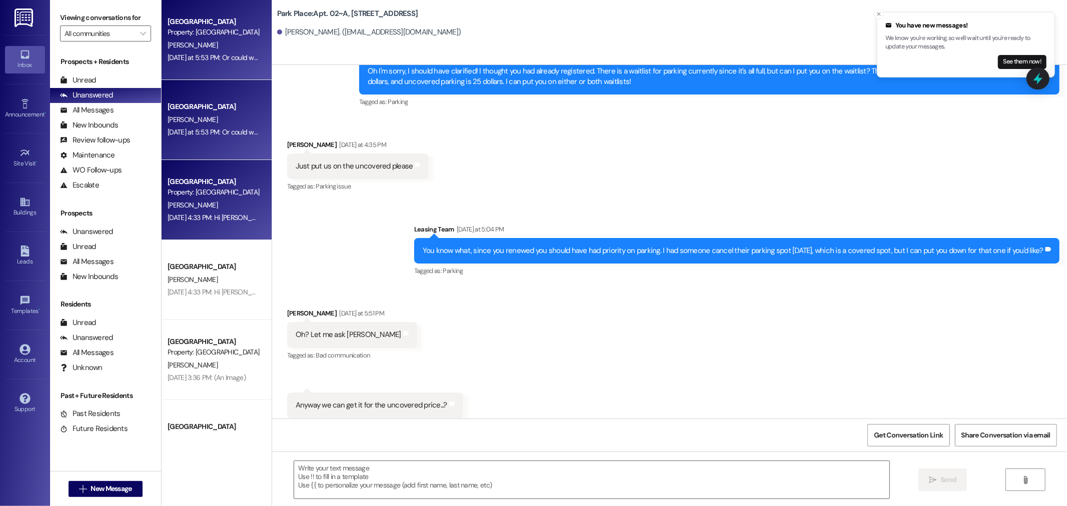
click at [219, 209] on div "[PERSON_NAME]" at bounding box center [214, 205] width 95 height 13
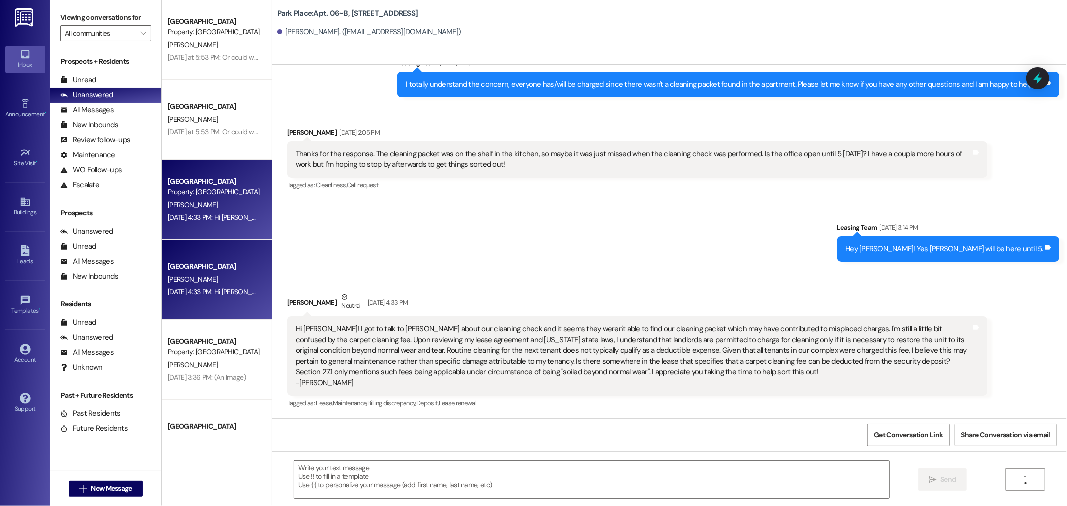
scroll to position [28851, 0]
